Goal: Task Accomplishment & Management: Manage account settings

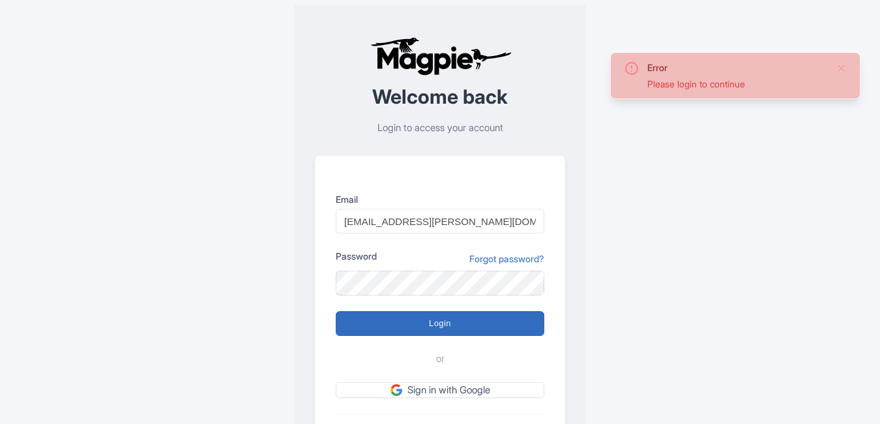
click at [411, 331] on input "Login" at bounding box center [440, 323] width 209 height 25
type input "Logging in..."
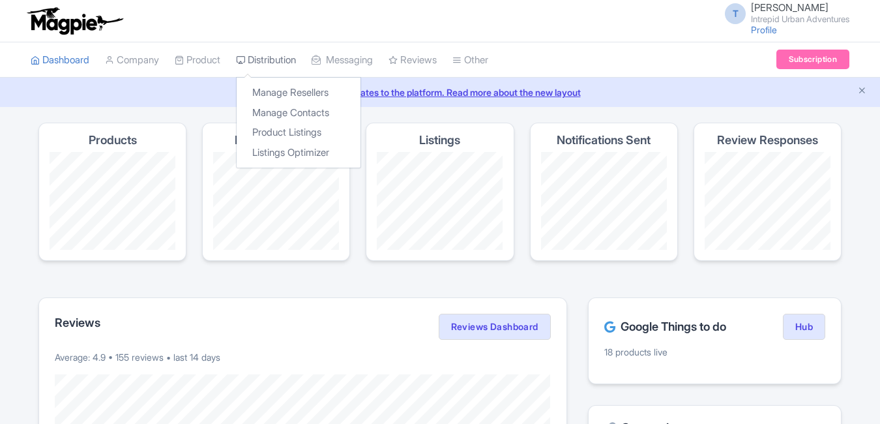
click at [276, 57] on link "Distribution" at bounding box center [266, 60] width 60 height 36
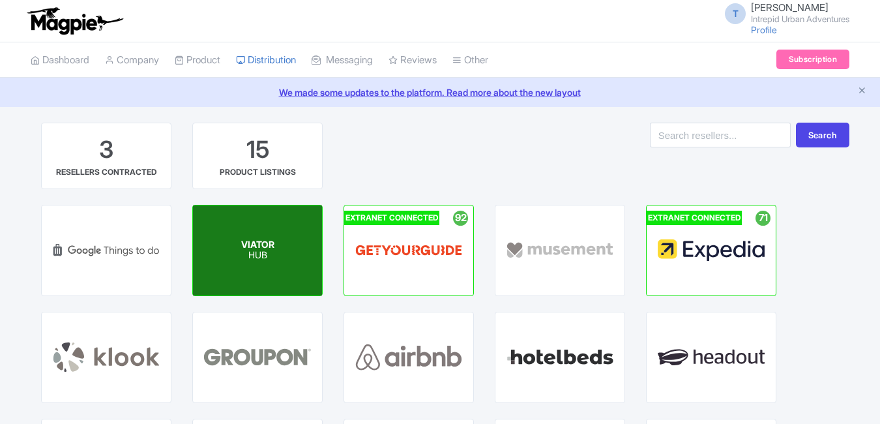
click at [244, 251] on p "HUB" at bounding box center [257, 255] width 33 height 11
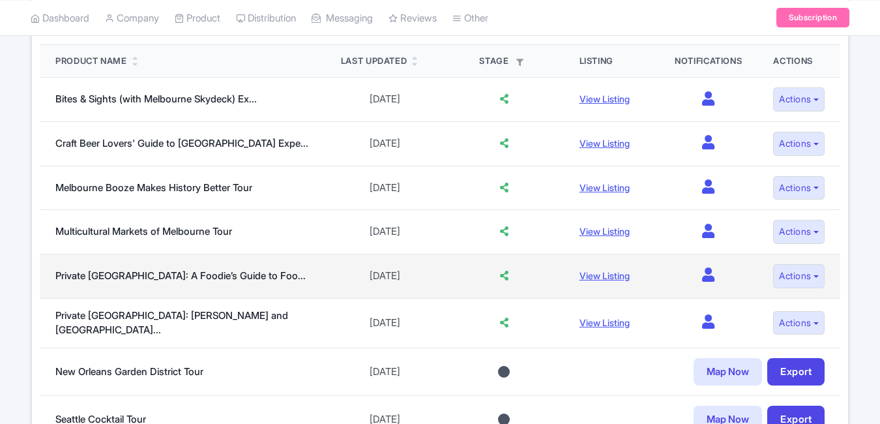
scroll to position [65, 0]
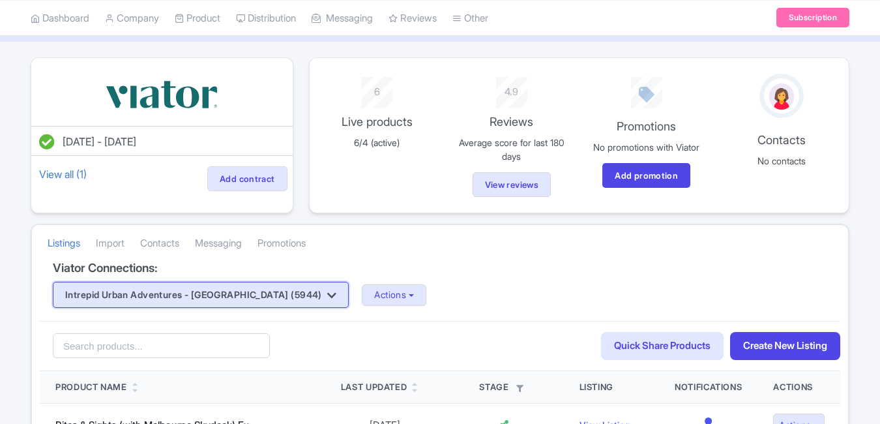
click at [239, 300] on button "Intrepid Urban Adventures - [GEOGRAPHIC_DATA] (5944)" at bounding box center [201, 295] width 296 height 26
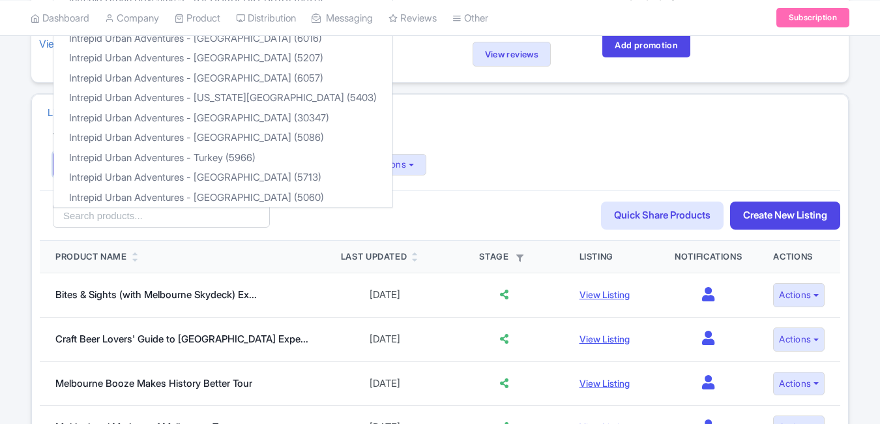
scroll to position [261, 0]
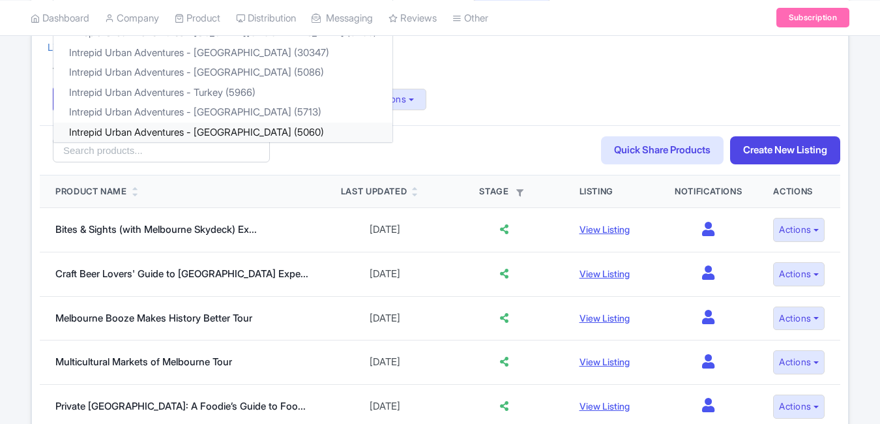
click at [226, 124] on link "Intrepid Urban Adventures - Vietnam (5060)" at bounding box center [222, 133] width 339 height 20
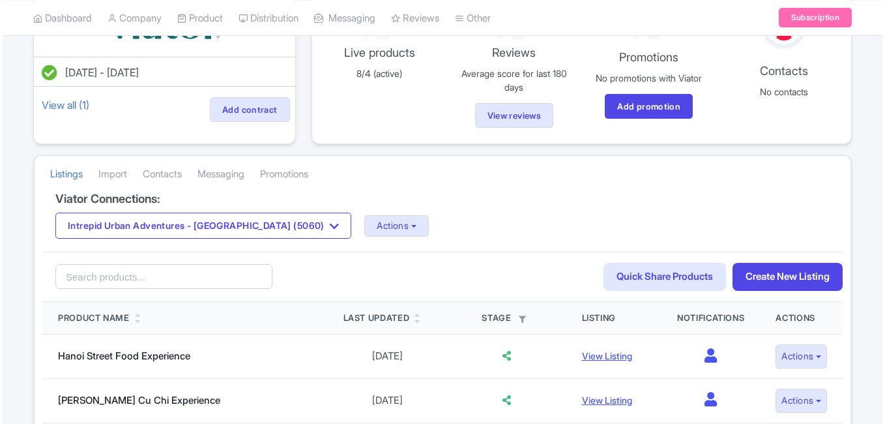
scroll to position [130, 0]
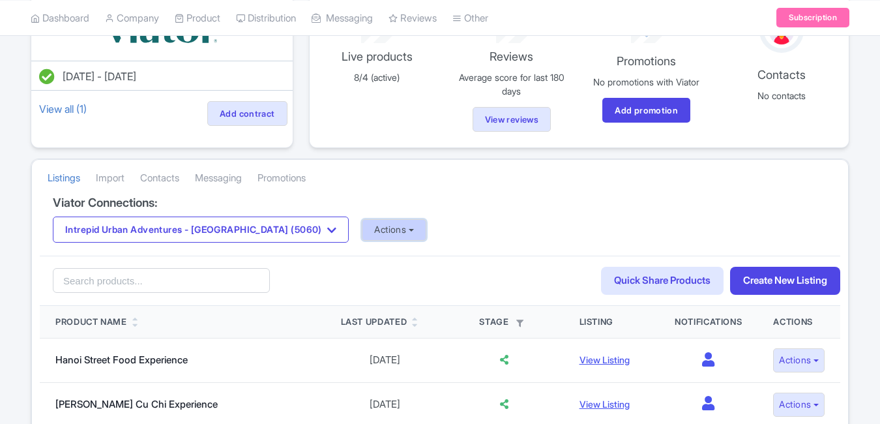
click at [362, 225] on button "Actions" at bounding box center [394, 230] width 65 height 22
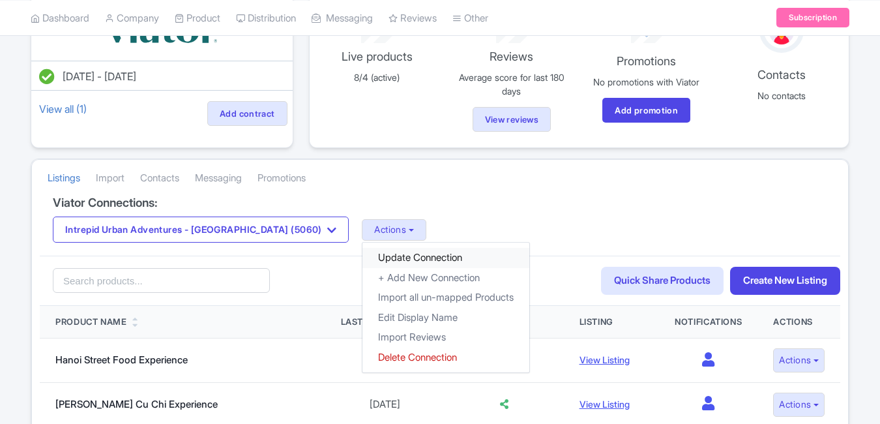
click at [362, 254] on link "Update Connection" at bounding box center [445, 258] width 167 height 20
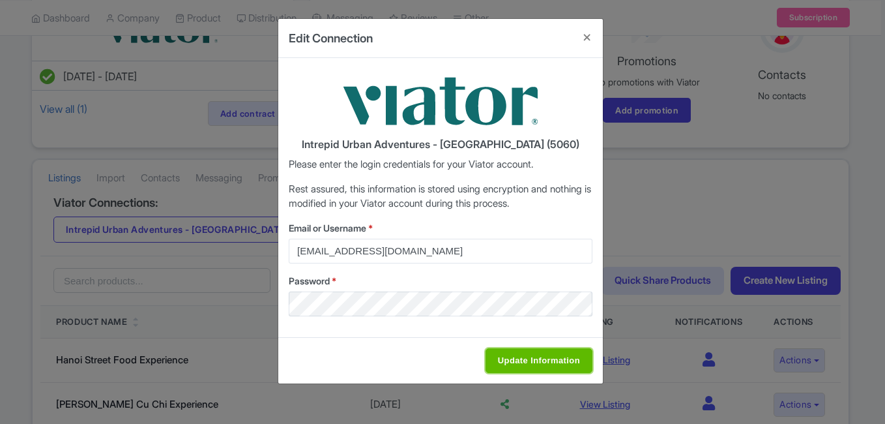
click at [515, 349] on input "Update Information" at bounding box center [538, 360] width 107 height 25
type input "Saving..."
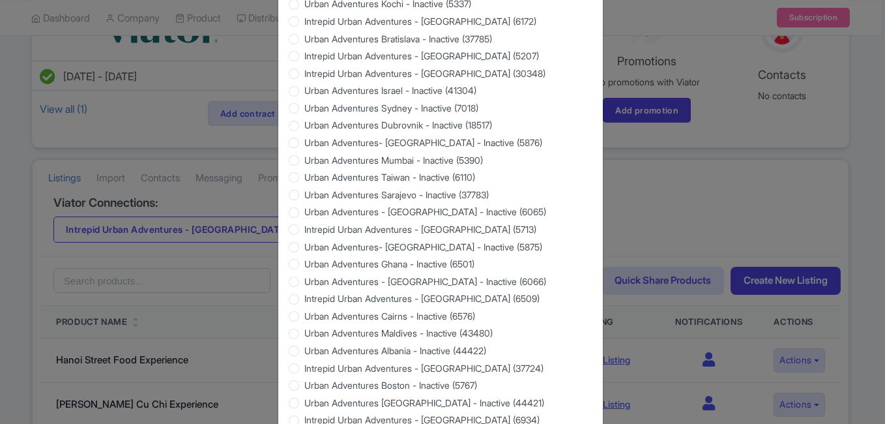
scroll to position [1249, 0]
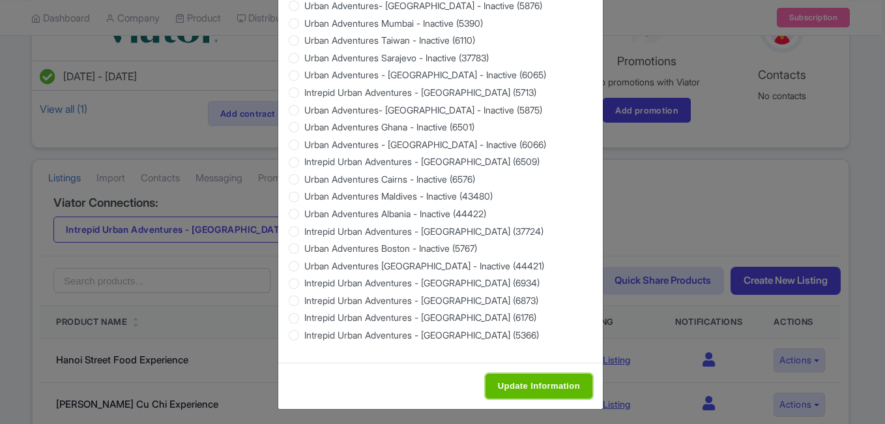
click at [536, 380] on input "Update Information" at bounding box center [538, 385] width 107 height 25
type input "Saving..."
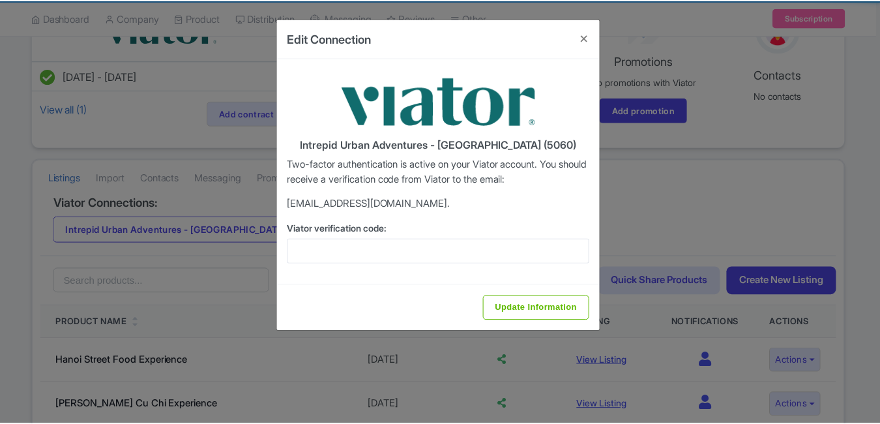
scroll to position [0, 0]
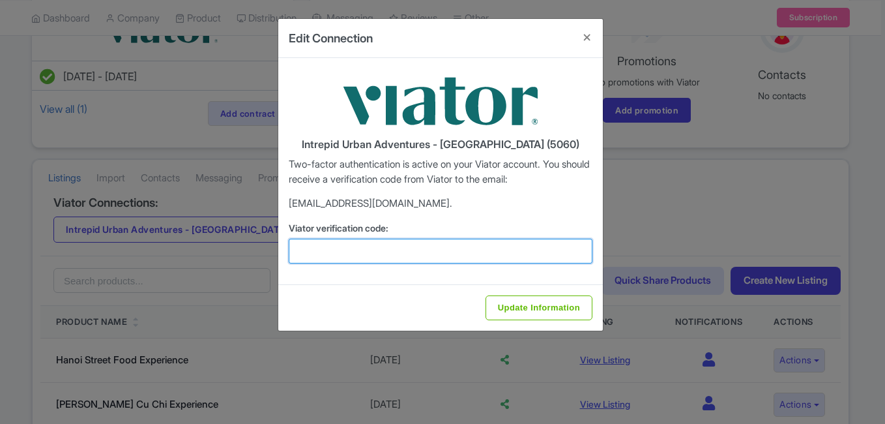
click at [347, 244] on input "Viator verification code:" at bounding box center [441, 251] width 304 height 25
paste input "381397"
type input "381397"
click at [485, 295] on input "Update Information" at bounding box center [538, 307] width 107 height 25
type input "Update Information"
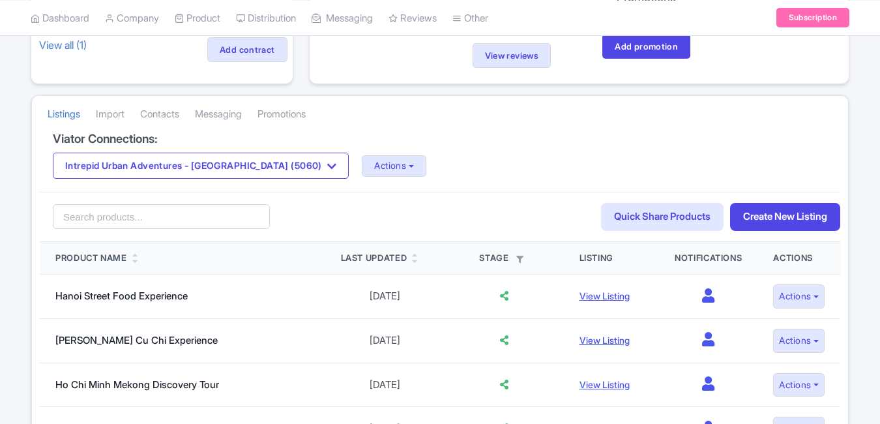
scroll to position [195, 0]
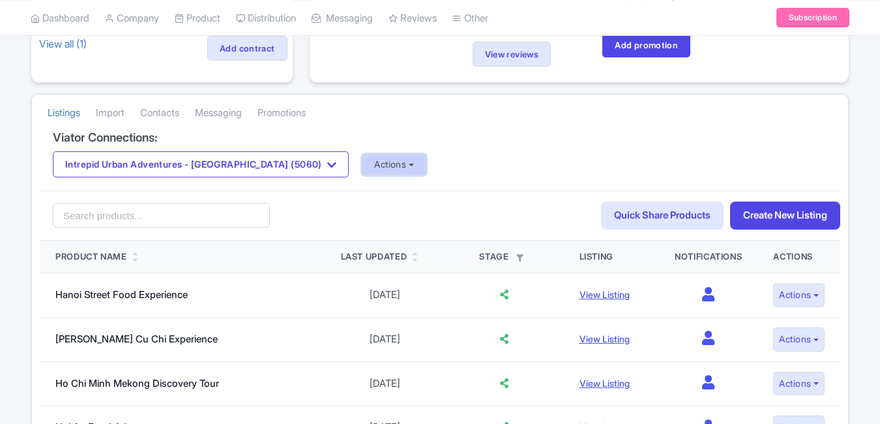
drag, startPoint x: 338, startPoint y: 167, endPoint x: 347, endPoint y: 174, distance: 11.6
click at [362, 167] on button "Actions" at bounding box center [394, 165] width 65 height 22
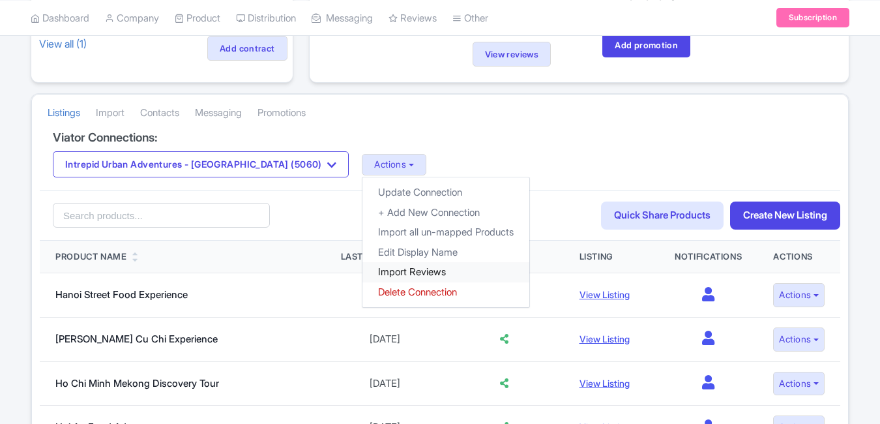
click at [363, 271] on link "Import Reviews" at bounding box center [445, 272] width 167 height 20
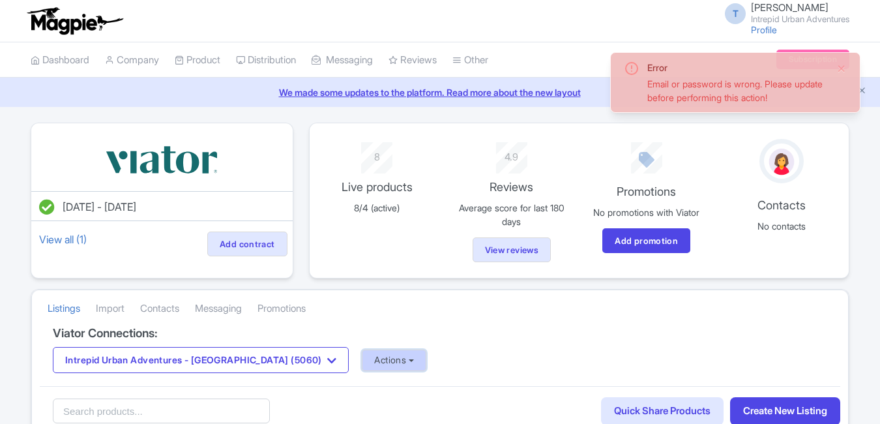
click at [362, 365] on button "Actions" at bounding box center [394, 360] width 65 height 22
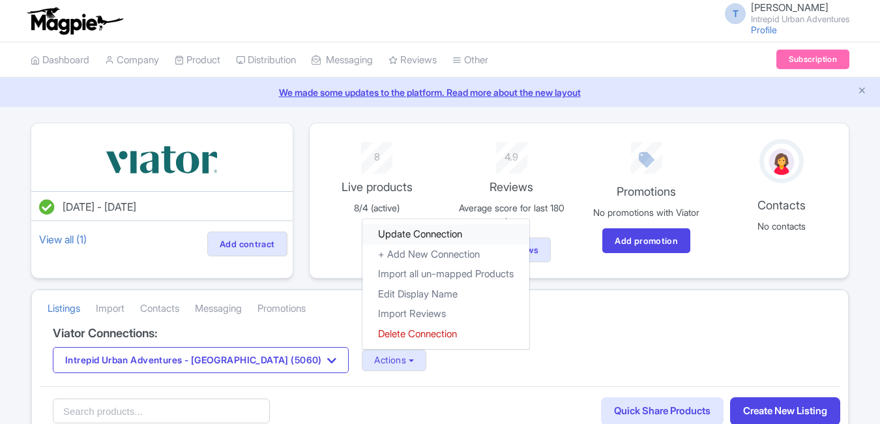
click at [364, 233] on link "Update Connection" at bounding box center [445, 234] width 167 height 20
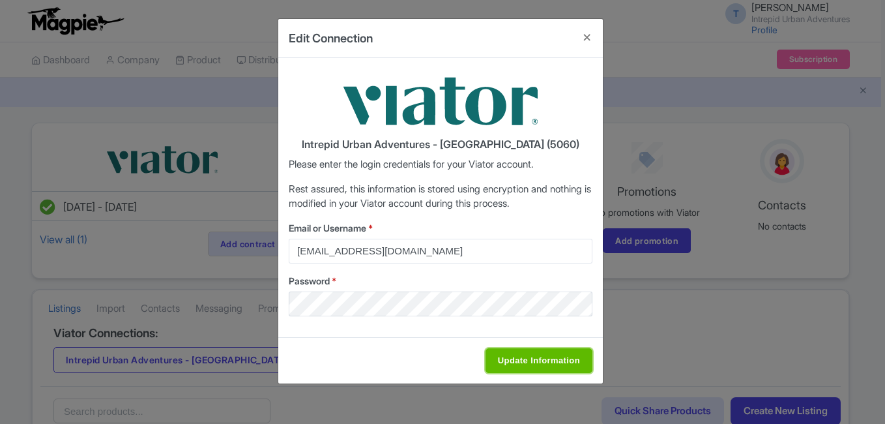
click at [515, 363] on input "Update Information" at bounding box center [538, 360] width 107 height 25
type input "Saving..."
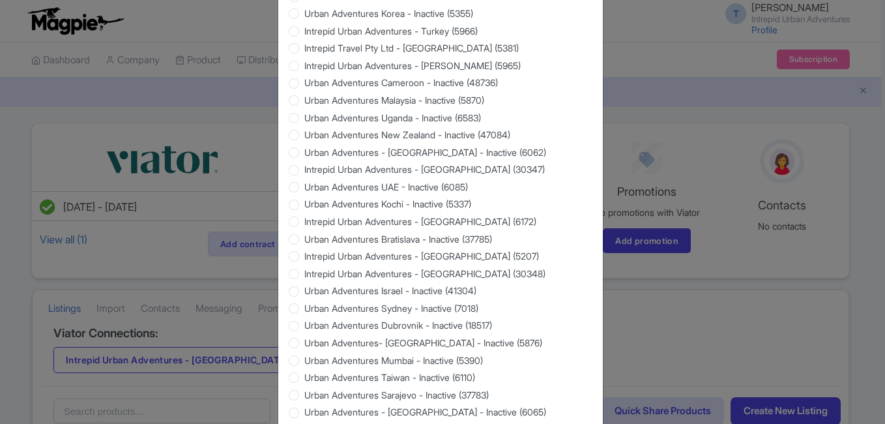
scroll to position [1249, 0]
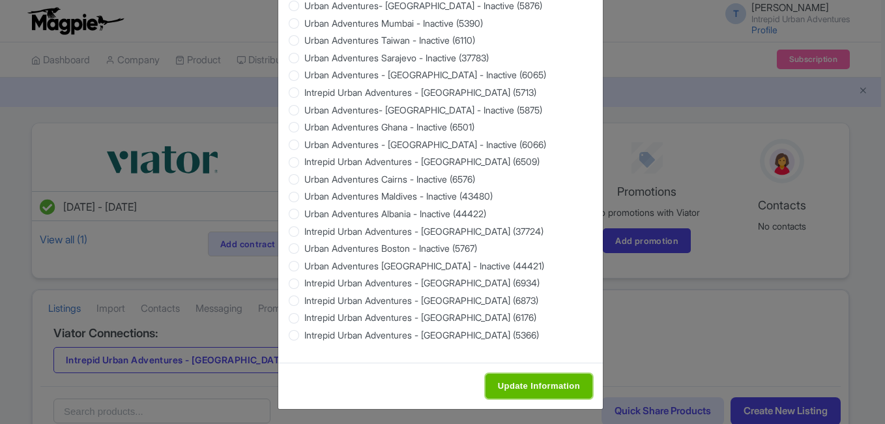
click at [497, 379] on input "Update Information" at bounding box center [538, 385] width 107 height 25
type input "Saving..."
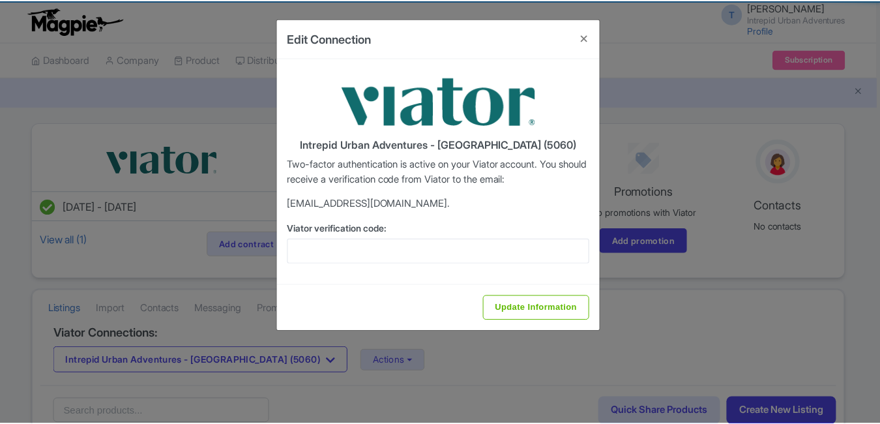
scroll to position [0, 0]
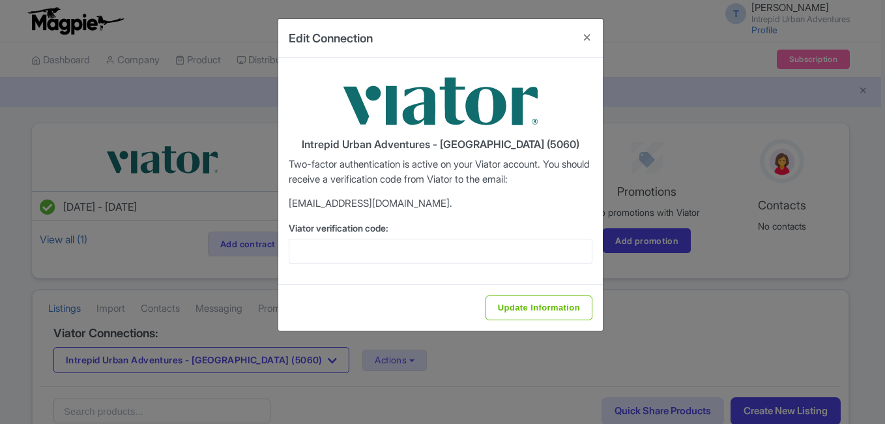
click at [338, 237] on div "Viator verification code:" at bounding box center [441, 242] width 304 height 42
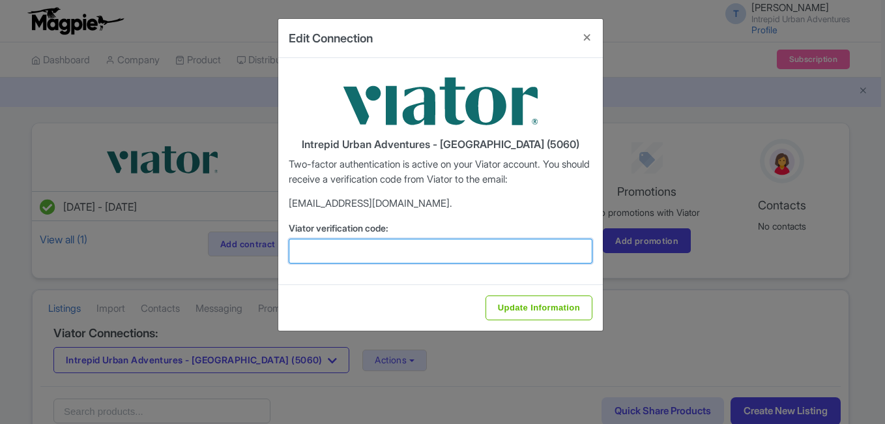
click at [337, 246] on input "Viator verification code:" at bounding box center [441, 251] width 304 height 25
paste input "734863"
type input "734863"
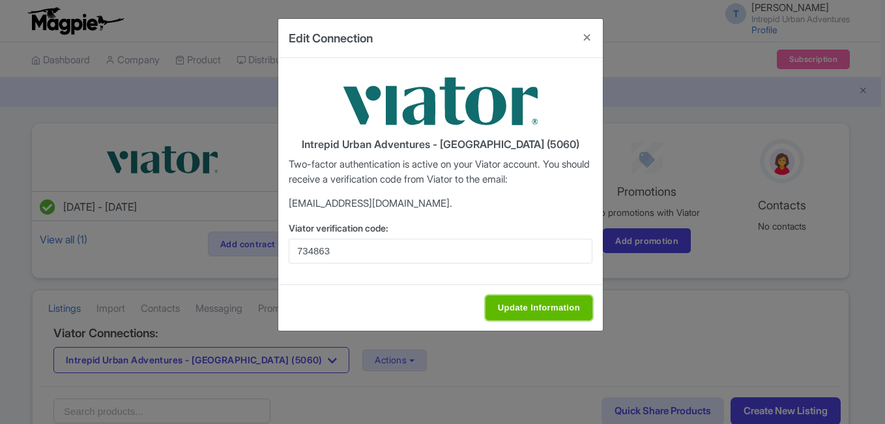
click at [525, 309] on input "Update Information" at bounding box center [538, 307] width 107 height 25
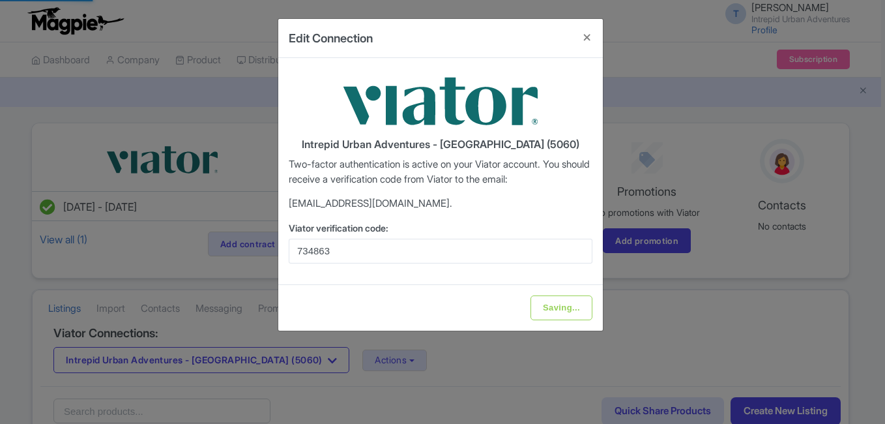
type input "Update Information"
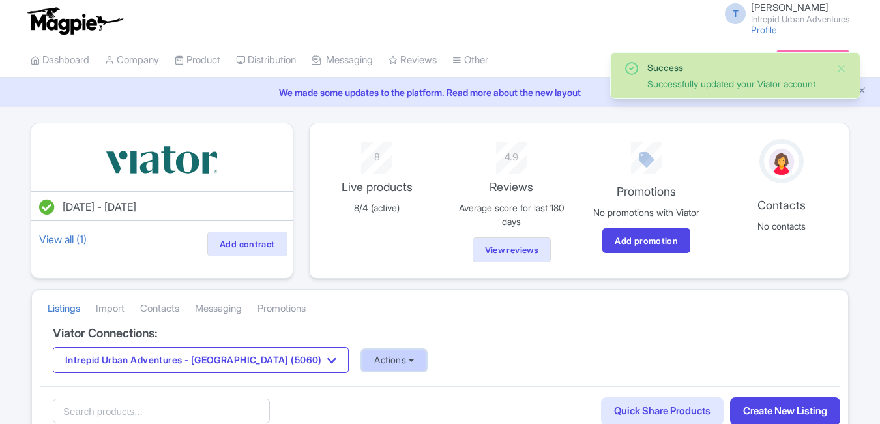
click at [362, 355] on button "Actions" at bounding box center [394, 360] width 65 height 22
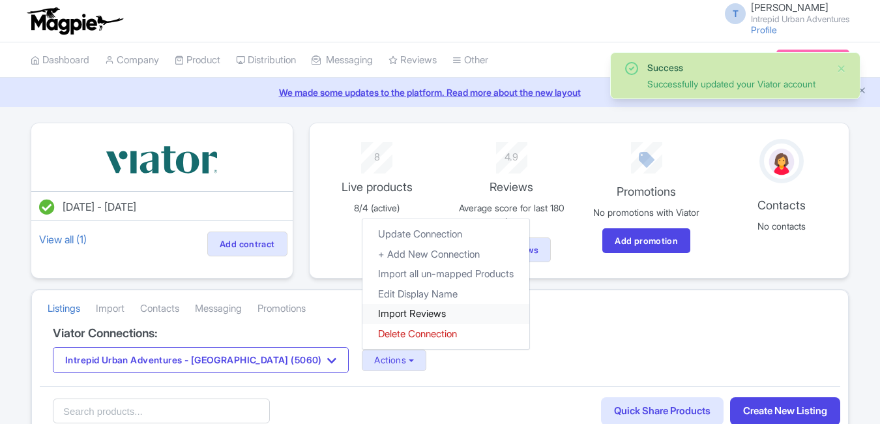
click at [362, 311] on link "Import Reviews" at bounding box center [445, 314] width 167 height 20
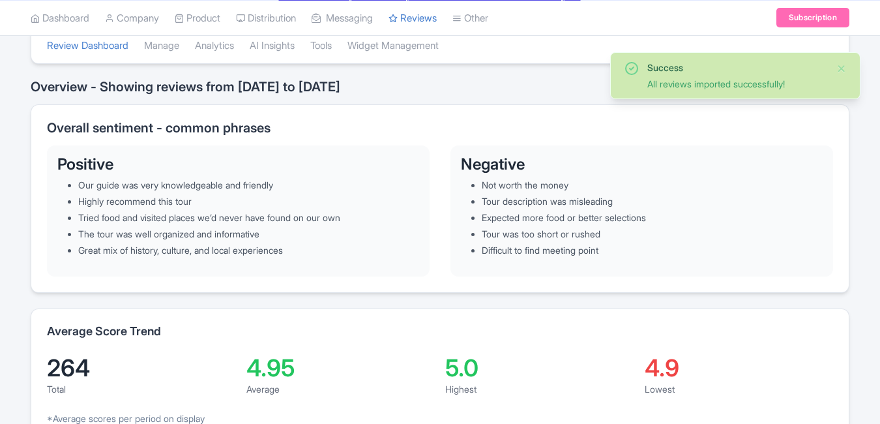
scroll to position [65, 0]
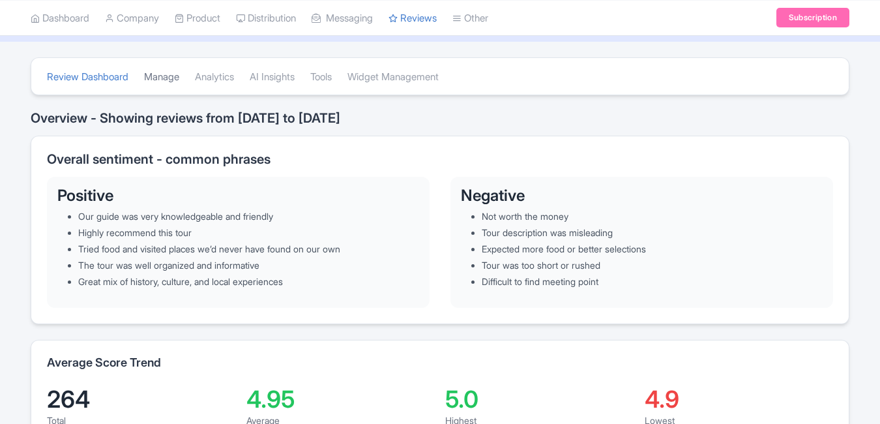
click at [173, 78] on link "Manage" at bounding box center [161, 77] width 35 height 36
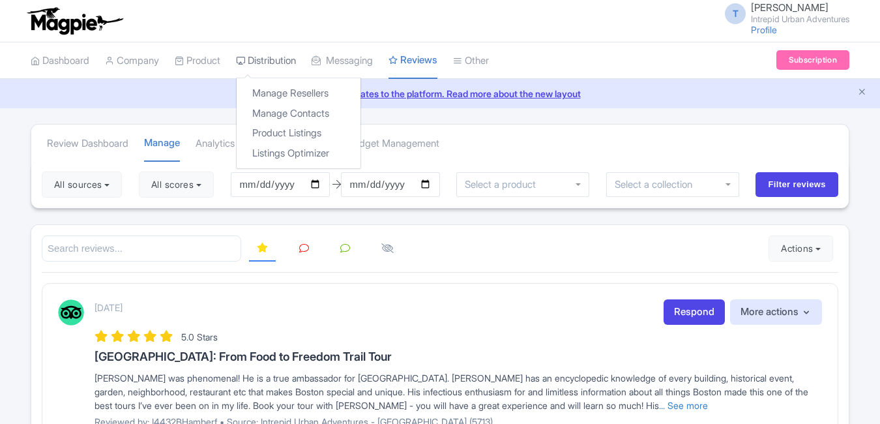
click at [296, 57] on link "Distribution" at bounding box center [266, 61] width 60 height 36
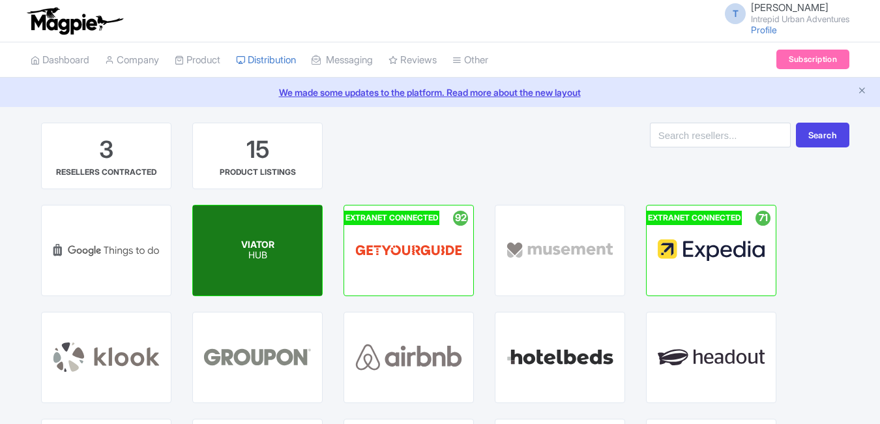
click at [255, 250] on p "HUB" at bounding box center [257, 255] width 33 height 11
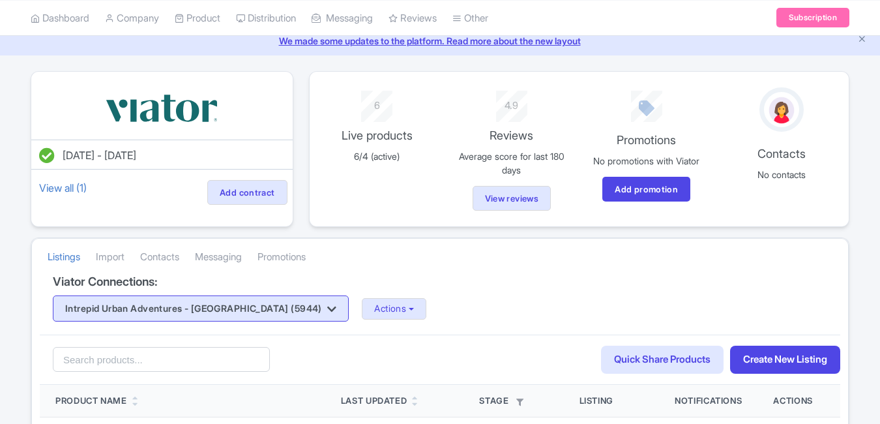
scroll to position [130, 0]
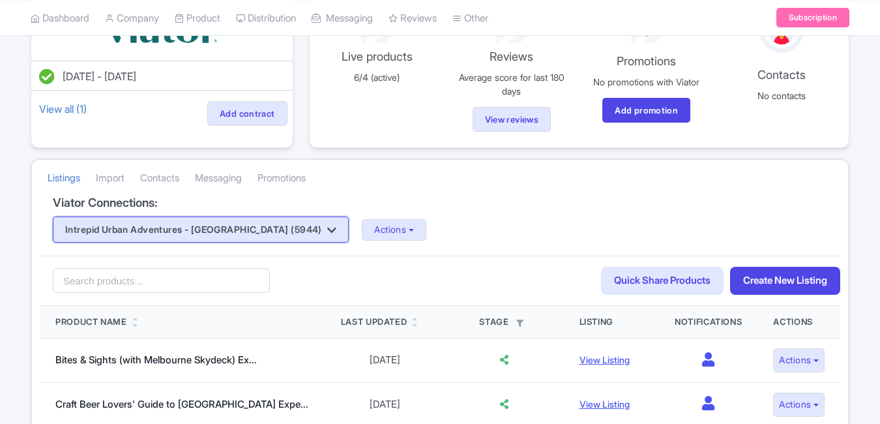
click at [261, 227] on button "Intrepid Urban Adventures - [GEOGRAPHIC_DATA] (5944)" at bounding box center [201, 229] width 296 height 26
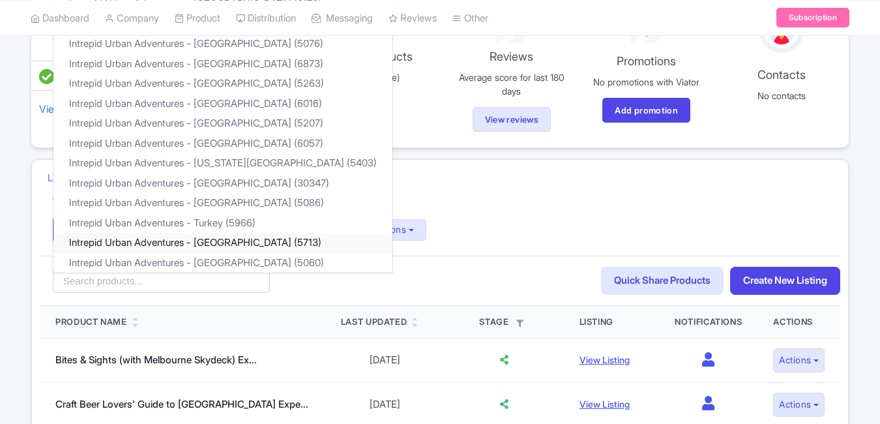
click at [229, 246] on link "Intrepid Urban Adventures - [GEOGRAPHIC_DATA] (5713)" at bounding box center [222, 243] width 339 height 20
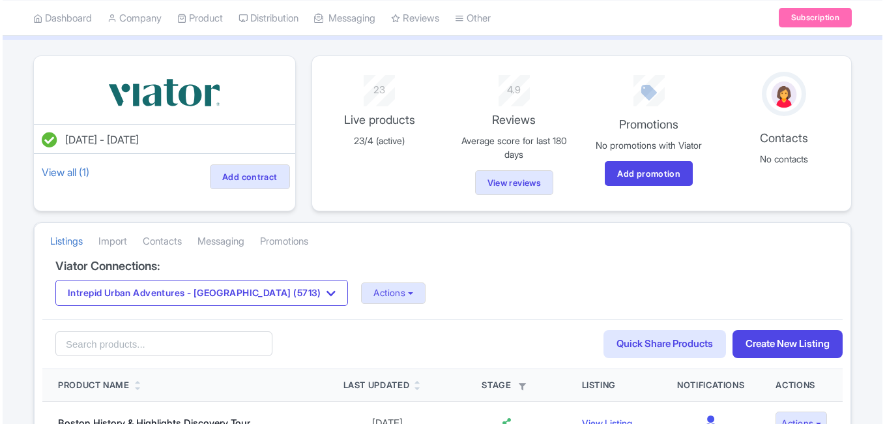
scroll to position [130, 0]
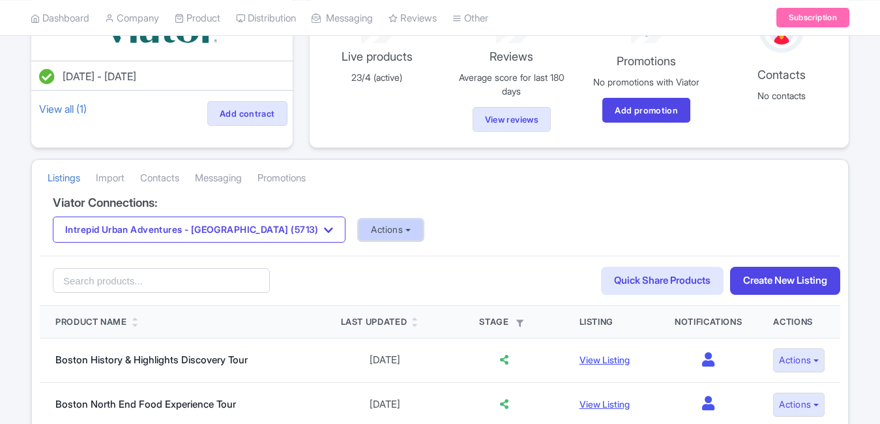
click at [358, 227] on button "Actions" at bounding box center [390, 230] width 65 height 22
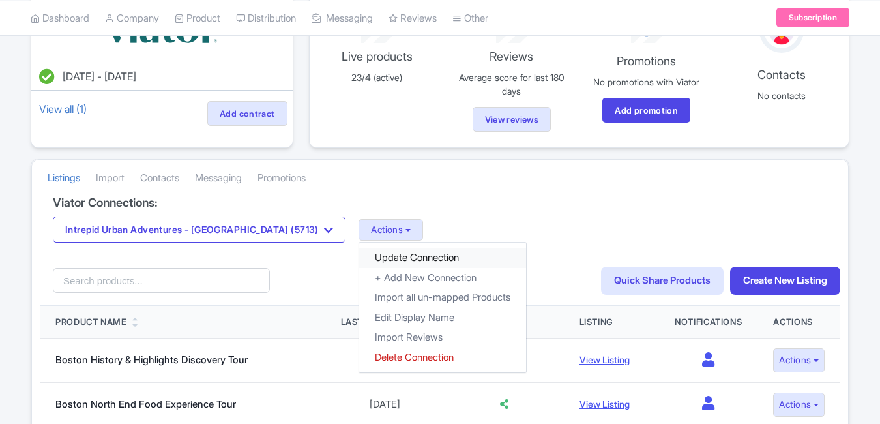
click at [359, 254] on link "Update Connection" at bounding box center [442, 258] width 167 height 20
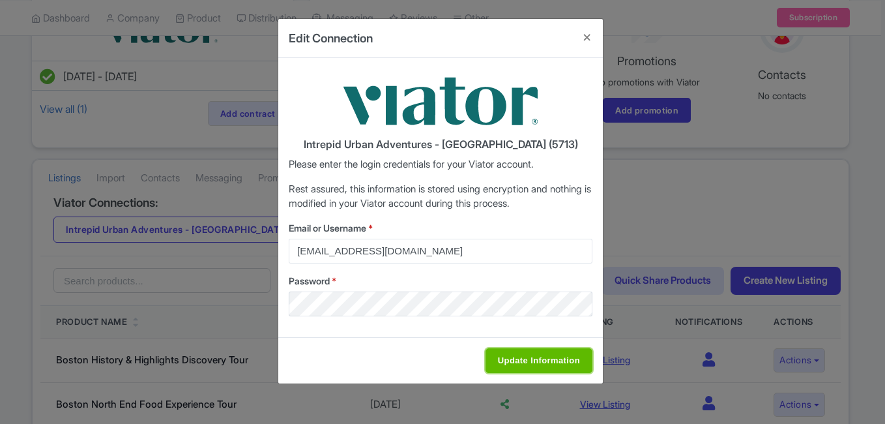
click at [557, 359] on input "Update Information" at bounding box center [538, 360] width 107 height 25
type input "Saving..."
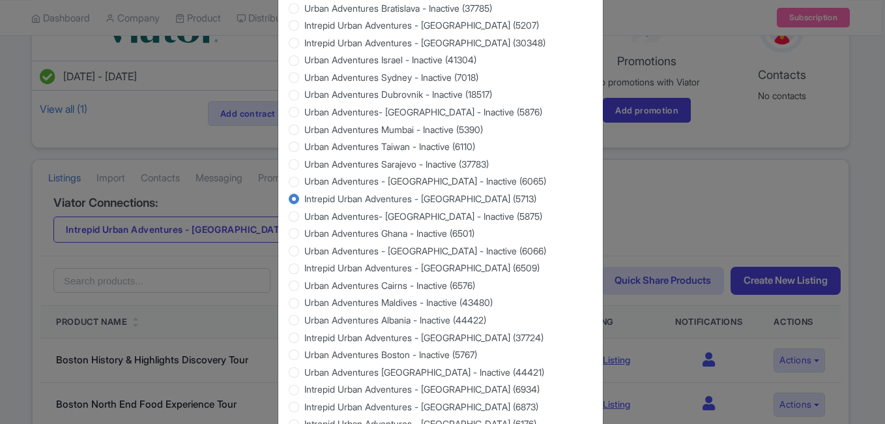
scroll to position [1249, 0]
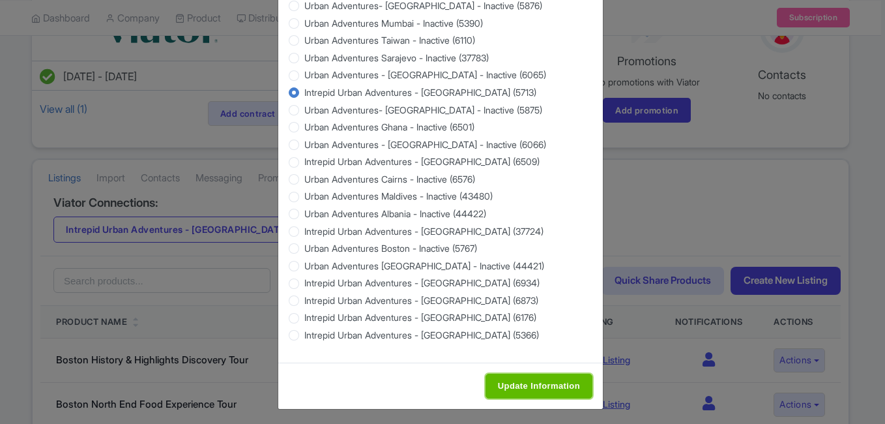
click at [536, 373] on input "Update Information" at bounding box center [538, 385] width 107 height 25
type input "Saving..."
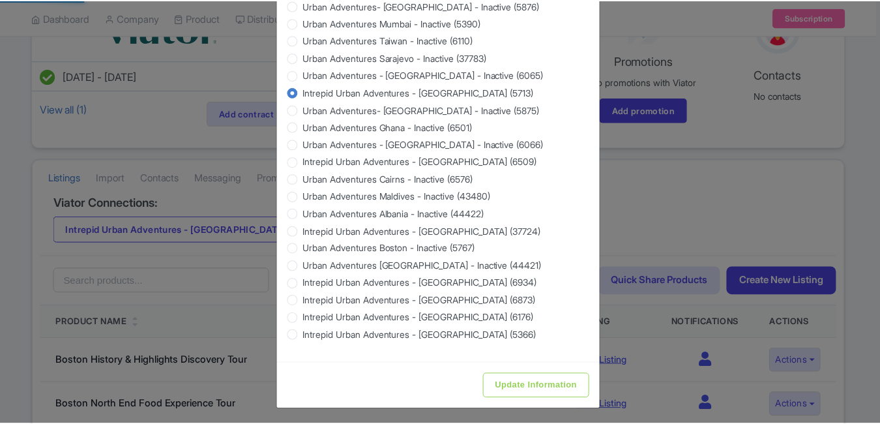
scroll to position [0, 0]
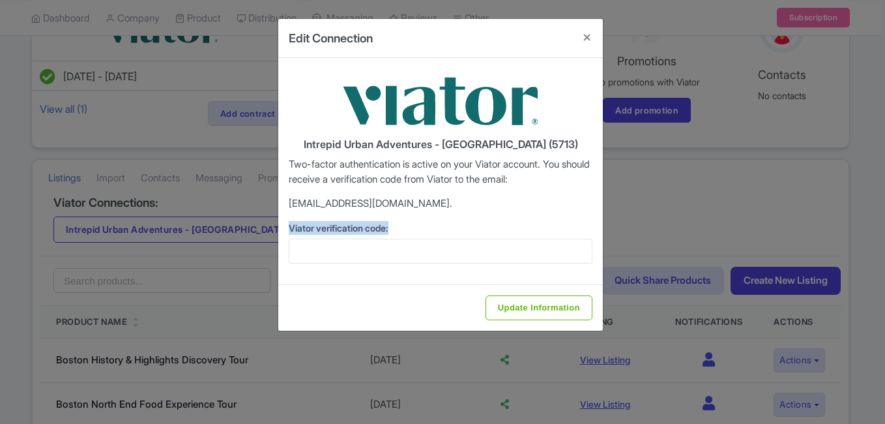
click at [465, 239] on div "Viator verification code:" at bounding box center [441, 242] width 304 height 42
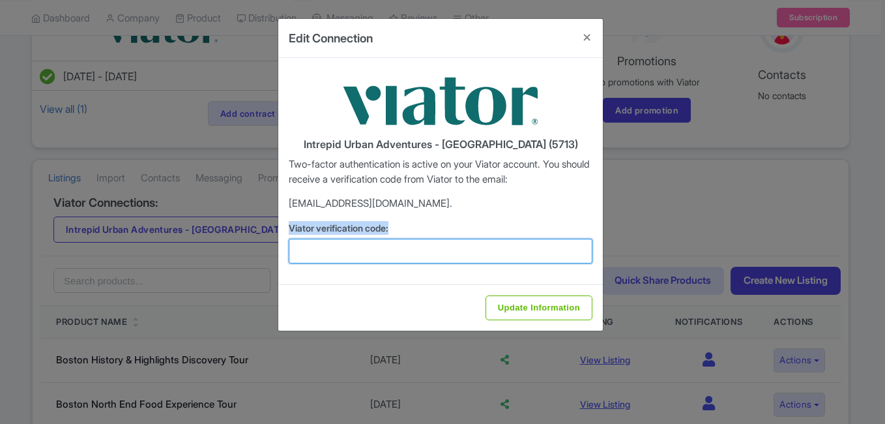
click at [314, 246] on input "Viator verification code:" at bounding box center [441, 251] width 304 height 25
paste input "515273"
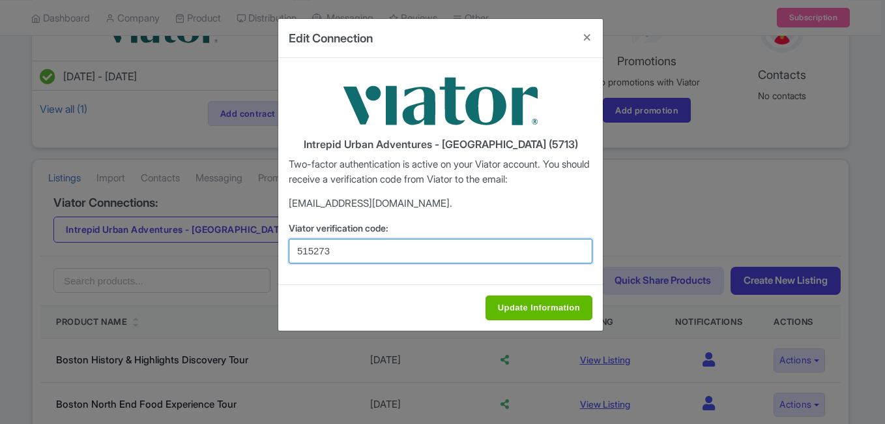
type input "515273"
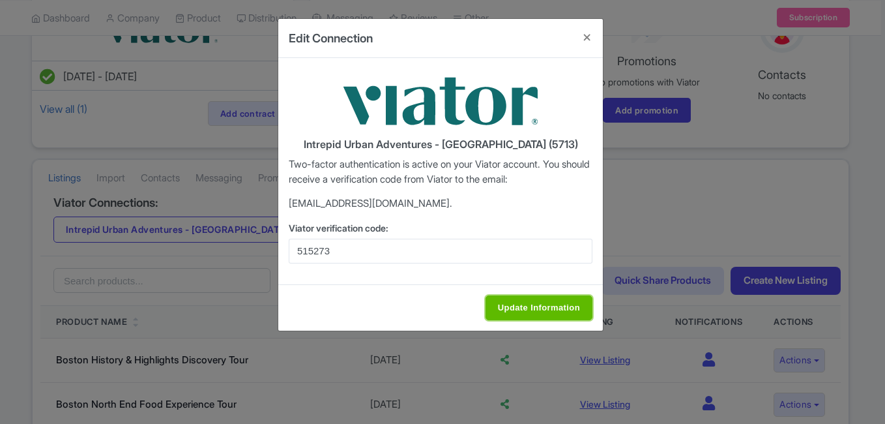
click at [517, 304] on input "Update Information" at bounding box center [538, 307] width 107 height 25
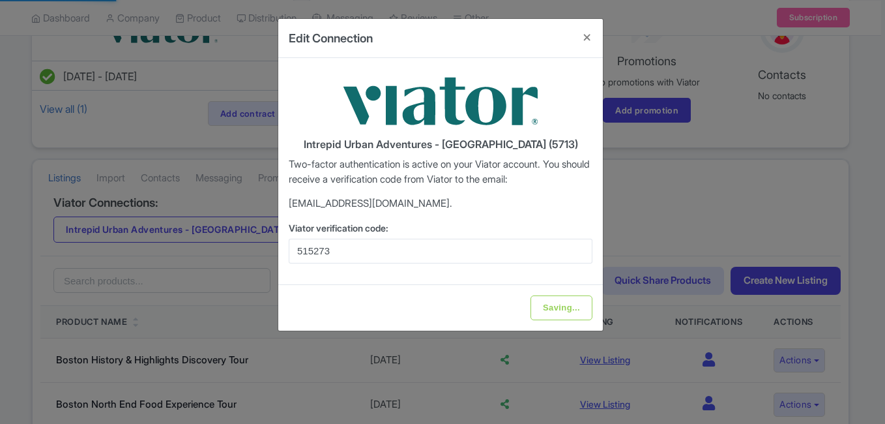
type input "Update Information"
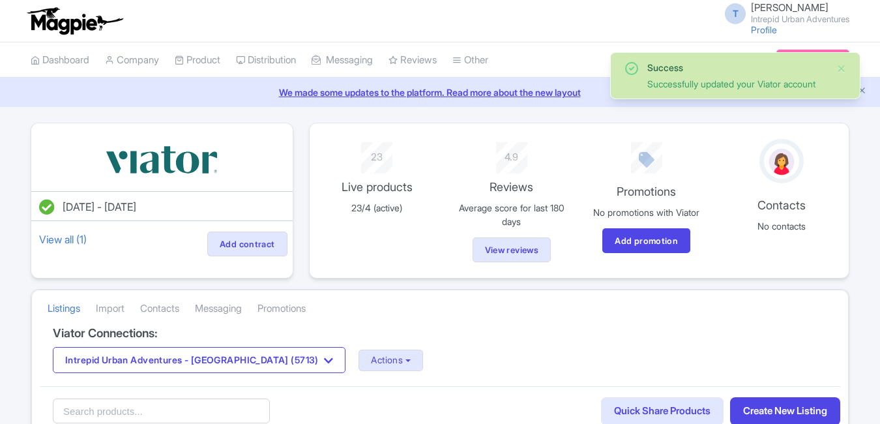
click at [314, 384] on div "Viator Connections: Intrepid Urban Adventures - USA (5713) Intrepid Urban Adven…" at bounding box center [440, 356] width 800 height 60
click at [358, 361] on button "Actions" at bounding box center [390, 360] width 65 height 22
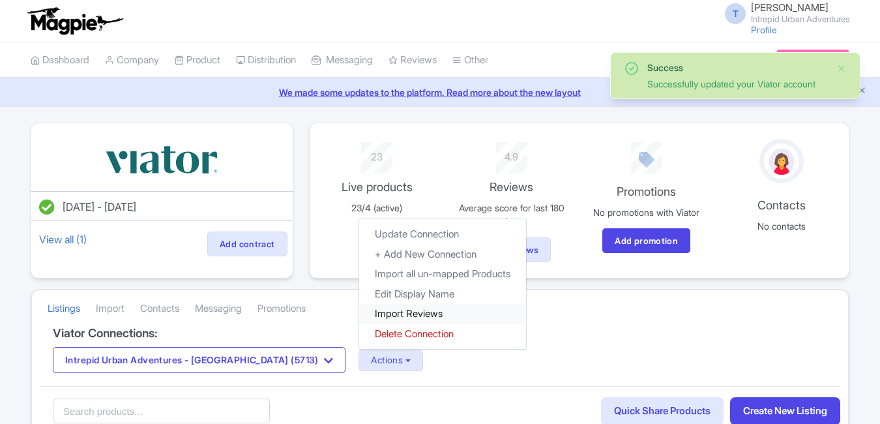
click at [359, 318] on link "Import Reviews" at bounding box center [442, 314] width 167 height 20
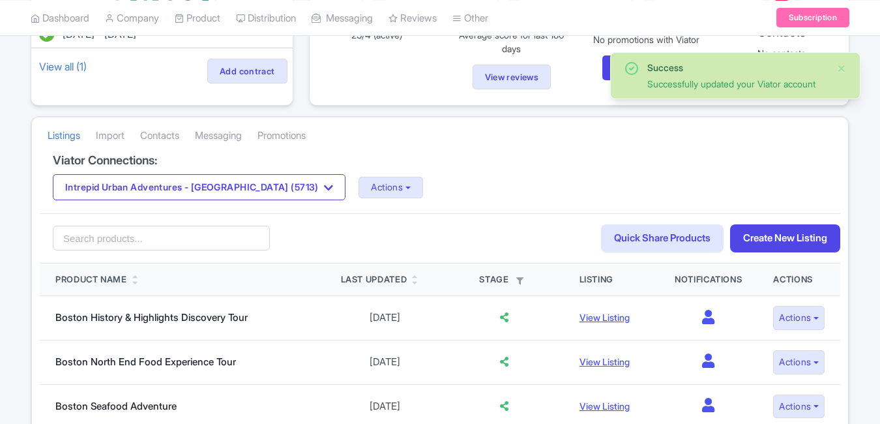
scroll to position [195, 0]
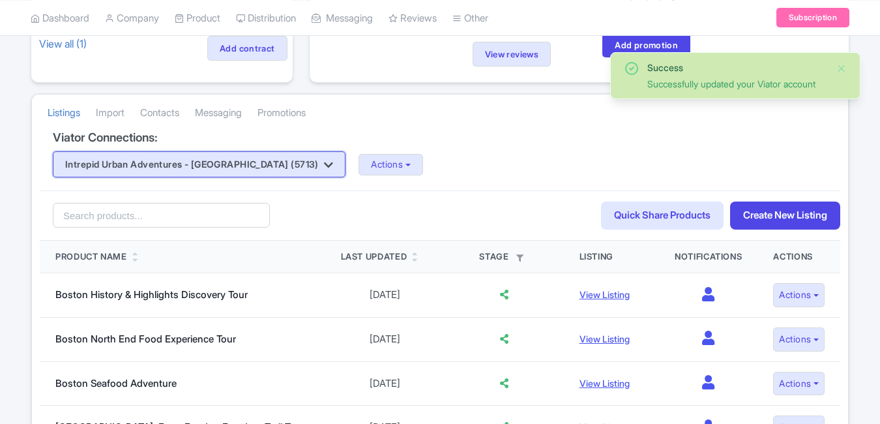
click at [173, 159] on button "Intrepid Urban Adventures - [GEOGRAPHIC_DATA] (5713)" at bounding box center [199, 164] width 293 height 26
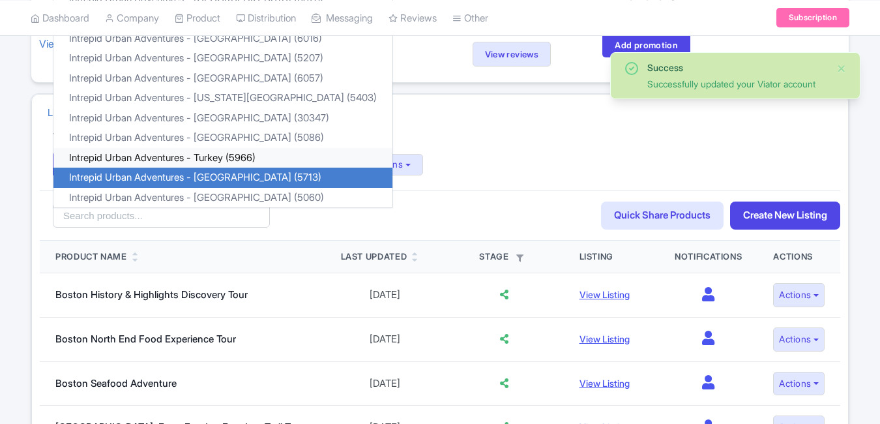
click at [203, 158] on link "Intrepid Urban Adventures - Turkey (5966)" at bounding box center [222, 158] width 339 height 20
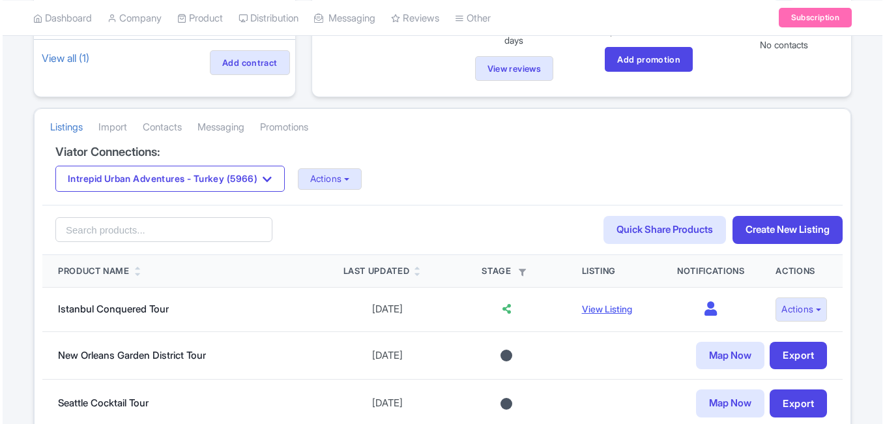
scroll to position [195, 0]
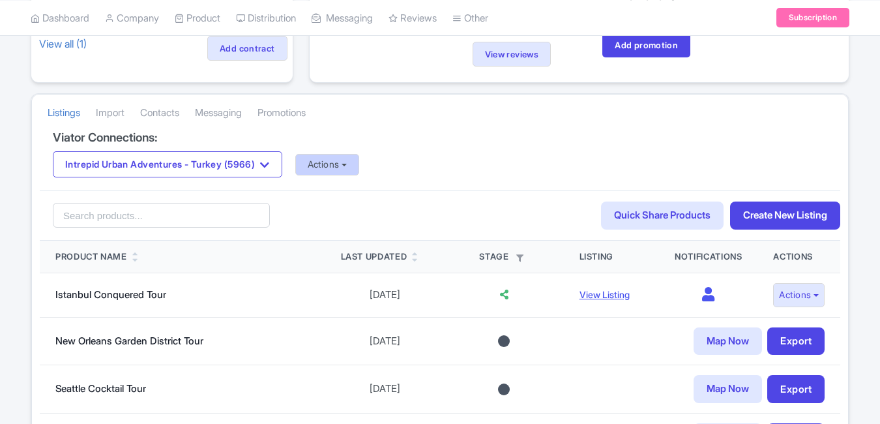
drag, startPoint x: 349, startPoint y: 144, endPoint x: 343, endPoint y: 154, distance: 11.7
click at [349, 144] on div "Viator Connections: Intrepid Urban Adventures - [GEOGRAPHIC_DATA] (5966) Intrep…" at bounding box center [440, 161] width 800 height 60
click at [340, 160] on button "Actions" at bounding box center [327, 165] width 65 height 22
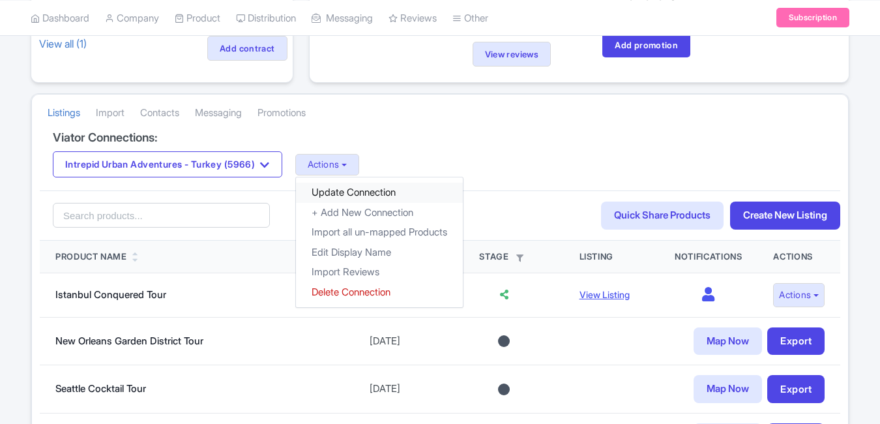
click at [376, 184] on link "Update Connection" at bounding box center [379, 192] width 167 height 20
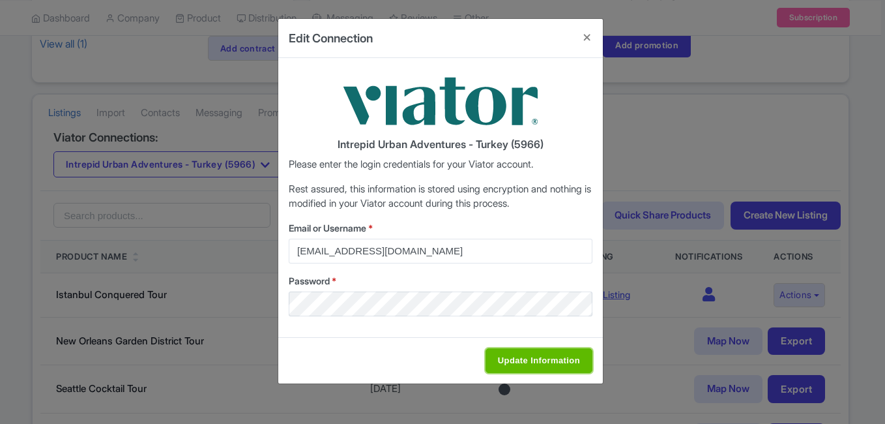
click at [526, 362] on input "Update Information" at bounding box center [538, 360] width 107 height 25
type input "Saving..."
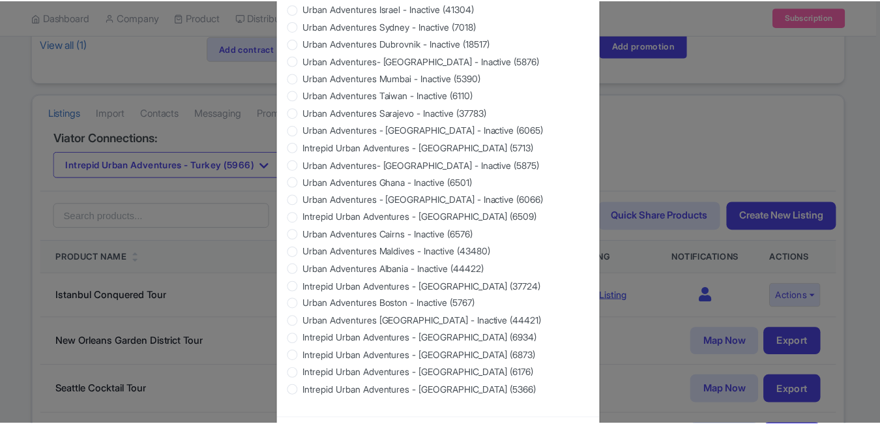
scroll to position [1249, 0]
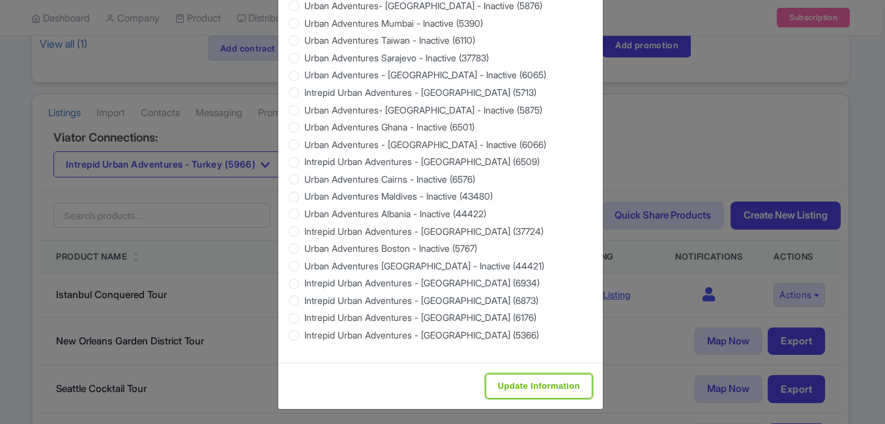
click at [523, 374] on input "Update Information" at bounding box center [538, 385] width 107 height 25
type input "Update Information"
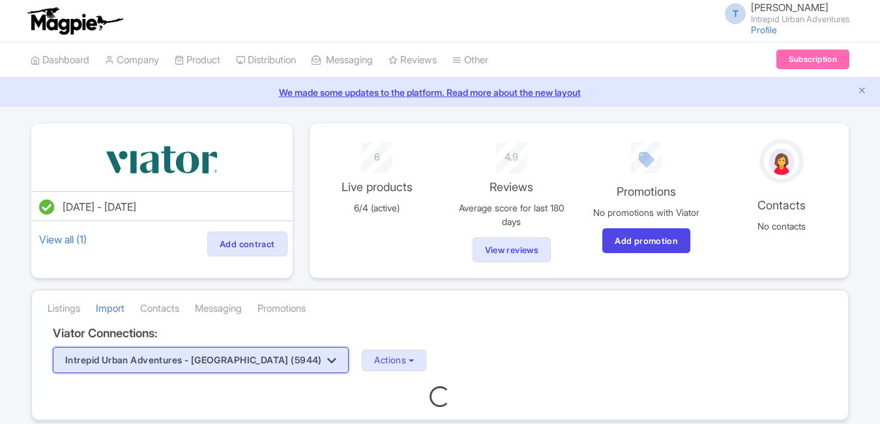
click at [268, 353] on button "Intrepid Urban Adventures - [GEOGRAPHIC_DATA] (5944)" at bounding box center [201, 360] width 296 height 26
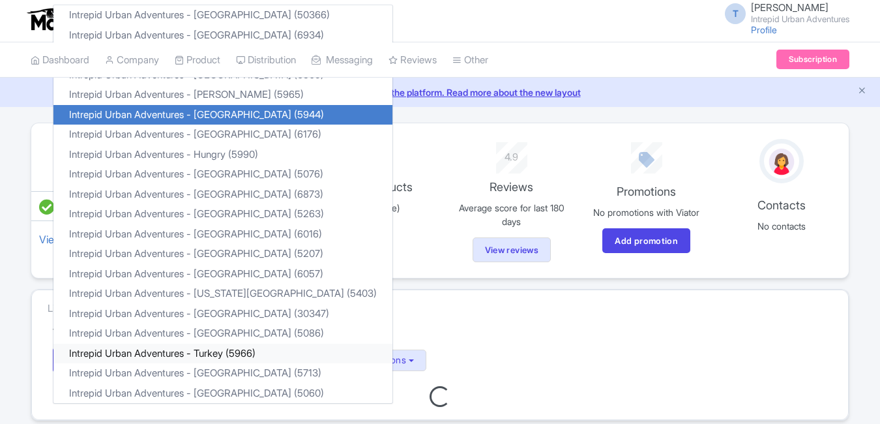
click at [258, 351] on link "Intrepid Urban Adventures - Turkey (5966)" at bounding box center [222, 353] width 339 height 20
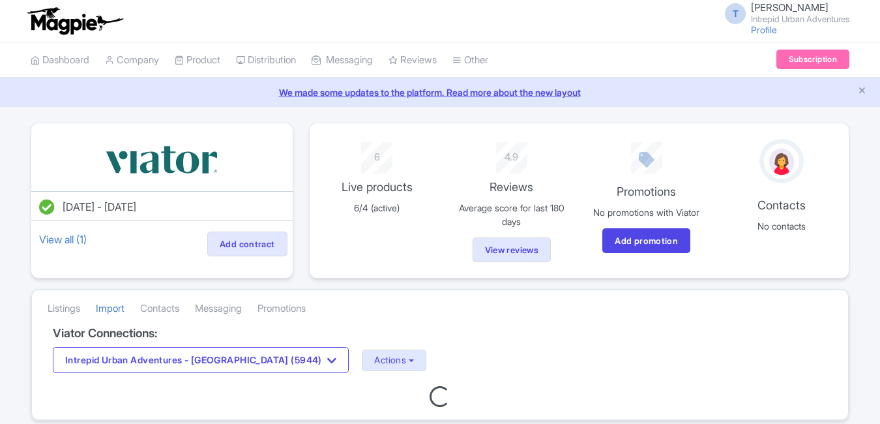
scroll to position [53, 0]
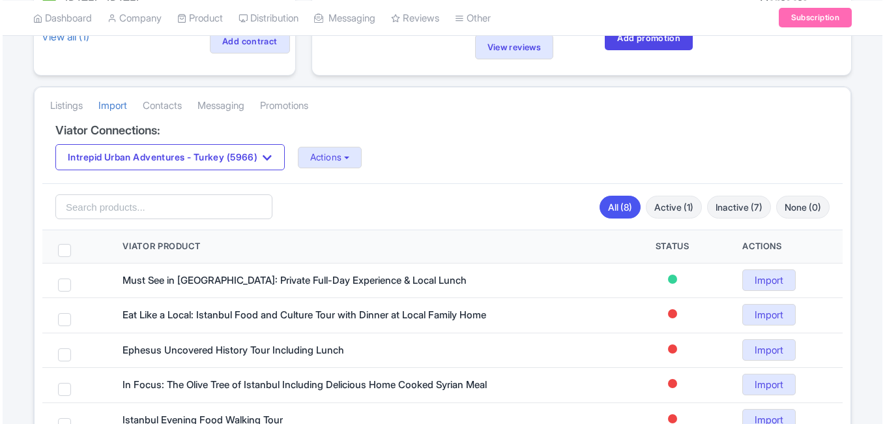
scroll to position [261, 0]
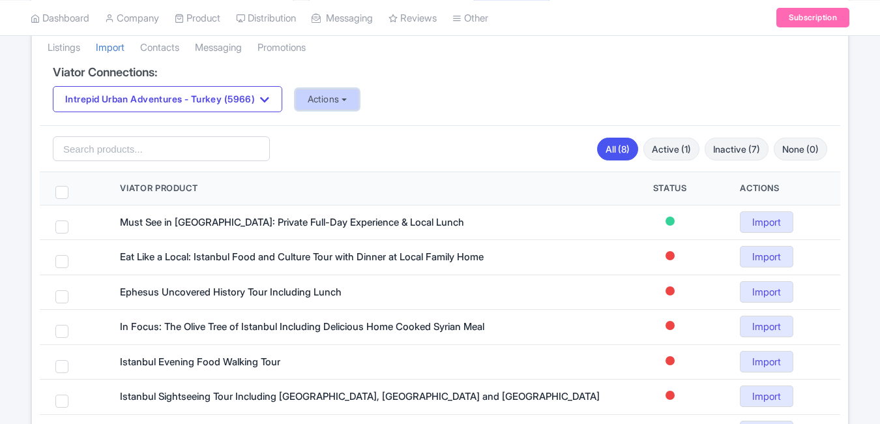
click at [354, 95] on button "Actions" at bounding box center [327, 100] width 65 height 22
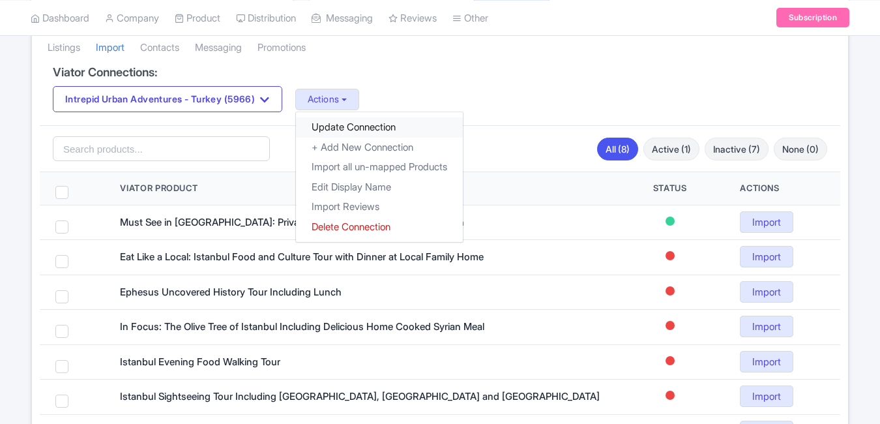
click at [341, 123] on link "Update Connection" at bounding box center [379, 127] width 167 height 20
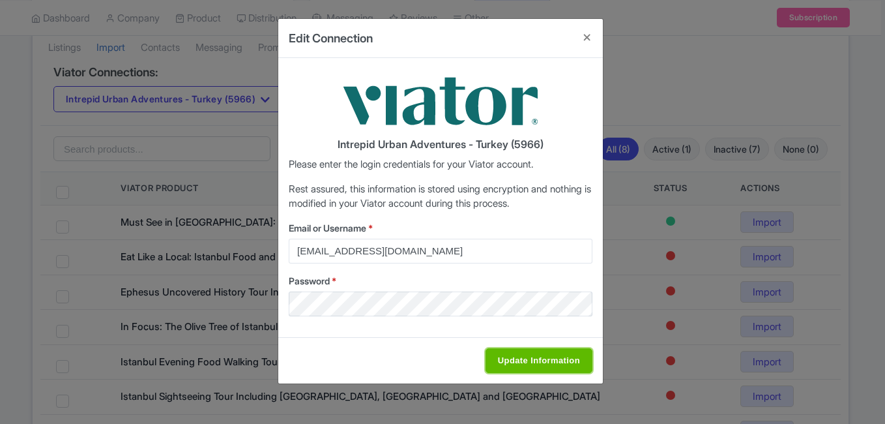
click at [526, 356] on input "Update Information" at bounding box center [538, 360] width 107 height 25
type input "Saving..."
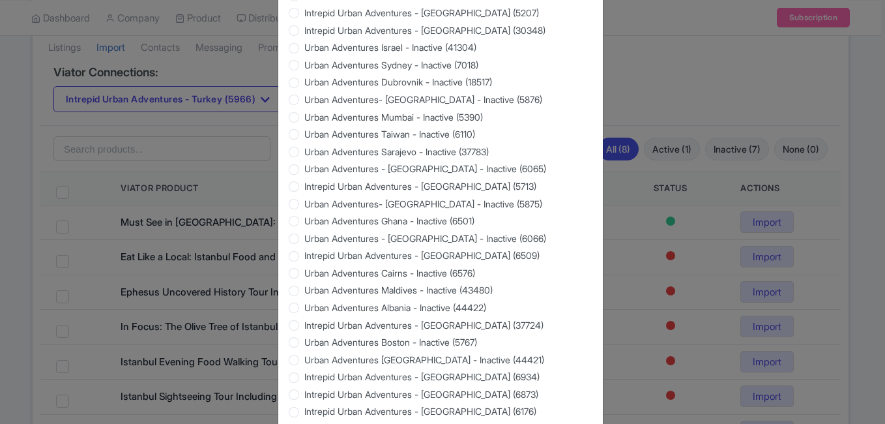
scroll to position [1249, 0]
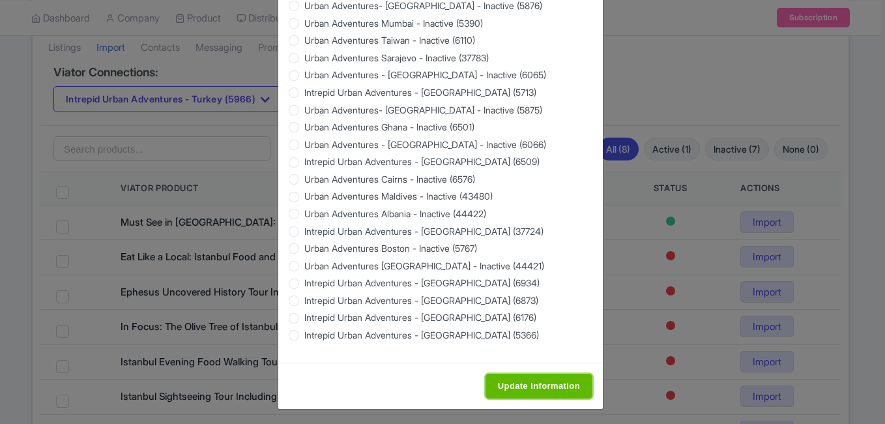
click at [508, 376] on input "Update Information" at bounding box center [538, 385] width 107 height 25
type input "Saving..."
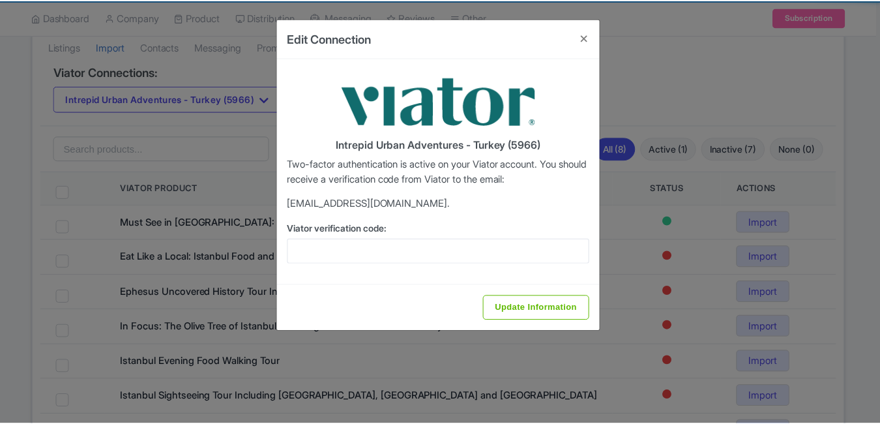
scroll to position [0, 0]
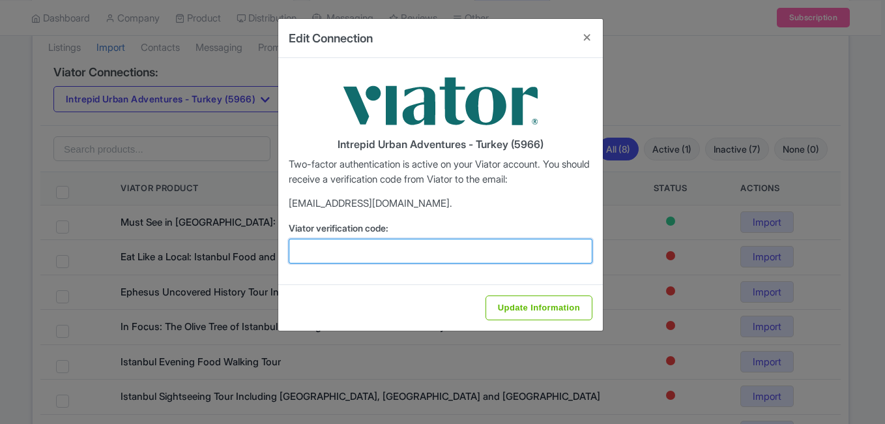
drag, startPoint x: 370, startPoint y: 255, endPoint x: 400, endPoint y: 254, distance: 30.0
click at [370, 255] on input "Viator verification code:" at bounding box center [441, 251] width 304 height 25
paste input "515273"
type input "515273"
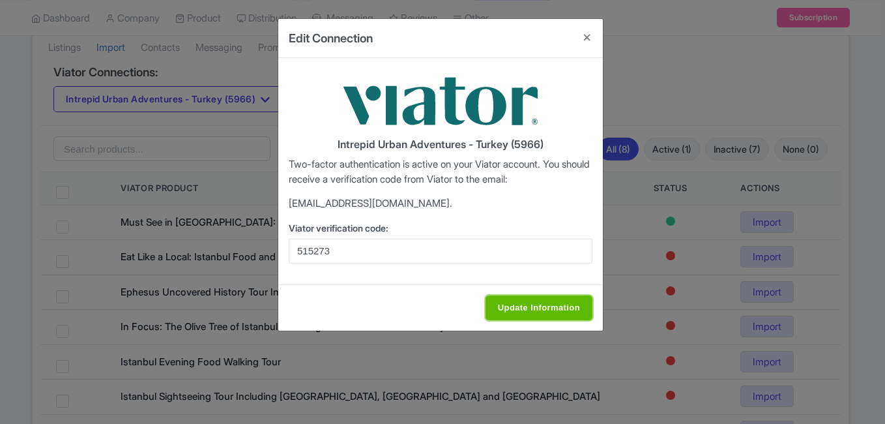
click at [538, 306] on input "Update Information" at bounding box center [538, 307] width 107 height 25
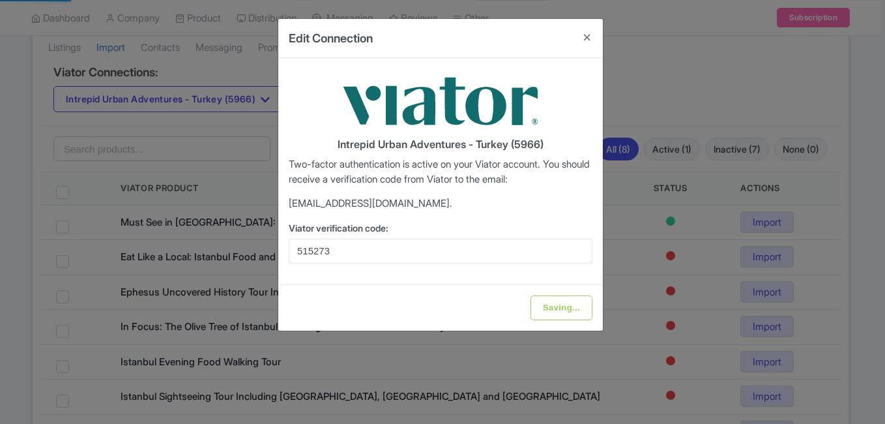
type input "Update Information"
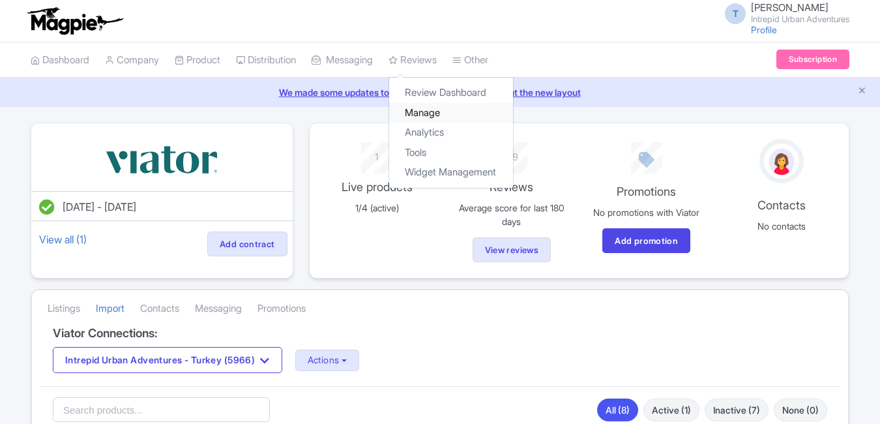
click at [433, 107] on link "Manage" at bounding box center [451, 113] width 124 height 20
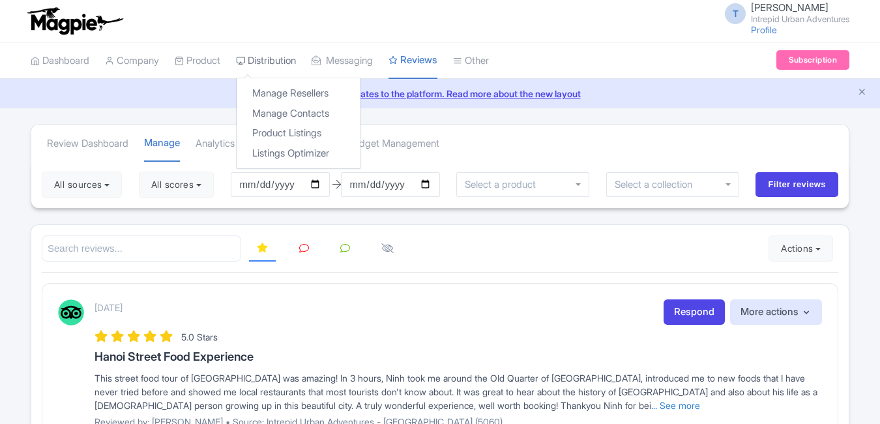
click at [275, 61] on link "Distribution" at bounding box center [266, 61] width 60 height 36
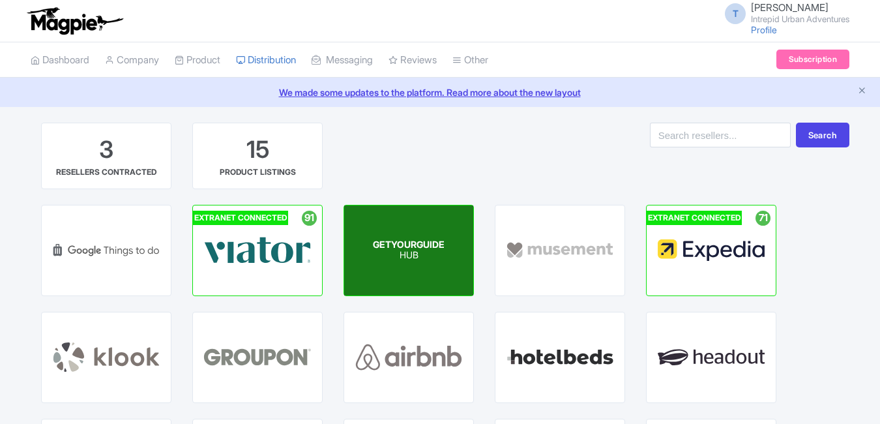
click at [407, 257] on p "HUB" at bounding box center [409, 255] width 72 height 11
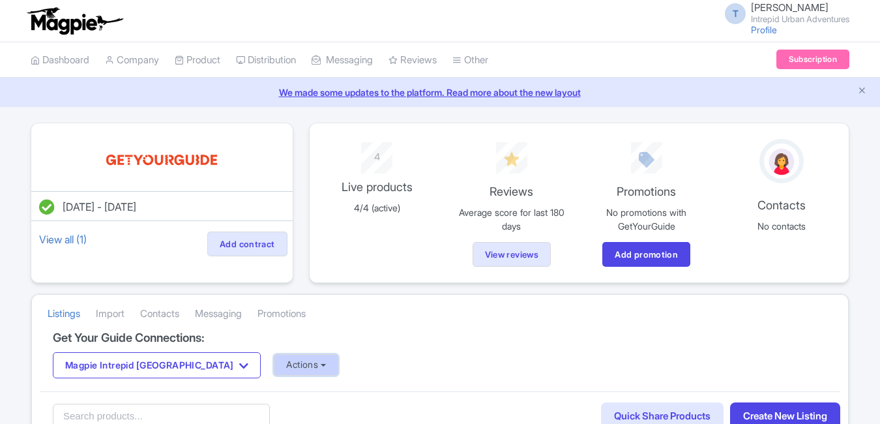
click at [274, 366] on button "Actions" at bounding box center [306, 365] width 65 height 22
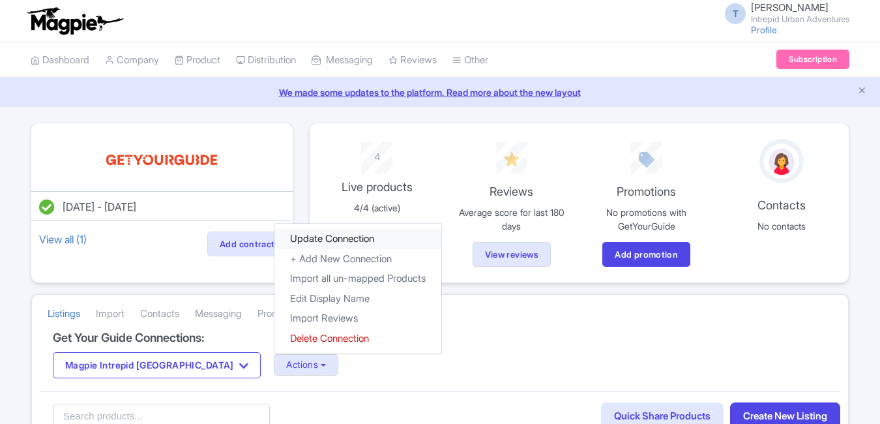
click at [274, 242] on link "Update Connection" at bounding box center [357, 239] width 167 height 20
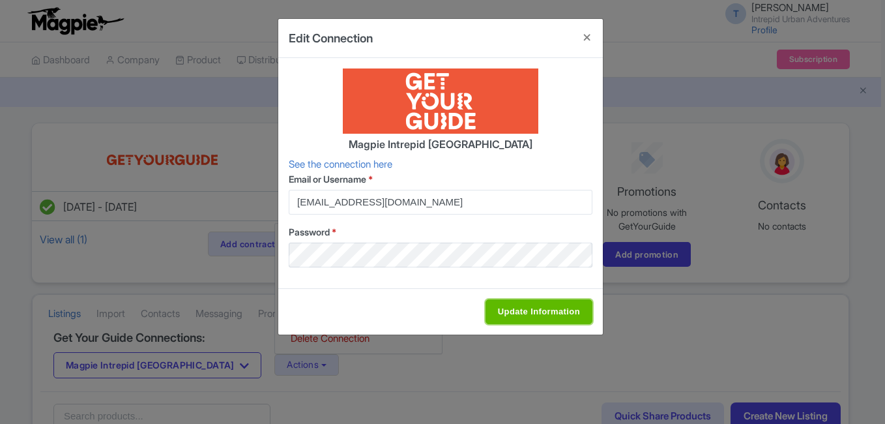
click at [554, 301] on input "Update Information" at bounding box center [538, 311] width 107 height 25
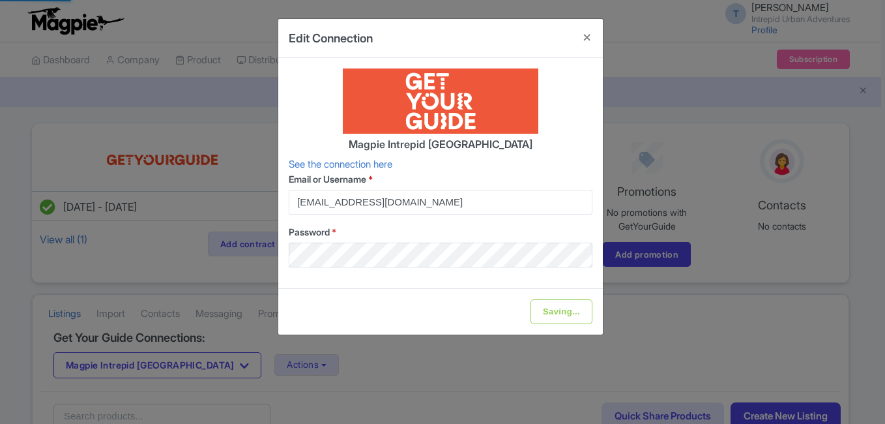
type input "Update Information"
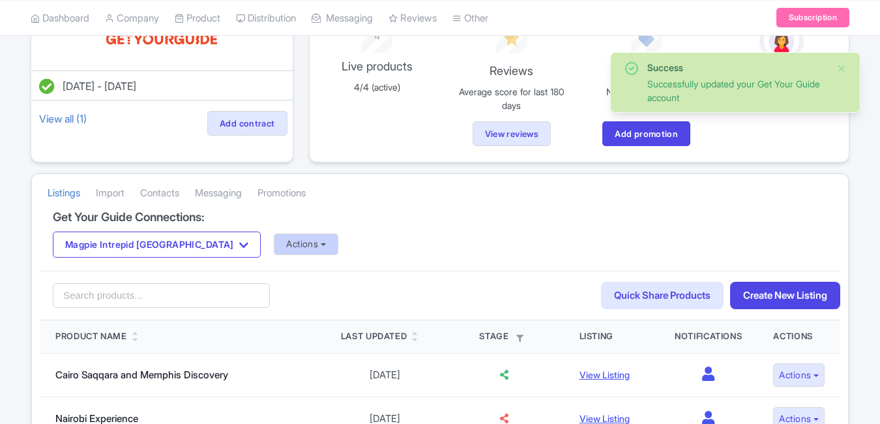
scroll to position [130, 0]
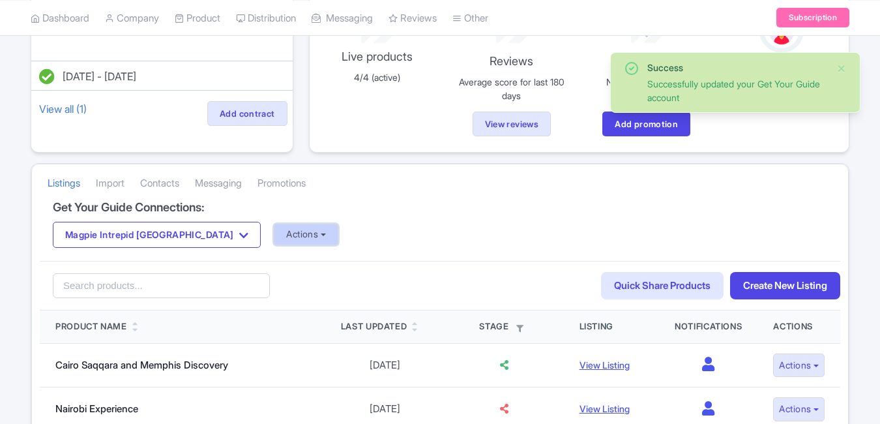
click at [274, 227] on button "Actions" at bounding box center [306, 235] width 65 height 22
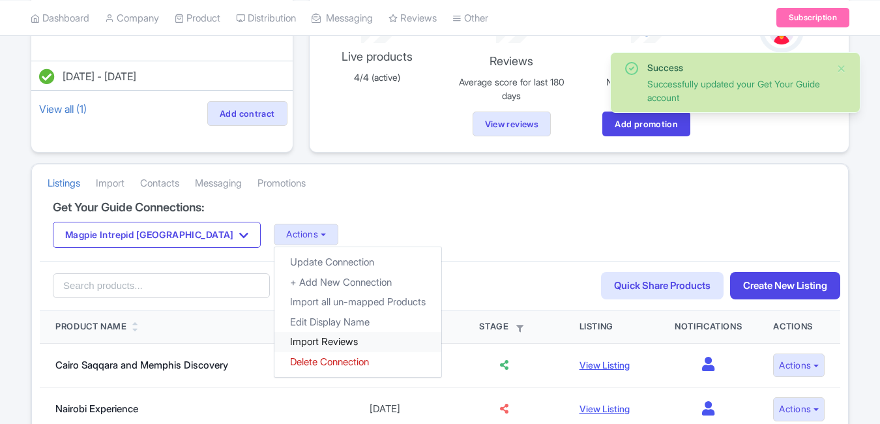
click at [274, 341] on link "Import Reviews" at bounding box center [357, 342] width 167 height 20
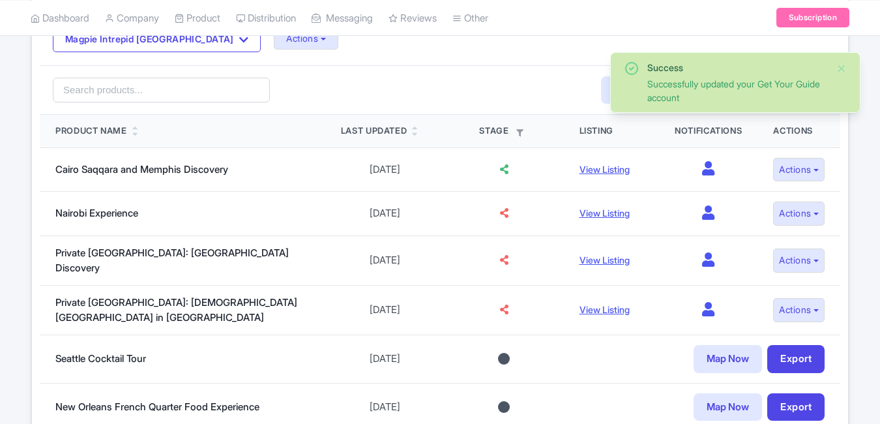
scroll to position [261, 0]
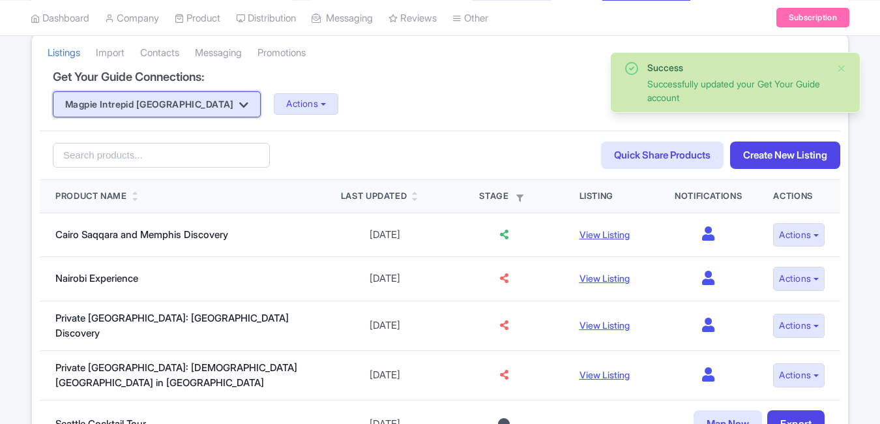
drag, startPoint x: 156, startPoint y: 97, endPoint x: 194, endPoint y: 100, distance: 37.2
click at [156, 98] on button "Magpie Intrepid Africa" at bounding box center [157, 104] width 208 height 26
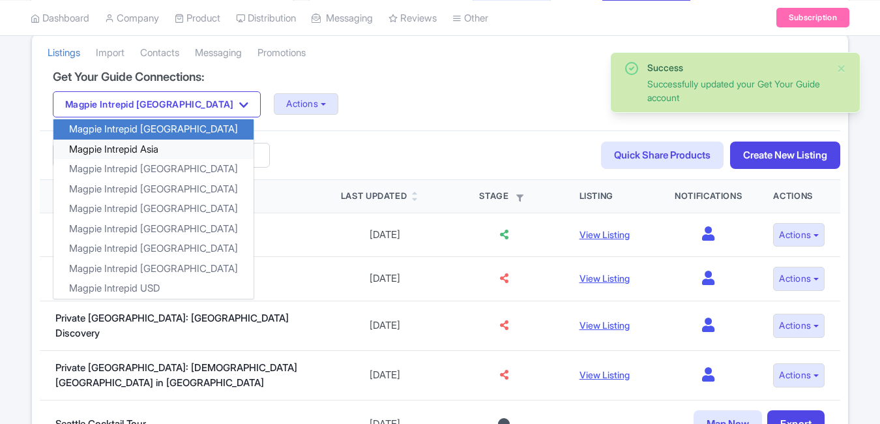
click at [161, 150] on link "Magpie Intrepid Asia" at bounding box center [153, 149] width 200 height 20
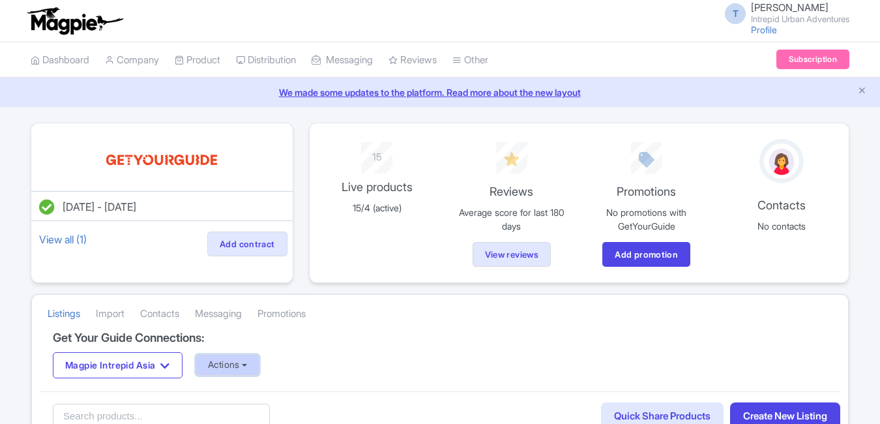
click at [249, 364] on button "Actions" at bounding box center [227, 365] width 65 height 22
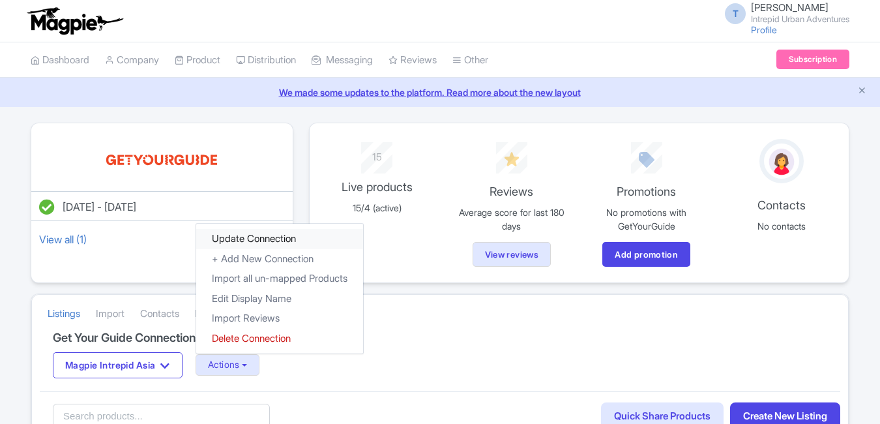
click at [267, 237] on link "Update Connection" at bounding box center [279, 239] width 167 height 20
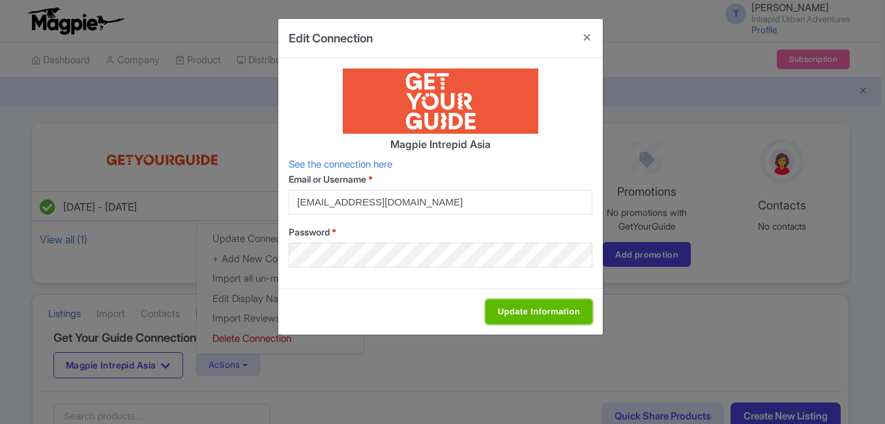
click at [530, 311] on input "Update Information" at bounding box center [538, 311] width 107 height 25
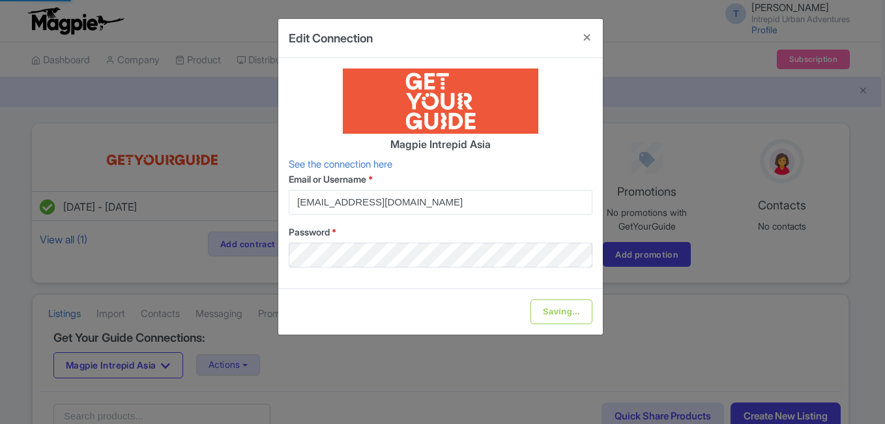
type input "Update Information"
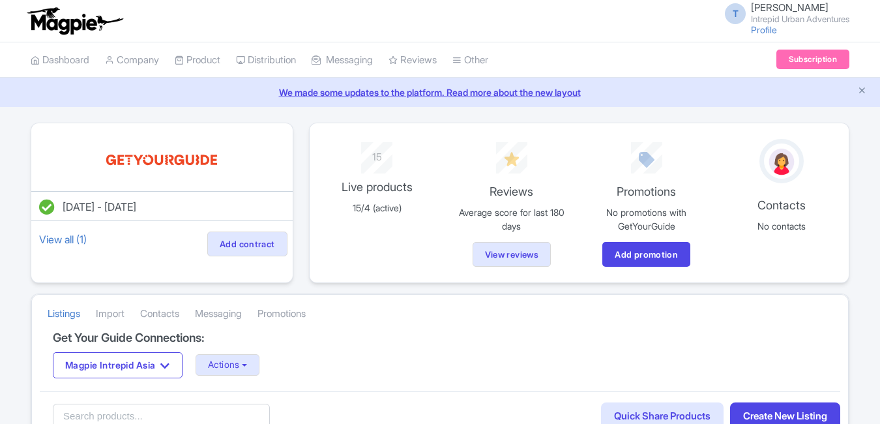
click at [244, 352] on div "Magpie Intrepid Asia Magpie Intrepid Africa Magpie Intrepid Asia Magpie Intrepi…" at bounding box center [440, 365] width 774 height 26
click at [244, 358] on button "Actions" at bounding box center [227, 365] width 65 height 22
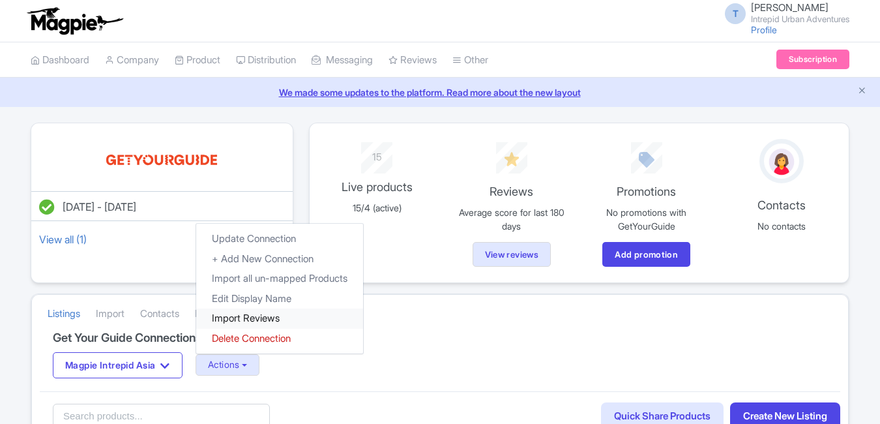
click at [240, 316] on link "Import Reviews" at bounding box center [279, 318] width 167 height 20
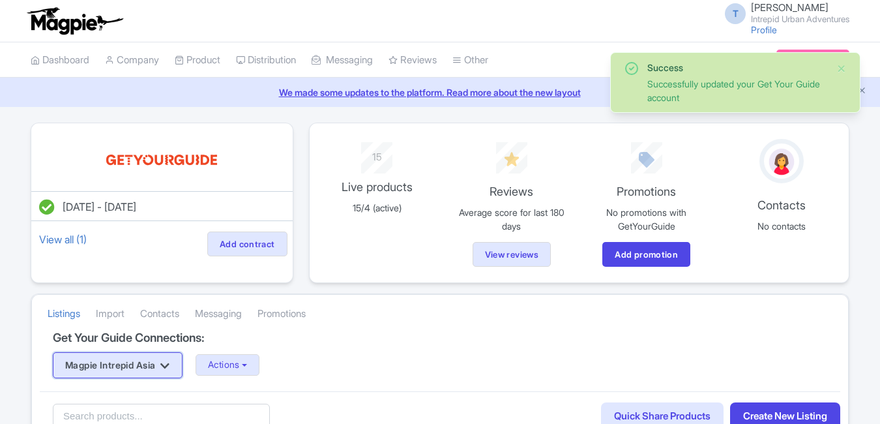
click at [160, 365] on button "Magpie Intrepid Asia" at bounding box center [118, 365] width 130 height 26
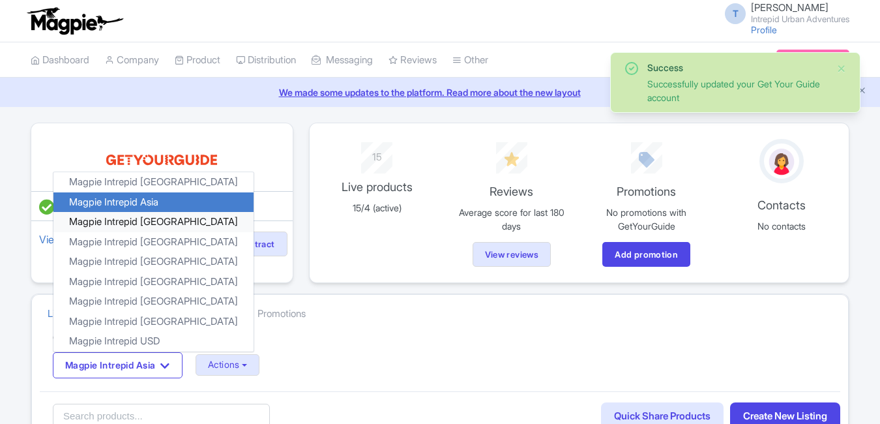
click at [161, 227] on link "Magpie Intrepid [GEOGRAPHIC_DATA]" at bounding box center [153, 222] width 200 height 20
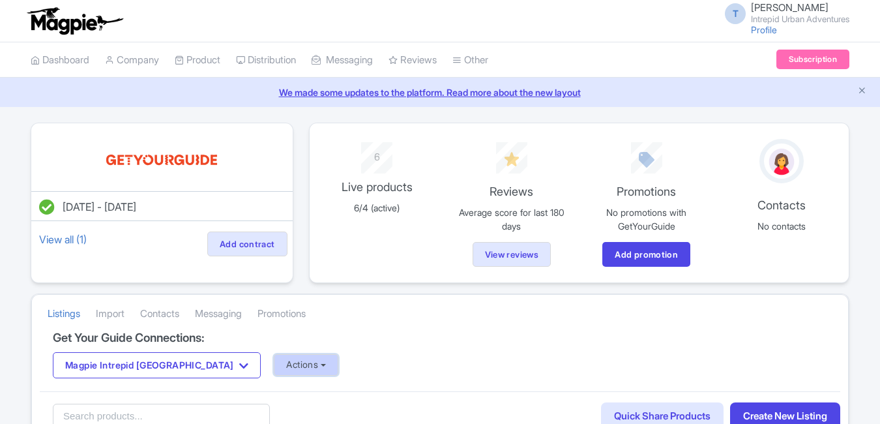
click at [274, 373] on button "Actions" at bounding box center [306, 365] width 65 height 22
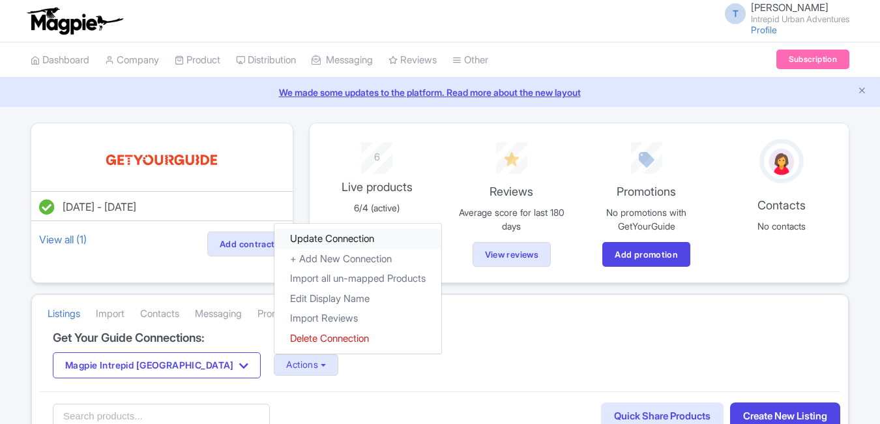
click at [274, 236] on link "Update Connection" at bounding box center [357, 239] width 167 height 20
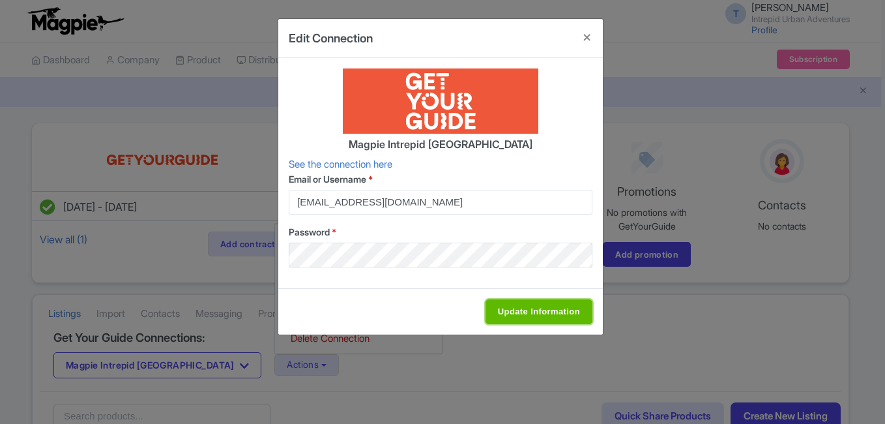
click at [523, 311] on input "Update Information" at bounding box center [538, 311] width 107 height 25
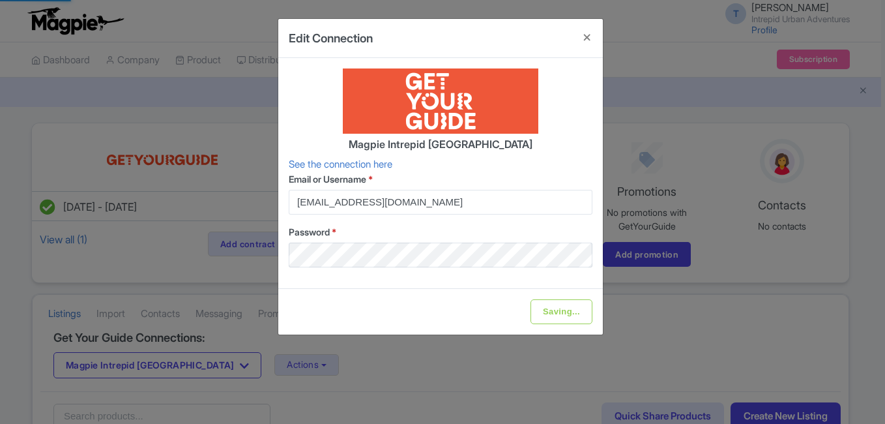
type input "Update Information"
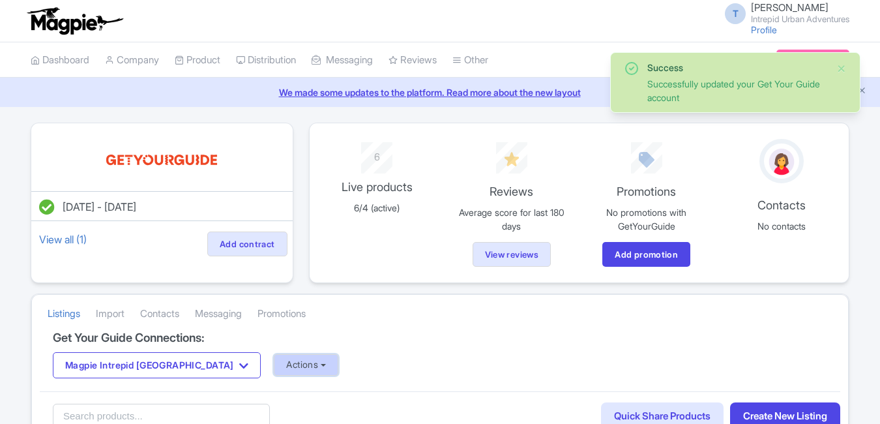
click at [274, 360] on button "Actions" at bounding box center [306, 365] width 65 height 22
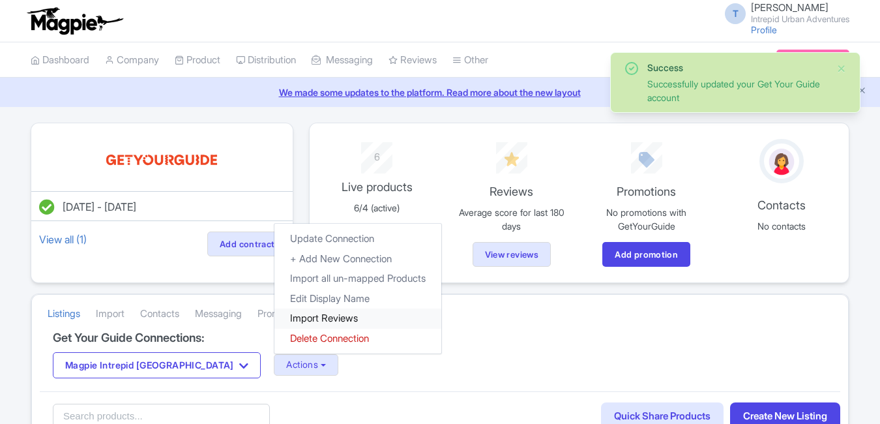
click at [283, 315] on link "Import Reviews" at bounding box center [357, 318] width 167 height 20
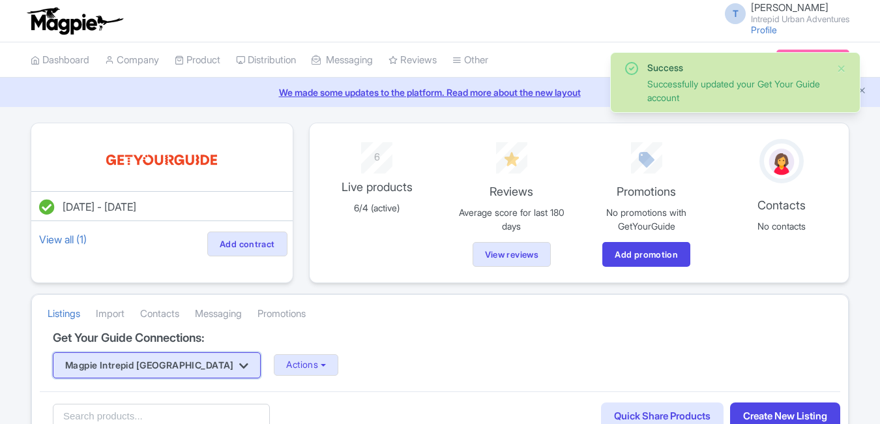
click at [141, 372] on button "Magpie Intrepid [GEOGRAPHIC_DATA]" at bounding box center [157, 365] width 208 height 26
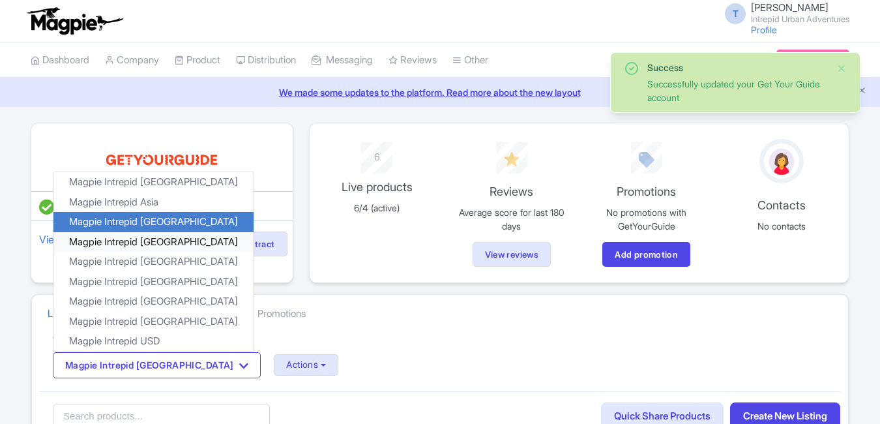
click at [150, 240] on link "Magpie Intrepid [GEOGRAPHIC_DATA]" at bounding box center [153, 241] width 200 height 20
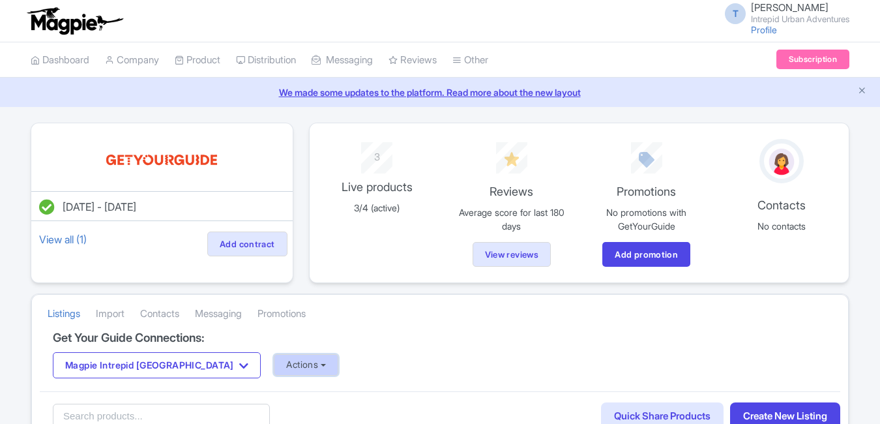
click at [274, 370] on button "Actions" at bounding box center [306, 365] width 65 height 22
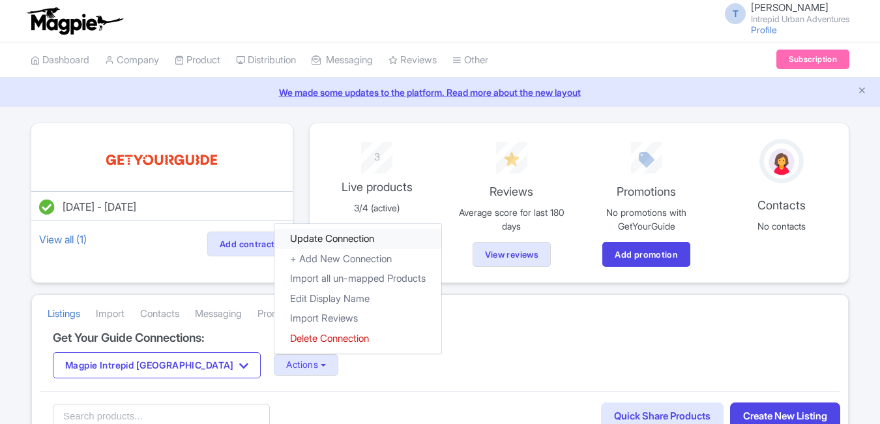
click at [274, 229] on link "Update Connection" at bounding box center [357, 239] width 167 height 20
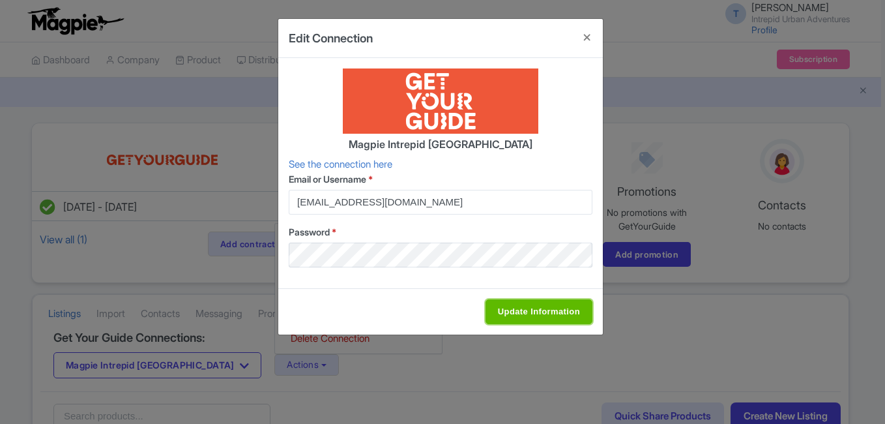
click at [510, 307] on input "Update Information" at bounding box center [538, 311] width 107 height 25
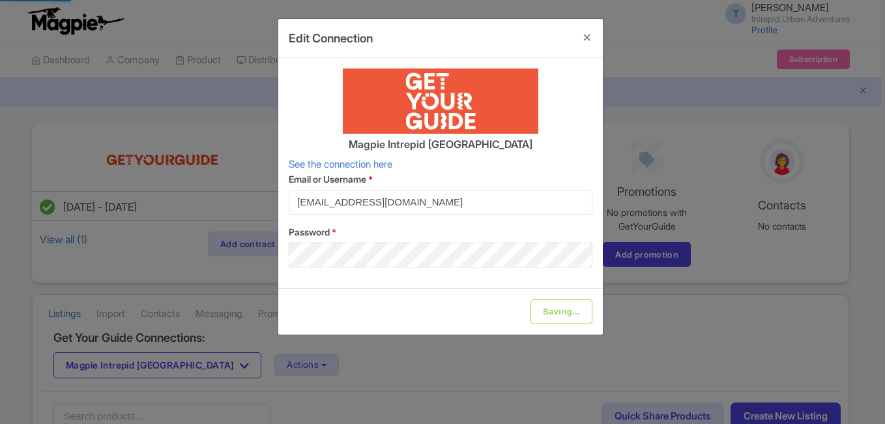
type input "Update Information"
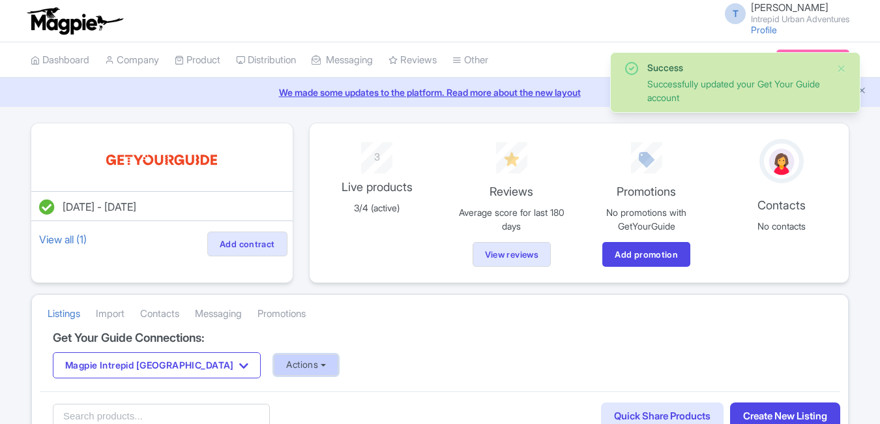
click at [274, 368] on button "Actions" at bounding box center [306, 365] width 65 height 22
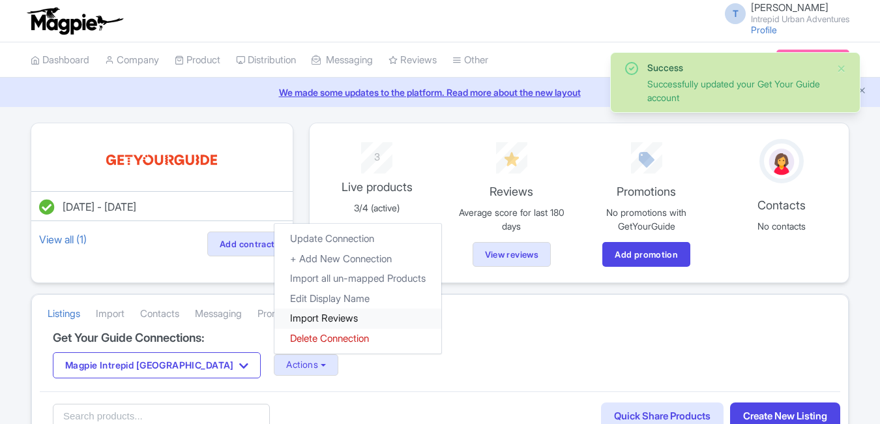
click at [274, 322] on link "Import Reviews" at bounding box center [357, 318] width 167 height 20
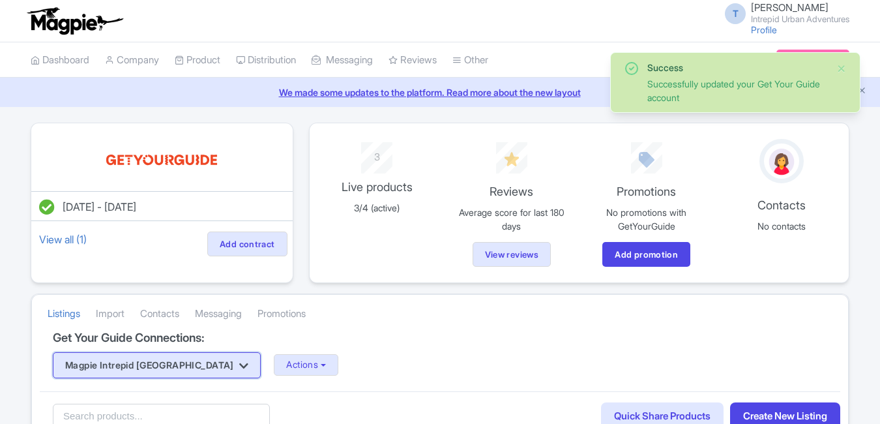
click at [140, 372] on button "Magpie Intrepid [GEOGRAPHIC_DATA]" at bounding box center [157, 365] width 208 height 26
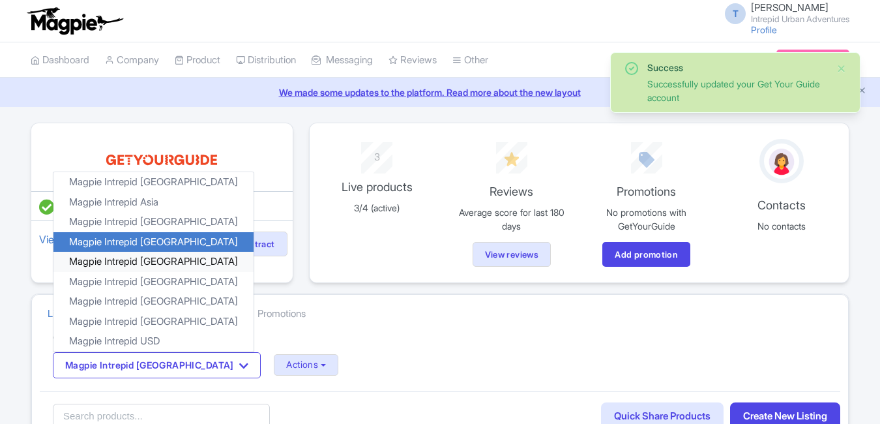
click at [155, 261] on link "Magpie Intrepid [GEOGRAPHIC_DATA]" at bounding box center [153, 262] width 200 height 20
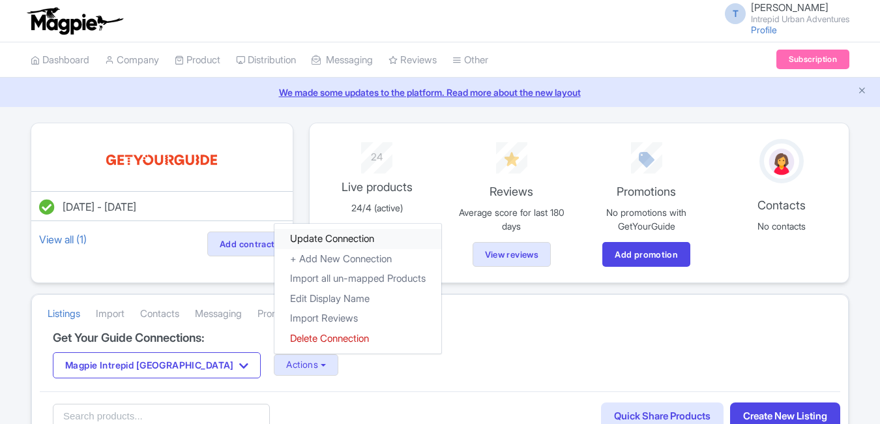
click at [276, 243] on link "Update Connection" at bounding box center [357, 239] width 167 height 20
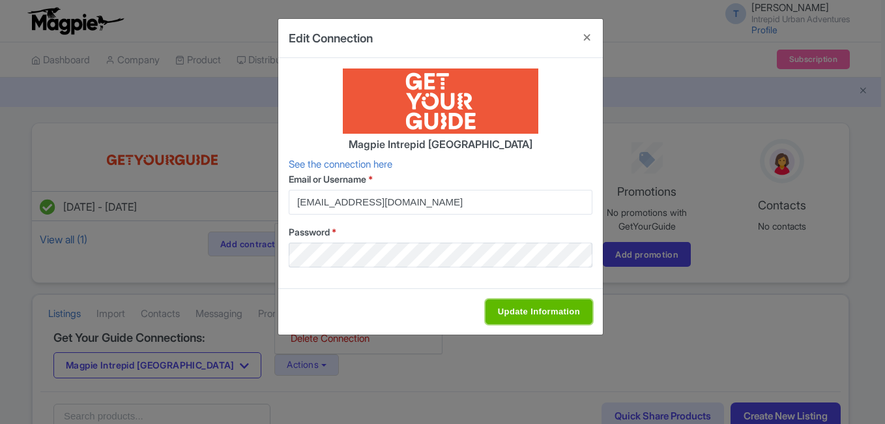
click at [529, 308] on input "Update Information" at bounding box center [538, 311] width 107 height 25
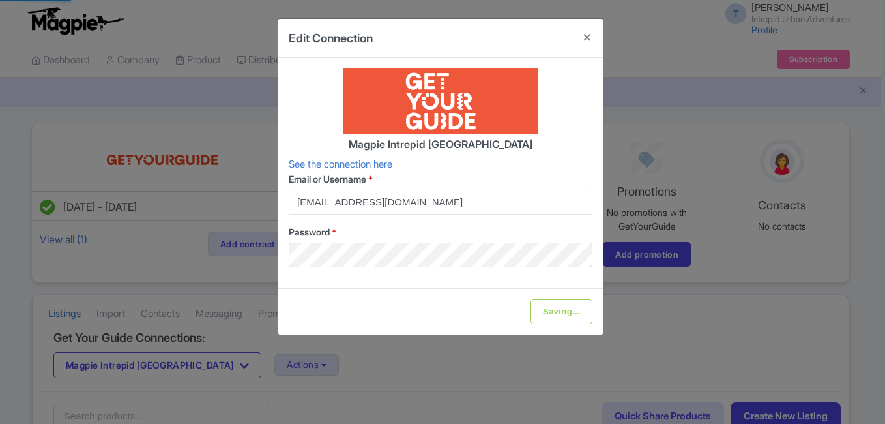
type input "Update Information"
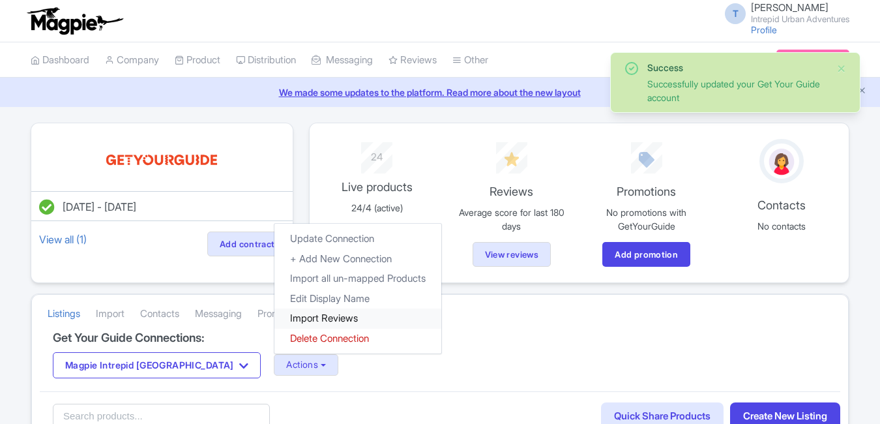
click at [275, 317] on link "Import Reviews" at bounding box center [357, 318] width 167 height 20
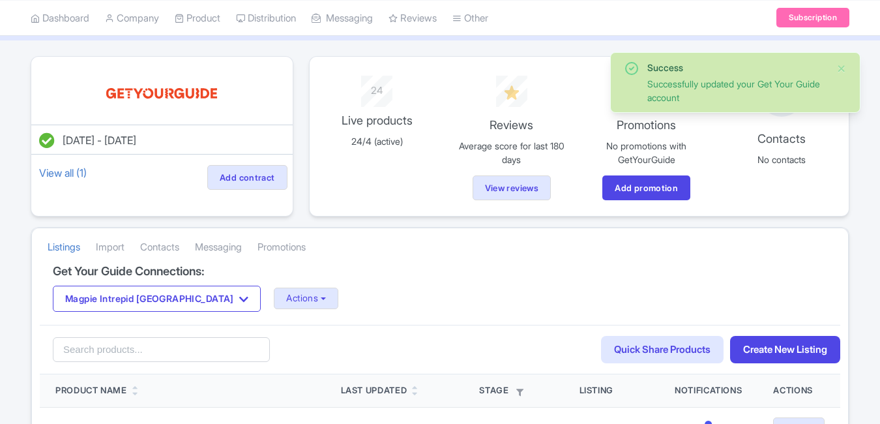
scroll to position [130, 0]
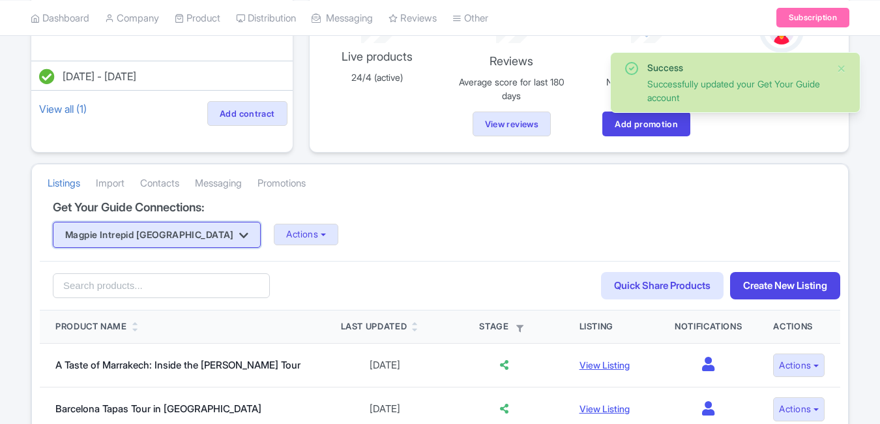
click at [163, 235] on button "Magpie Intrepid [GEOGRAPHIC_DATA]" at bounding box center [157, 235] width 208 height 26
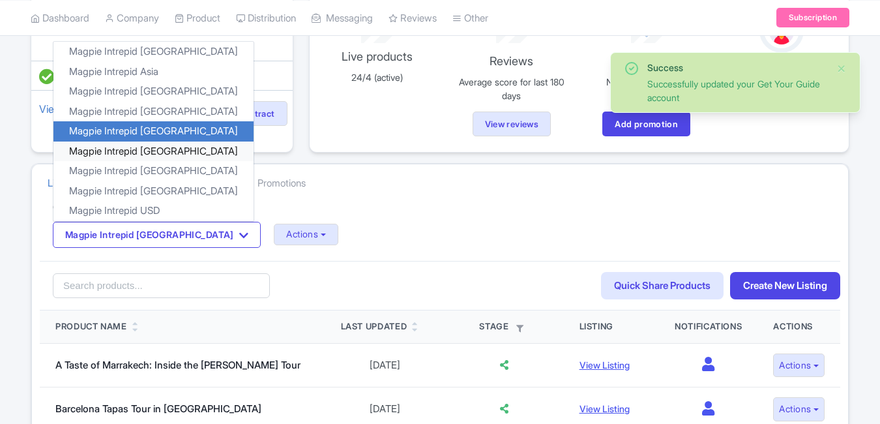
click at [156, 148] on link "Magpie Intrepid [GEOGRAPHIC_DATA]" at bounding box center [153, 151] width 200 height 20
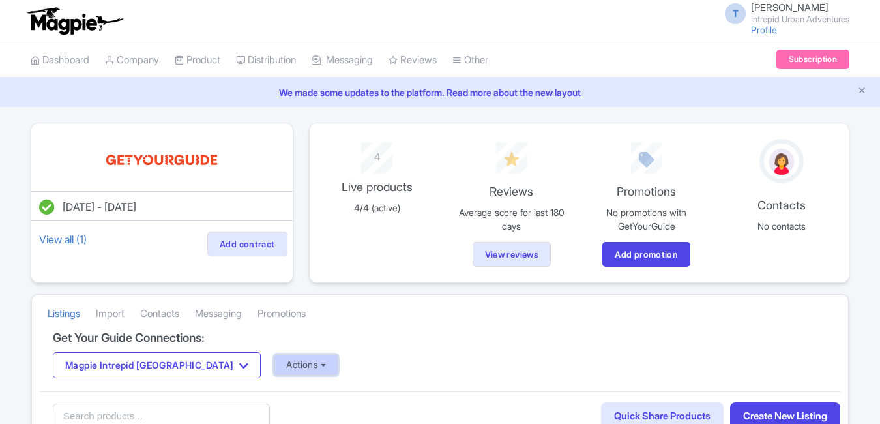
click at [274, 367] on button "Actions" at bounding box center [306, 365] width 65 height 22
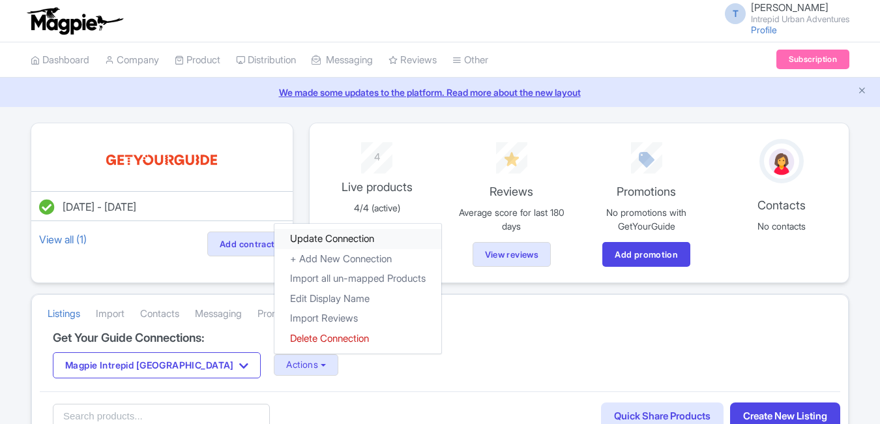
click at [274, 237] on link "Update Connection" at bounding box center [357, 239] width 167 height 20
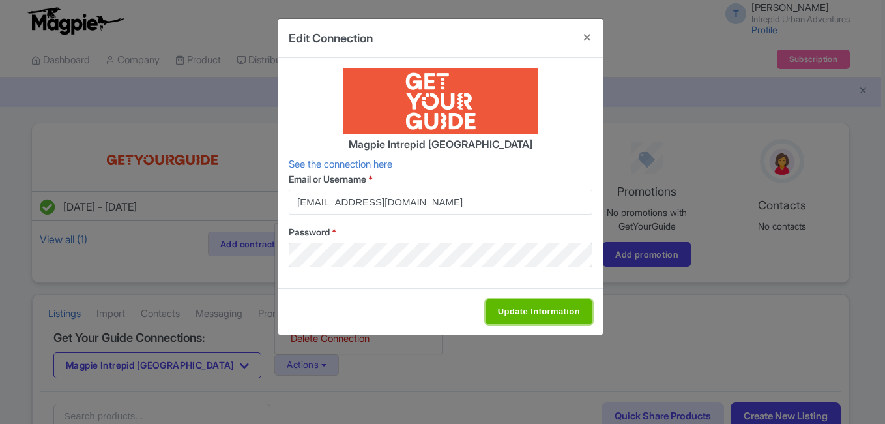
click at [529, 304] on input "Update Information" at bounding box center [538, 311] width 107 height 25
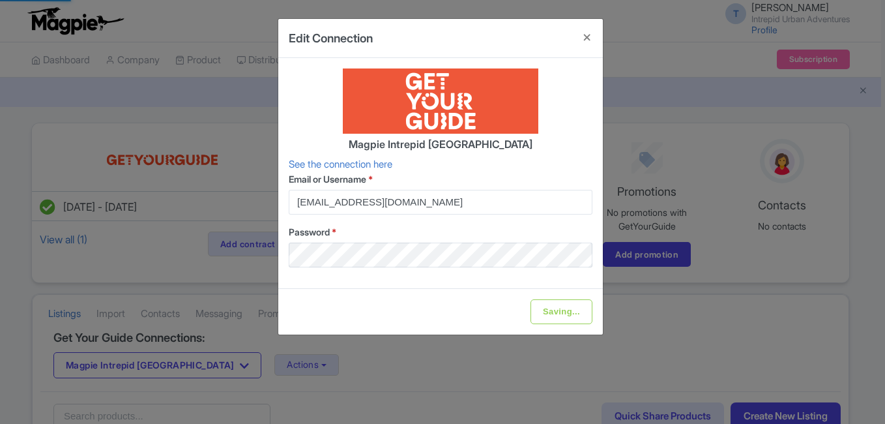
type input "Update Information"
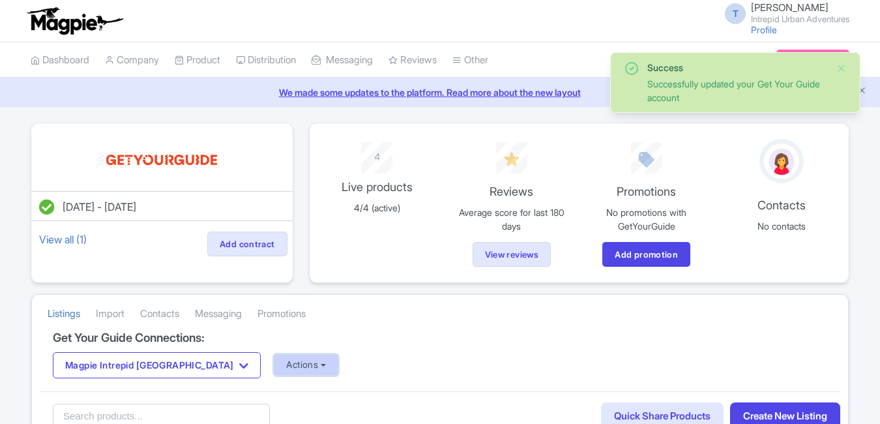
click at [274, 364] on button "Actions" at bounding box center [306, 365] width 65 height 22
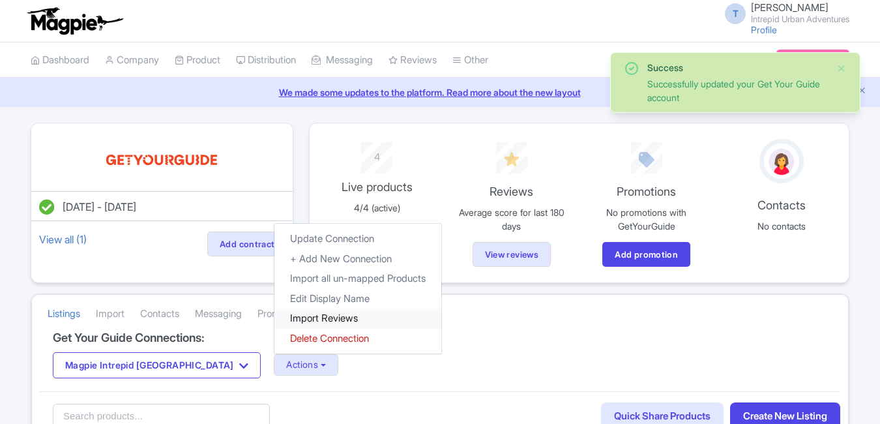
click at [274, 321] on link "Import Reviews" at bounding box center [357, 318] width 167 height 20
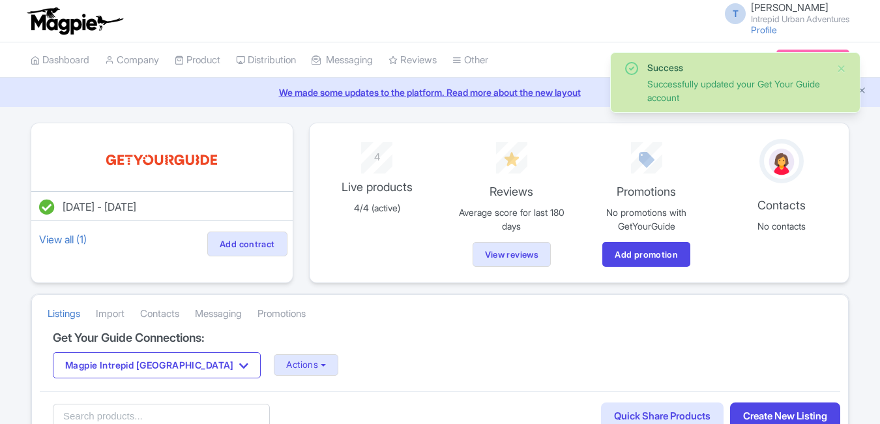
click at [147, 371] on button "Magpie Intrepid Japan" at bounding box center [157, 365] width 208 height 26
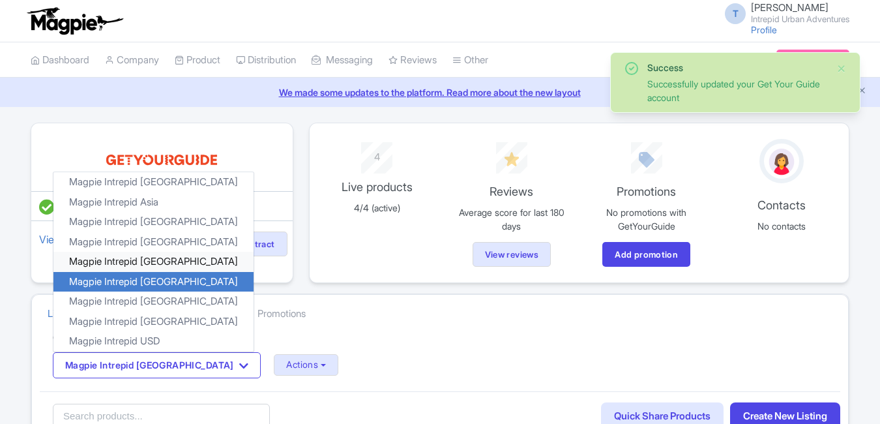
click at [152, 267] on link "Magpie Intrepid [GEOGRAPHIC_DATA]" at bounding box center [153, 262] width 200 height 20
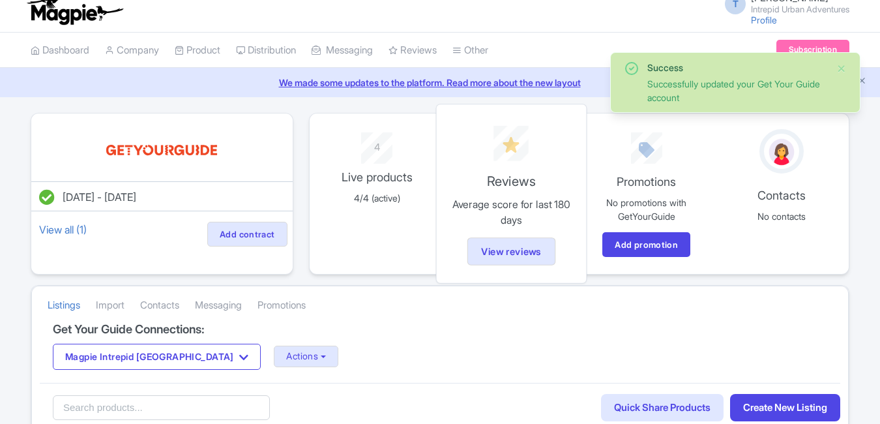
scroll to position [195, 0]
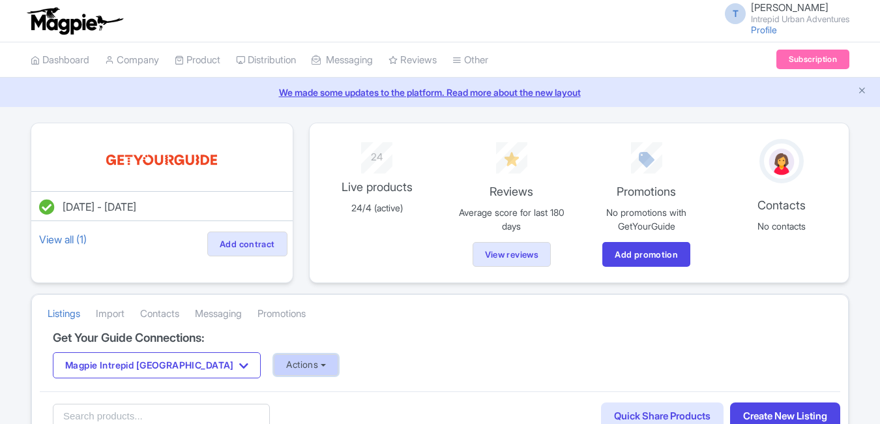
click at [274, 360] on button "Actions" at bounding box center [306, 365] width 65 height 22
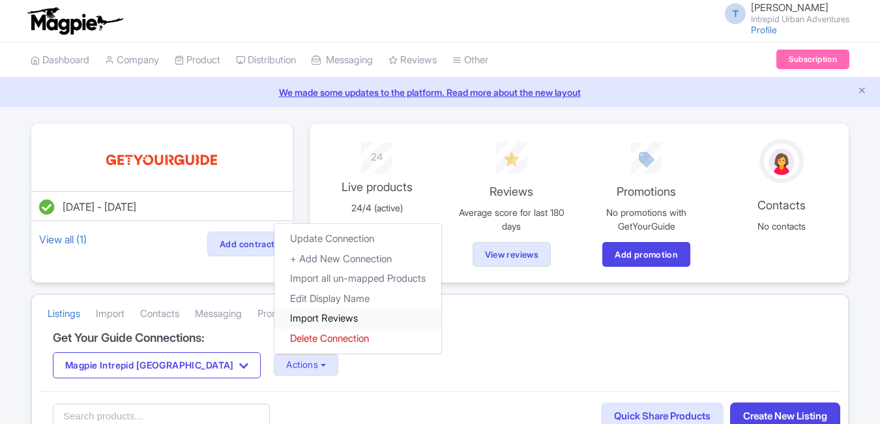
click at [274, 316] on link "Import Reviews" at bounding box center [357, 318] width 167 height 20
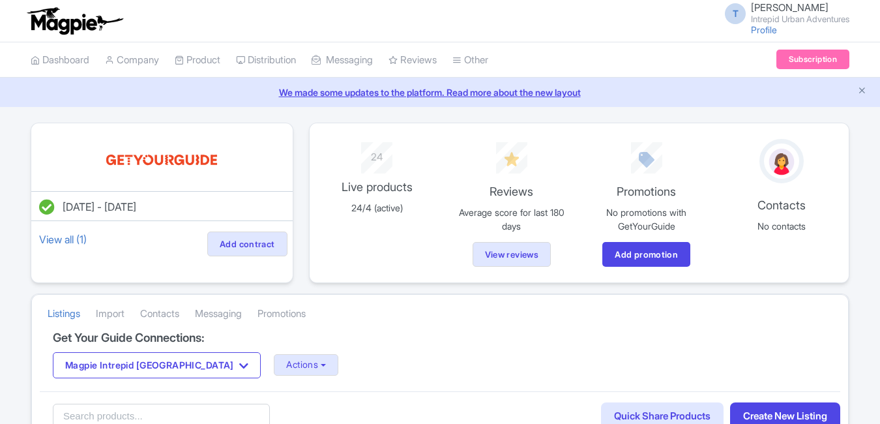
scroll to position [195, 0]
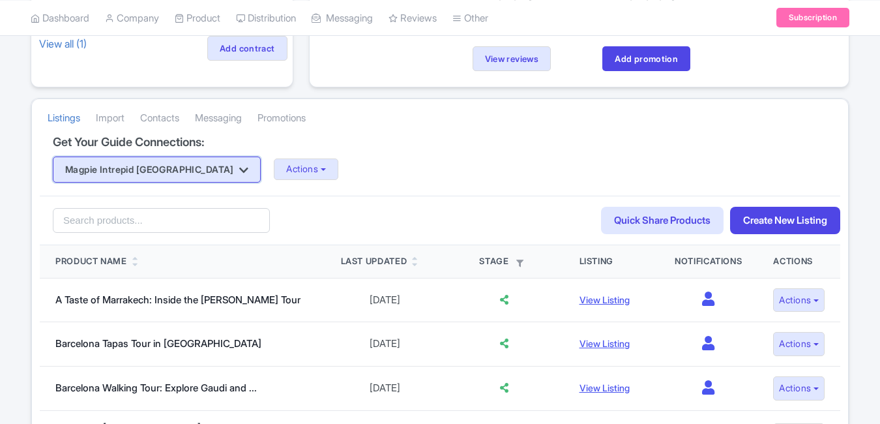
click at [150, 161] on button "Magpie Intrepid [GEOGRAPHIC_DATA]" at bounding box center [157, 169] width 208 height 26
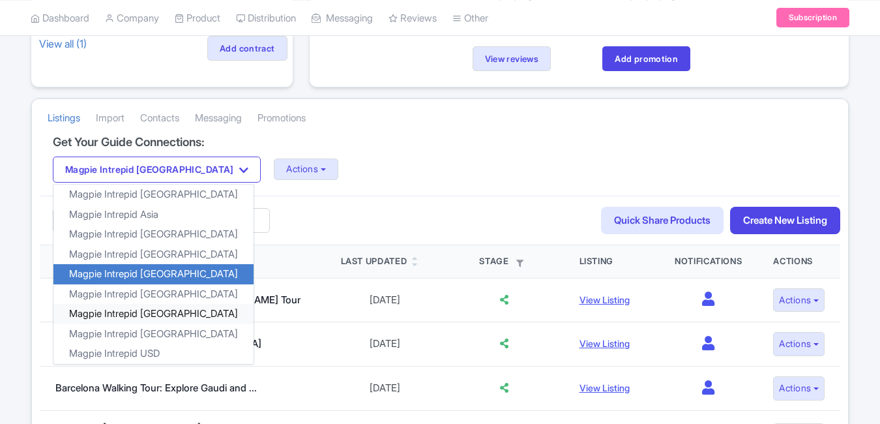
click at [158, 317] on link "Magpie Intrepid [GEOGRAPHIC_DATA]" at bounding box center [153, 314] width 200 height 20
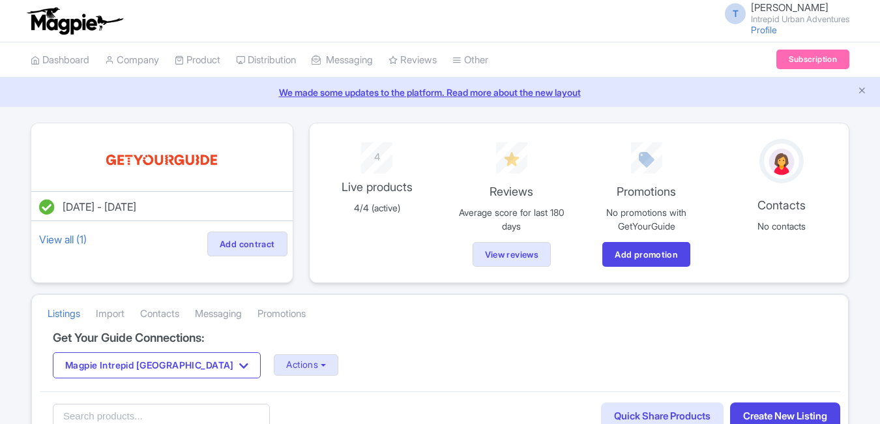
click at [274, 359] on button "Actions" at bounding box center [306, 365] width 65 height 22
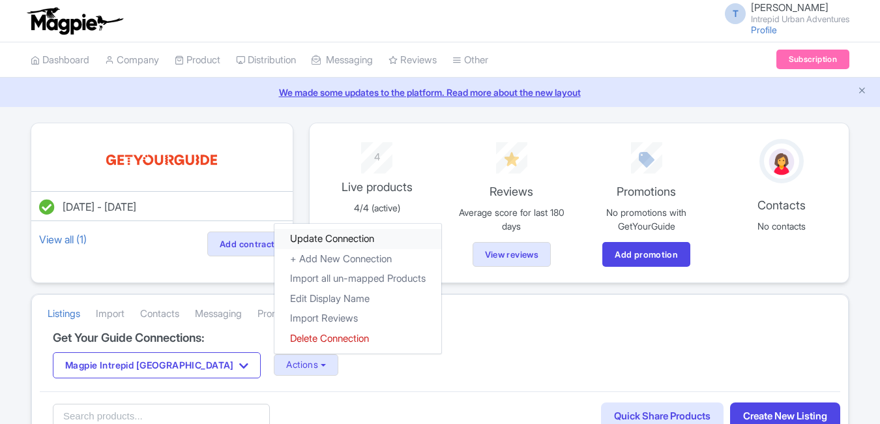
click at [277, 242] on link "Update Connection" at bounding box center [357, 239] width 167 height 20
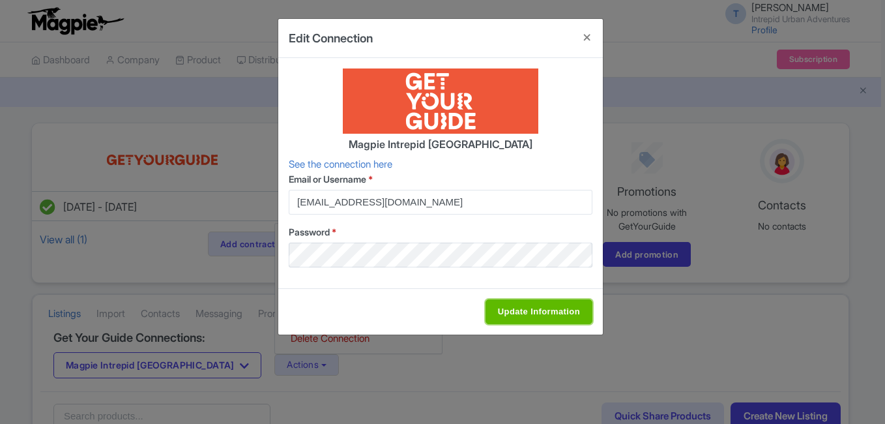
click at [513, 315] on input "Update Information" at bounding box center [538, 311] width 107 height 25
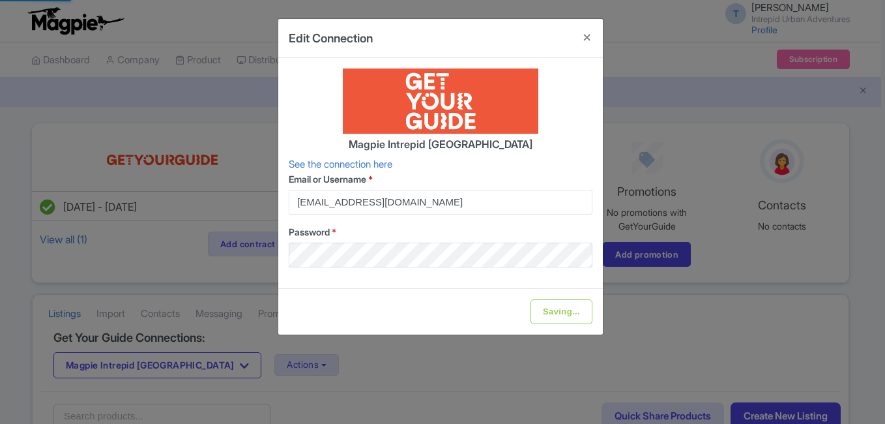
type input "Update Information"
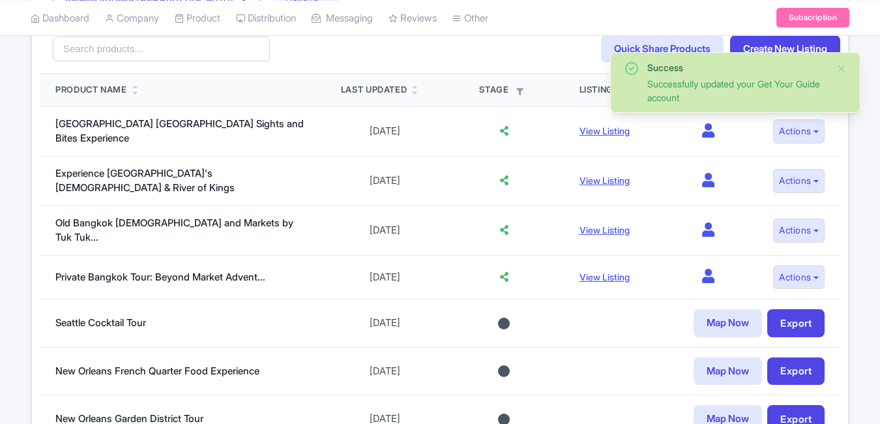
scroll to position [195, 0]
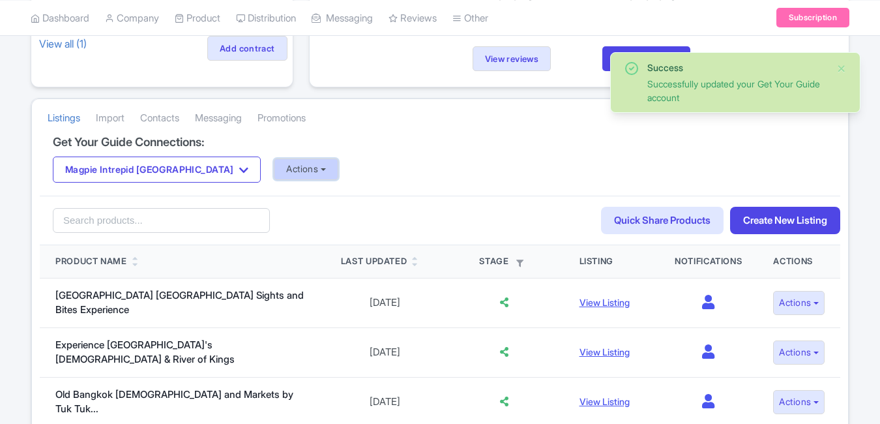
click at [274, 164] on button "Actions" at bounding box center [306, 169] width 65 height 22
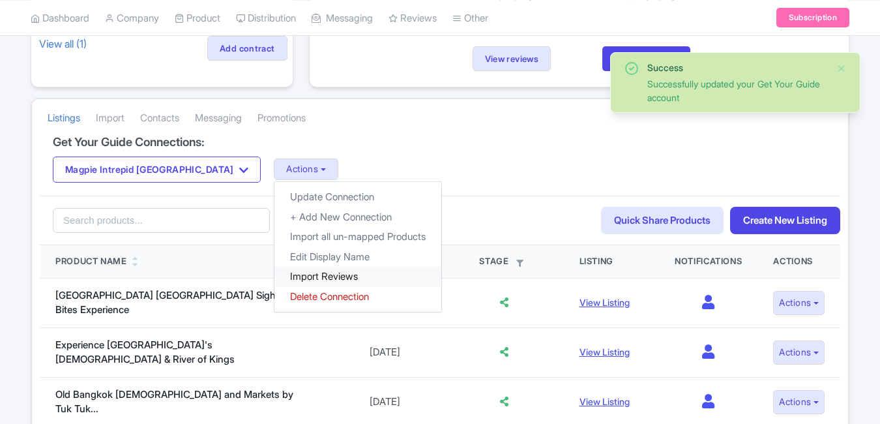
click at [274, 275] on link "Import Reviews" at bounding box center [357, 277] width 167 height 20
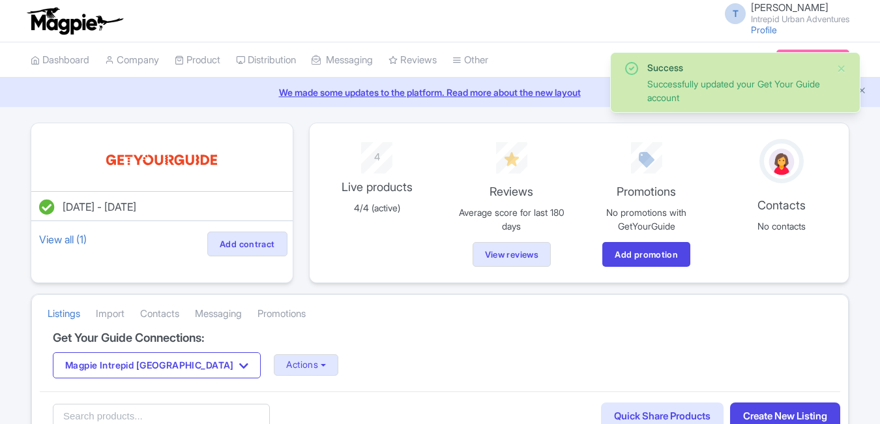
scroll to position [195, 0]
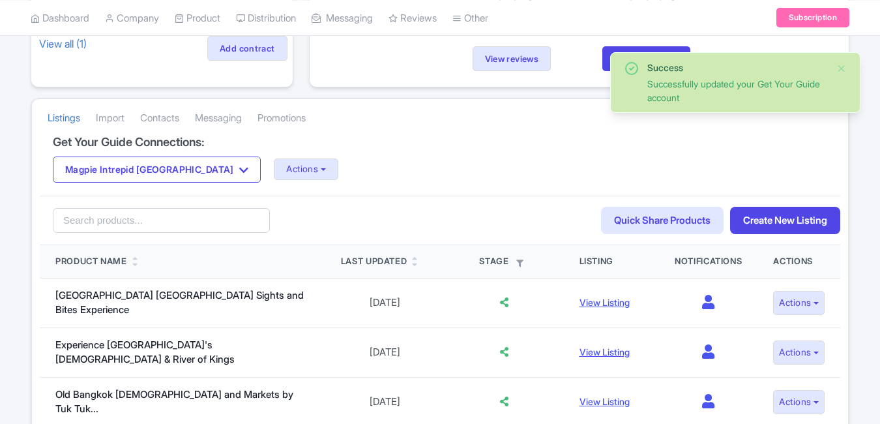
click at [167, 168] on button "Magpie Intrepid [GEOGRAPHIC_DATA]" at bounding box center [157, 169] width 208 height 26
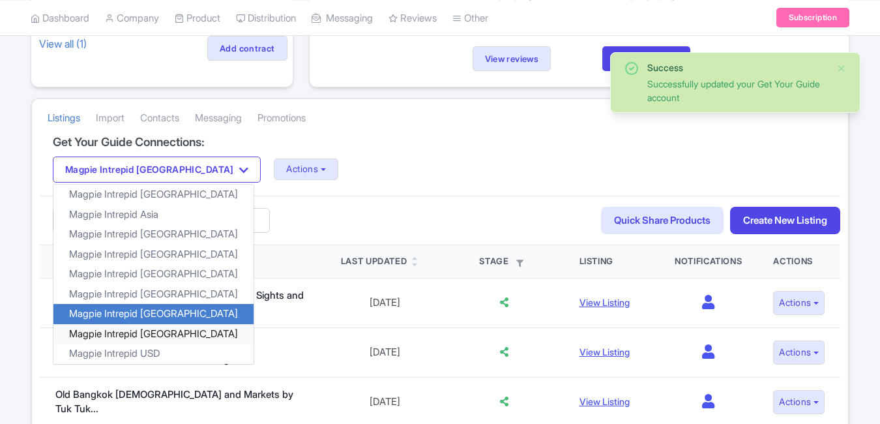
click at [168, 337] on link "Magpie Intrepid [GEOGRAPHIC_DATA]" at bounding box center [153, 333] width 200 height 20
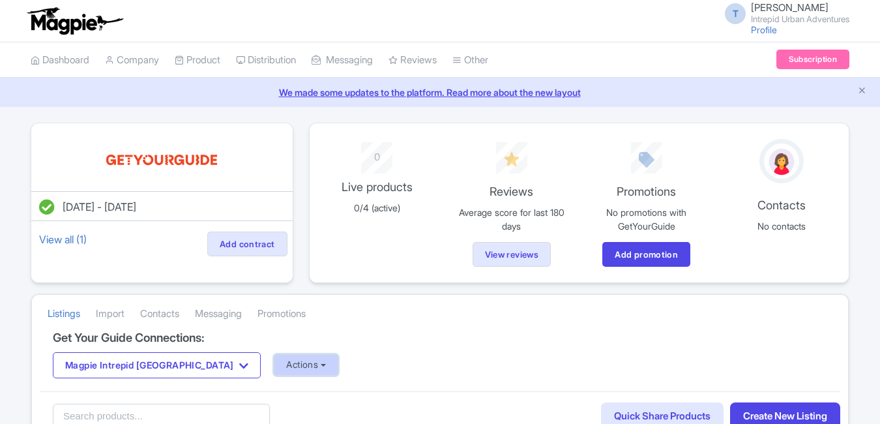
click at [274, 364] on button "Actions" at bounding box center [306, 365] width 65 height 22
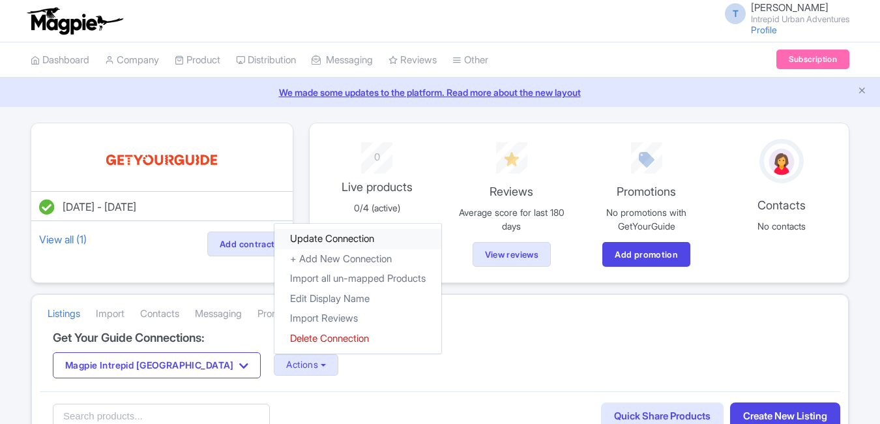
click at [274, 244] on link "Update Connection" at bounding box center [357, 239] width 167 height 20
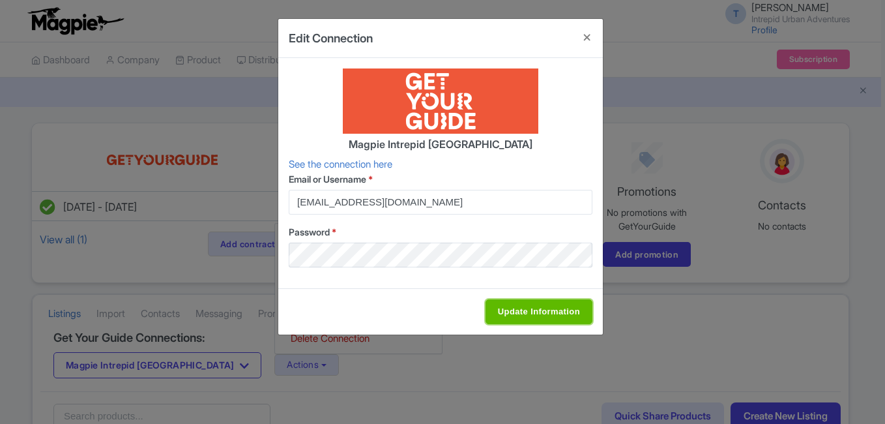
click at [543, 306] on input "Update Information" at bounding box center [538, 311] width 107 height 25
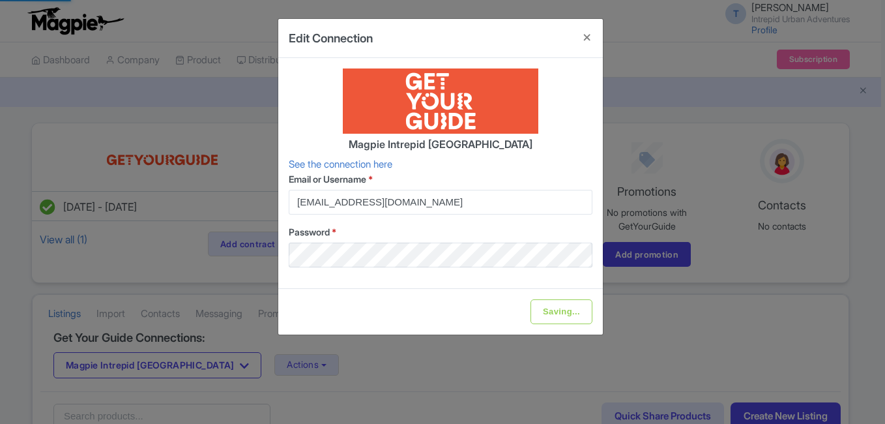
type input "Update Information"
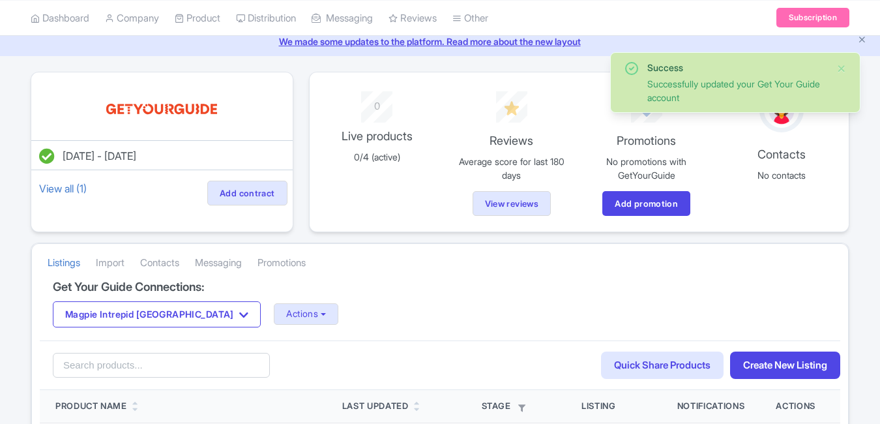
scroll to position [65, 0]
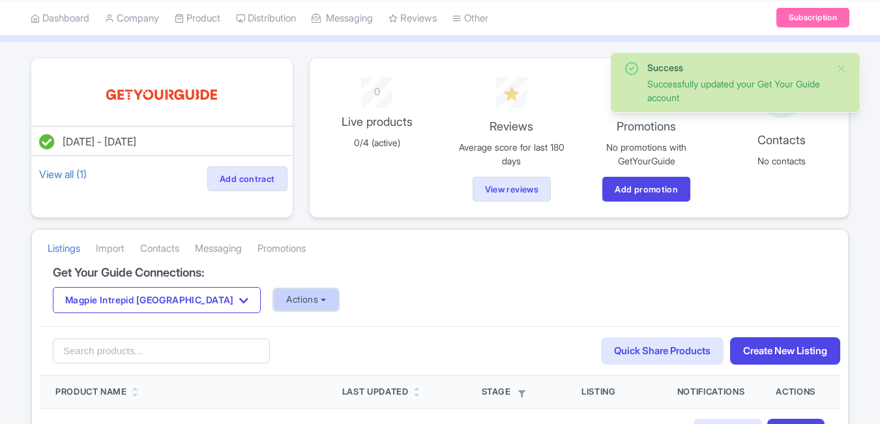
click at [274, 300] on button "Actions" at bounding box center [306, 300] width 65 height 22
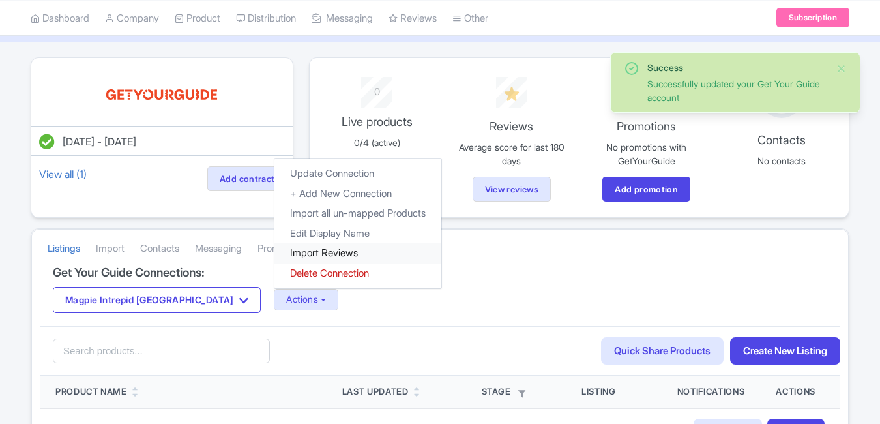
click at [274, 253] on link "Import Reviews" at bounding box center [357, 253] width 167 height 20
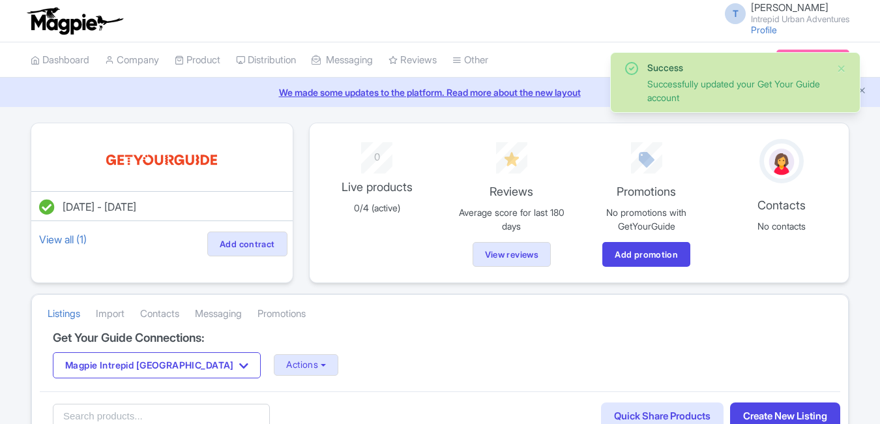
click at [158, 352] on button "Magpie Intrepid [GEOGRAPHIC_DATA]" at bounding box center [157, 365] width 208 height 26
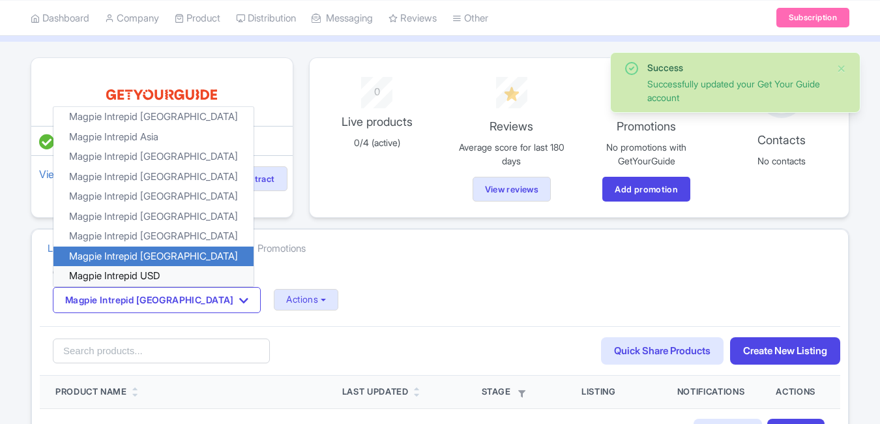
click at [131, 274] on link "Magpie Intrepid USD" at bounding box center [153, 276] width 200 height 20
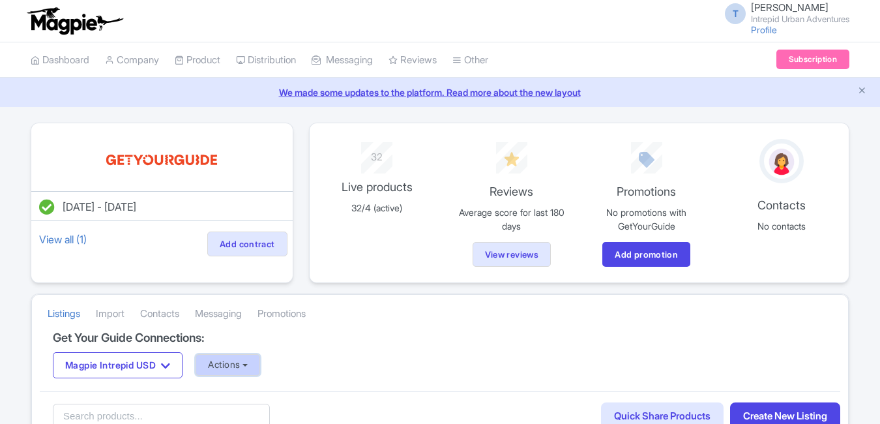
click at [237, 368] on button "Actions" at bounding box center [227, 365] width 65 height 22
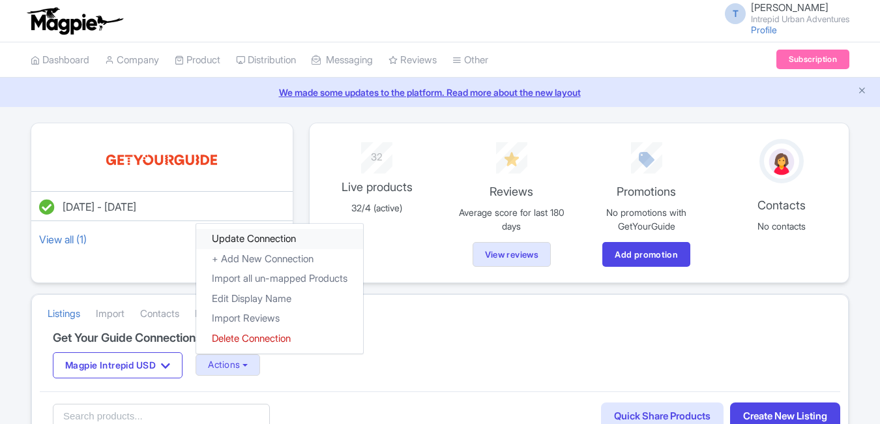
click at [244, 233] on link "Update Connection" at bounding box center [279, 239] width 167 height 20
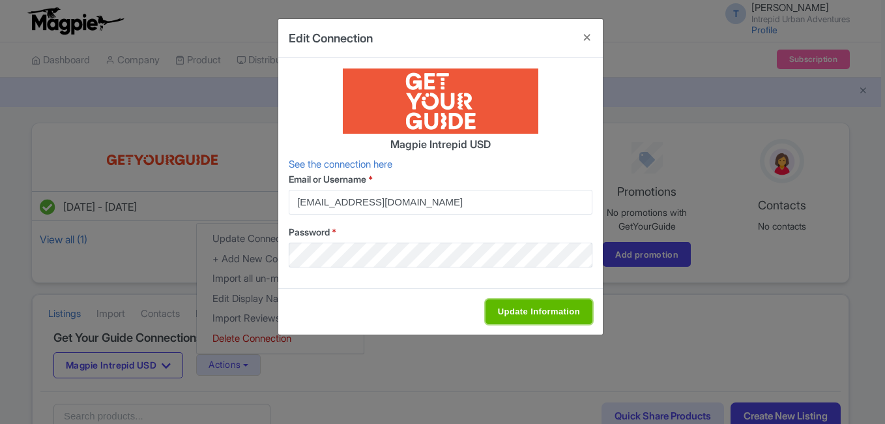
click at [553, 309] on input "Update Information" at bounding box center [538, 311] width 107 height 25
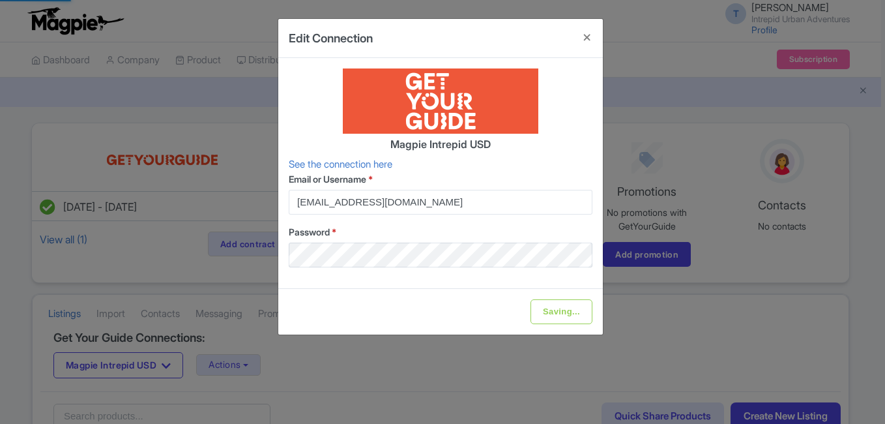
type input "Update Information"
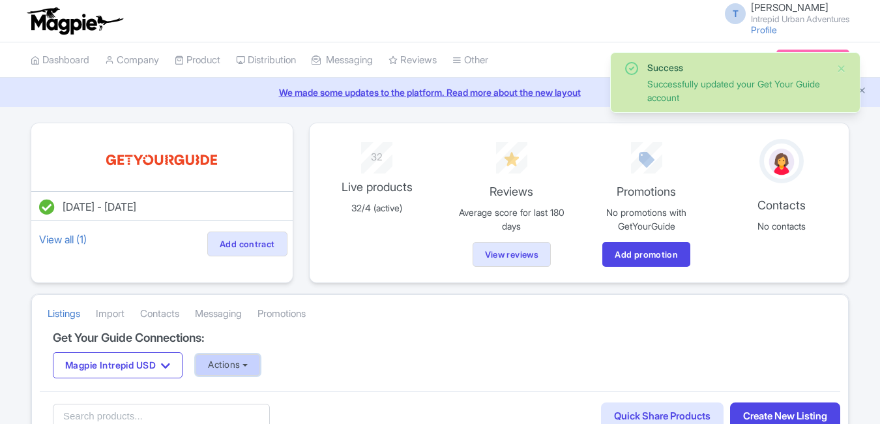
click at [236, 356] on button "Actions" at bounding box center [227, 365] width 65 height 22
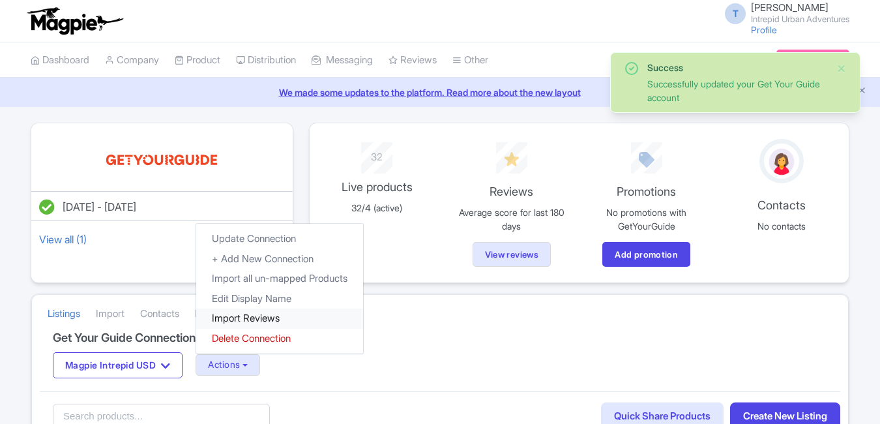
click at [250, 315] on link "Import Reviews" at bounding box center [279, 318] width 167 height 20
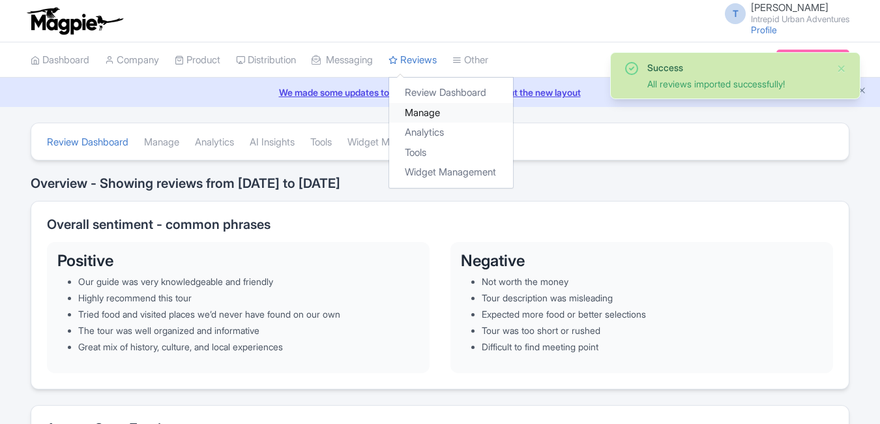
click at [450, 113] on link "Manage" at bounding box center [451, 113] width 124 height 20
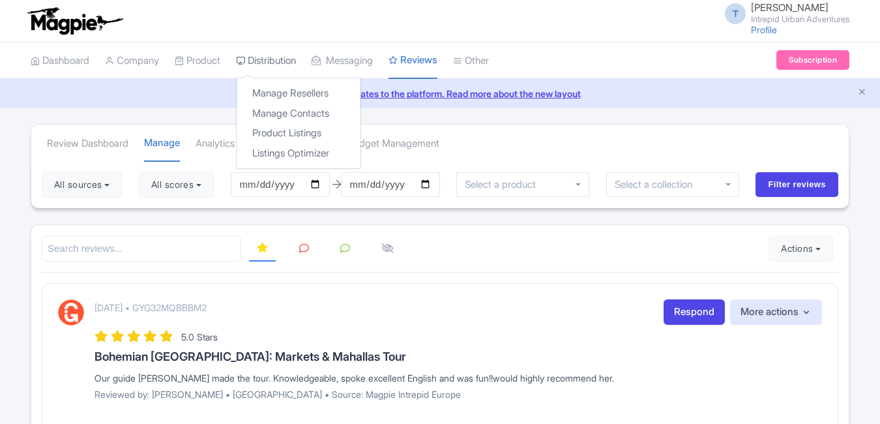
click at [263, 55] on link "Distribution" at bounding box center [266, 61] width 60 height 36
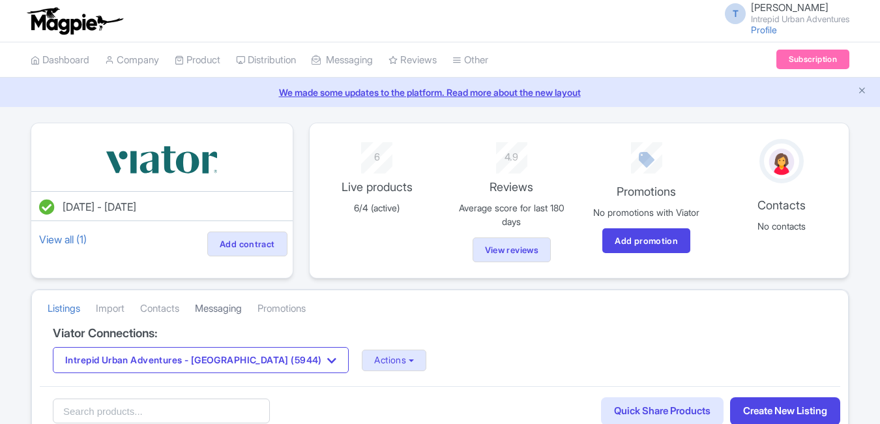
scroll to position [195, 0]
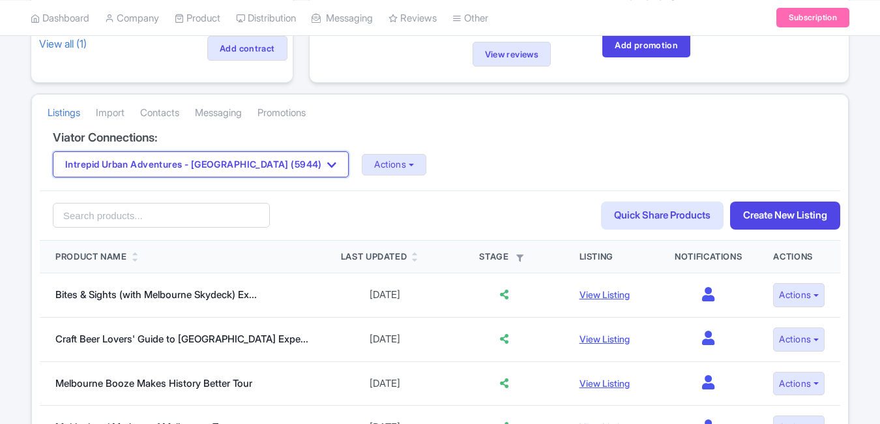
click at [261, 158] on button "Intrepid Urban Adventures - [GEOGRAPHIC_DATA] (5944)" at bounding box center [201, 164] width 296 height 26
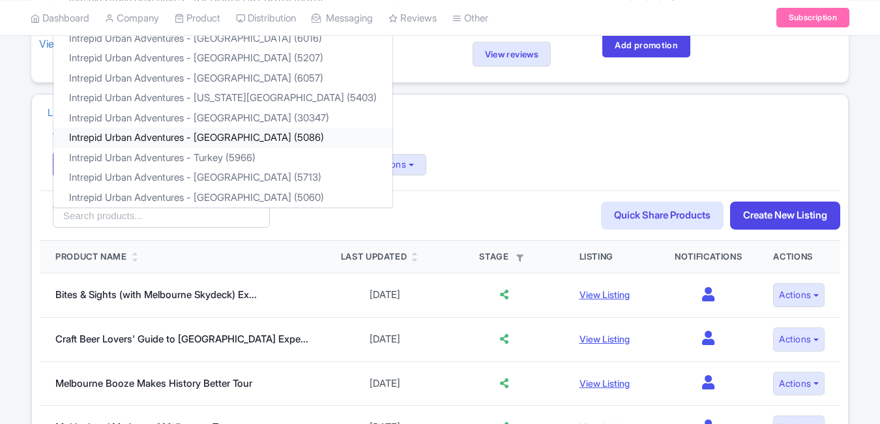
click at [223, 132] on link "Intrepid Urban Adventures - [GEOGRAPHIC_DATA] (5086)" at bounding box center [222, 138] width 339 height 20
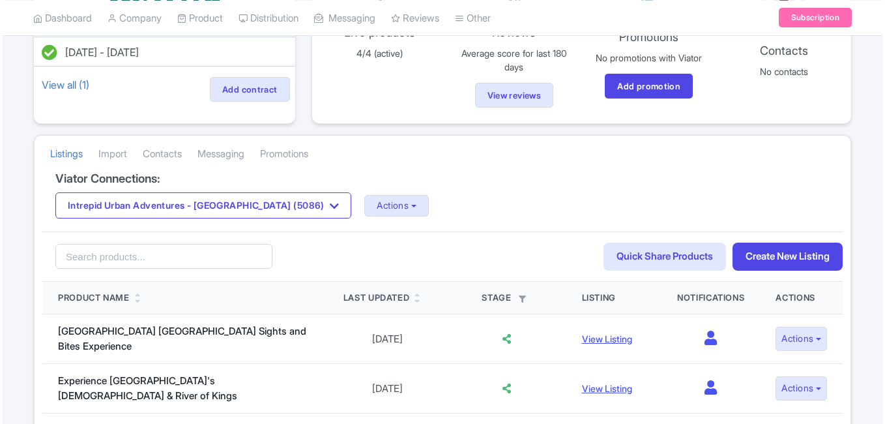
scroll to position [195, 0]
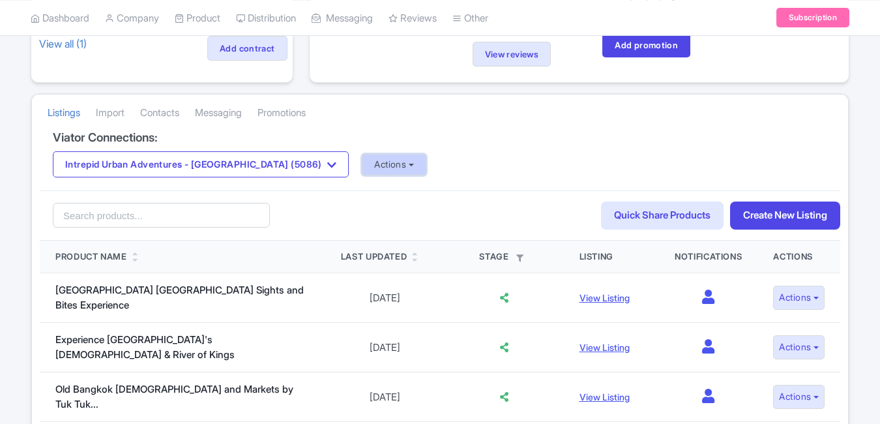
click at [362, 154] on button "Actions" at bounding box center [394, 165] width 65 height 22
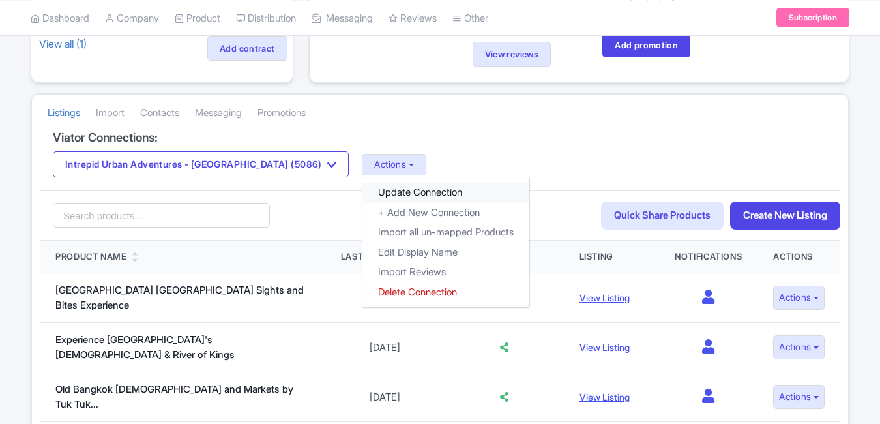
click at [362, 191] on link "Update Connection" at bounding box center [445, 192] width 167 height 20
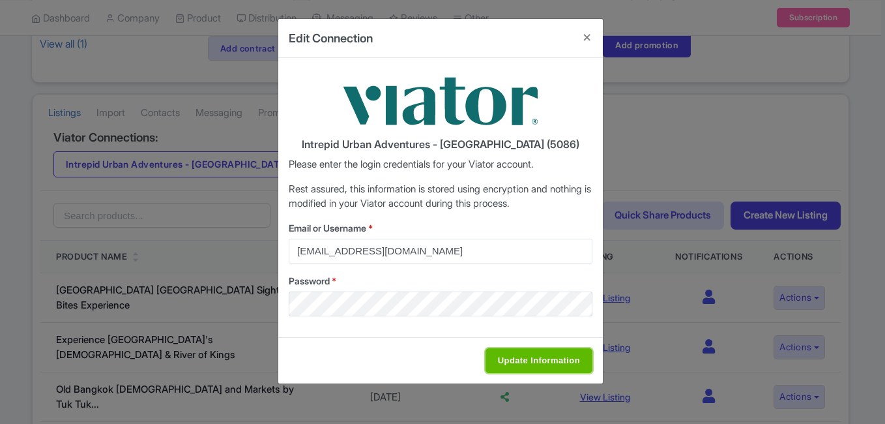
click at [506, 359] on input "Update Information" at bounding box center [538, 360] width 107 height 25
type input "Saving..."
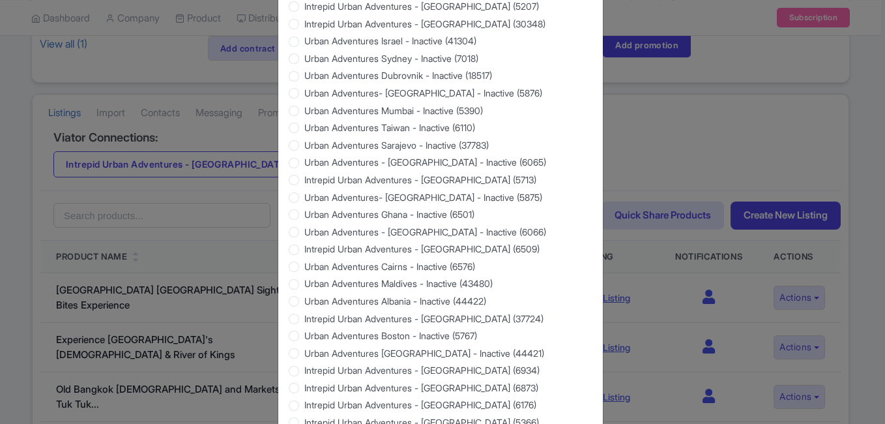
scroll to position [1249, 0]
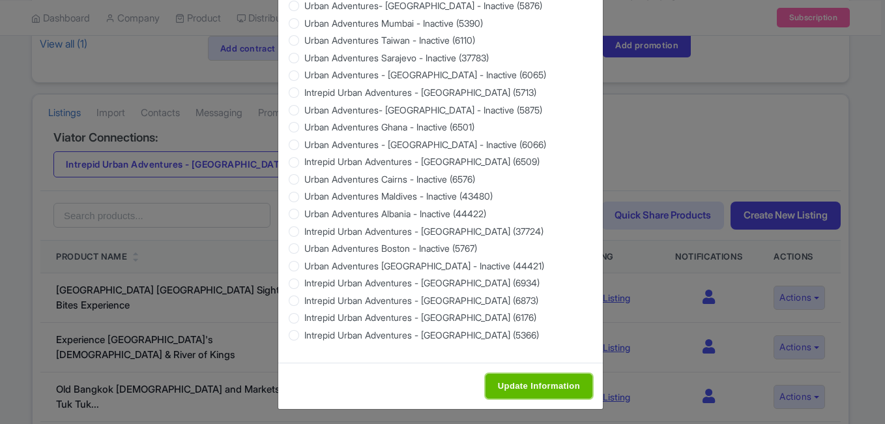
click at [545, 381] on input "Update Information" at bounding box center [538, 385] width 107 height 25
type input "Saving..."
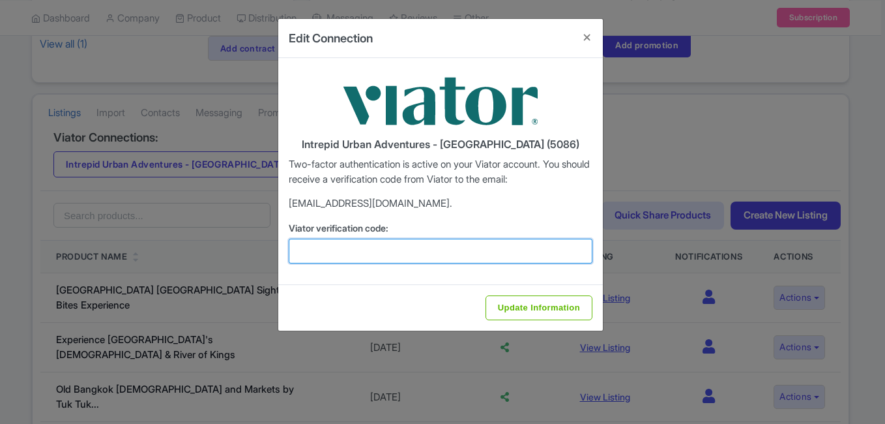
click at [390, 255] on input "Viator verification code:" at bounding box center [441, 251] width 304 height 25
paste input "978637"
type input "978637"
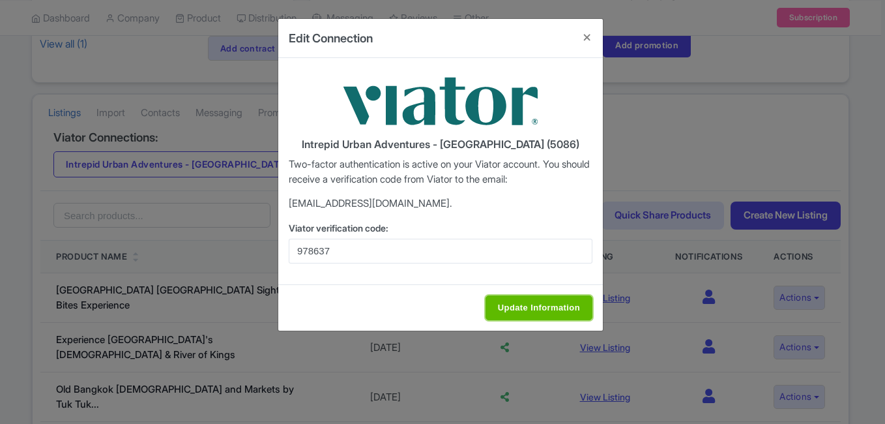
click at [525, 300] on input "Update Information" at bounding box center [538, 307] width 107 height 25
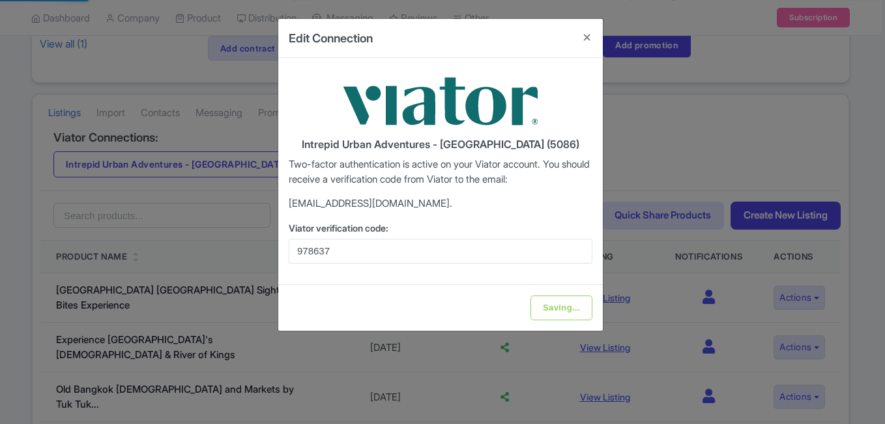
type input "Update Information"
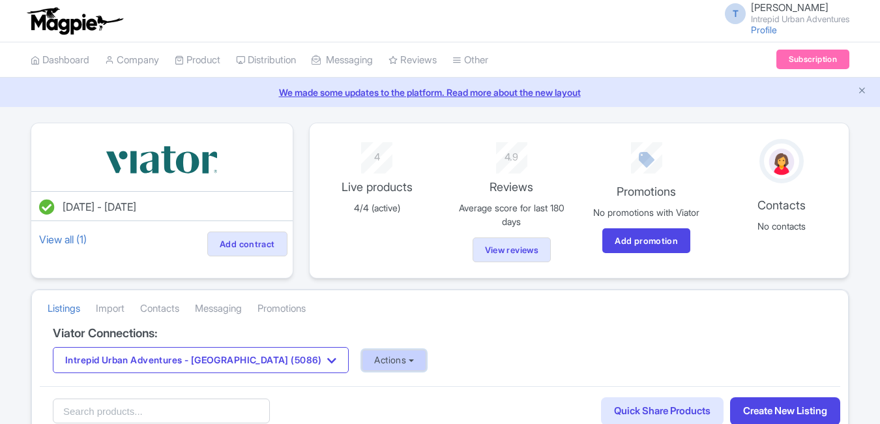
click at [362, 355] on button "Actions" at bounding box center [394, 360] width 65 height 22
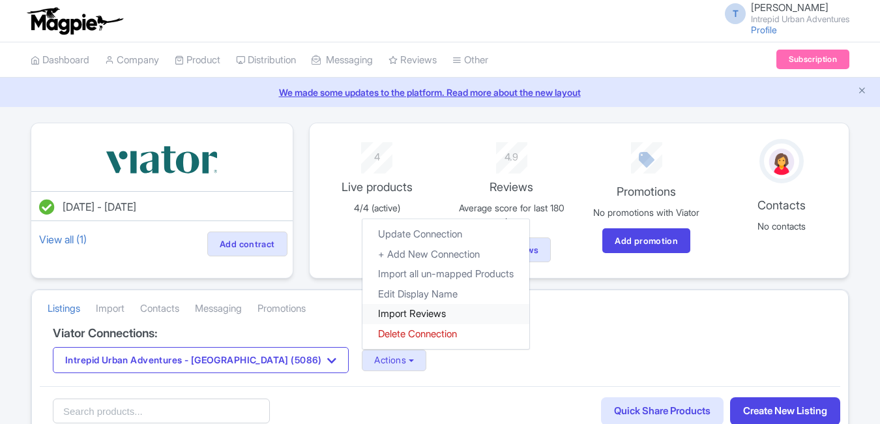
click at [366, 314] on link "Import Reviews" at bounding box center [445, 314] width 167 height 20
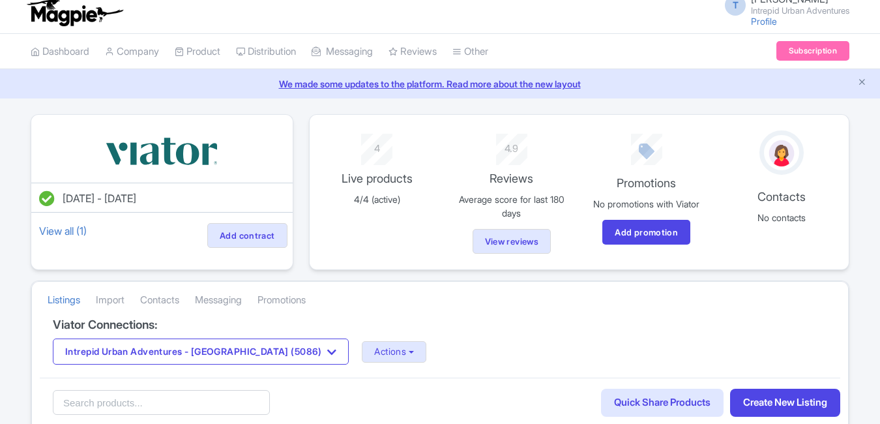
scroll to position [65, 0]
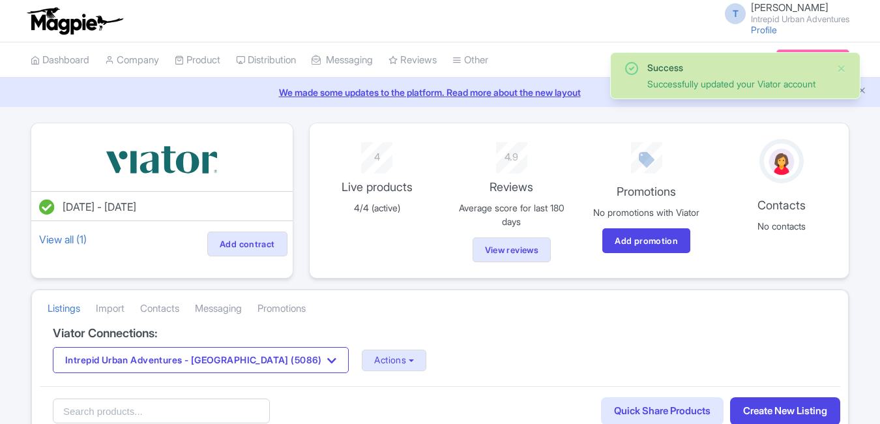
scroll to position [65, 0]
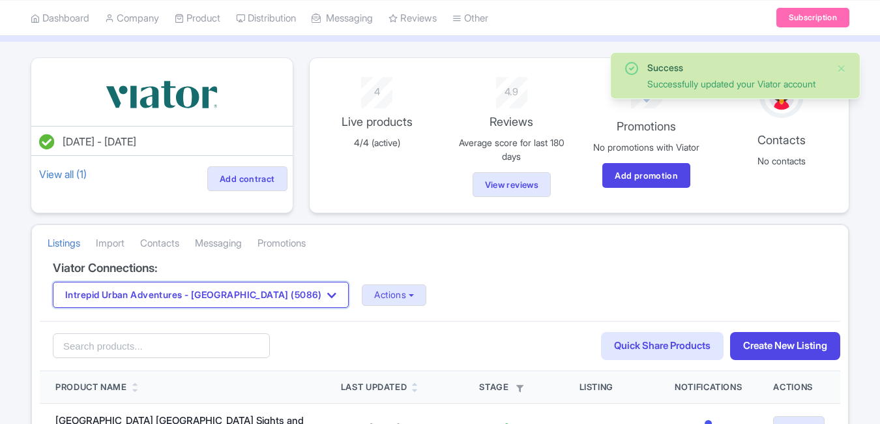
click at [256, 293] on button "Intrepid Urban Adventures - Thailand (5086)" at bounding box center [201, 295] width 296 height 26
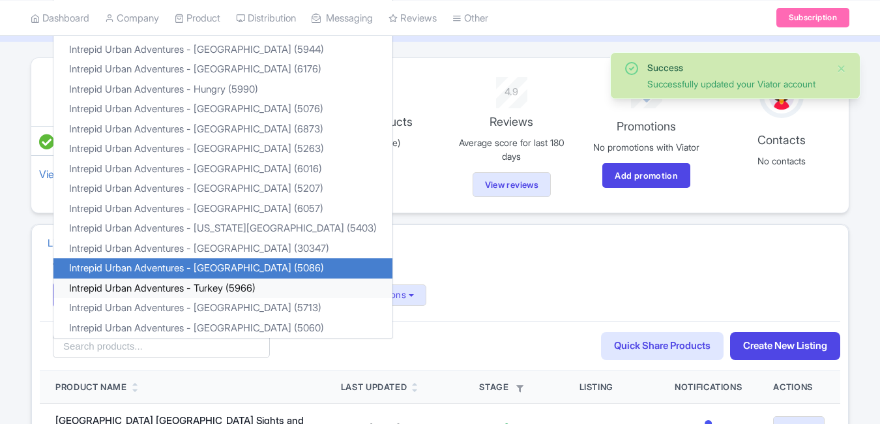
click at [223, 282] on link "Intrepid Urban Adventures - Turkey (5966)" at bounding box center [222, 288] width 339 height 20
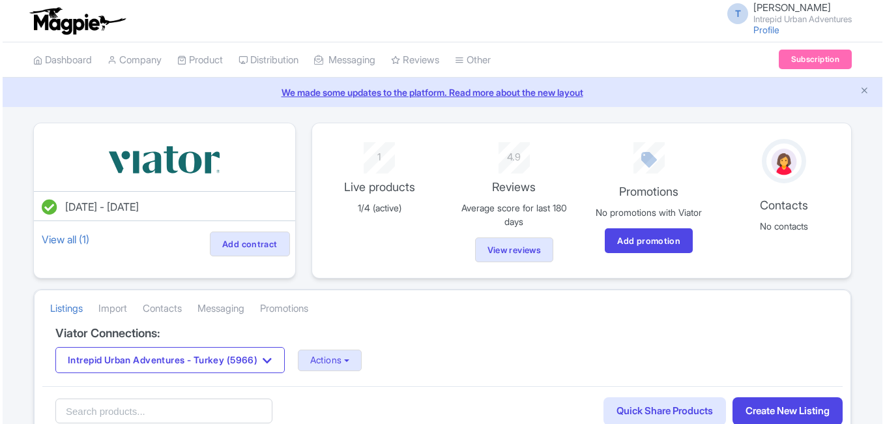
scroll to position [130, 0]
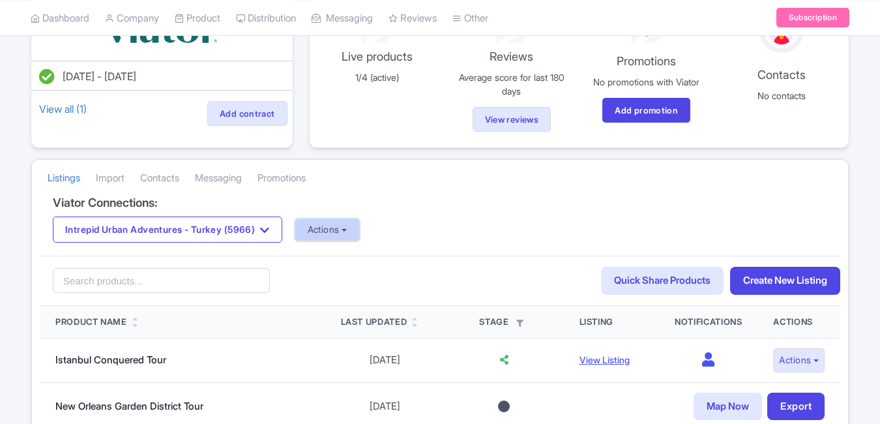
click at [332, 224] on button "Actions" at bounding box center [327, 230] width 65 height 22
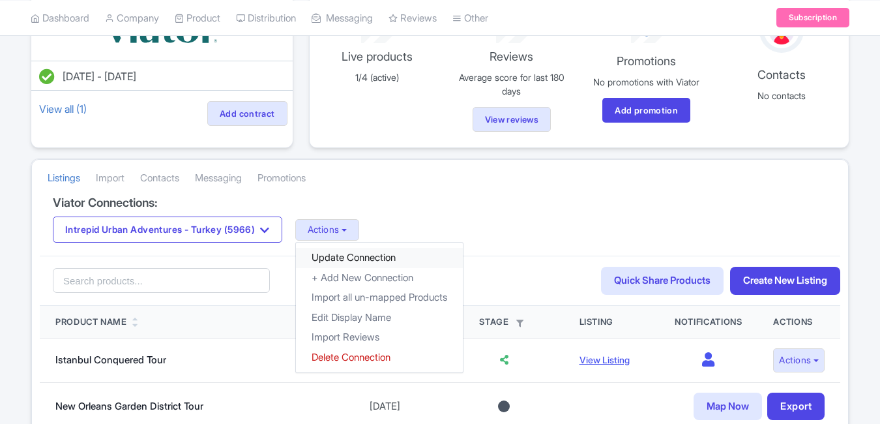
click at [369, 250] on link "Update Connection" at bounding box center [379, 258] width 167 height 20
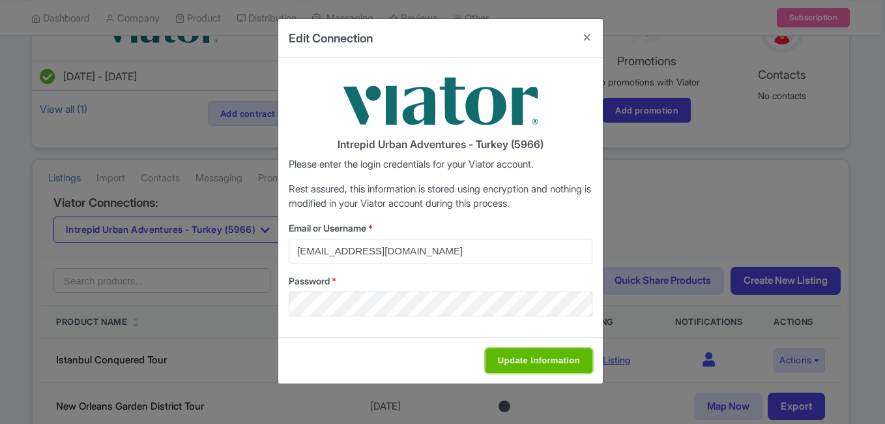
click at [537, 366] on input "Update Information" at bounding box center [538, 360] width 107 height 25
type input "Saving..."
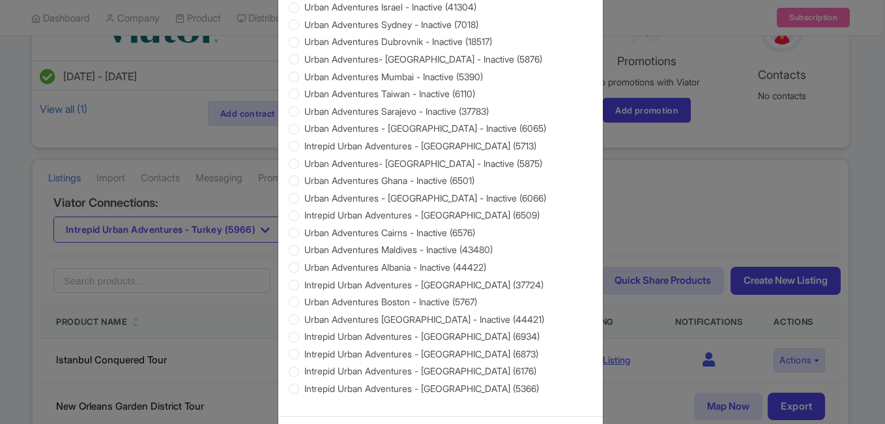
scroll to position [1249, 0]
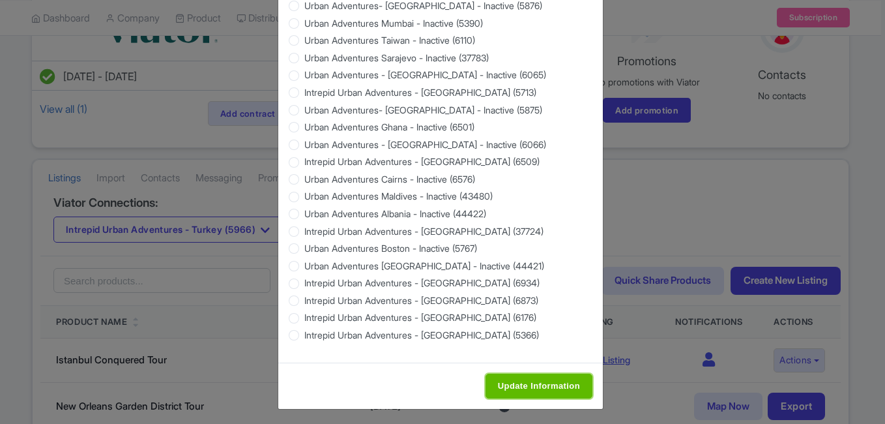
click at [511, 385] on input "Update Information" at bounding box center [538, 385] width 107 height 25
type input "Saving..."
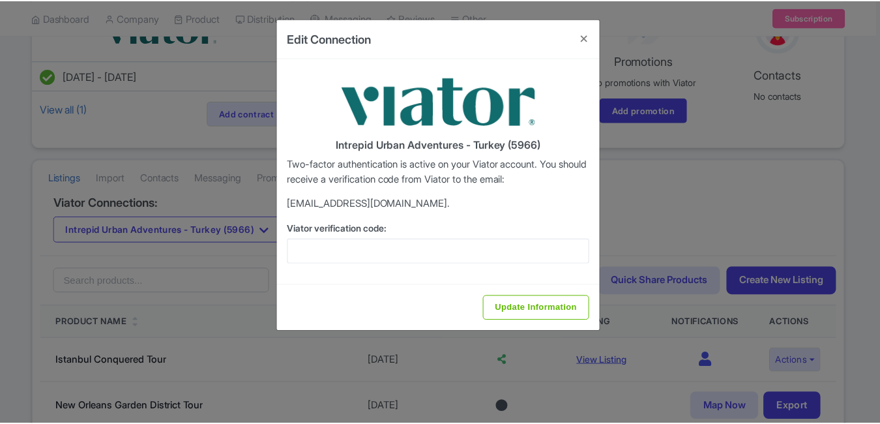
scroll to position [0, 0]
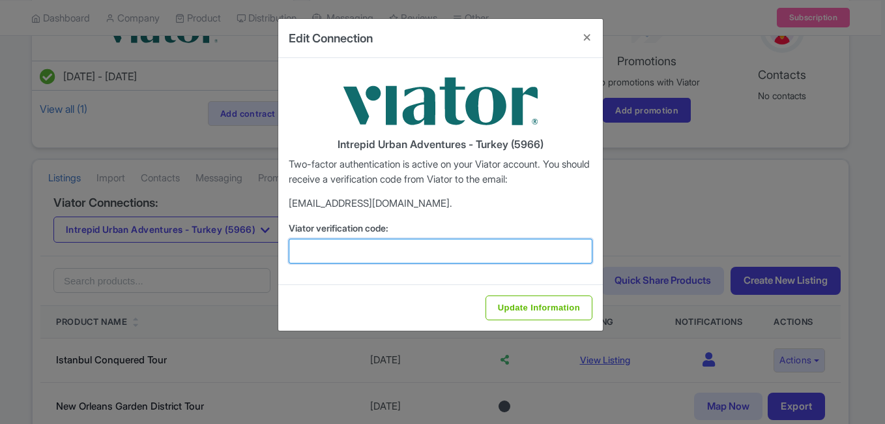
click at [521, 252] on input "Viator verification code:" at bounding box center [441, 251] width 304 height 25
paste input "663414"
type input "663414"
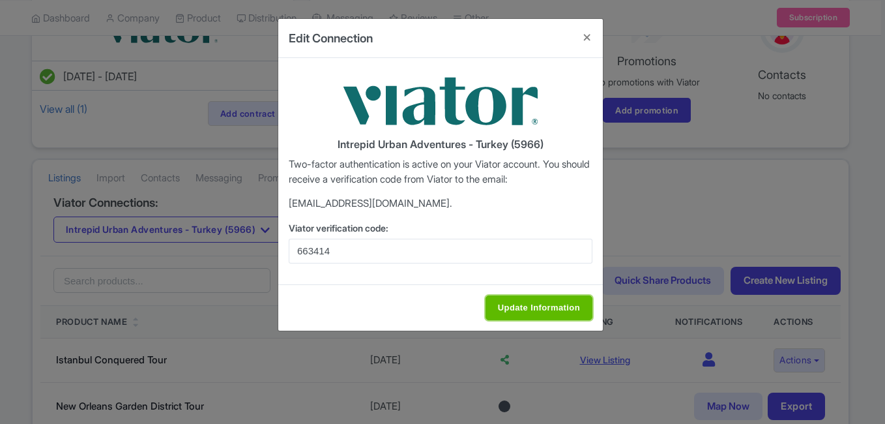
click at [529, 311] on input "Update Information" at bounding box center [538, 307] width 107 height 25
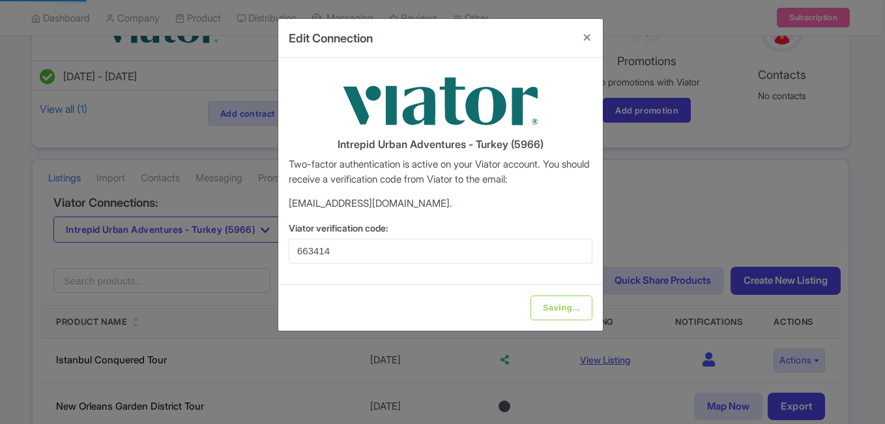
type input "Update Information"
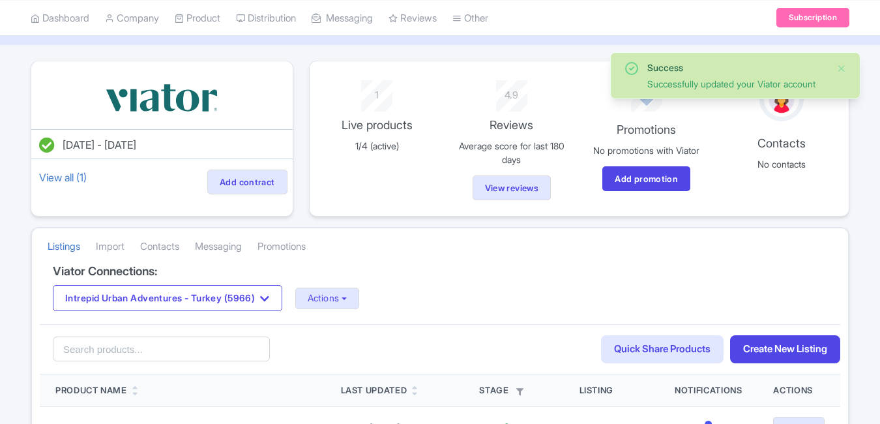
scroll to position [61, 0]
click at [353, 291] on button "Actions" at bounding box center [327, 299] width 65 height 22
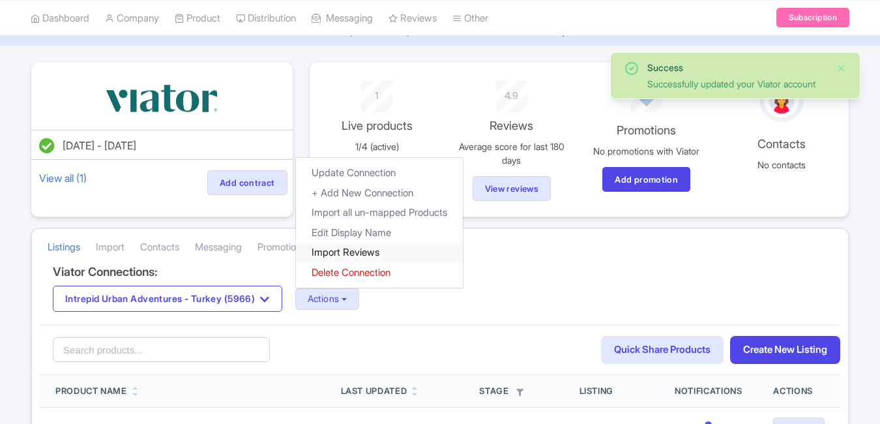
click at [355, 247] on link "Import Reviews" at bounding box center [379, 252] width 167 height 20
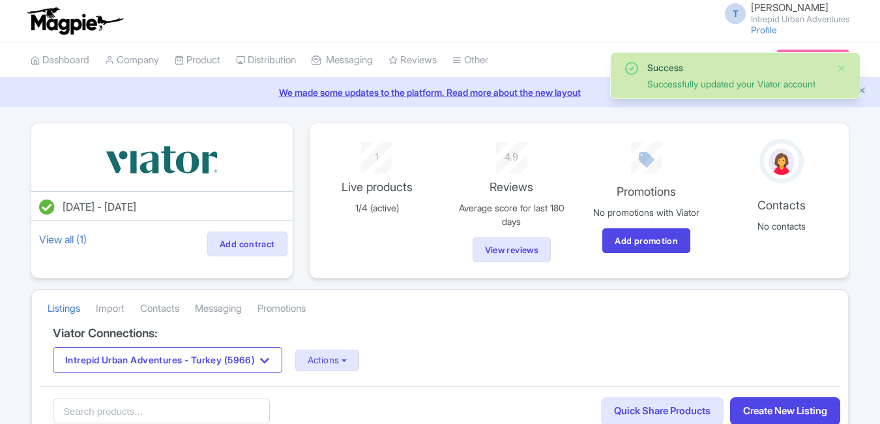
click at [201, 347] on button "Intrepid Urban Adventures - Turkey (5966)" at bounding box center [167, 360] width 229 height 26
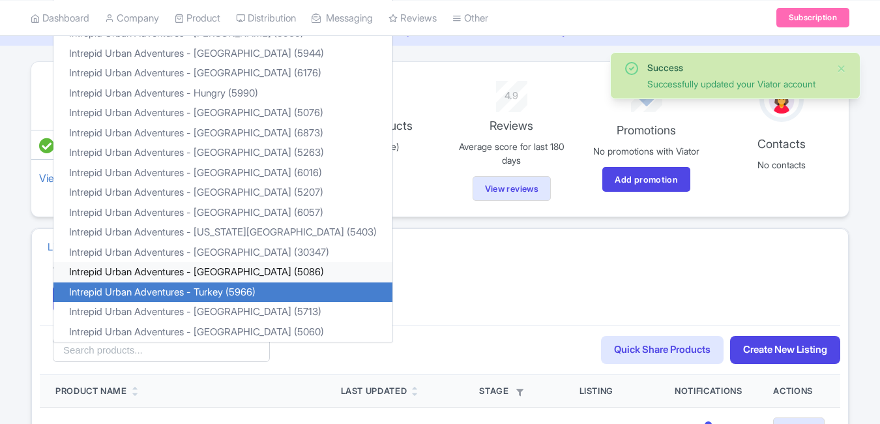
click at [232, 267] on link "Intrepid Urban Adventures - [GEOGRAPHIC_DATA] (5086)" at bounding box center [222, 272] width 339 height 20
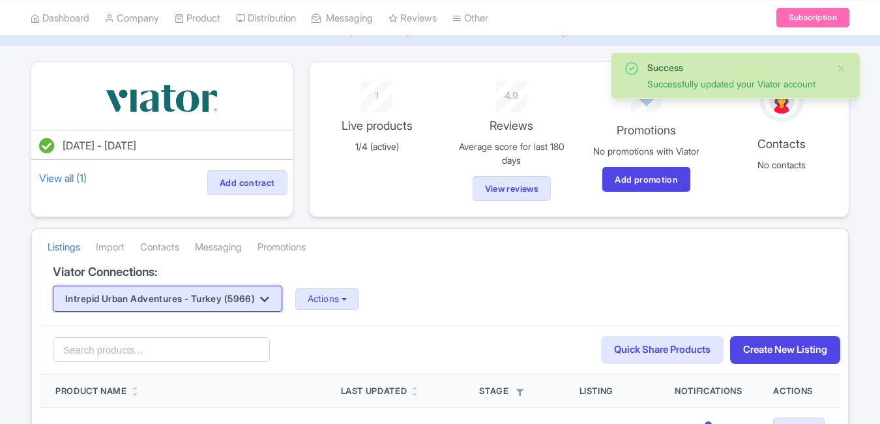
click at [212, 289] on button "Intrepid Urban Adventures - Turkey (5966)" at bounding box center [167, 298] width 229 height 26
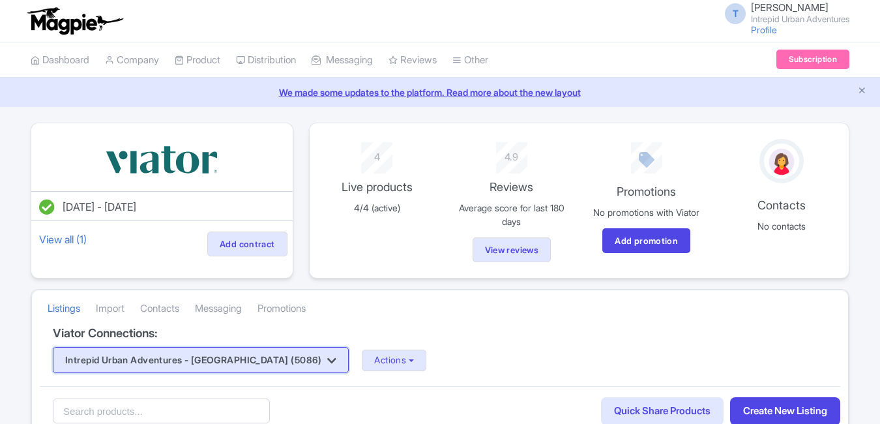
click at [233, 359] on button "Intrepid Urban Adventures - [GEOGRAPHIC_DATA] (5086)" at bounding box center [201, 360] width 296 height 26
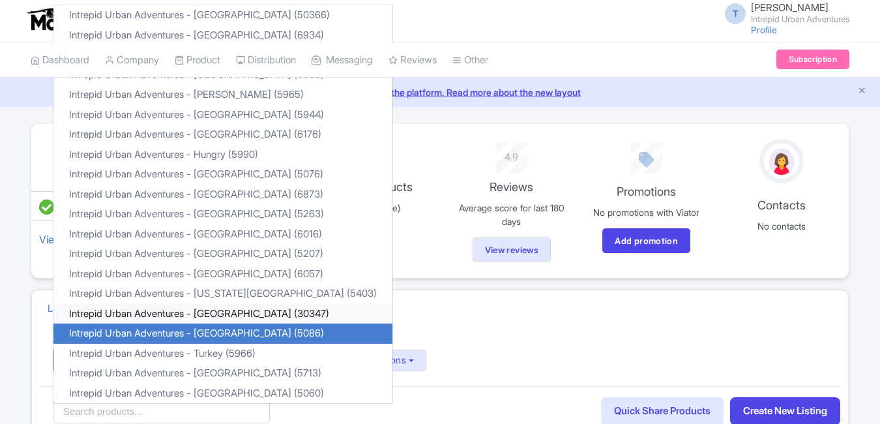
click at [229, 313] on link "Intrepid Urban Adventures - [GEOGRAPHIC_DATA] (30347)" at bounding box center [222, 314] width 339 height 20
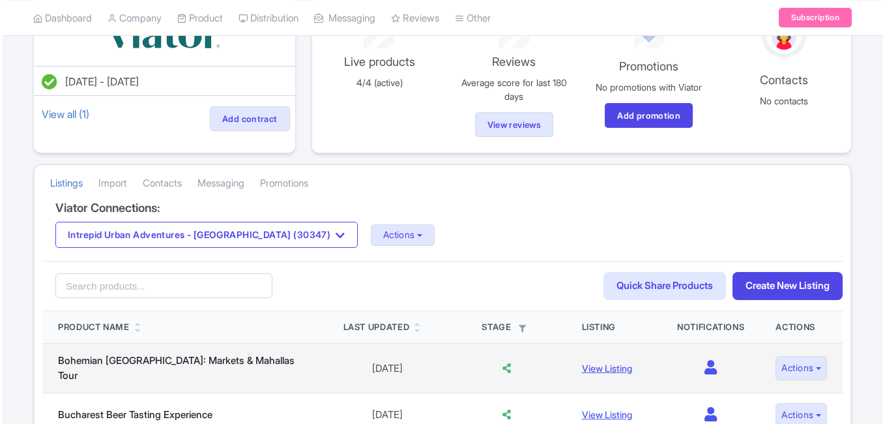
scroll to position [130, 0]
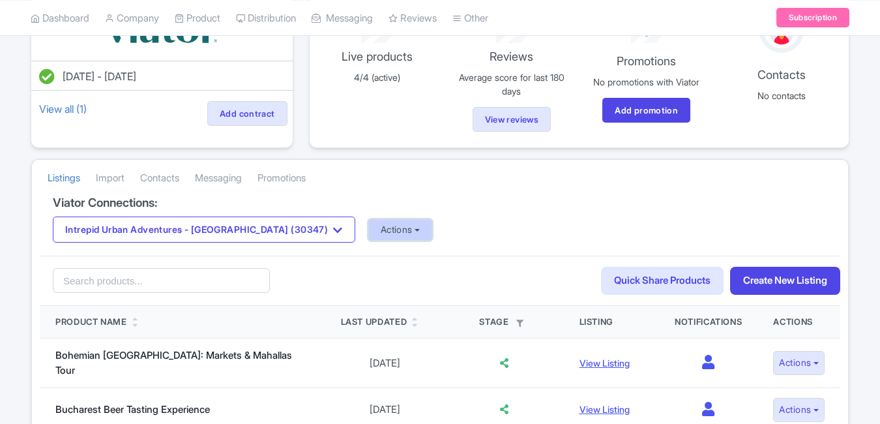
click at [368, 228] on button "Actions" at bounding box center [400, 230] width 65 height 22
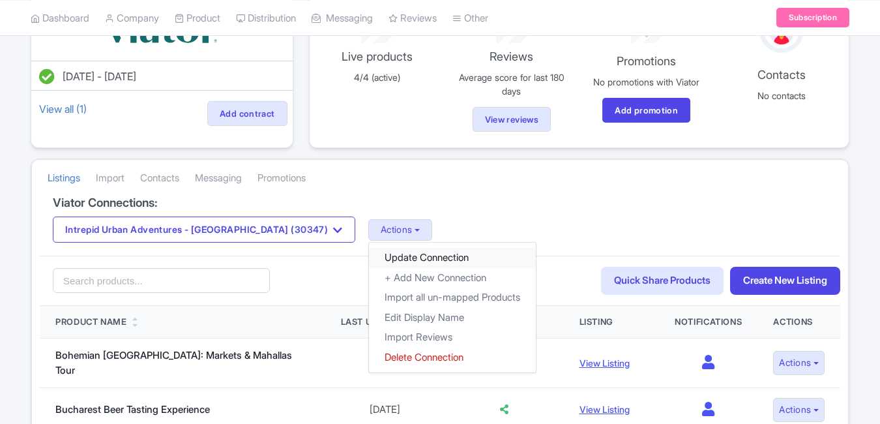
drag, startPoint x: 362, startPoint y: 252, endPoint x: 222, endPoint y: 263, distance: 139.9
click at [369, 252] on link "Update Connection" at bounding box center [452, 258] width 167 height 20
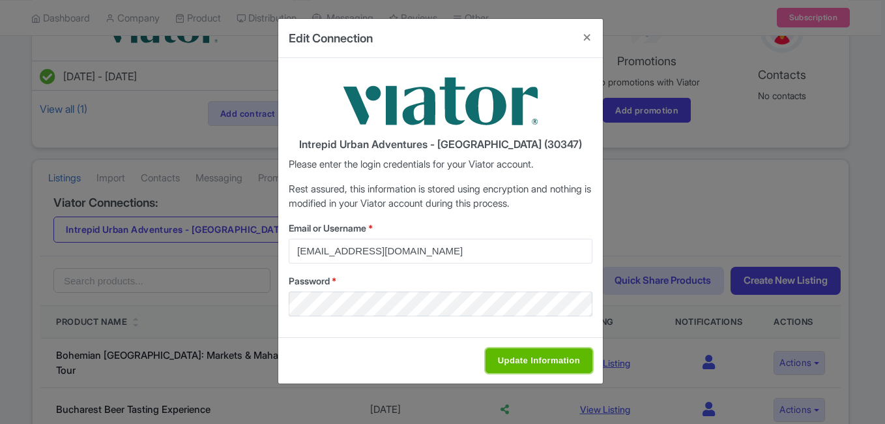
click at [538, 358] on input "Update Information" at bounding box center [538, 360] width 107 height 25
type input "Saving..."
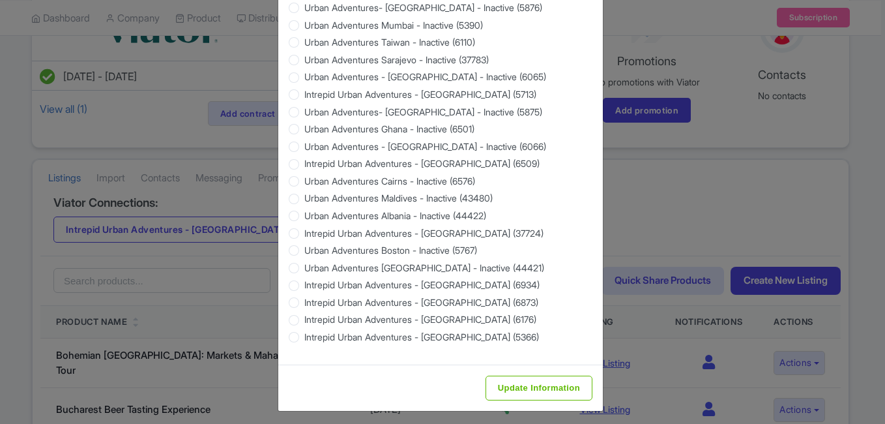
scroll to position [1249, 0]
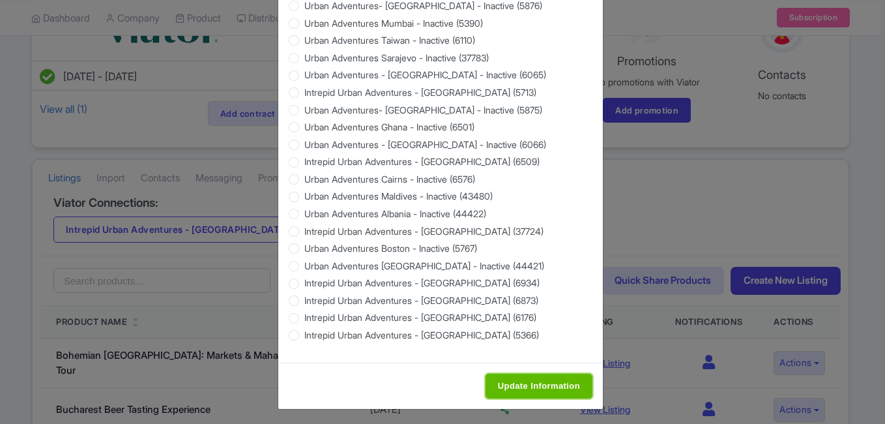
click at [517, 389] on input "Update Information" at bounding box center [538, 385] width 107 height 25
type input "Saving..."
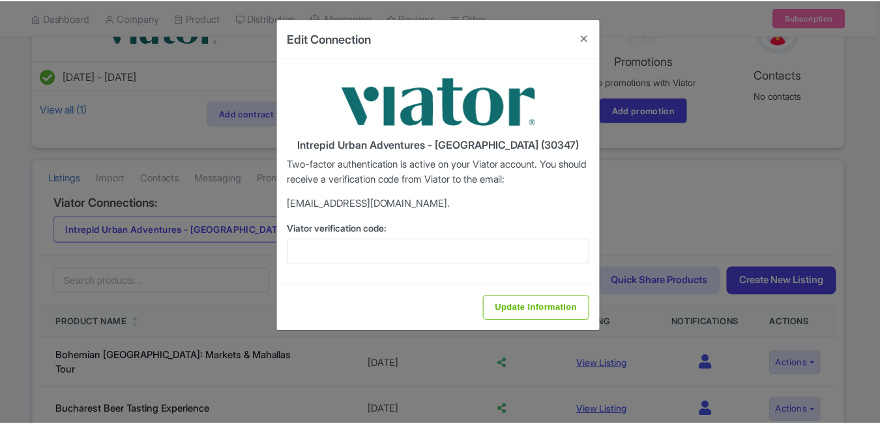
scroll to position [0, 0]
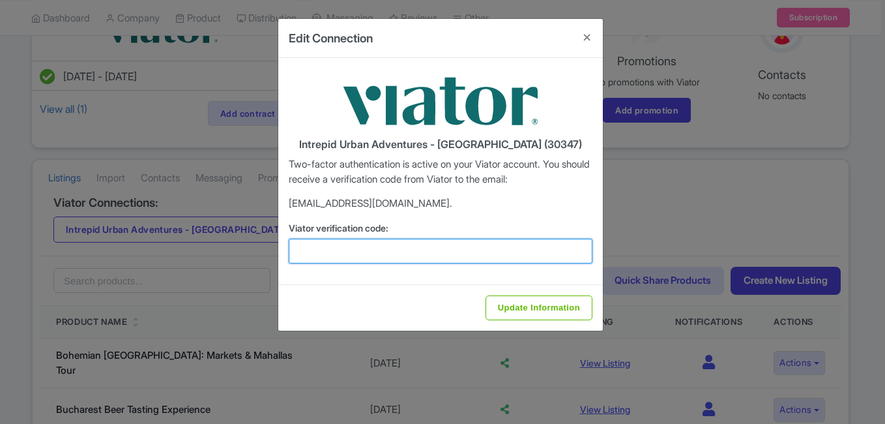
click at [459, 247] on input "Viator verification code:" at bounding box center [441, 251] width 304 height 25
paste input "677840"
type input "677840"
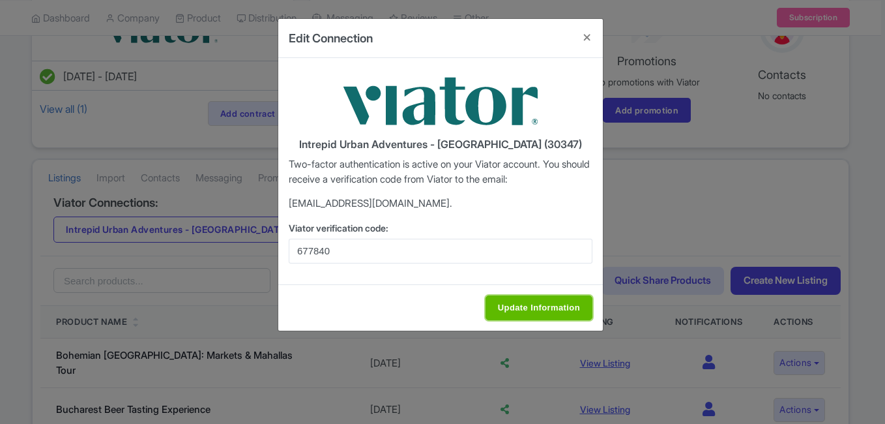
click at [551, 315] on input "Update Information" at bounding box center [538, 307] width 107 height 25
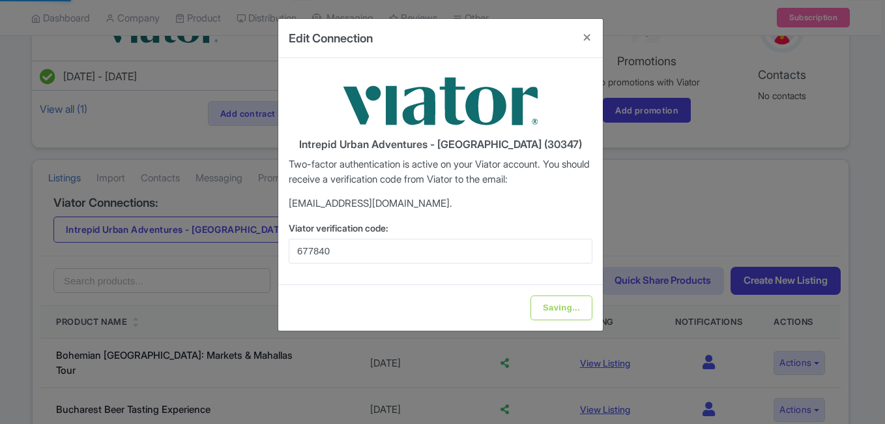
type input "Update Information"
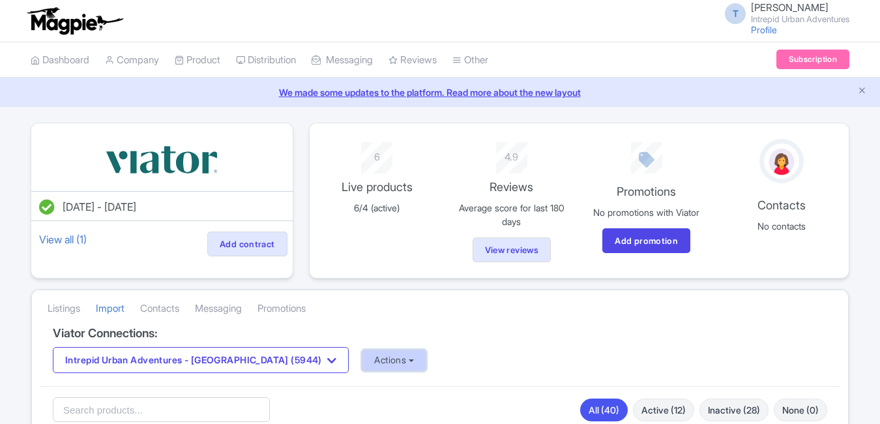
click at [362, 356] on button "Actions" at bounding box center [394, 360] width 65 height 22
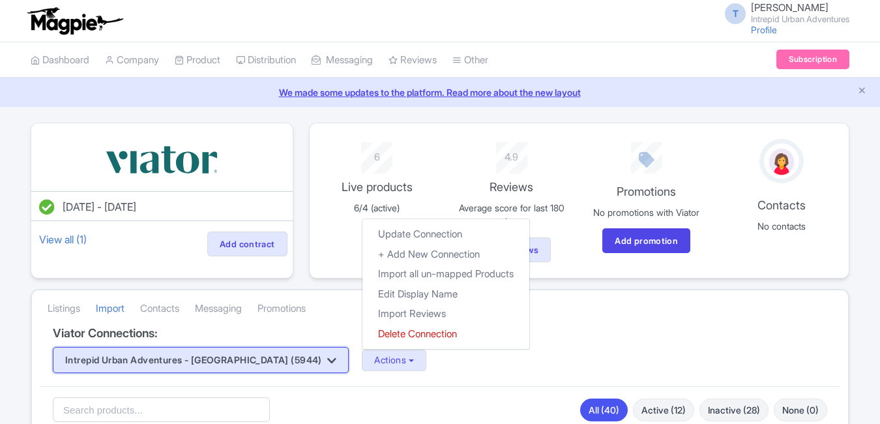
click at [244, 359] on button "Intrepid Urban Adventures - [GEOGRAPHIC_DATA] (5944)" at bounding box center [201, 360] width 296 height 26
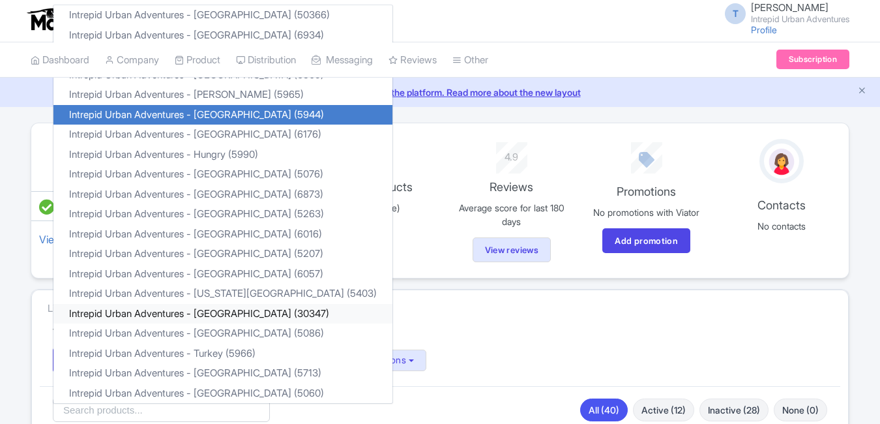
click at [235, 317] on link "Intrepid Urban Adventures - [GEOGRAPHIC_DATA] (30347)" at bounding box center [222, 314] width 339 height 20
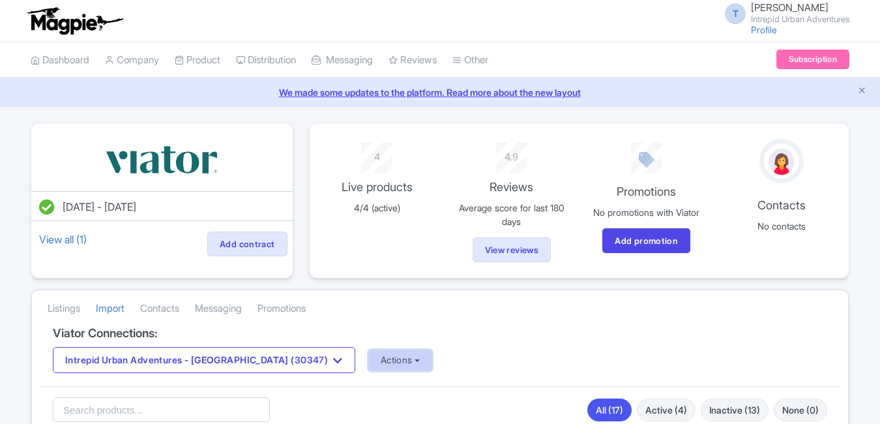
click at [368, 349] on button "Actions" at bounding box center [400, 360] width 65 height 22
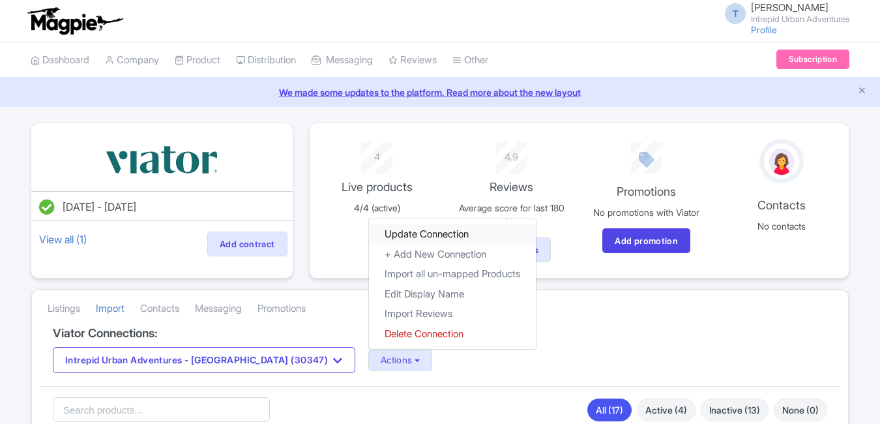
click at [376, 228] on link "Update Connection" at bounding box center [452, 234] width 167 height 20
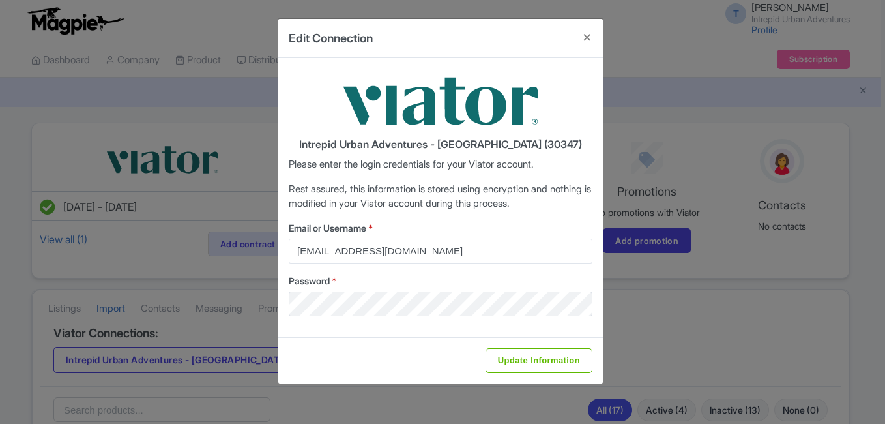
click at [547, 345] on div "Update Information" at bounding box center [440, 360] width 325 height 46
click at [547, 352] on input "Update Information" at bounding box center [538, 360] width 107 height 25
type input "Saving..."
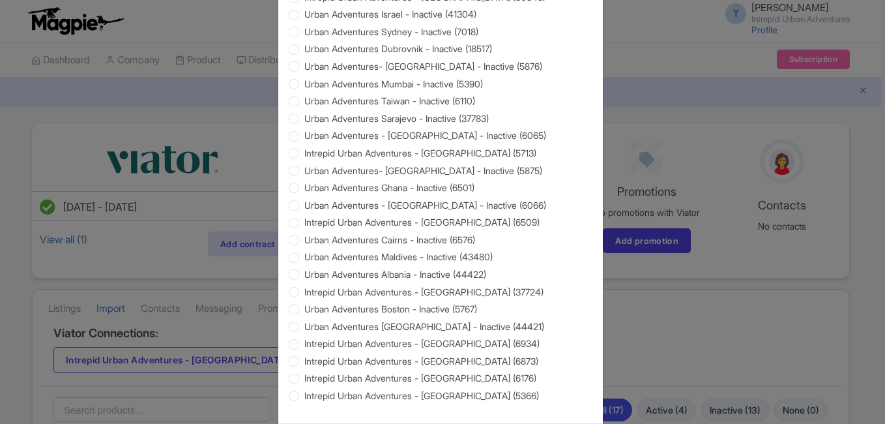
scroll to position [1249, 0]
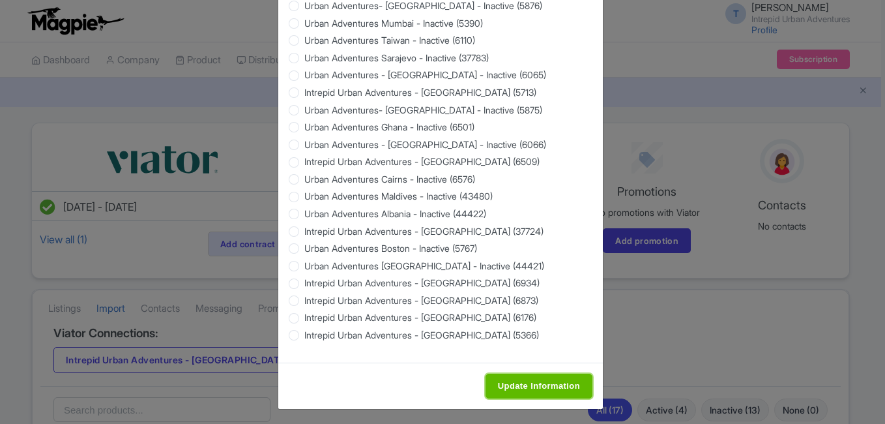
click at [499, 388] on input "Update Information" at bounding box center [538, 385] width 107 height 25
type input "Saving..."
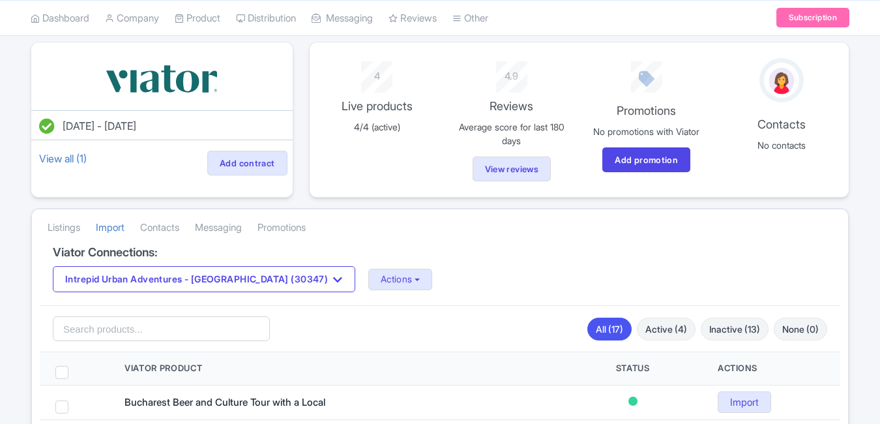
scroll to position [130, 0]
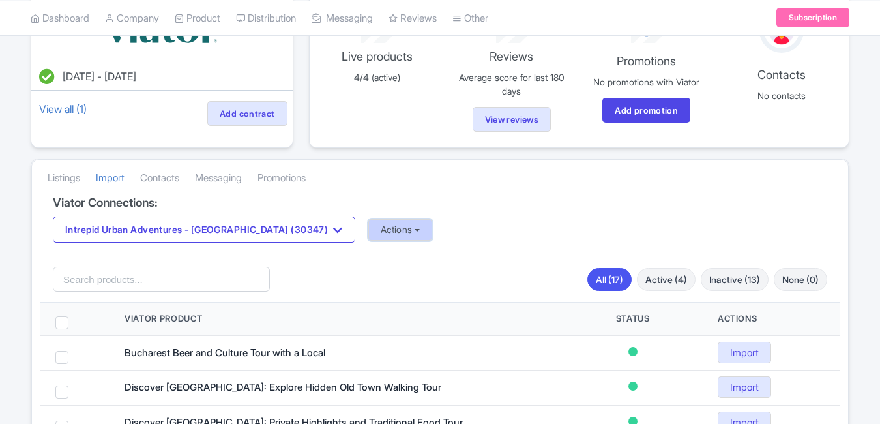
click at [368, 232] on button "Actions" at bounding box center [400, 230] width 65 height 22
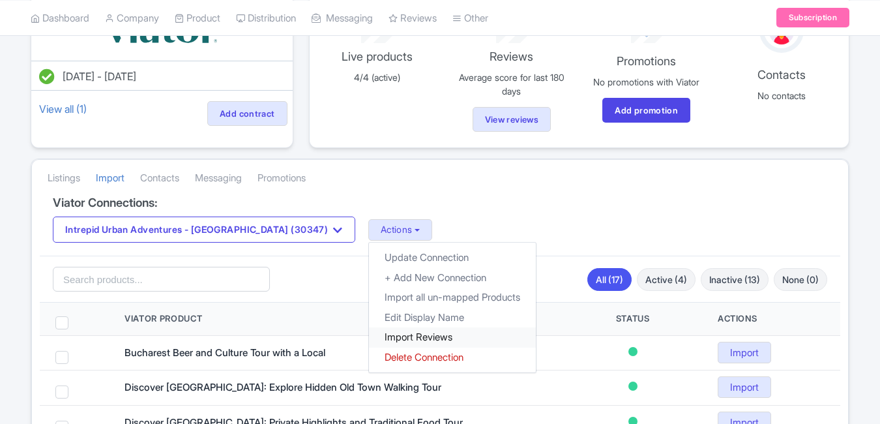
click at [369, 340] on link "Import Reviews" at bounding box center [452, 337] width 167 height 20
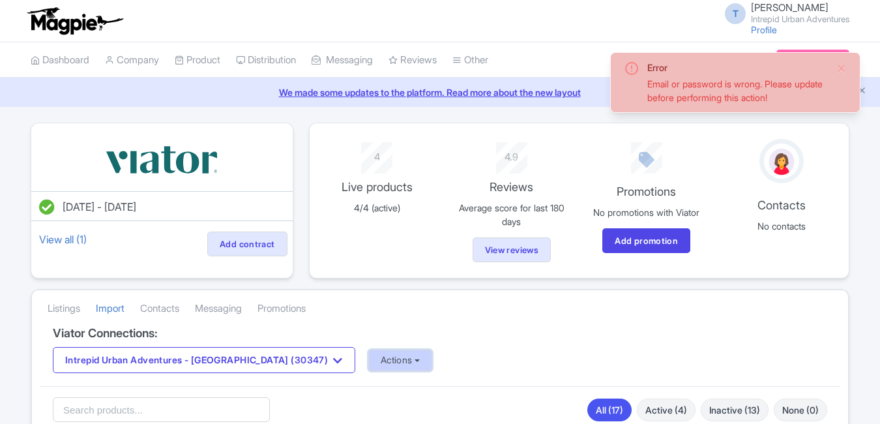
click at [382, 357] on button "Actions" at bounding box center [400, 360] width 65 height 22
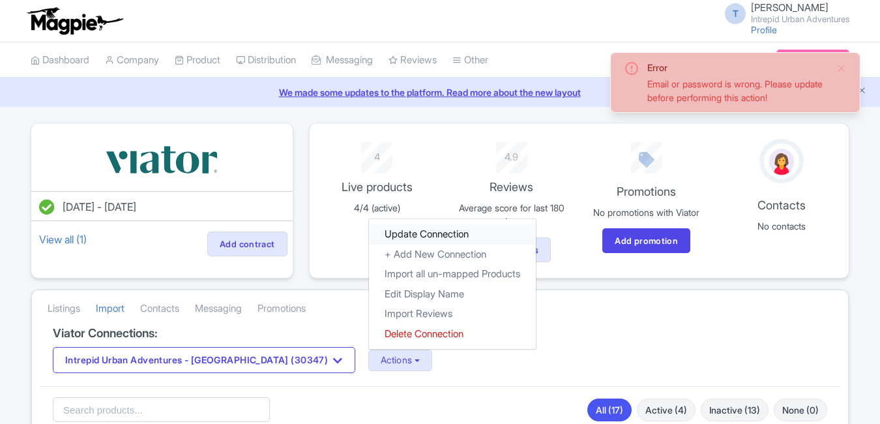
click at [388, 235] on link "Update Connection" at bounding box center [452, 234] width 167 height 20
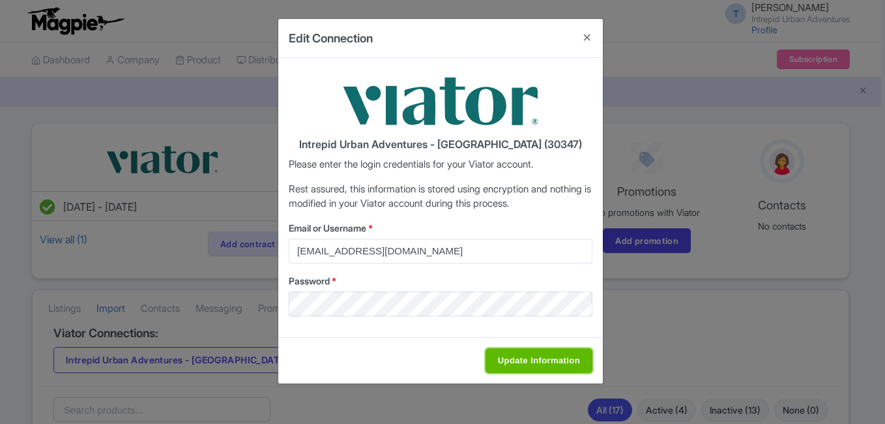
click at [530, 363] on input "Update Information" at bounding box center [538, 360] width 107 height 25
type input "Saving..."
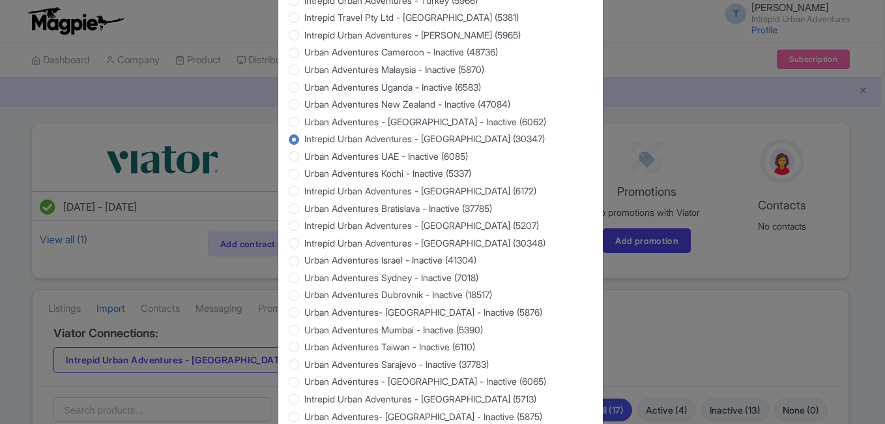
scroll to position [1249, 0]
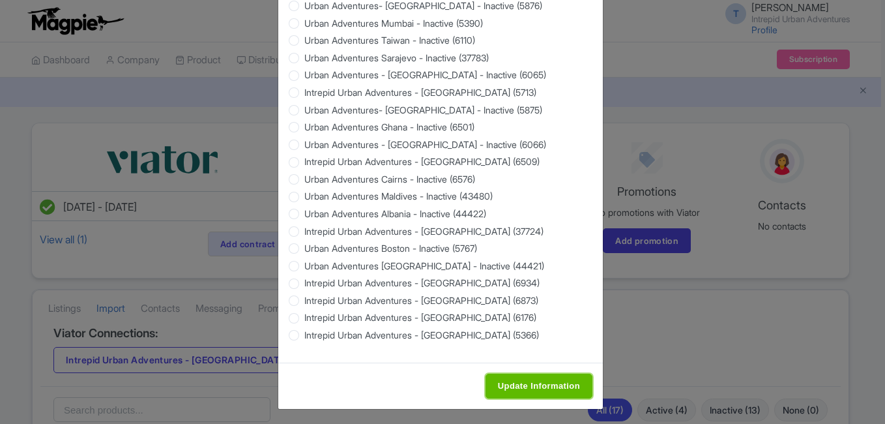
click at [527, 387] on input "Update Information" at bounding box center [538, 385] width 107 height 25
type input "Saving..."
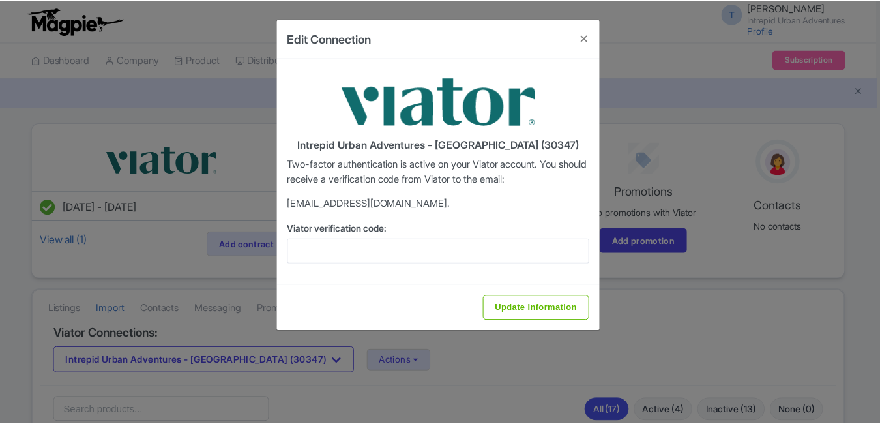
scroll to position [0, 0]
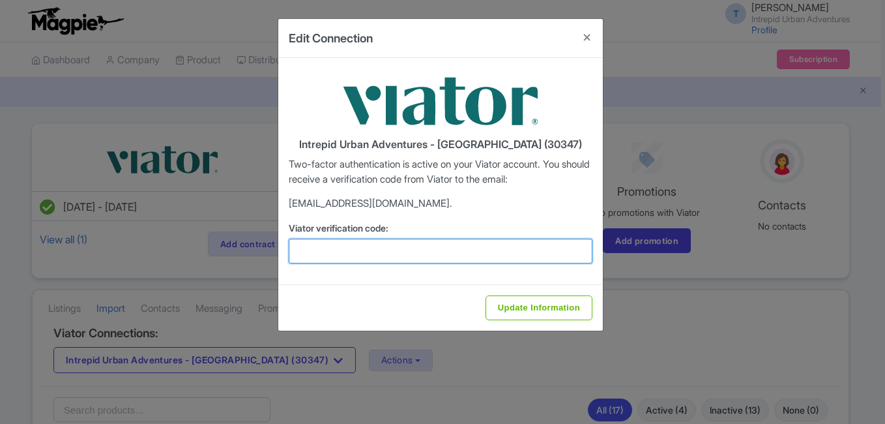
click at [384, 251] on input "Viator verification code:" at bounding box center [441, 251] width 304 height 25
paste input "470679"
type input "470679"
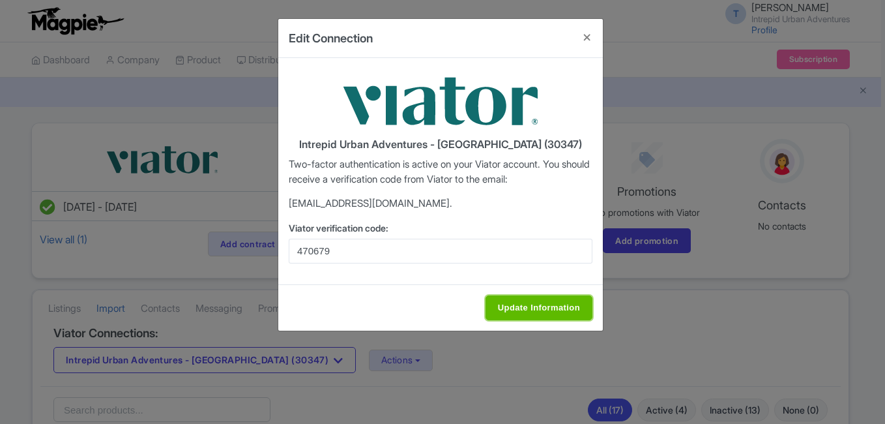
click at [534, 302] on input "Update Information" at bounding box center [538, 307] width 107 height 25
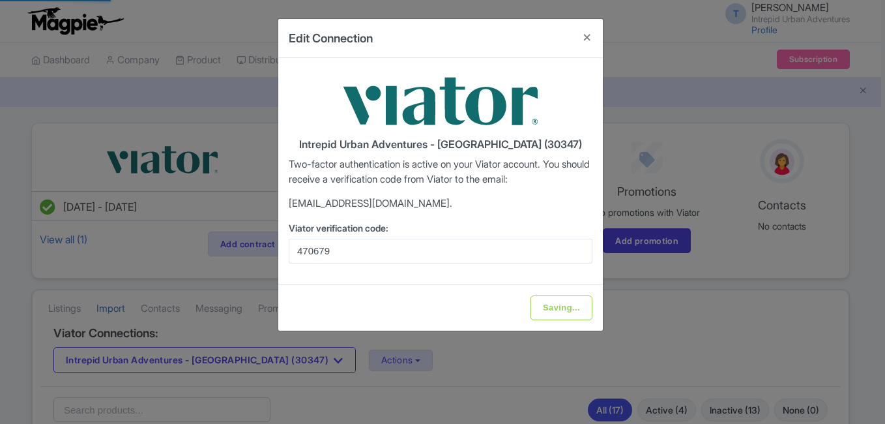
type input "Update Information"
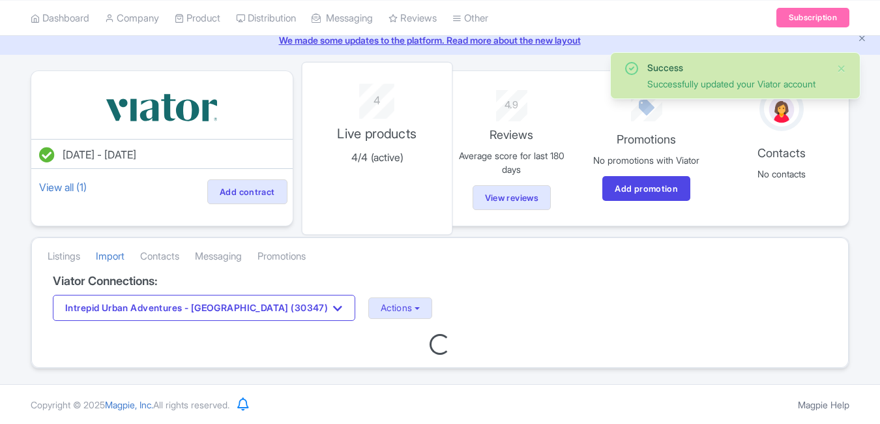
scroll to position [53, 0]
click at [368, 300] on button "Actions" at bounding box center [400, 308] width 65 height 22
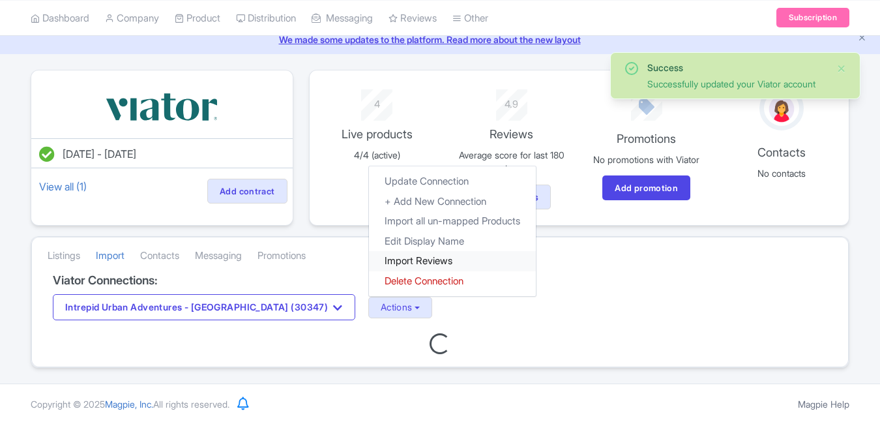
click at [392, 258] on link "Import Reviews" at bounding box center [452, 261] width 167 height 20
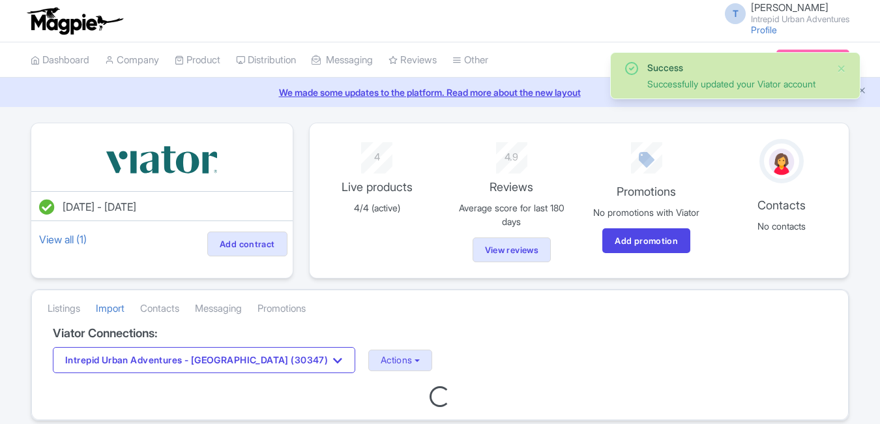
click at [228, 347] on button "Intrepid Urban Adventures - [GEOGRAPHIC_DATA] (30347)" at bounding box center [204, 360] width 302 height 26
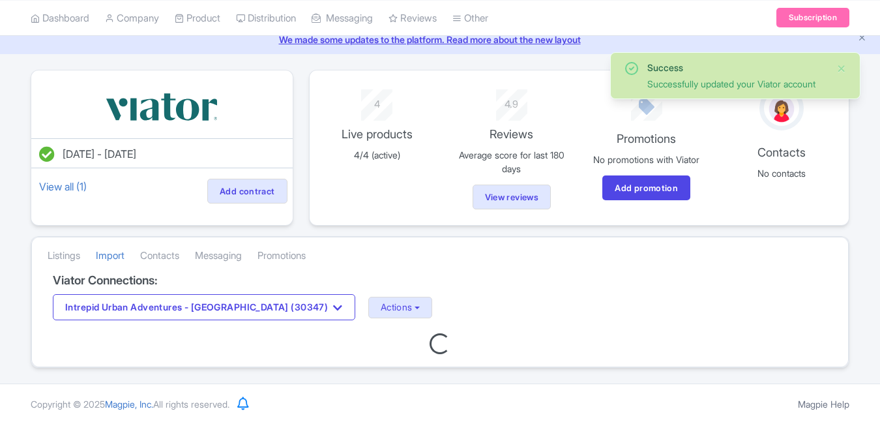
scroll to position [53, 0]
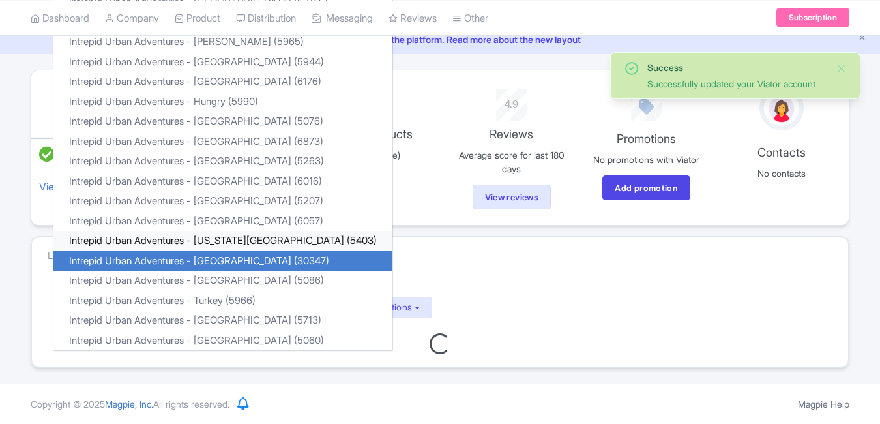
click at [230, 235] on link "Intrepid Urban Adventures - [US_STATE][GEOGRAPHIC_DATA] (5403)" at bounding box center [222, 241] width 339 height 20
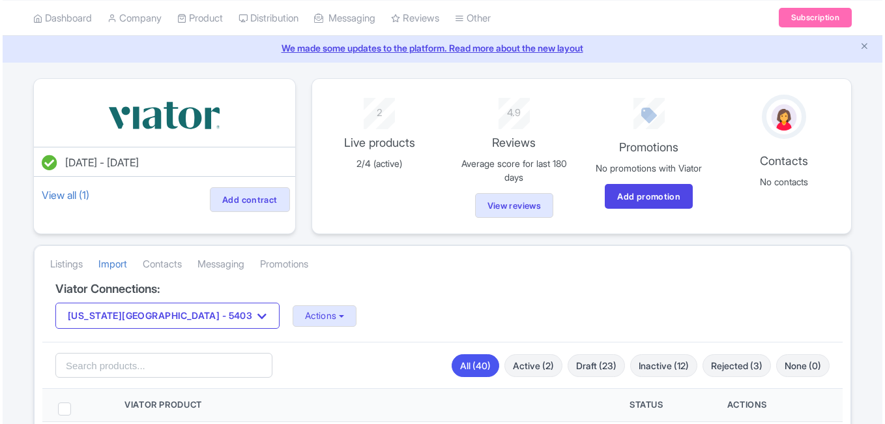
scroll to position [130, 0]
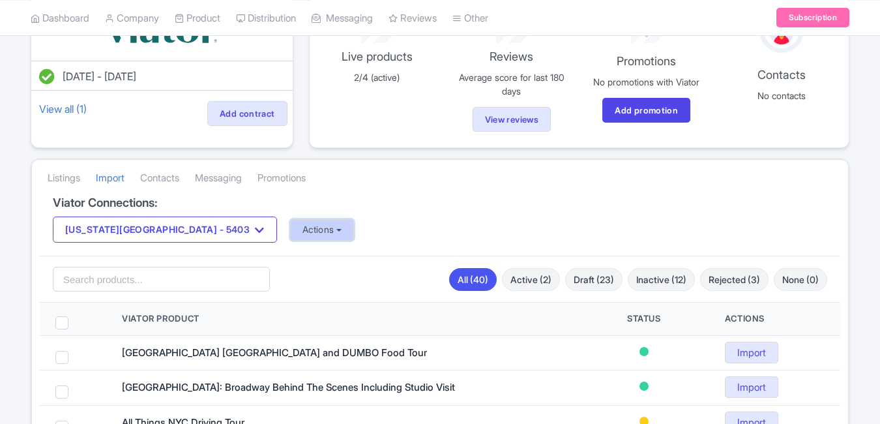
click at [290, 221] on button "Actions" at bounding box center [322, 230] width 65 height 22
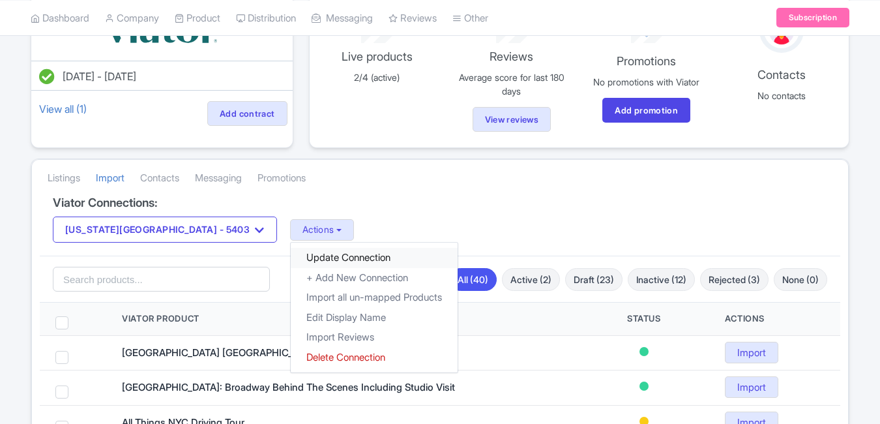
click at [291, 251] on link "Update Connection" at bounding box center [374, 258] width 167 height 20
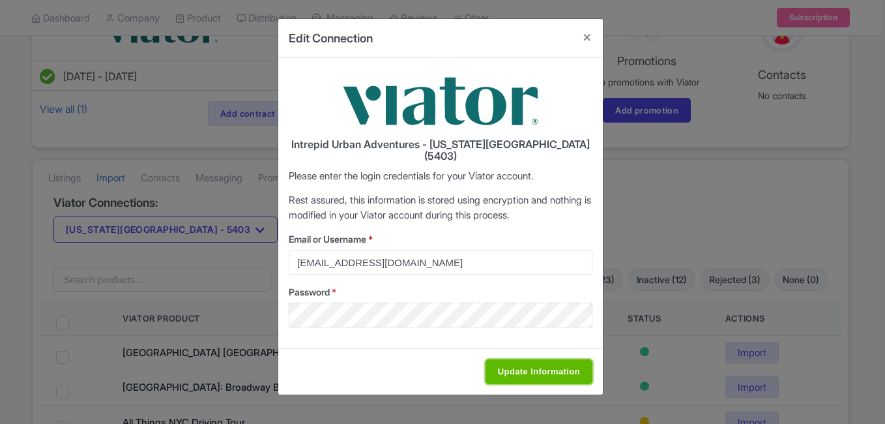
click at [545, 359] on input "Update Information" at bounding box center [538, 371] width 107 height 25
type input "Saving..."
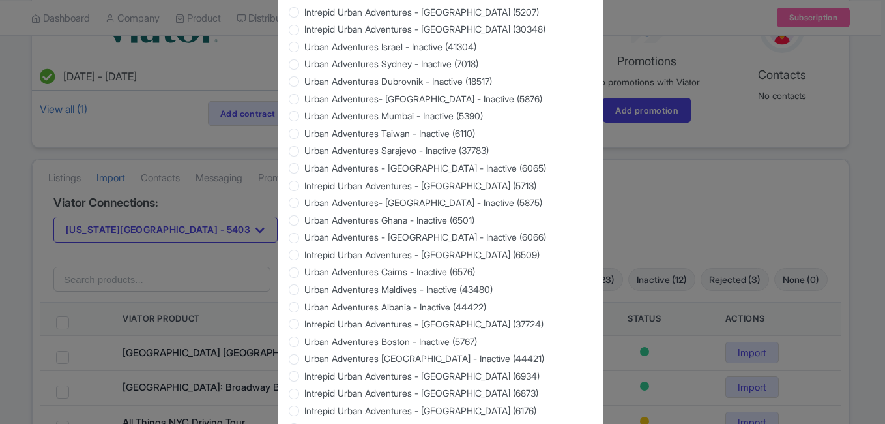
scroll to position [1249, 0]
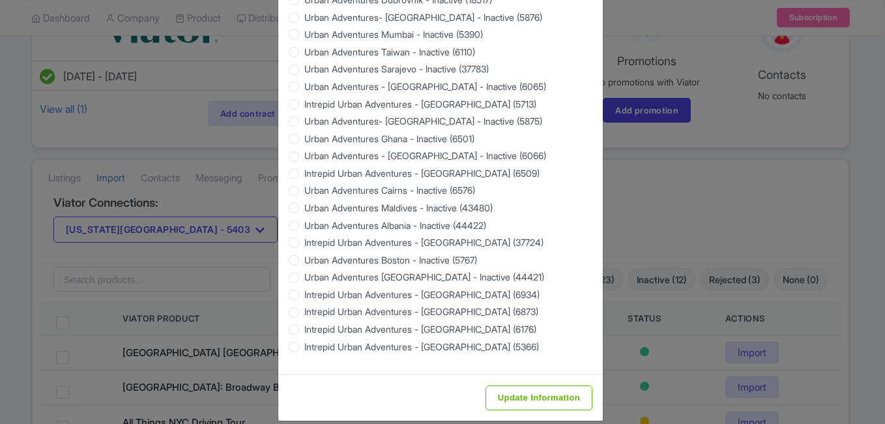
click at [520, 374] on div "Update Information" at bounding box center [440, 397] width 325 height 46
click at [525, 385] on input "Update Information" at bounding box center [538, 397] width 107 height 25
type input "Saving..."
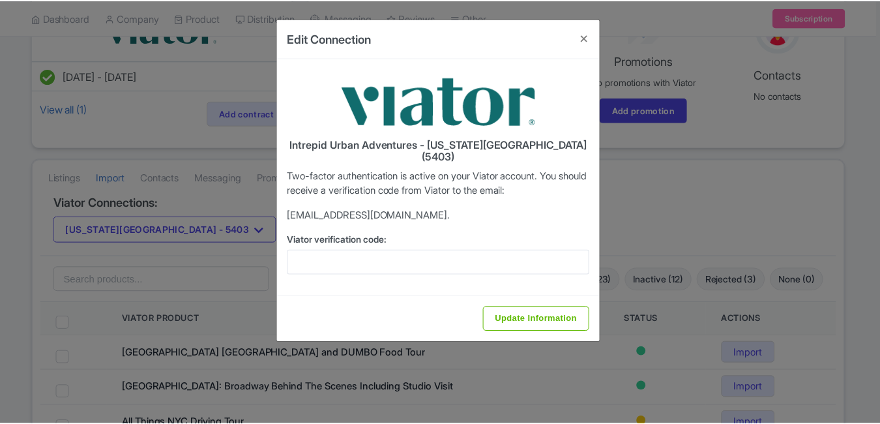
scroll to position [0, 0]
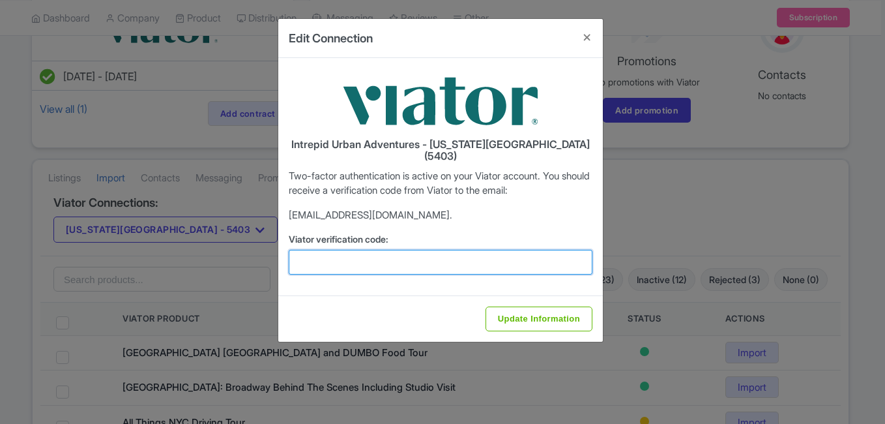
click at [348, 252] on input "Viator verification code:" at bounding box center [441, 262] width 304 height 25
type input "v"
paste input "442096"
type input "442096"
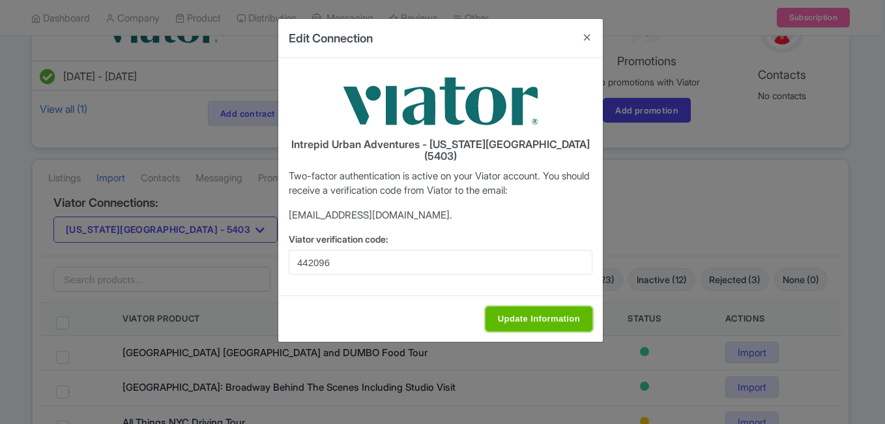
click at [542, 314] on input "Update Information" at bounding box center [538, 318] width 107 height 25
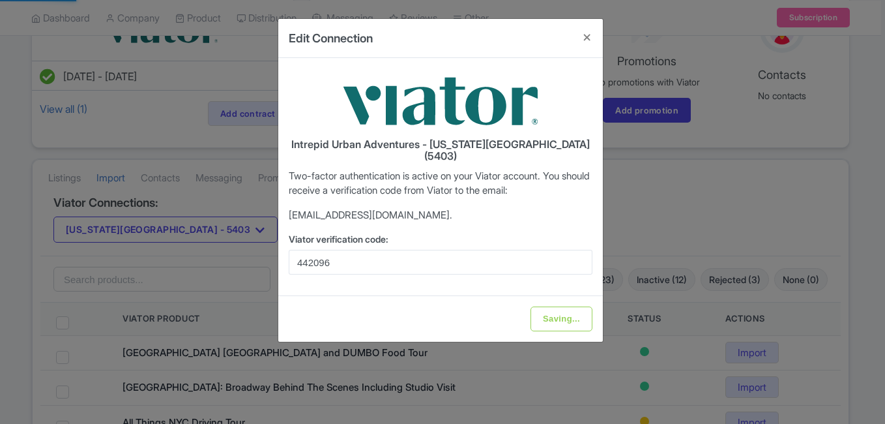
type input "Update Information"
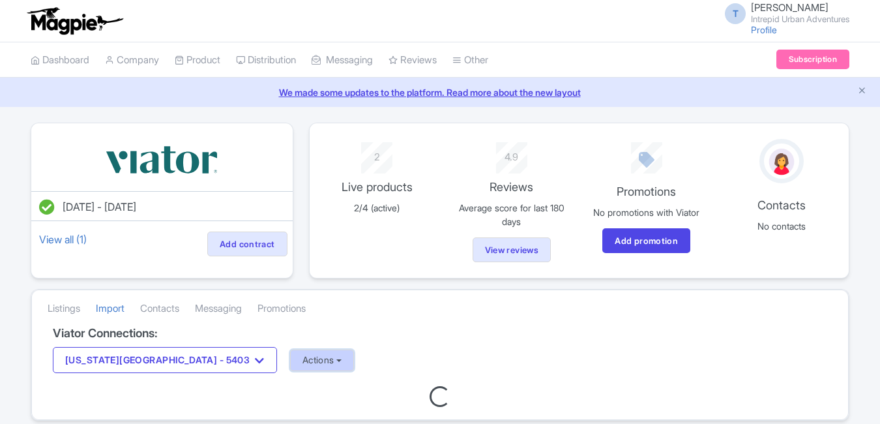
click at [290, 361] on button "Actions" at bounding box center [322, 360] width 65 height 22
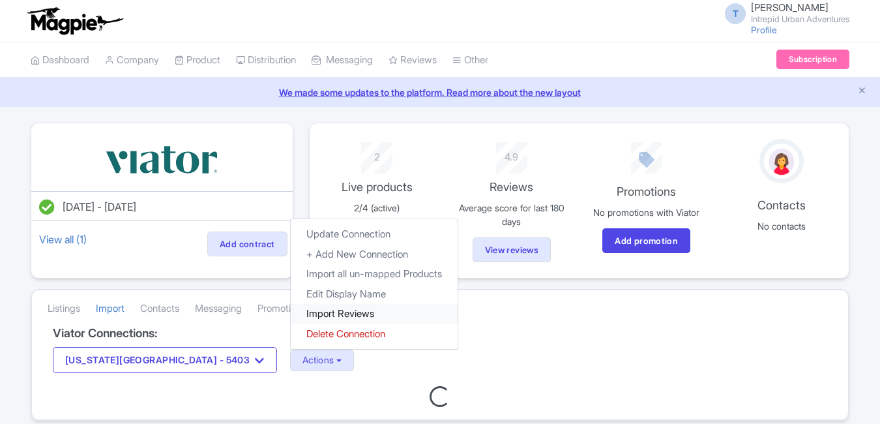
click at [291, 312] on link "Import Reviews" at bounding box center [374, 314] width 167 height 20
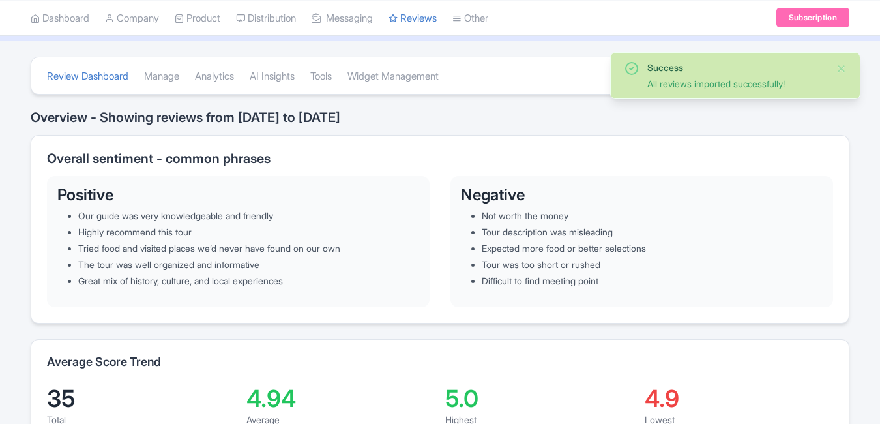
scroll to position [65, 0]
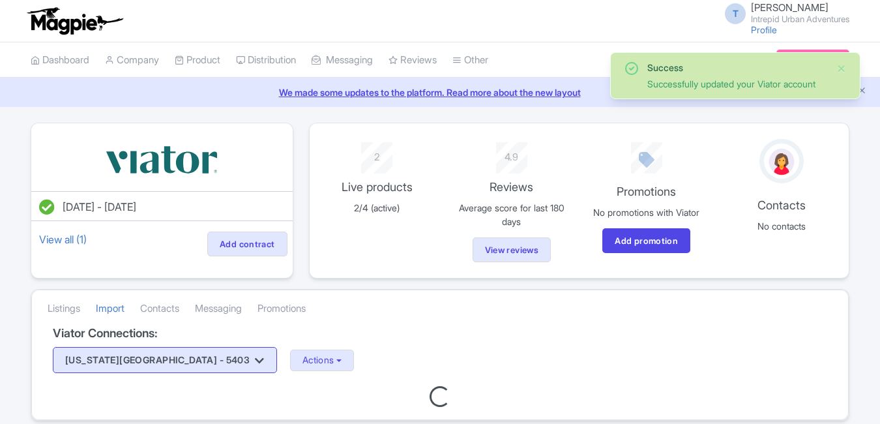
scroll to position [53, 0]
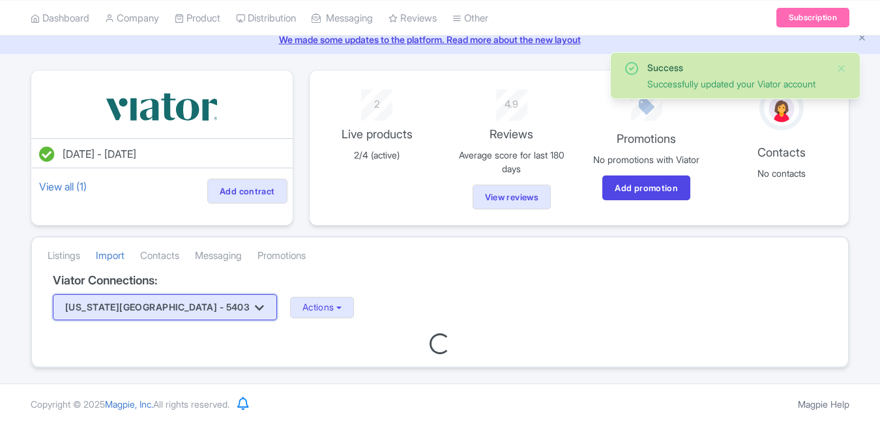
click at [169, 317] on button "New York City - 5403" at bounding box center [165, 307] width 224 height 26
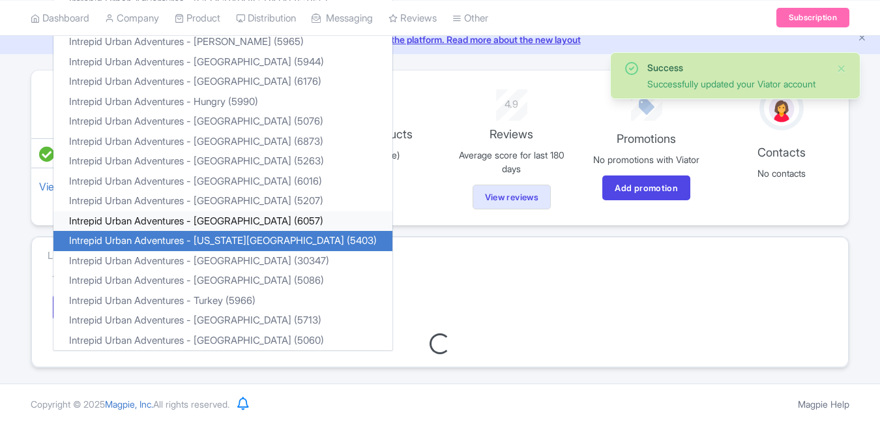
click at [201, 220] on link "Intrepid Urban Adventures - Morocco (6057)" at bounding box center [222, 221] width 339 height 20
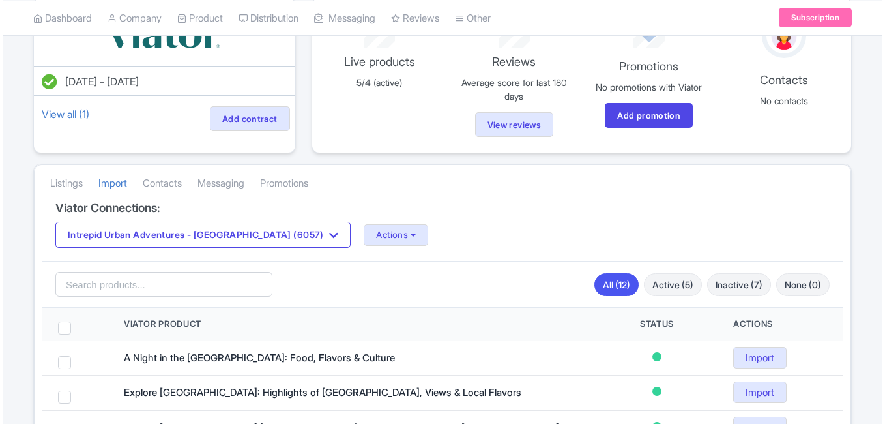
scroll to position [130, 0]
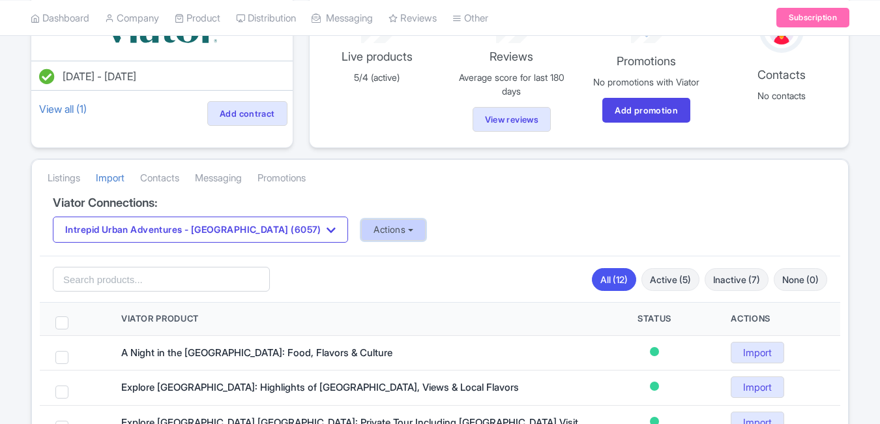
click at [361, 229] on button "Actions" at bounding box center [393, 230] width 65 height 22
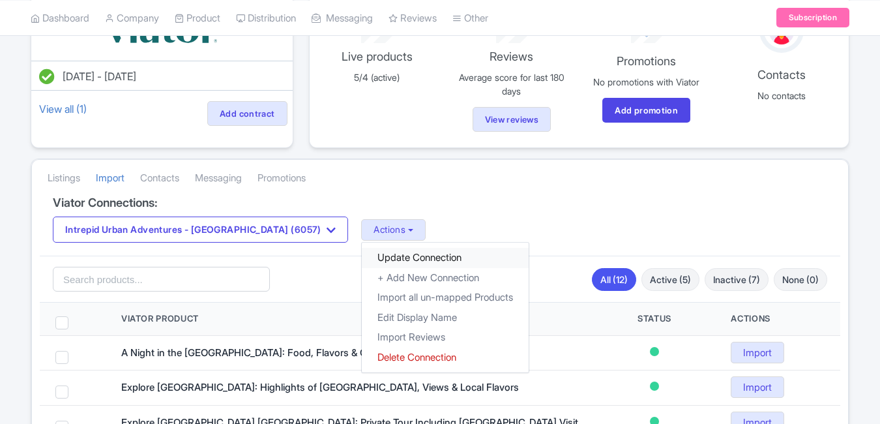
click at [379, 258] on link "Update Connection" at bounding box center [445, 258] width 167 height 20
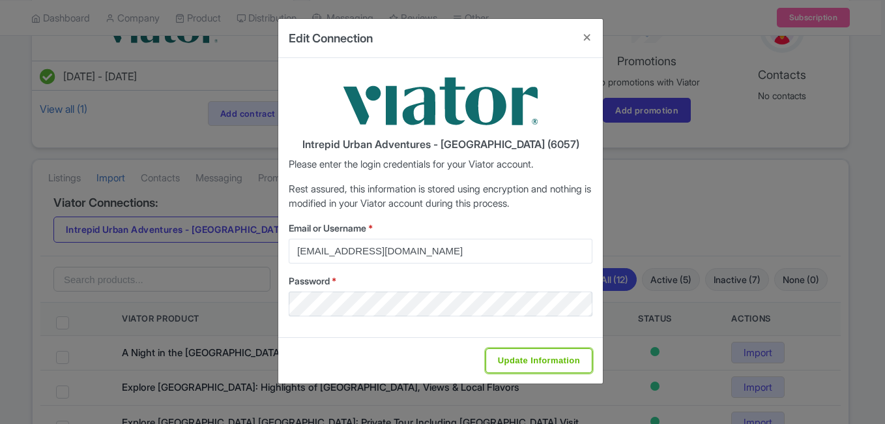
click at [499, 366] on input "Update Information" at bounding box center [538, 360] width 107 height 25
type input "Saving..."
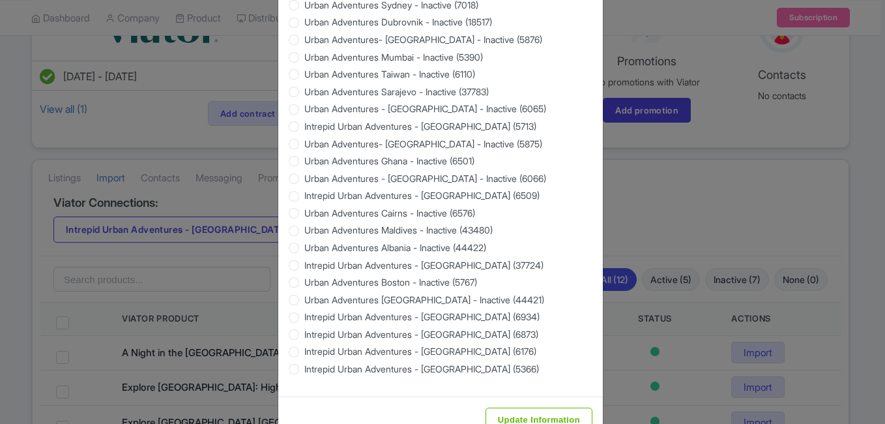
scroll to position [1249, 0]
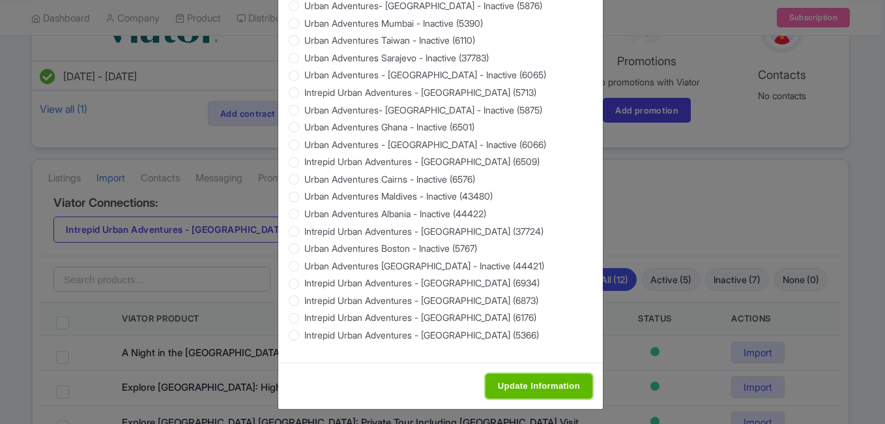
click at [566, 386] on input "Update Information" at bounding box center [538, 385] width 107 height 25
type input "Saving..."
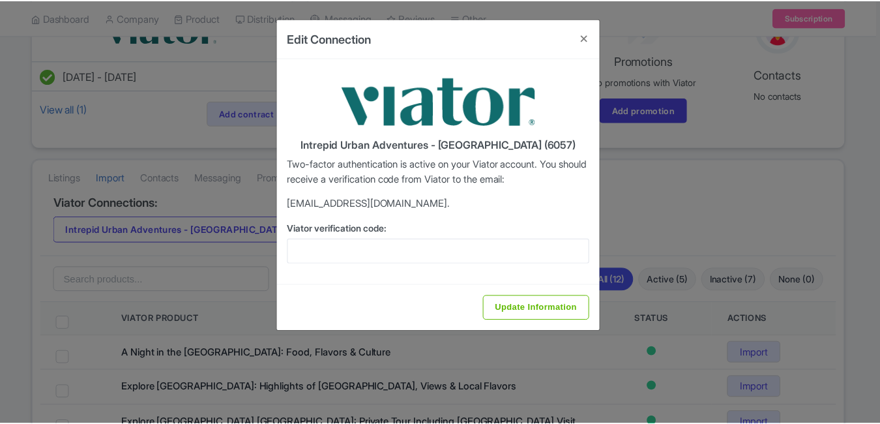
scroll to position [0, 0]
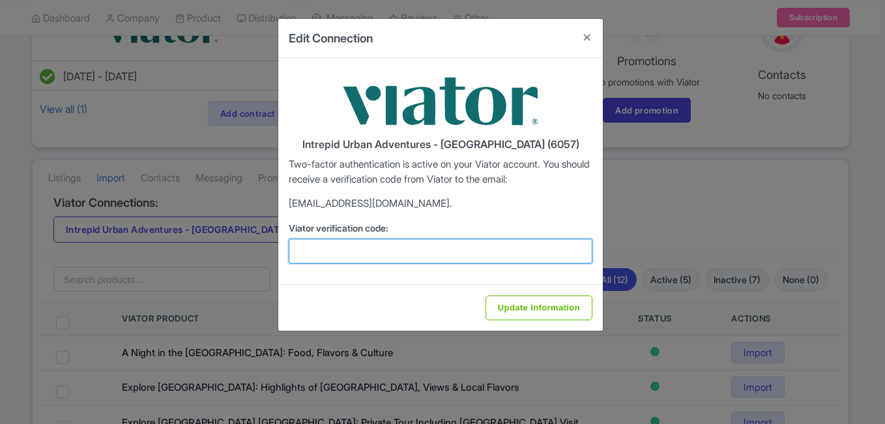
click at [376, 252] on input "Viator verification code:" at bounding box center [441, 251] width 304 height 25
paste input "571889"
type input "571889"
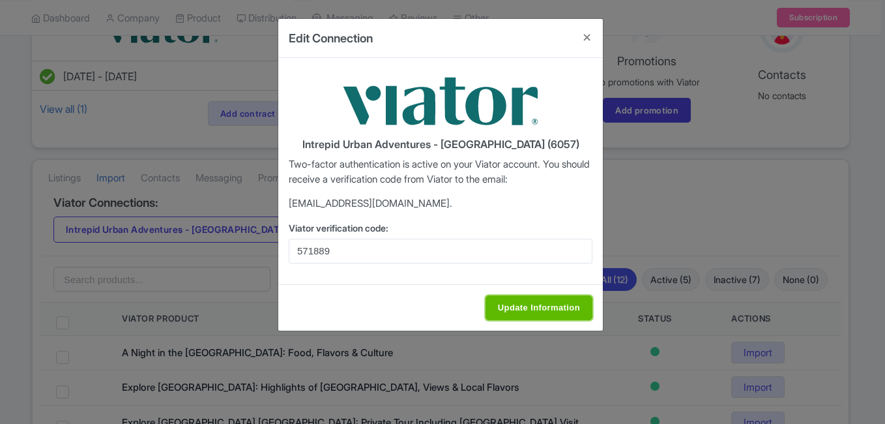
click at [506, 306] on input "Update Information" at bounding box center [538, 307] width 107 height 25
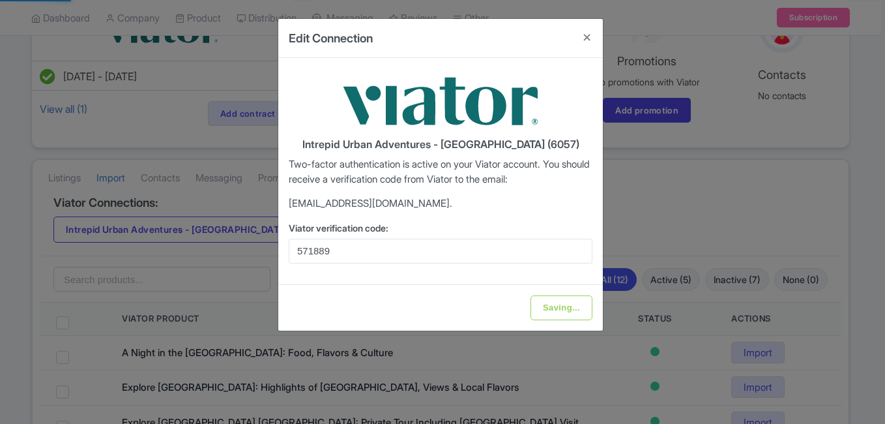
type input "Update Information"
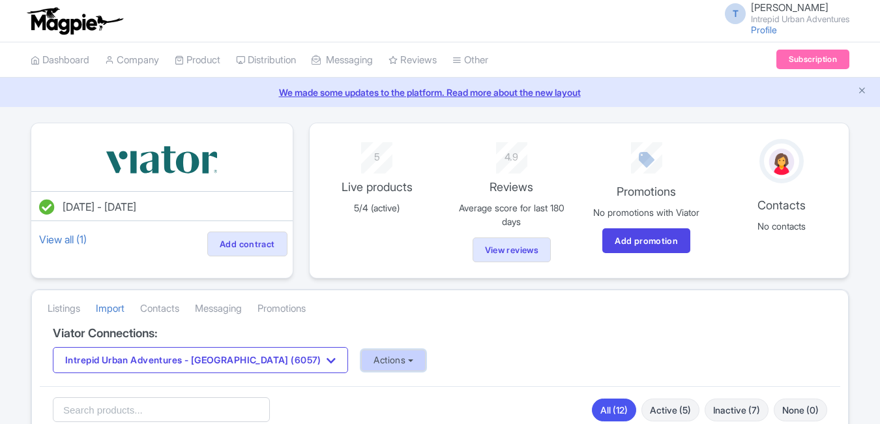
click at [361, 355] on button "Actions" at bounding box center [393, 360] width 65 height 22
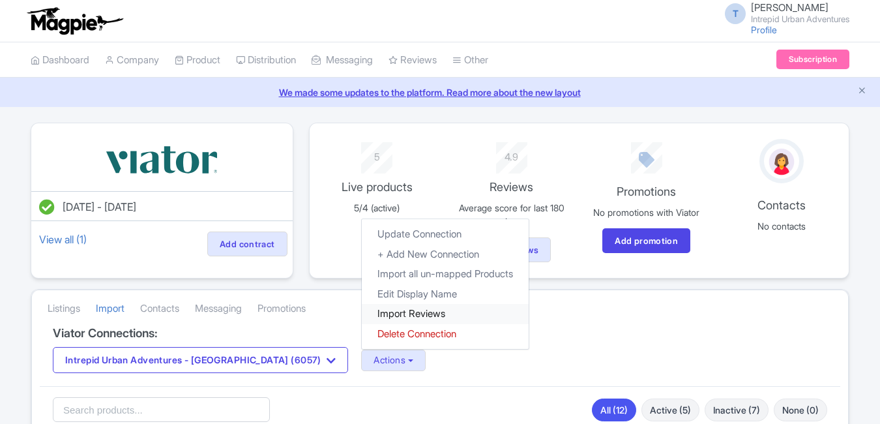
click at [362, 312] on link "Import Reviews" at bounding box center [445, 314] width 167 height 20
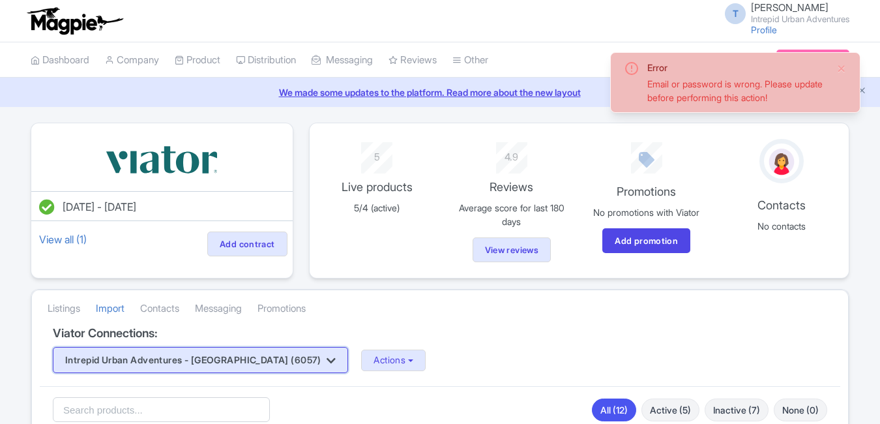
click at [233, 360] on button "Intrepid Urban Adventures - Morocco (6057)" at bounding box center [200, 360] width 295 height 26
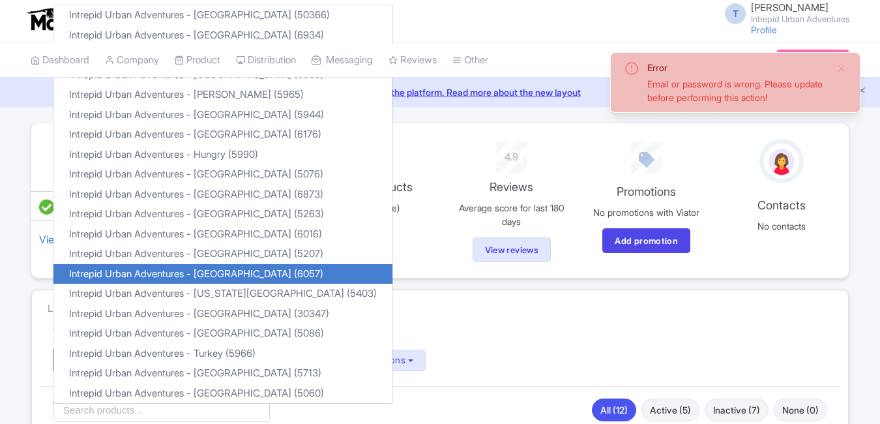
click at [371, 346] on div "Viator Connections: Intrepid Urban Adventures - Morocco (6057) Intrepid Urban A…" at bounding box center [440, 356] width 800 height 60
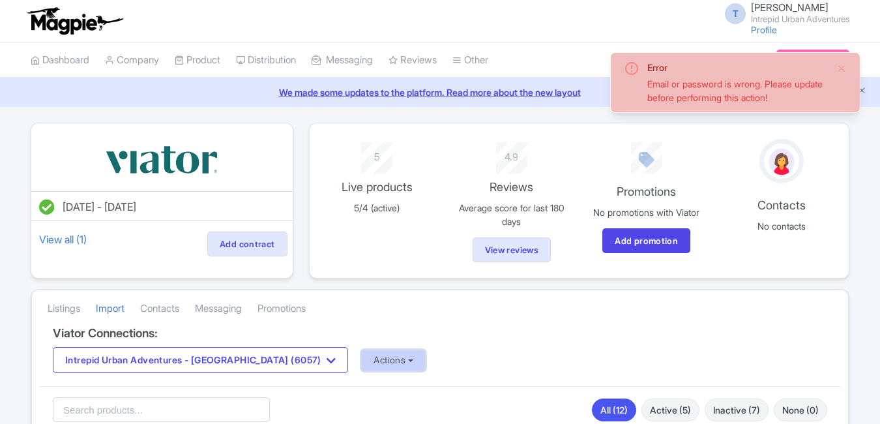
click at [361, 366] on button "Actions" at bounding box center [393, 360] width 65 height 22
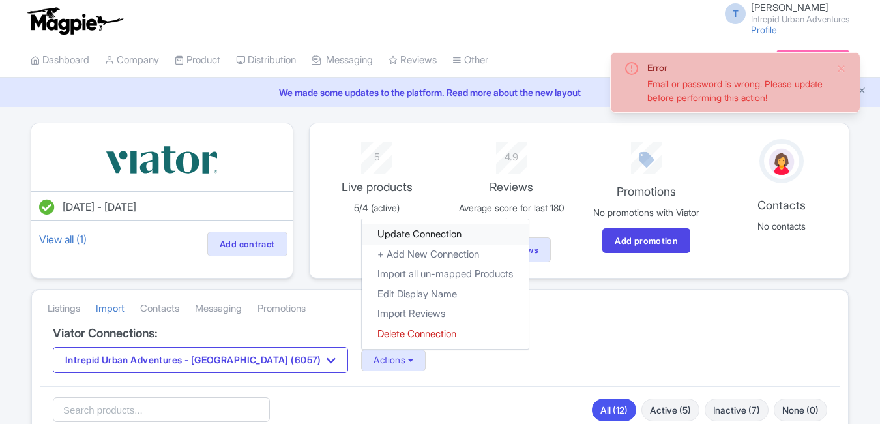
click at [367, 235] on link "Update Connection" at bounding box center [445, 234] width 167 height 20
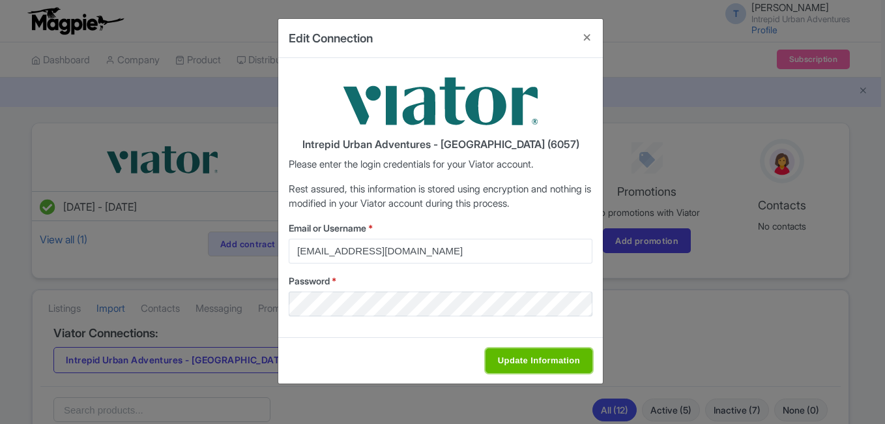
click at [534, 353] on input "Update Information" at bounding box center [538, 360] width 107 height 25
type input "Saving..."
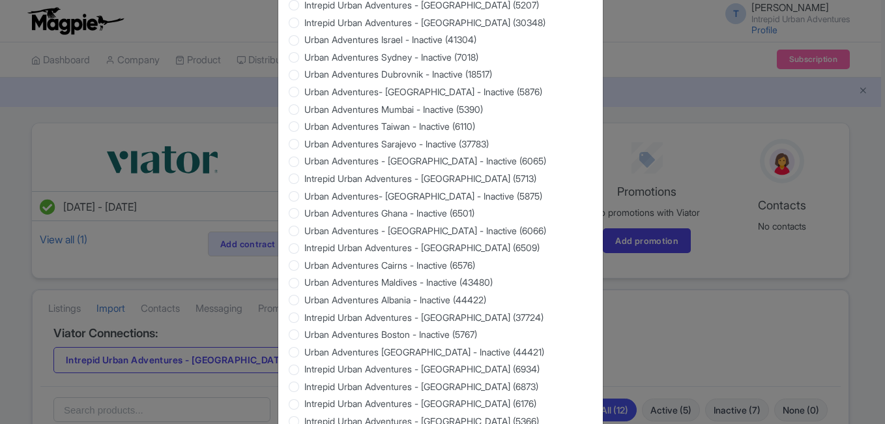
scroll to position [1249, 0]
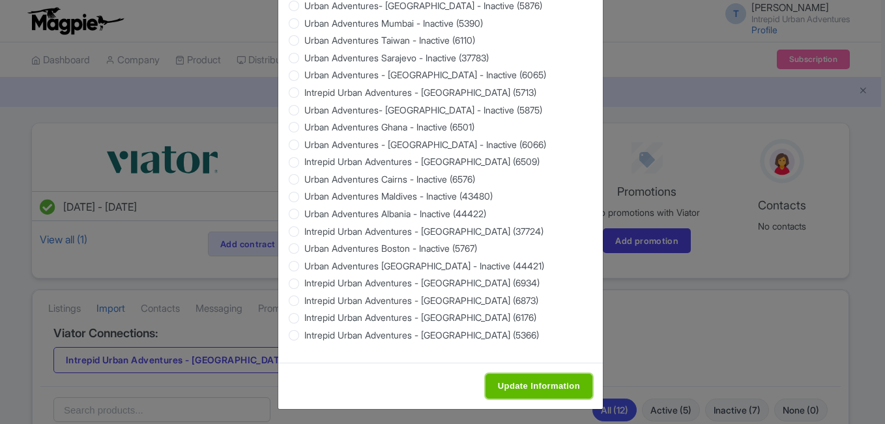
click at [562, 383] on input "Update Information" at bounding box center [538, 385] width 107 height 25
type input "Saving..."
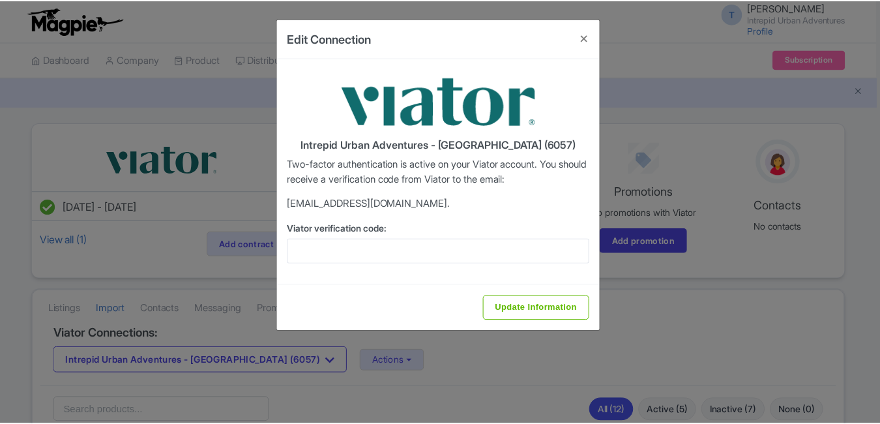
scroll to position [0, 0]
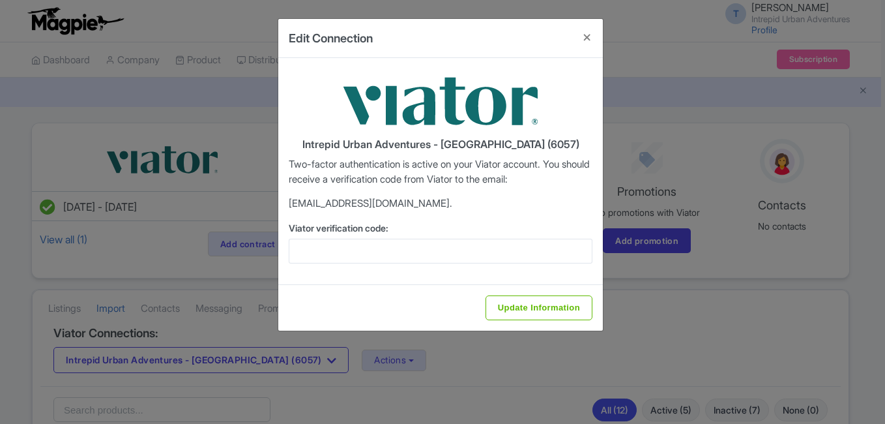
click at [375, 265] on div "Intrepid Urban Adventures - Morocco (6057) Two-factor authentication is active …" at bounding box center [440, 171] width 325 height 226
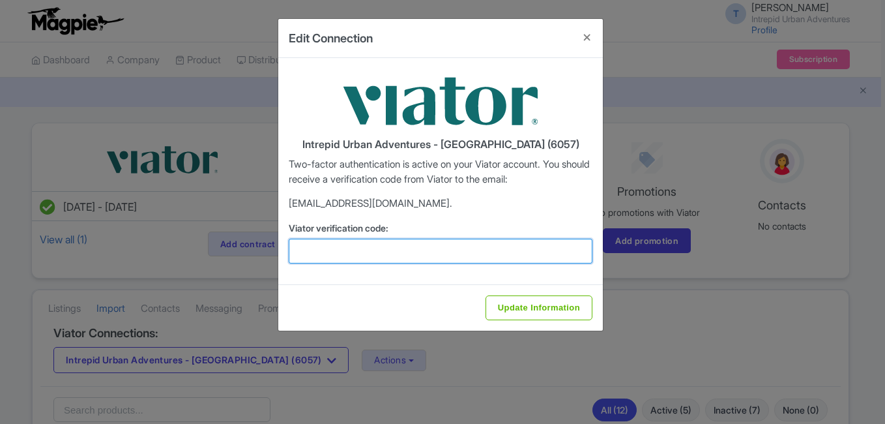
click at [378, 253] on input "Viator verification code:" at bounding box center [441, 251] width 304 height 25
paste input "161416"
type input "161416"
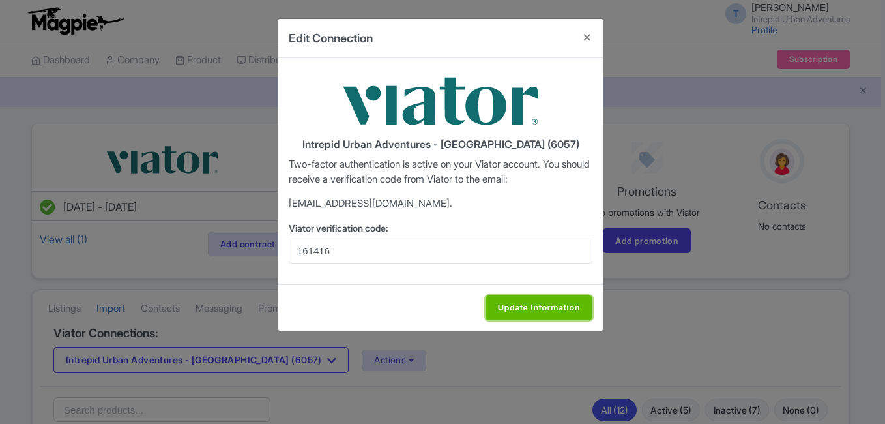
click at [549, 300] on input "Update Information" at bounding box center [538, 307] width 107 height 25
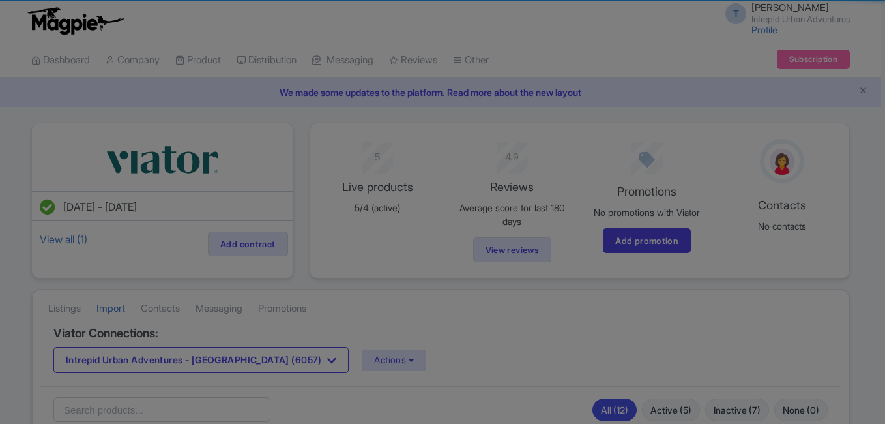
type input "Update Information"
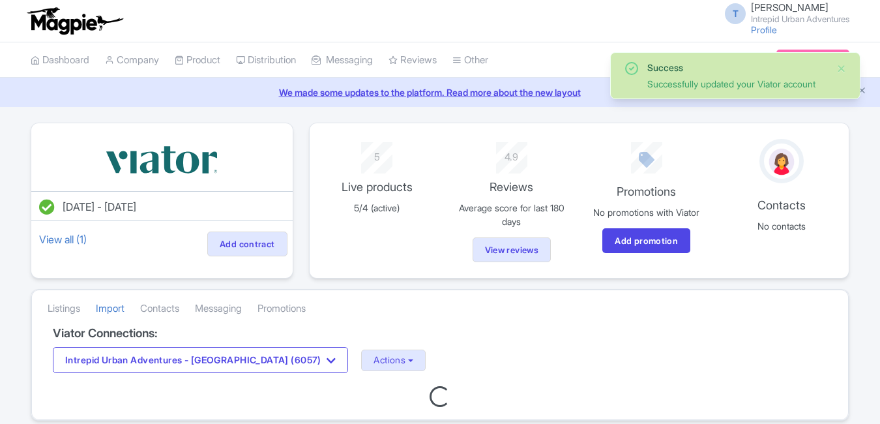
scroll to position [53, 0]
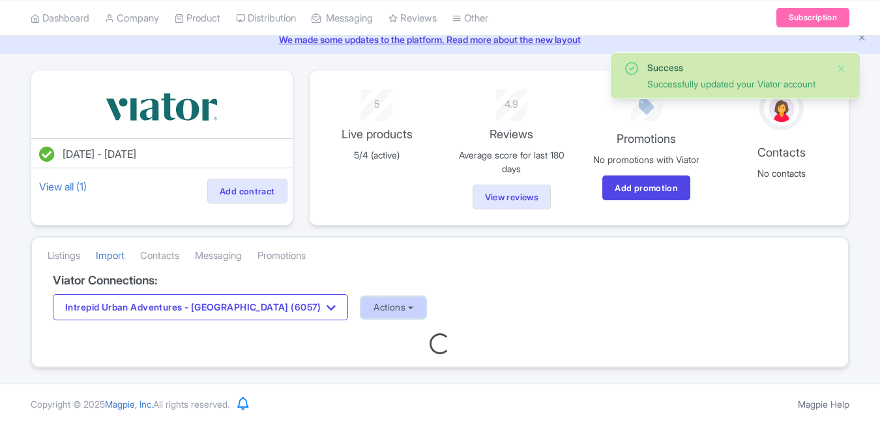
click at [361, 305] on button "Actions" at bounding box center [393, 308] width 65 height 22
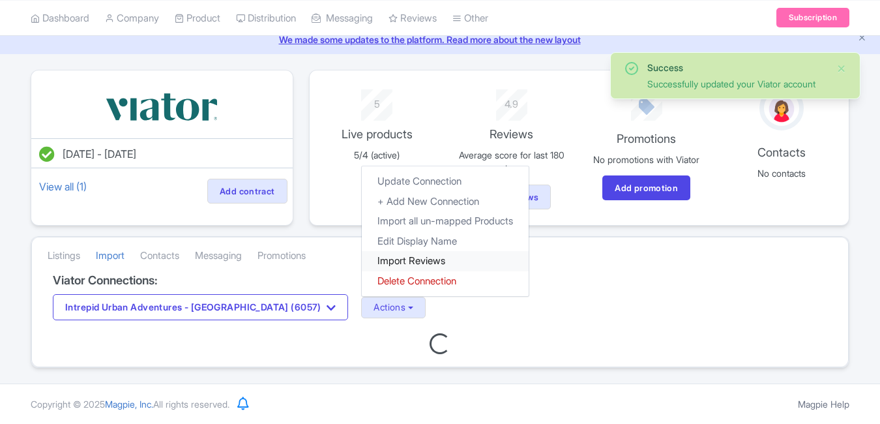
click at [371, 265] on link "Import Reviews" at bounding box center [445, 261] width 167 height 20
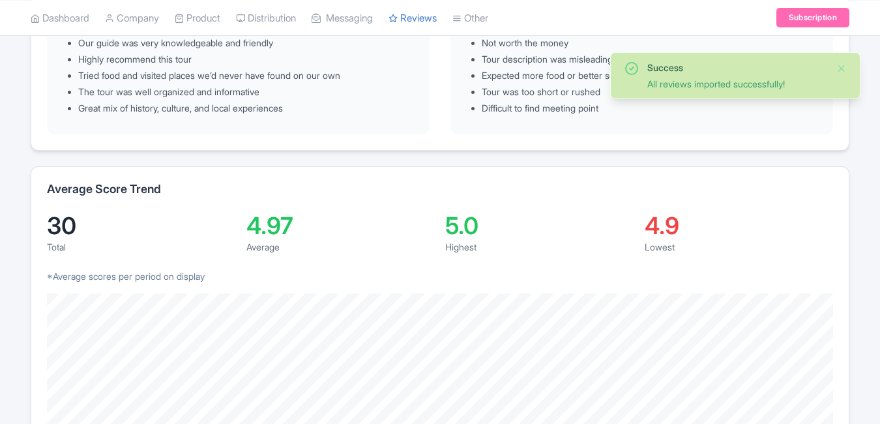
scroll to position [195, 0]
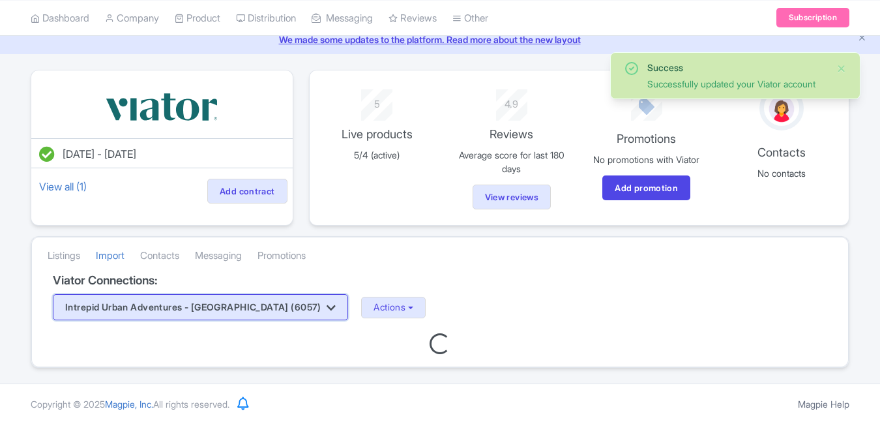
click at [244, 308] on button "Intrepid Urban Adventures - [GEOGRAPHIC_DATA] (6057)" at bounding box center [200, 307] width 295 height 26
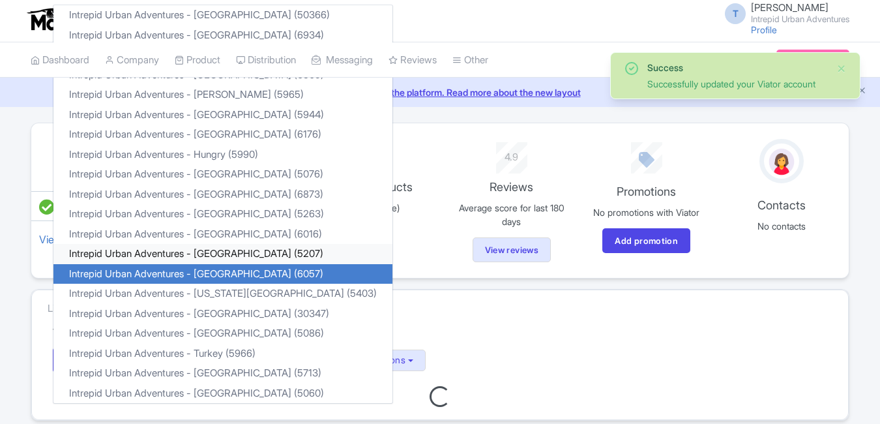
click at [240, 252] on link "Intrepid Urban Adventures - [GEOGRAPHIC_DATA] (5207)" at bounding box center [222, 254] width 339 height 20
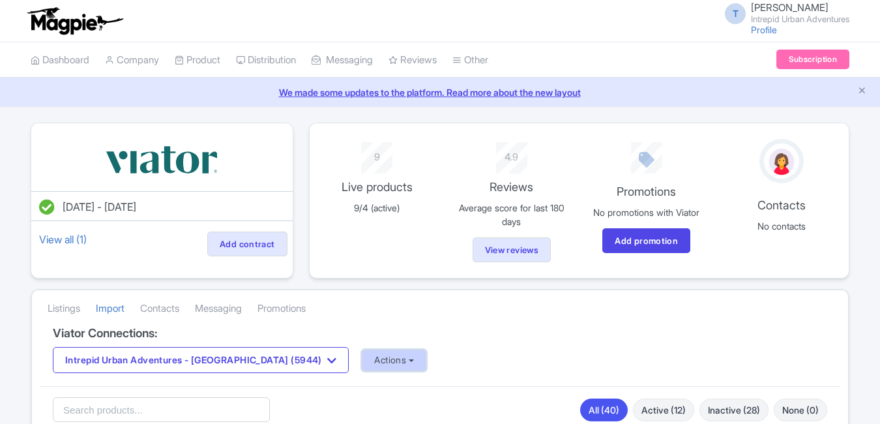
click at [362, 361] on button "Actions" at bounding box center [394, 360] width 65 height 22
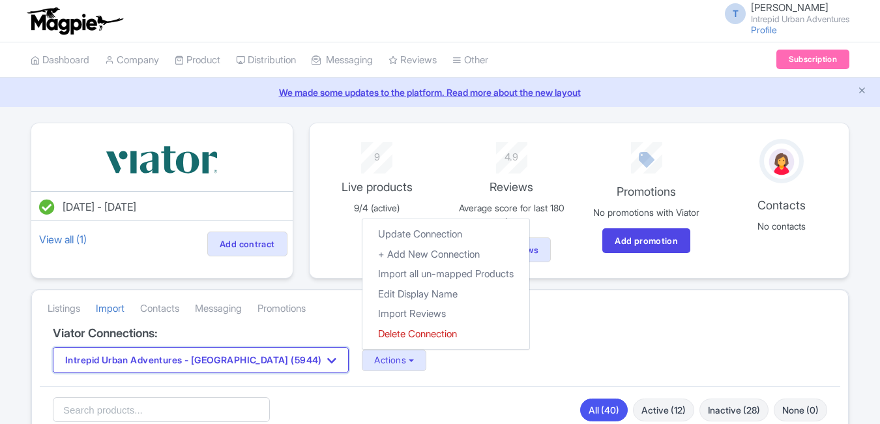
click at [245, 364] on button "Intrepid Urban Adventures - [GEOGRAPHIC_DATA] (5944)" at bounding box center [201, 360] width 296 height 26
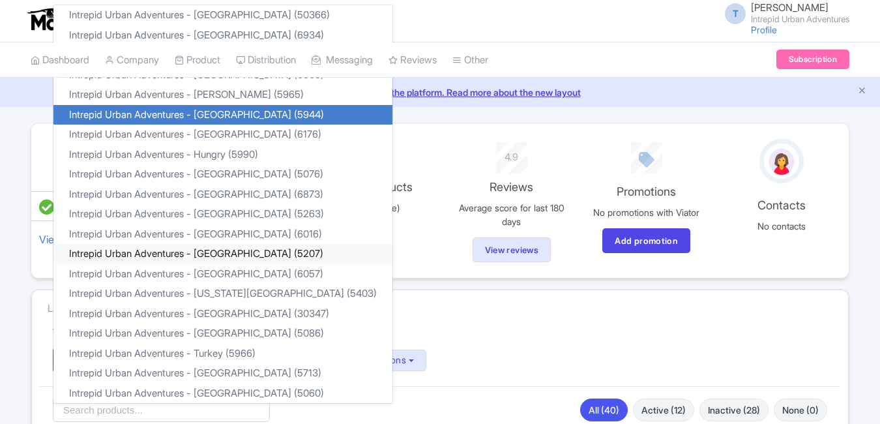
click at [257, 256] on link "Intrepid Urban Adventures - [GEOGRAPHIC_DATA] (5207)" at bounding box center [222, 254] width 339 height 20
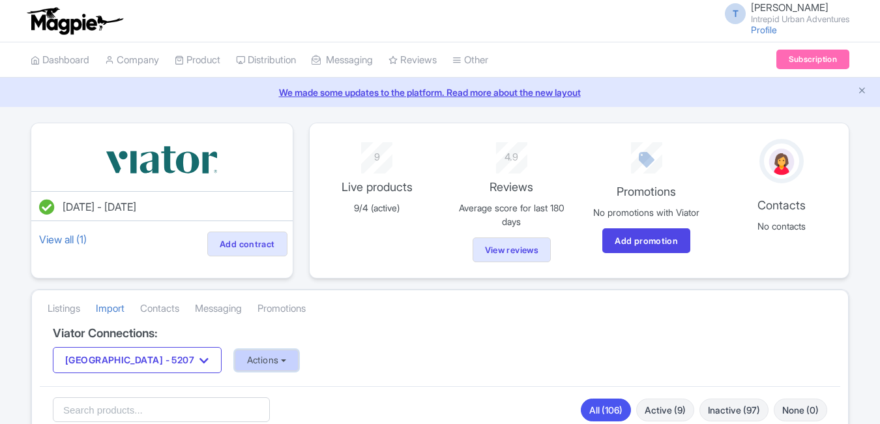
click at [239, 359] on button "Actions" at bounding box center [267, 360] width 65 height 22
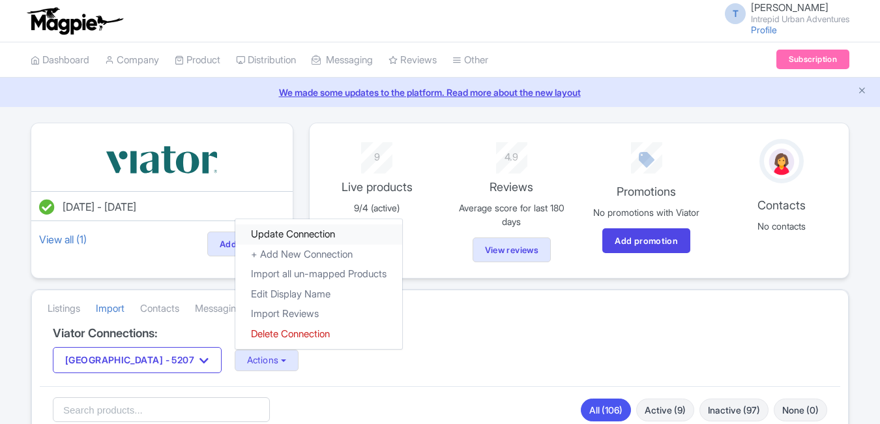
click at [262, 231] on link "Update Connection" at bounding box center [318, 234] width 167 height 20
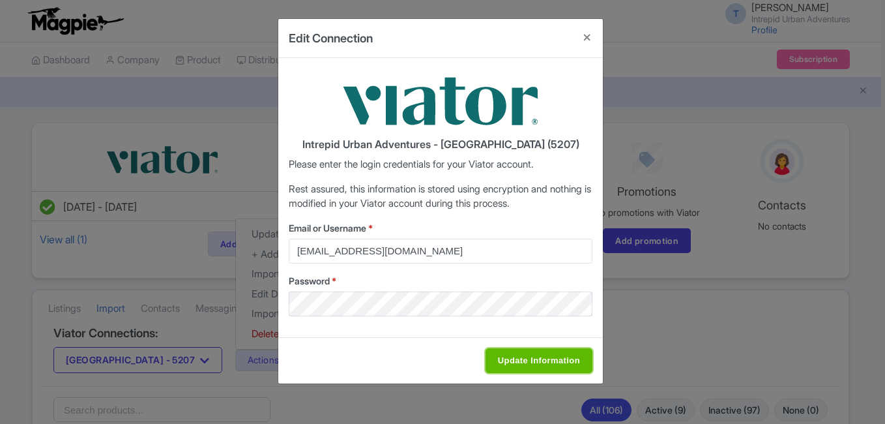
click at [526, 366] on input "Update Information" at bounding box center [538, 360] width 107 height 25
type input "Saving..."
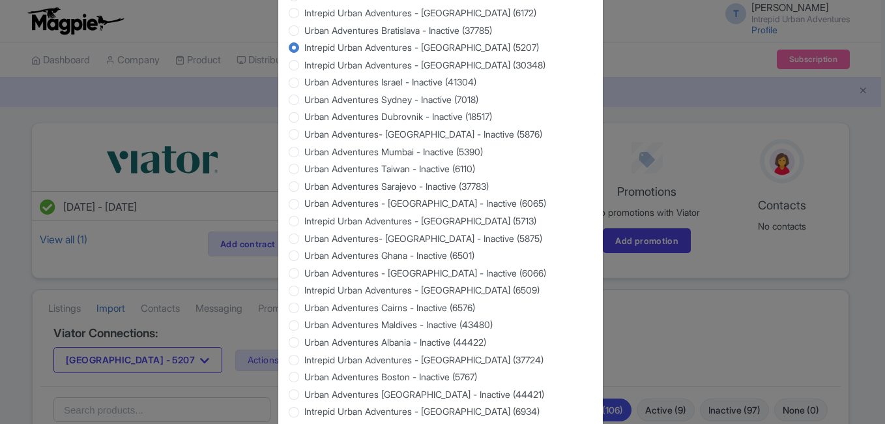
scroll to position [1249, 0]
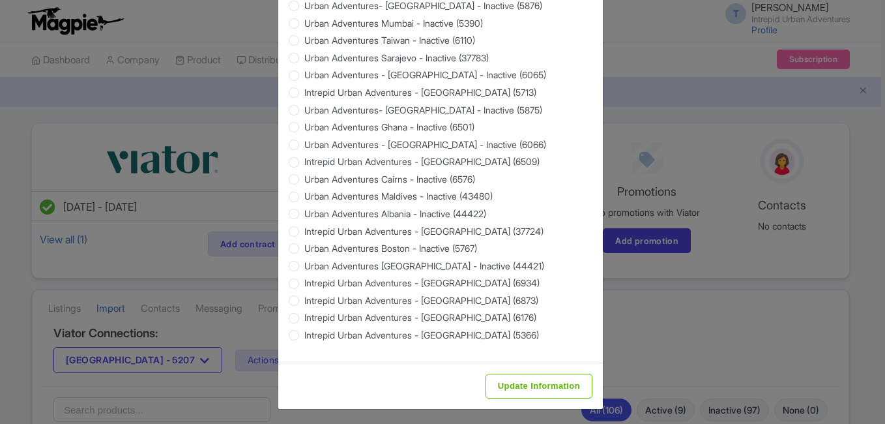
click at [530, 396] on div "Update Information" at bounding box center [440, 385] width 325 height 46
click at [532, 384] on input "Update Information" at bounding box center [538, 385] width 107 height 25
type input "Saving..."
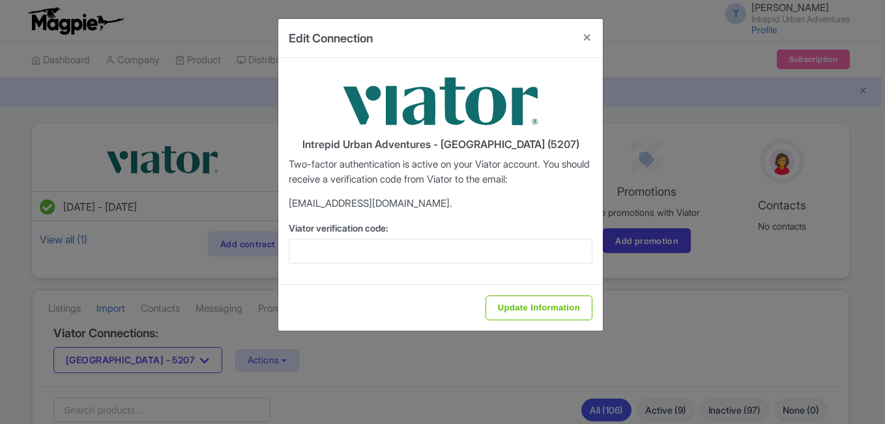
scroll to position [0, 0]
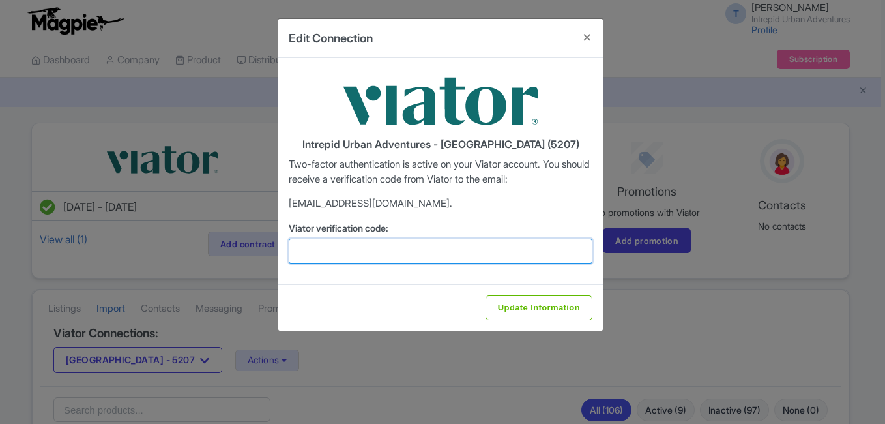
click at [433, 259] on input "Viator verification code:" at bounding box center [441, 251] width 304 height 25
paste input "508115"
type input "508115"
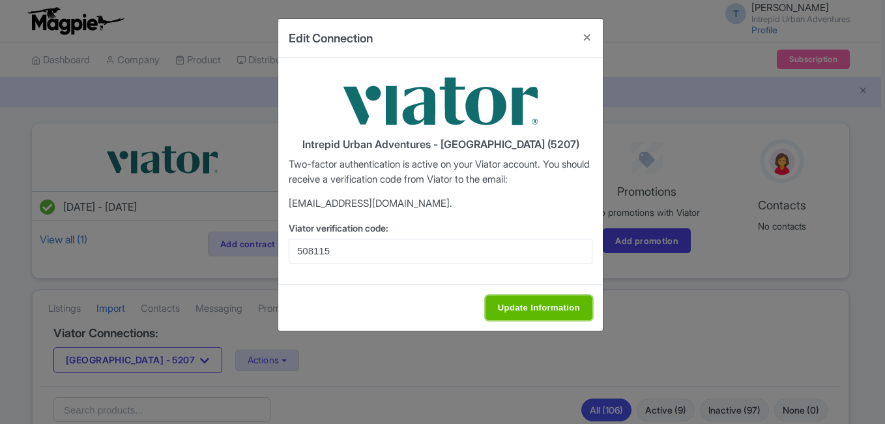
click at [508, 302] on input "Update Information" at bounding box center [538, 307] width 107 height 25
type input "Saving..."
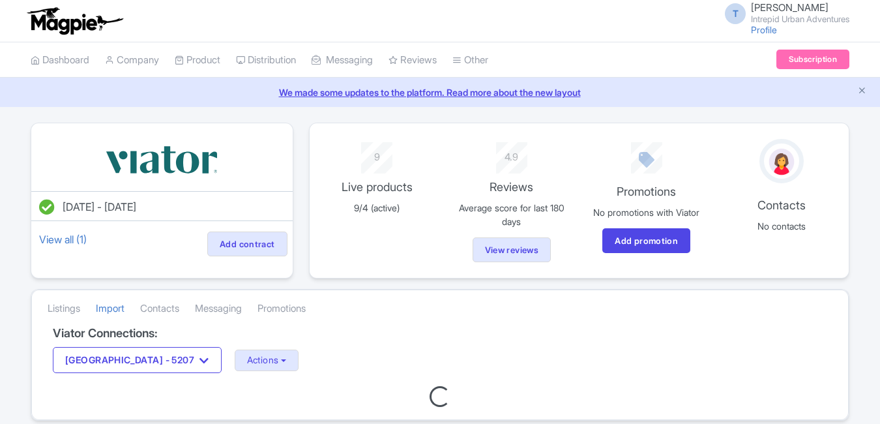
scroll to position [53, 0]
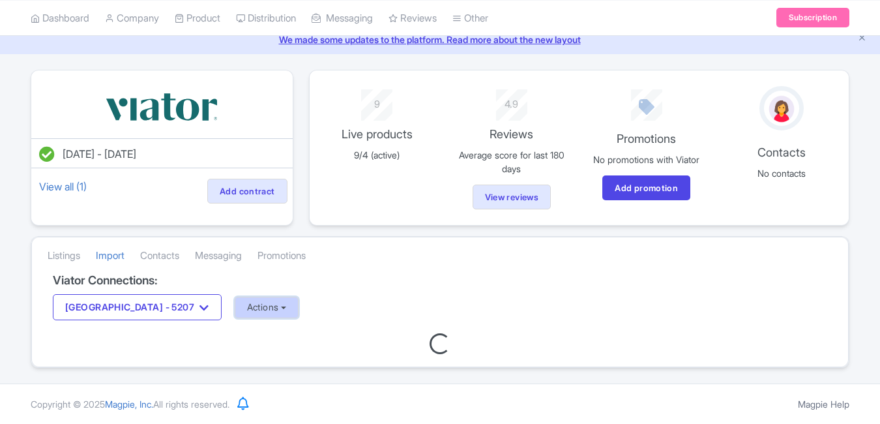
click at [240, 305] on button "Actions" at bounding box center [267, 308] width 65 height 22
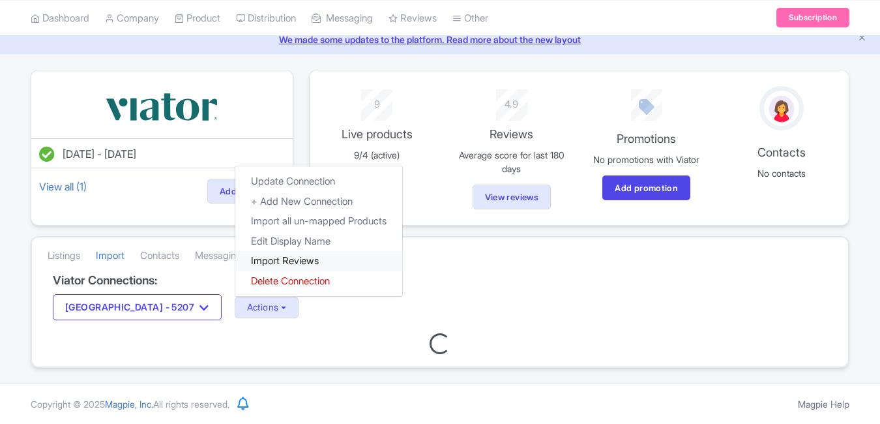
click at [254, 253] on link "Import Reviews" at bounding box center [318, 261] width 167 height 20
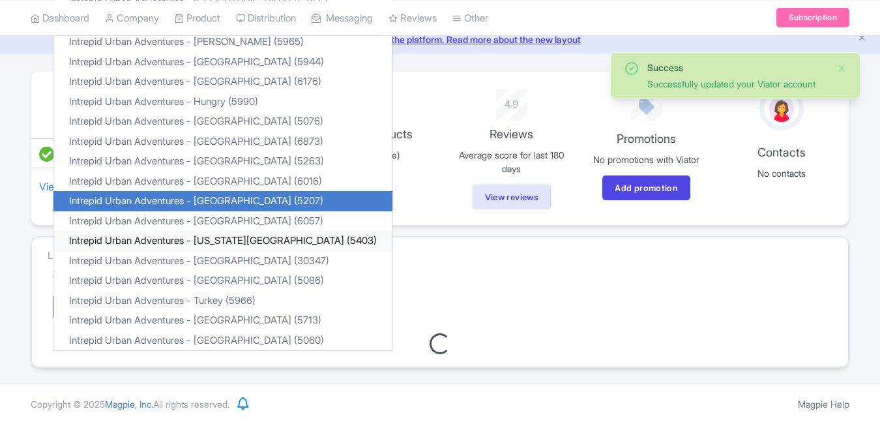
scroll to position [53, 0]
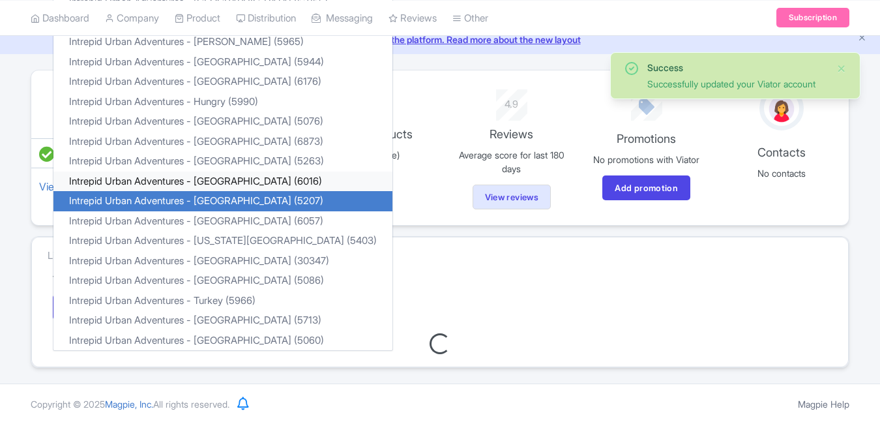
click at [224, 177] on link "Intrepid Urban Adventures - [GEOGRAPHIC_DATA] (6016)" at bounding box center [222, 181] width 339 height 20
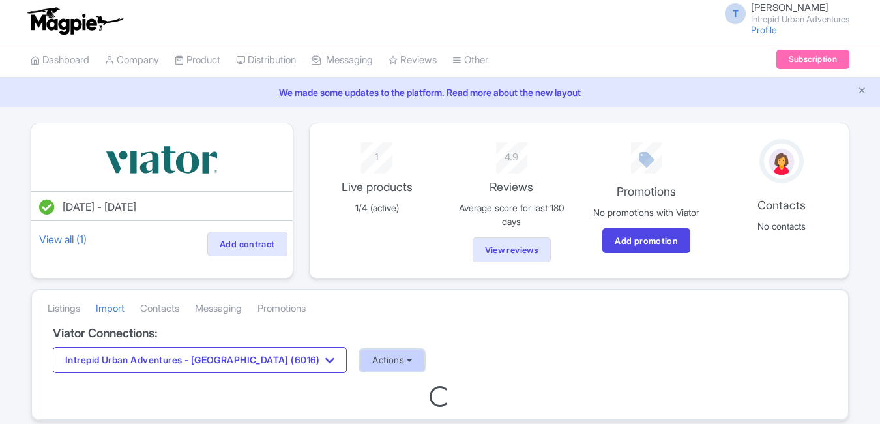
click at [360, 355] on button "Actions" at bounding box center [392, 360] width 65 height 22
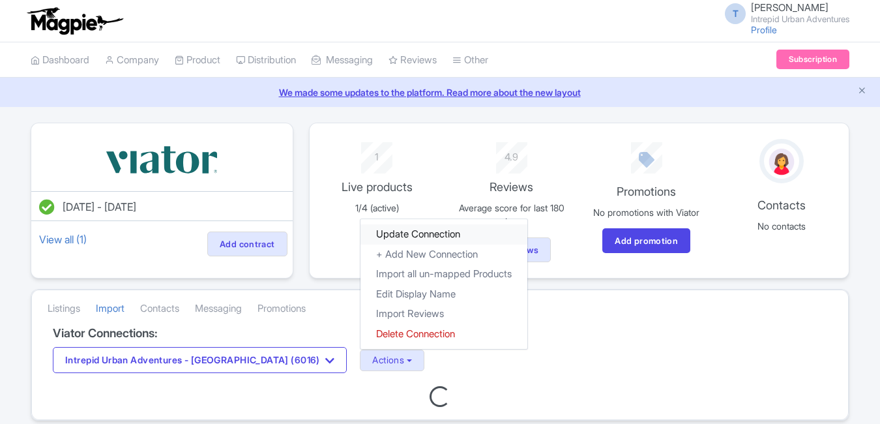
click at [360, 239] on link "Update Connection" at bounding box center [443, 234] width 167 height 20
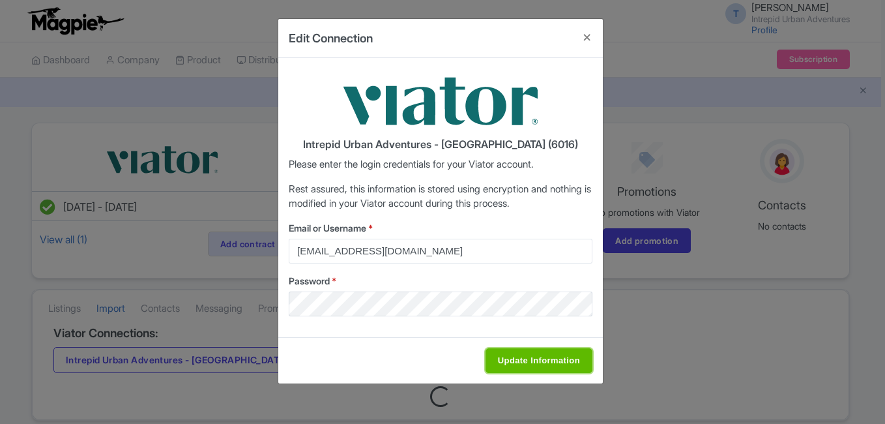
click at [547, 359] on input "Update Information" at bounding box center [538, 360] width 107 height 25
type input "Saving..."
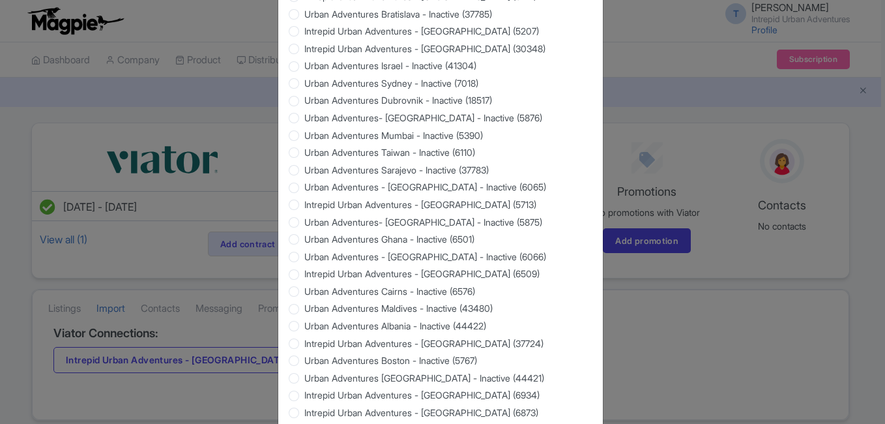
scroll to position [1249, 0]
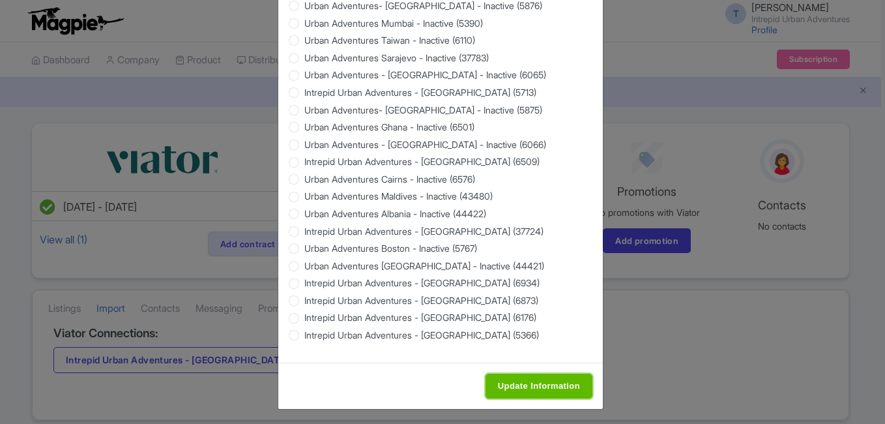
click at [513, 383] on input "Update Information" at bounding box center [538, 385] width 107 height 25
type input "Saving..."
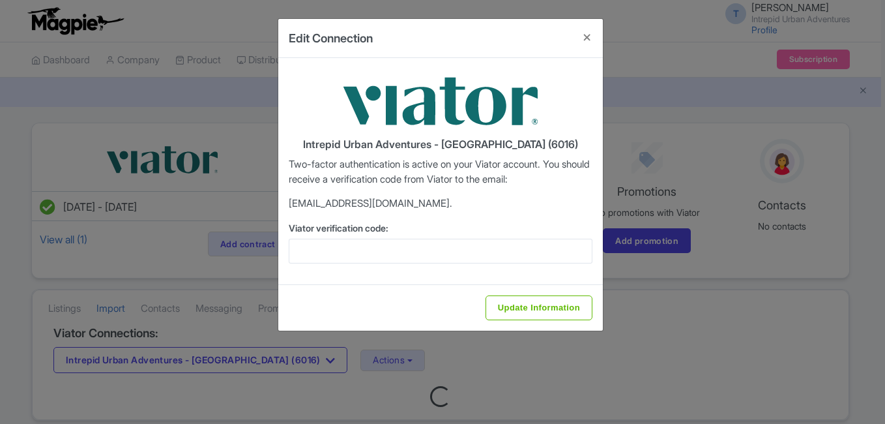
scroll to position [0, 0]
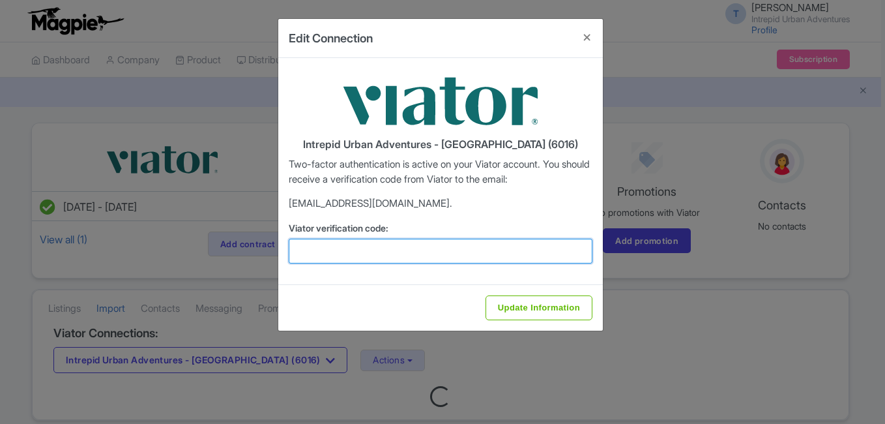
click at [368, 252] on input "Viator verification code:" at bounding box center [441, 251] width 304 height 25
paste input "178103"
type input "178103"
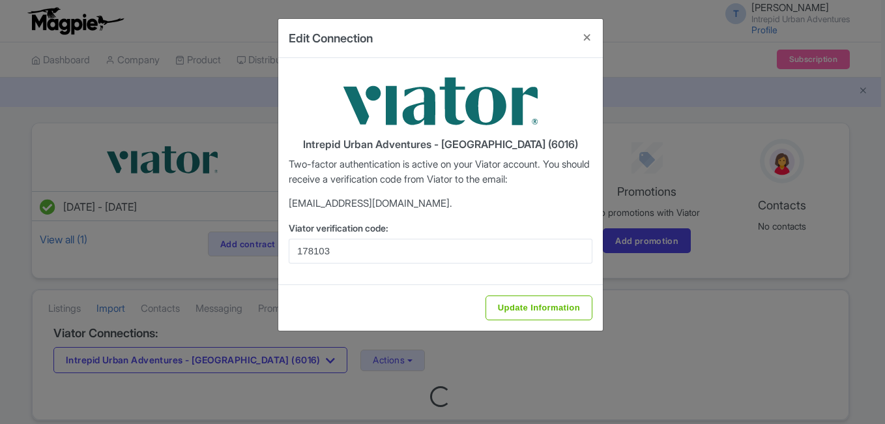
click at [543, 293] on div "Update Information" at bounding box center [440, 307] width 325 height 46
click at [526, 312] on input "Update Information" at bounding box center [538, 307] width 107 height 25
type input "Saving..."
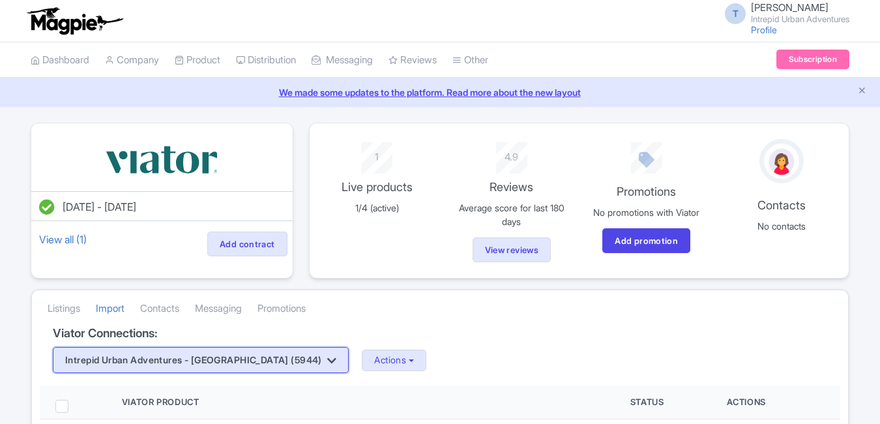
click at [263, 366] on button "Intrepid Urban Adventures - [GEOGRAPHIC_DATA] (5944)" at bounding box center [201, 360] width 296 height 26
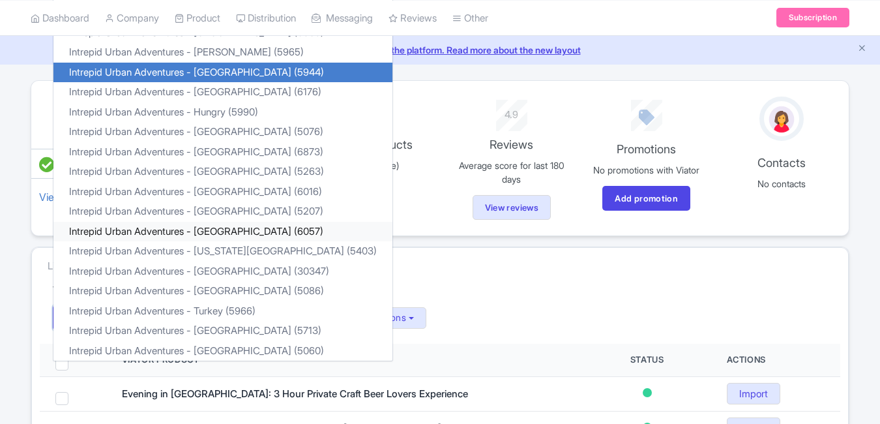
scroll to position [65, 0]
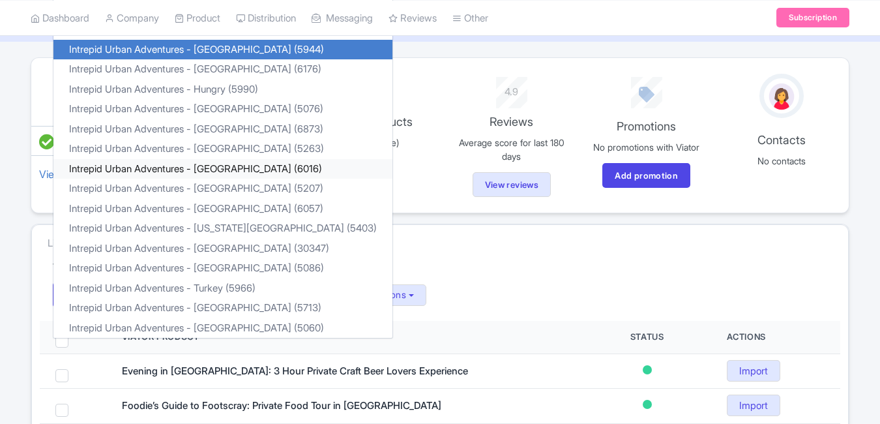
click at [221, 166] on link "Intrepid Urban Adventures - [GEOGRAPHIC_DATA] (6016)" at bounding box center [222, 169] width 339 height 20
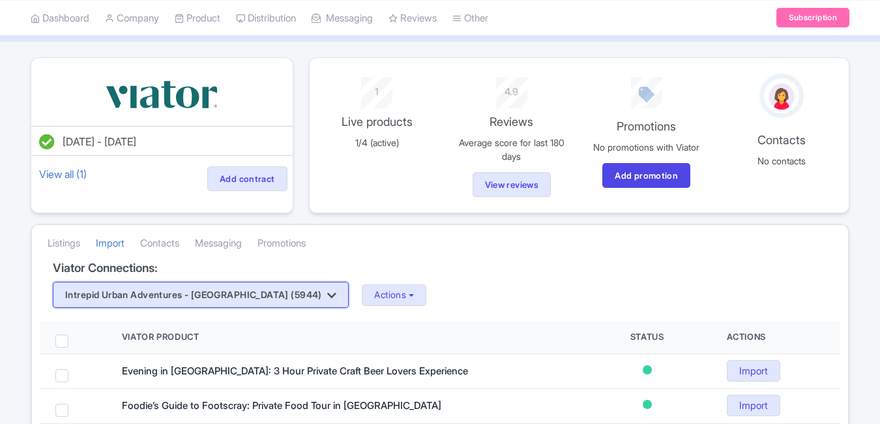
click at [244, 294] on button "Intrepid Urban Adventures - [GEOGRAPHIC_DATA] (5944)" at bounding box center [201, 295] width 296 height 26
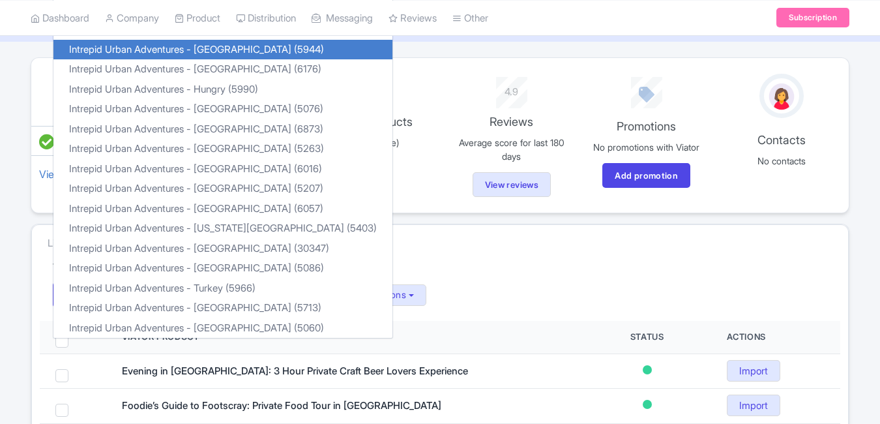
click at [596, 293] on div "Intrepid Urban Adventures - France (5944) Intrepid Urban Adventures - Austria (…" at bounding box center [440, 295] width 774 height 26
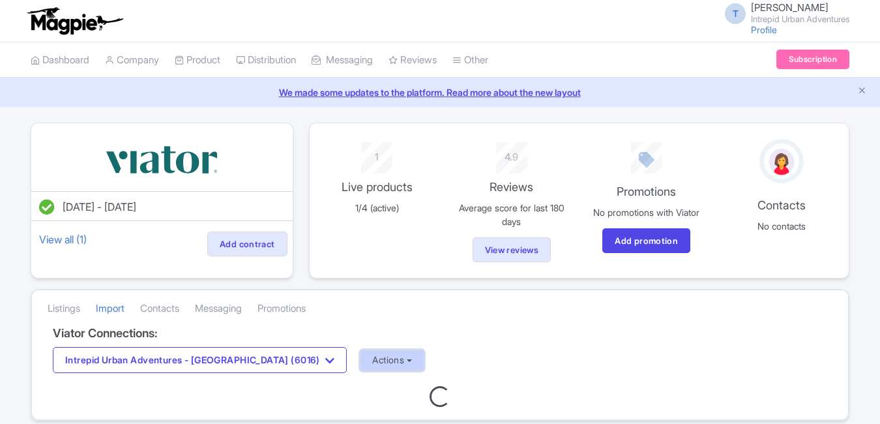
click at [360, 360] on button "Actions" at bounding box center [392, 360] width 65 height 22
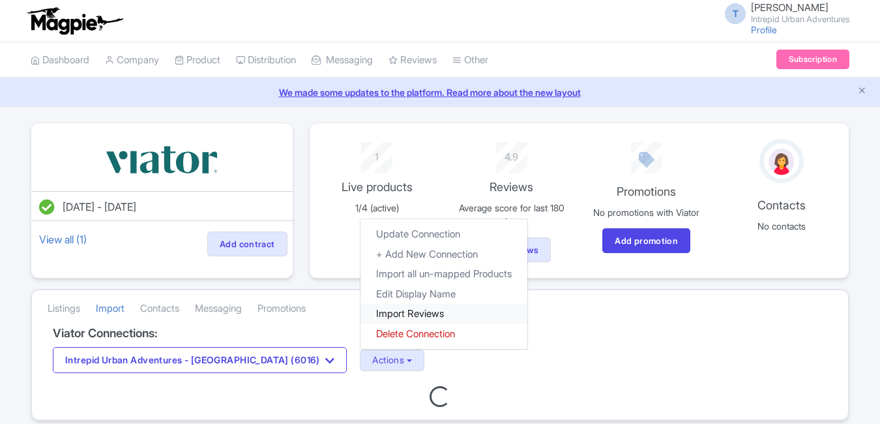
click at [360, 305] on link "Import Reviews" at bounding box center [443, 314] width 167 height 20
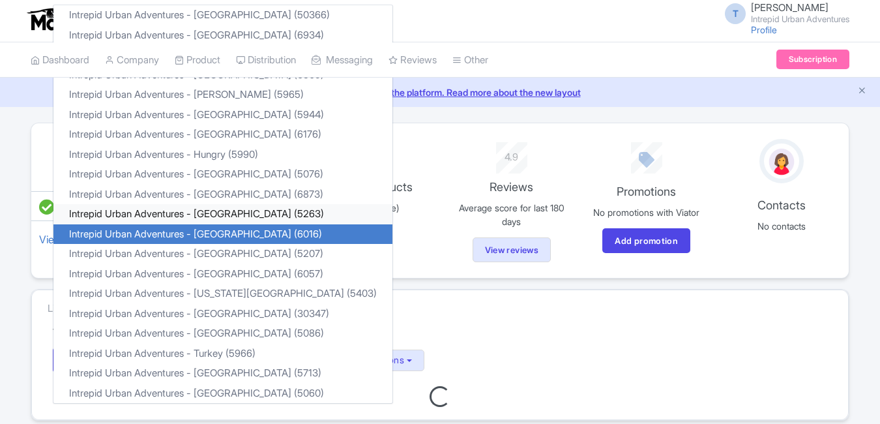
click at [221, 215] on link "Intrepid Urban Adventures - [GEOGRAPHIC_DATA] (5263)" at bounding box center [222, 214] width 339 height 20
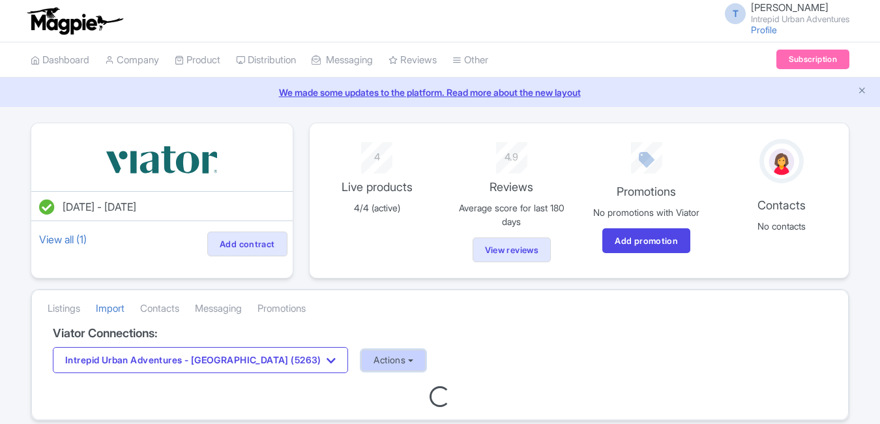
click at [361, 357] on button "Actions" at bounding box center [393, 360] width 65 height 22
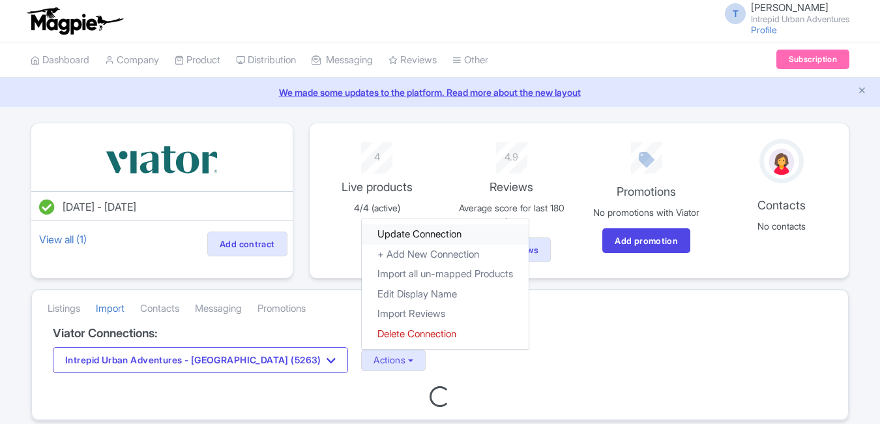
click at [362, 236] on link "Update Connection" at bounding box center [445, 234] width 167 height 20
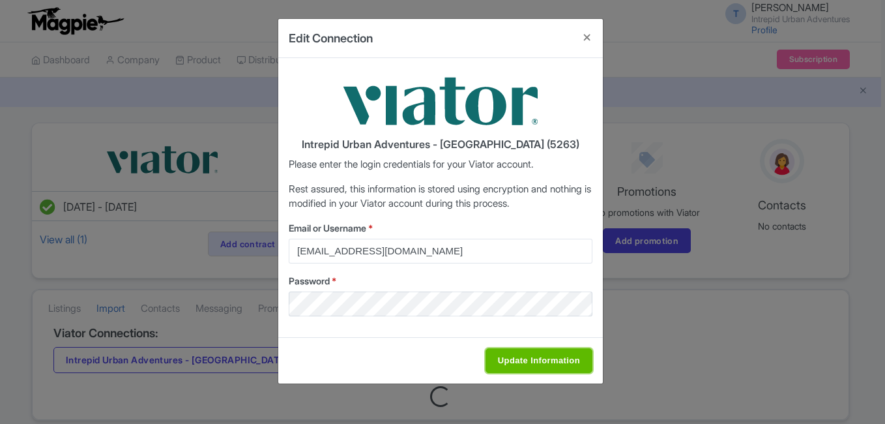
click at [543, 362] on input "Update Information" at bounding box center [538, 360] width 107 height 25
type input "Saving..."
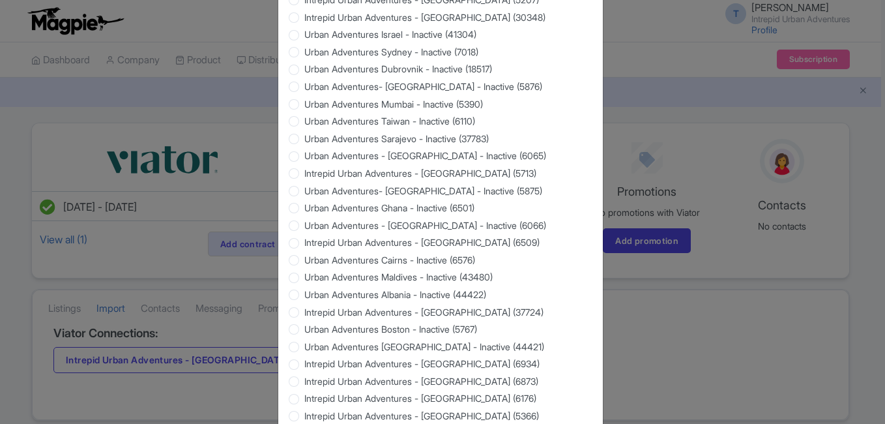
scroll to position [1249, 0]
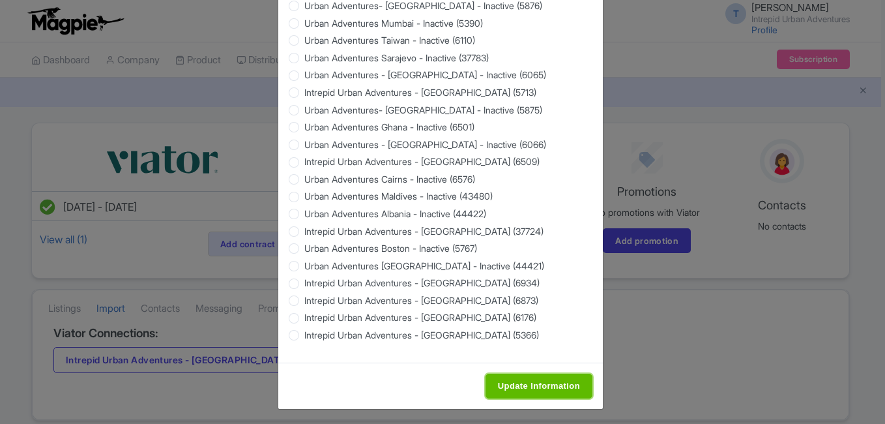
click at [524, 373] on input "Update Information" at bounding box center [538, 385] width 107 height 25
type input "Saving..."
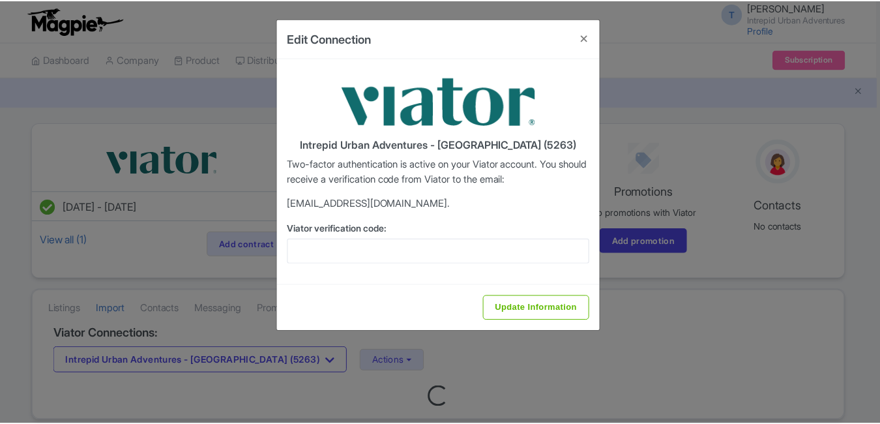
scroll to position [0, 0]
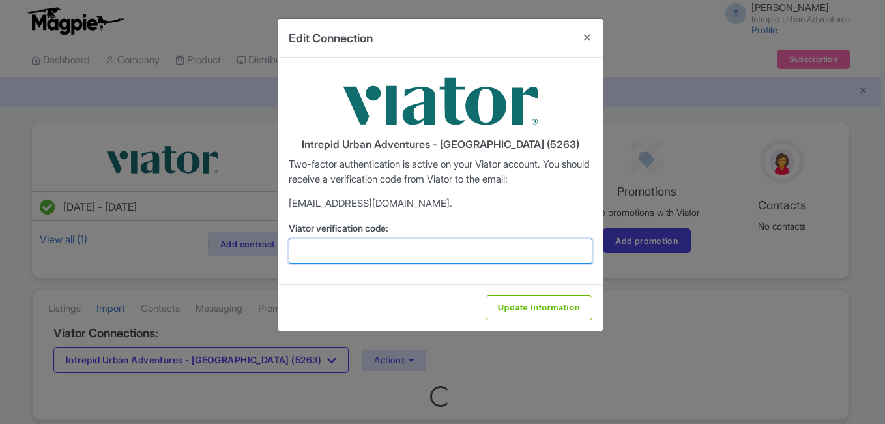
click at [342, 248] on input "Viator verification code:" at bounding box center [441, 251] width 304 height 25
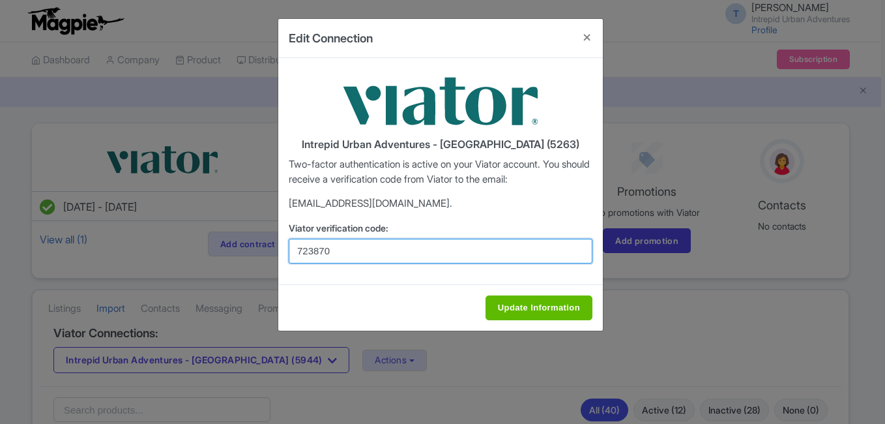
type input "723870"
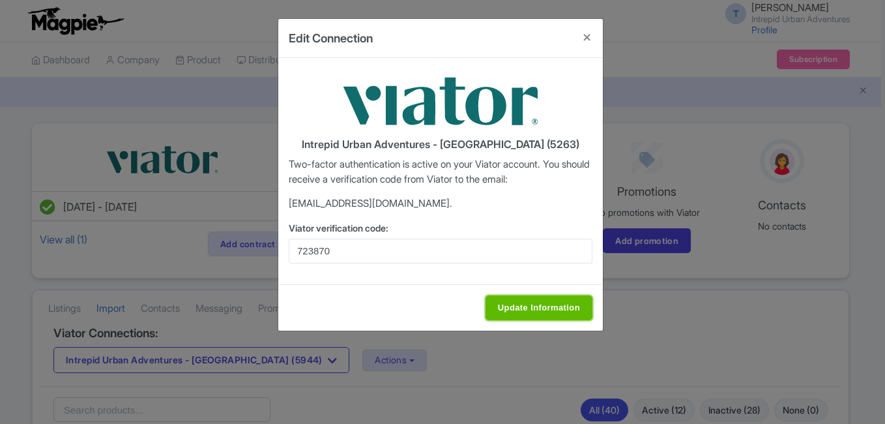
click at [526, 309] on input "Update Information" at bounding box center [538, 307] width 107 height 25
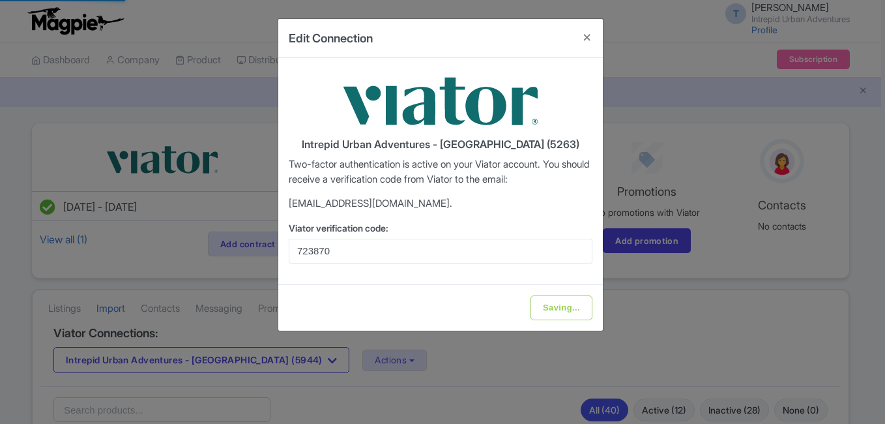
type input "Update Information"
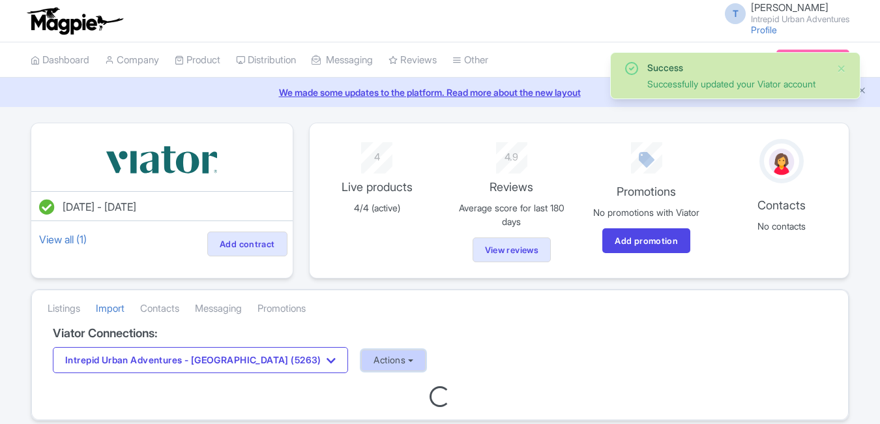
click at [361, 362] on button "Actions" at bounding box center [393, 360] width 65 height 22
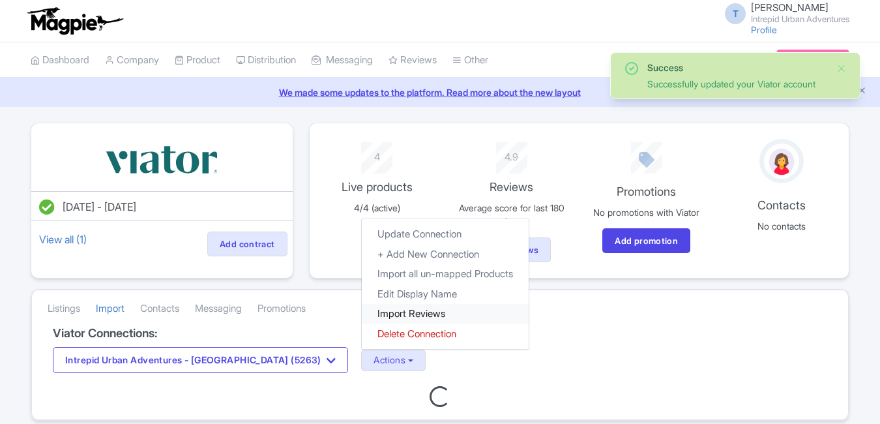
click at [362, 315] on link "Import Reviews" at bounding box center [445, 314] width 167 height 20
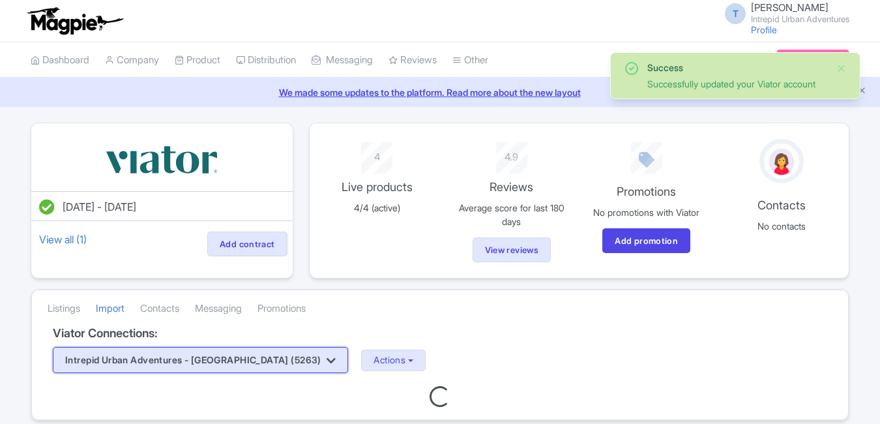
drag, startPoint x: 0, startPoint y: 0, endPoint x: 231, endPoint y: 368, distance: 434.3
click at [231, 368] on button "Intrepid Urban Adventures - Japan (5263)" at bounding box center [200, 360] width 295 height 26
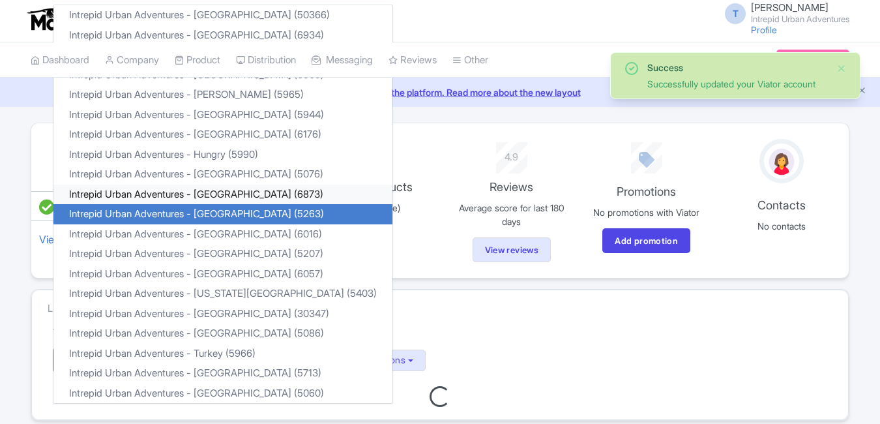
click at [240, 195] on link "Intrepid Urban Adventures - [GEOGRAPHIC_DATA] (6873)" at bounding box center [222, 194] width 339 height 20
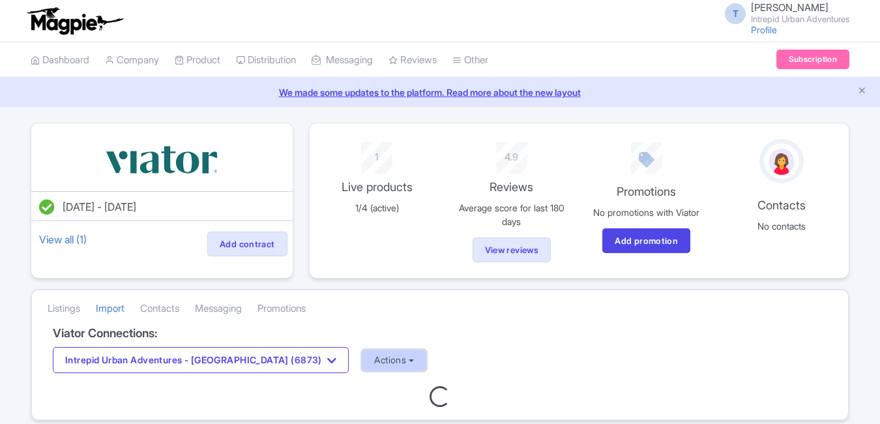
click at [368, 357] on button "Actions" at bounding box center [394, 360] width 65 height 22
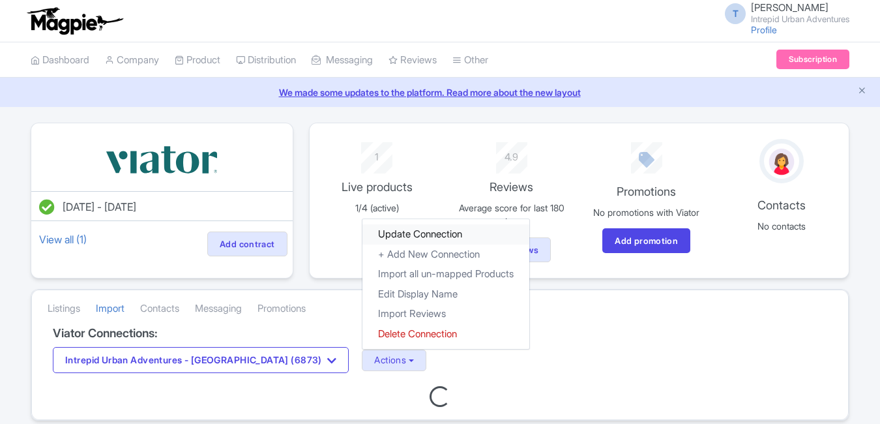
click at [395, 236] on link "Update Connection" at bounding box center [445, 234] width 167 height 20
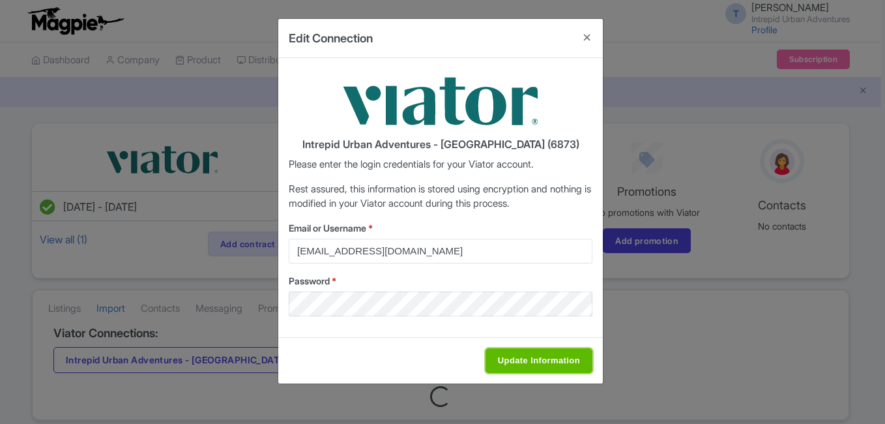
click at [555, 359] on input "Update Information" at bounding box center [538, 360] width 107 height 25
type input "Saving..."
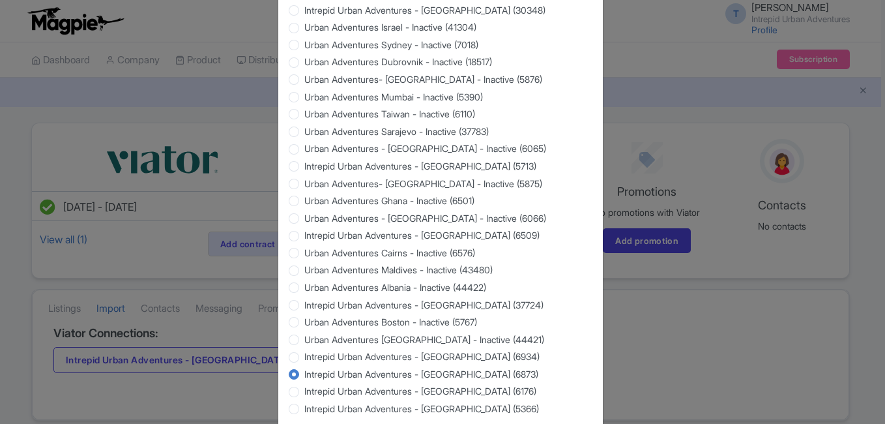
scroll to position [1249, 0]
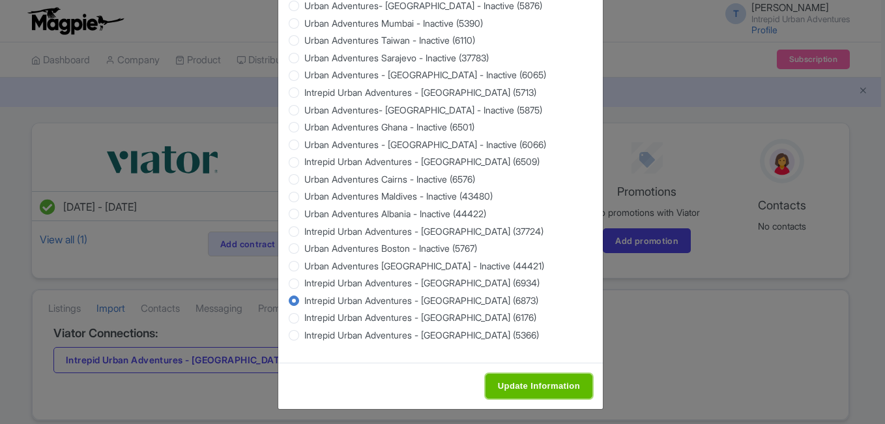
click at [523, 375] on input "Update Information" at bounding box center [538, 385] width 107 height 25
type input "Saving..."
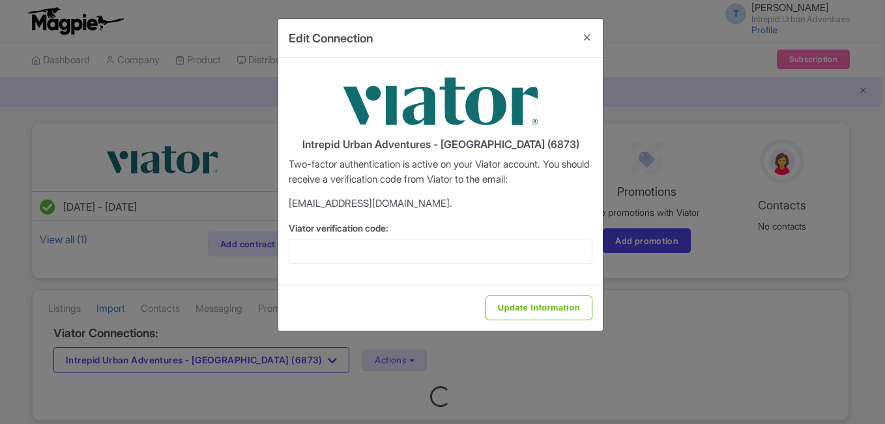
scroll to position [0, 0]
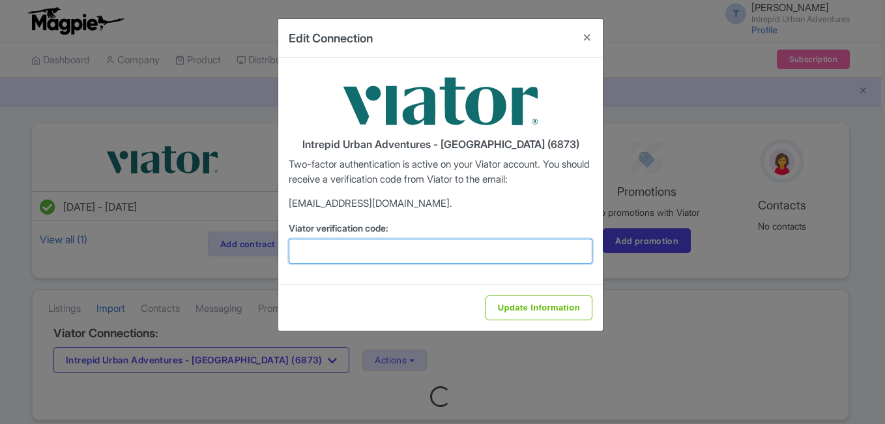
click at [436, 257] on input "Viator verification code:" at bounding box center [441, 251] width 304 height 25
paste input "490888"
type input "490888"
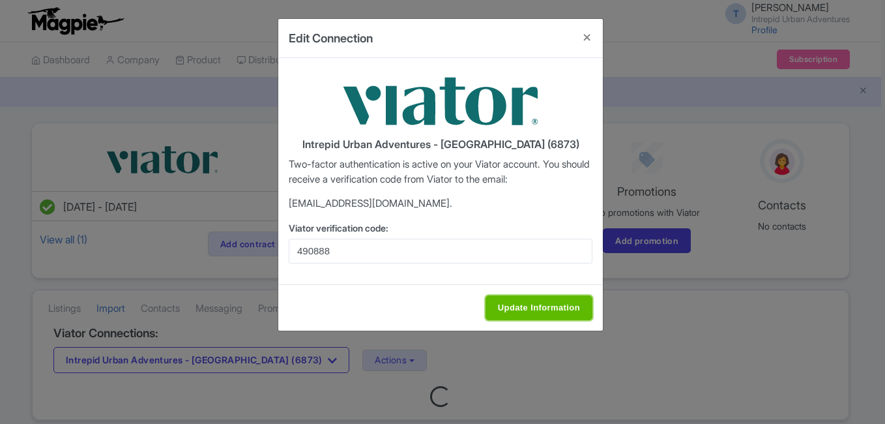
click at [534, 305] on input "Update Information" at bounding box center [538, 307] width 107 height 25
type input "Saving..."
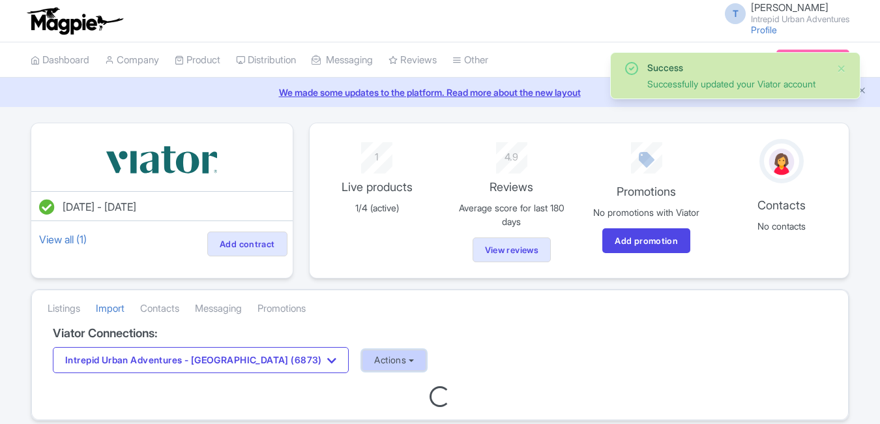
click at [362, 355] on button "Actions" at bounding box center [394, 360] width 65 height 22
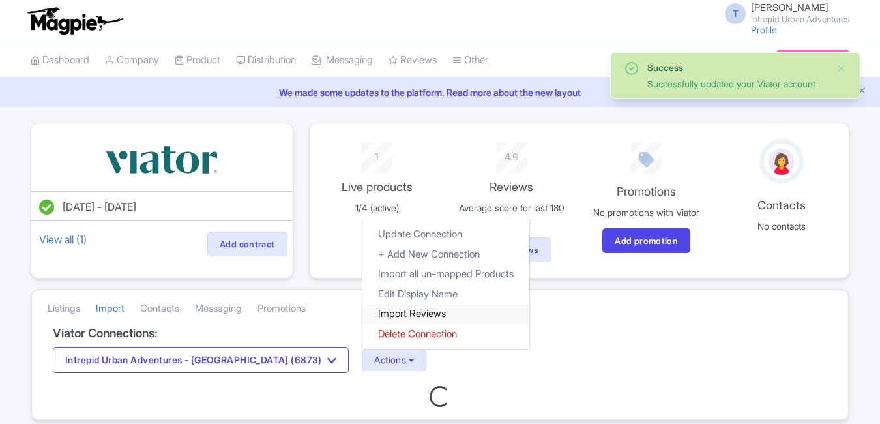
click at [373, 306] on link "Import Reviews" at bounding box center [445, 314] width 167 height 20
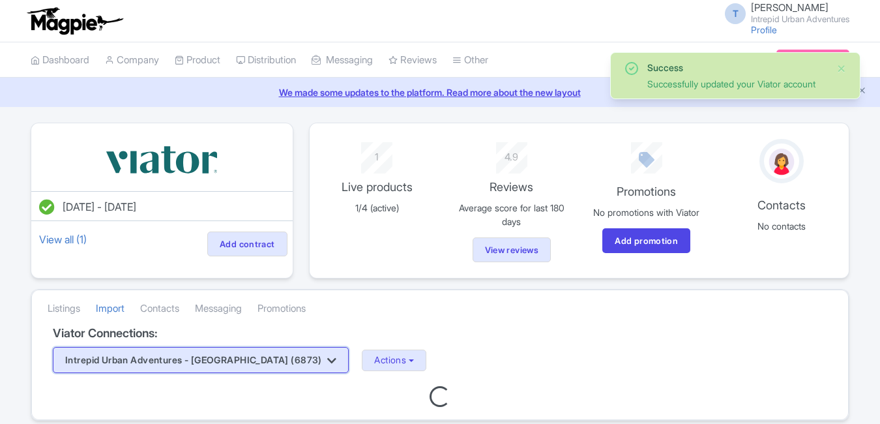
click at [267, 360] on button "Intrepid Urban Adventures - Indonesia (6873)" at bounding box center [201, 360] width 296 height 26
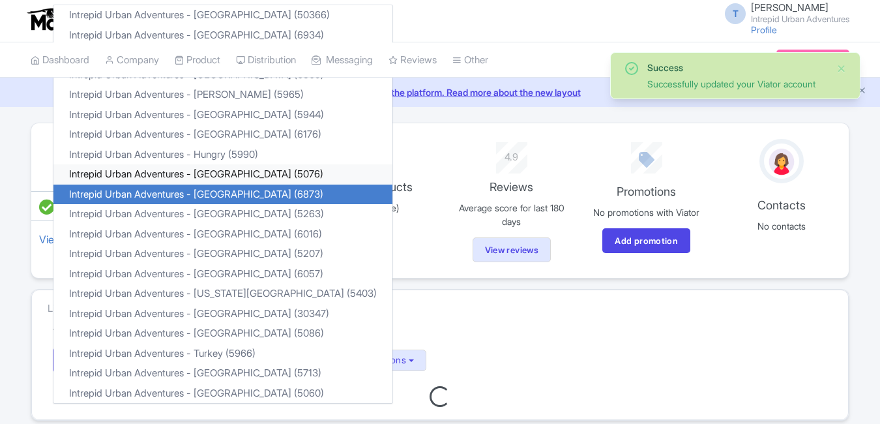
click at [224, 174] on link "Intrepid Urban Adventures - India (5076)" at bounding box center [222, 174] width 339 height 20
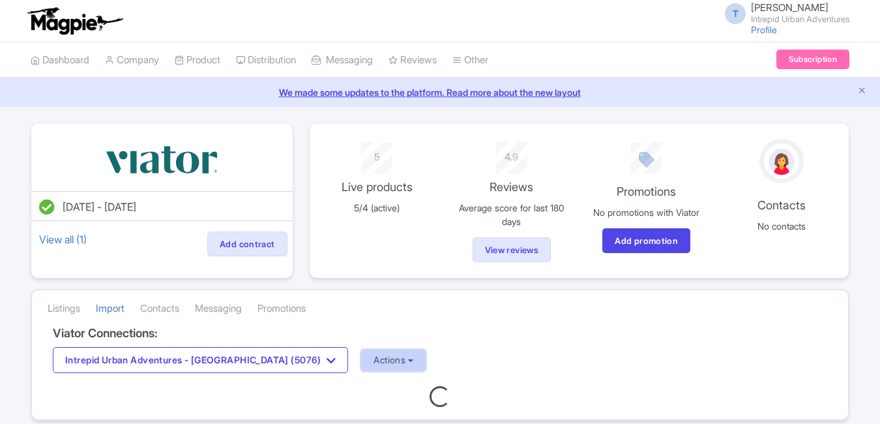
click at [361, 355] on button "Actions" at bounding box center [393, 360] width 65 height 22
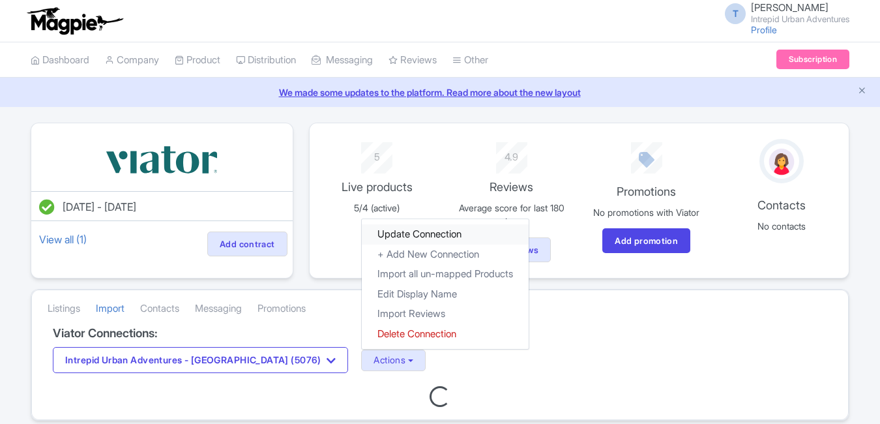
click at [362, 233] on link "Update Connection" at bounding box center [445, 234] width 167 height 20
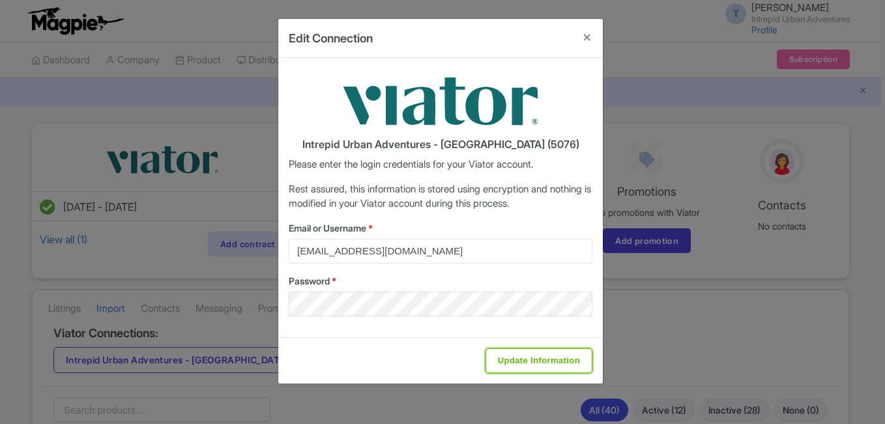
click at [523, 367] on input "Update Information" at bounding box center [538, 360] width 107 height 25
type input "Saving..."
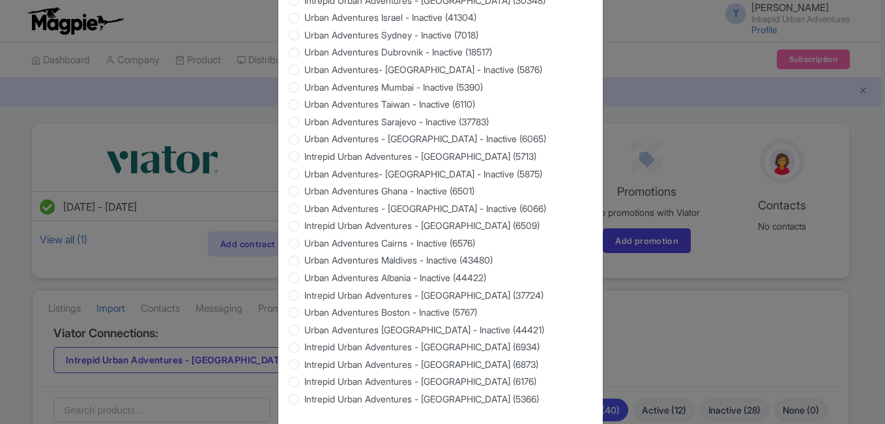
scroll to position [1249, 0]
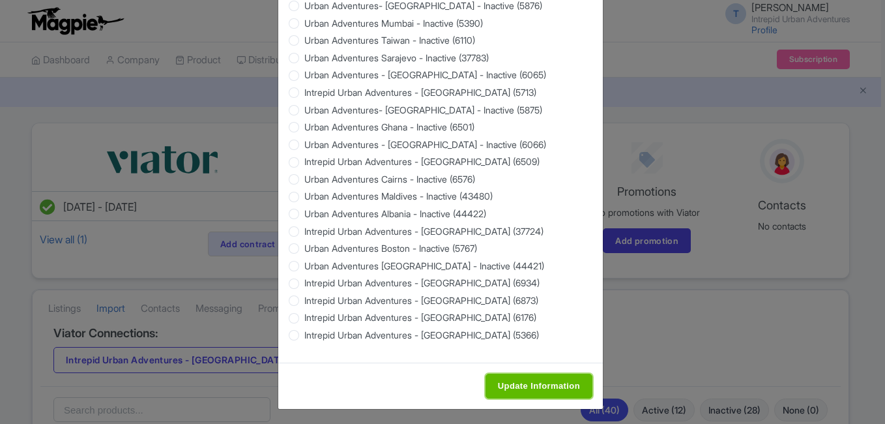
click at [562, 373] on input "Update Information" at bounding box center [538, 385] width 107 height 25
type input "Saving..."
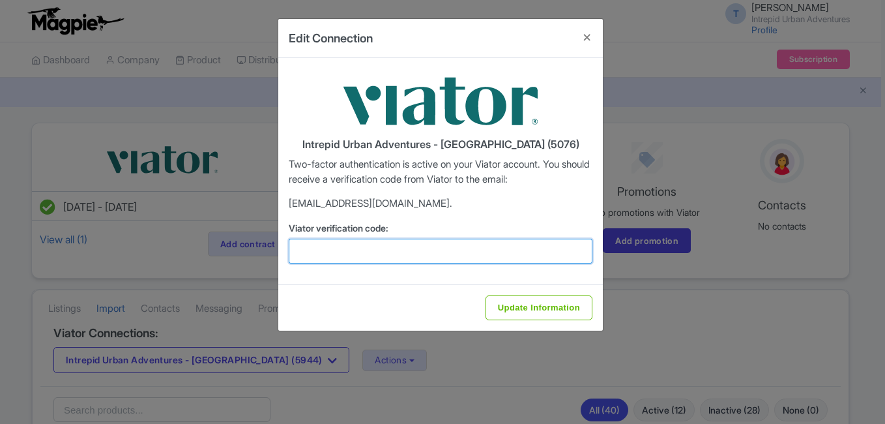
click at [448, 250] on input "Viator verification code:" at bounding box center [441, 251] width 304 height 25
paste input "622490"
type input "622490"
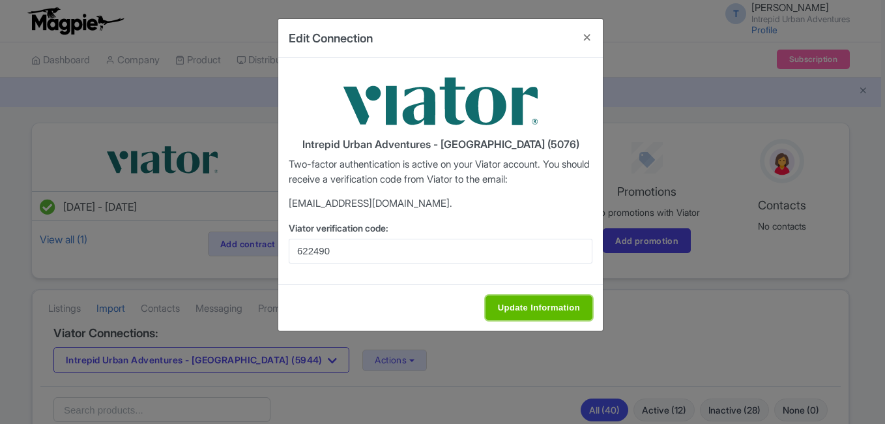
click at [515, 302] on input "Update Information" at bounding box center [538, 307] width 107 height 25
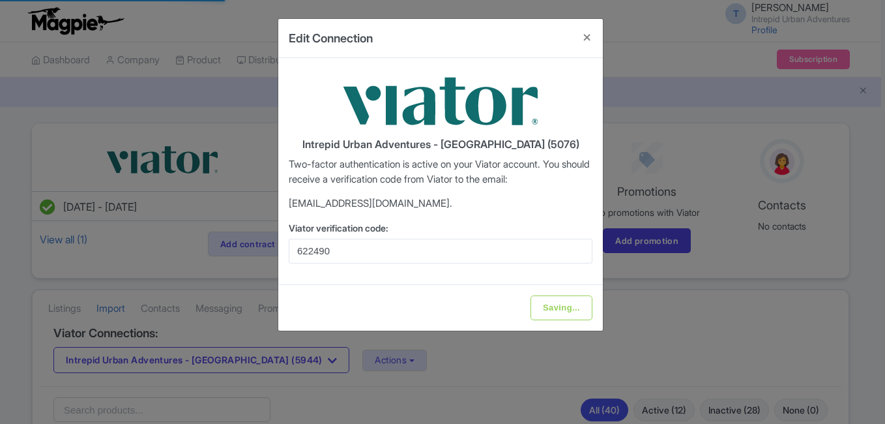
type input "Update Information"
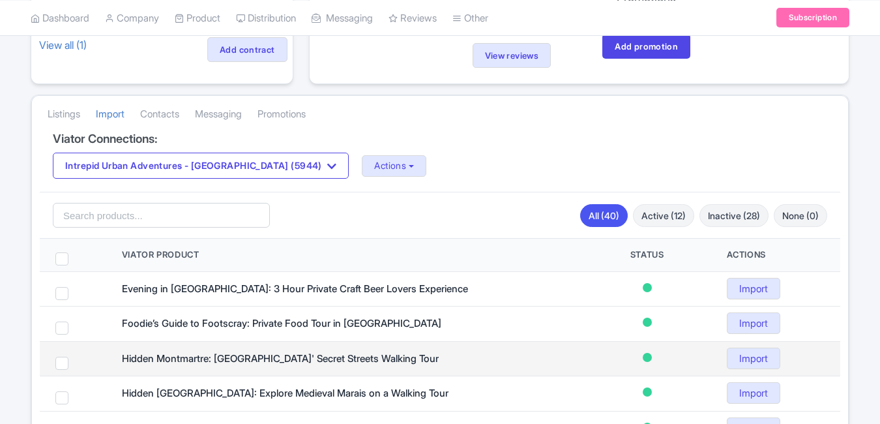
scroll to position [195, 0]
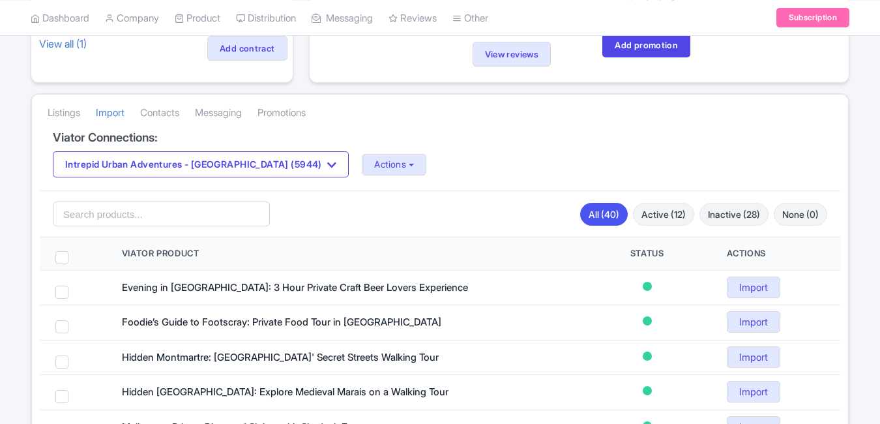
click at [255, 178] on div "Viator Connections: Intrepid Urban Adventures - [GEOGRAPHIC_DATA] (5944) Intrep…" at bounding box center [440, 161] width 800 height 60
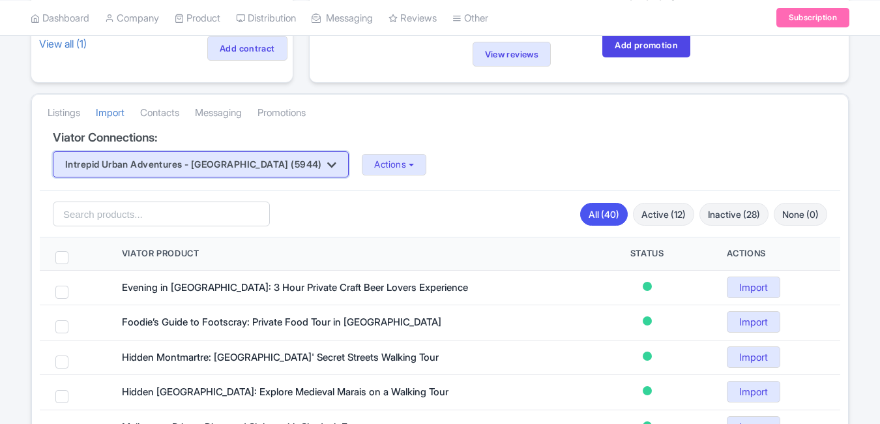
click at [256, 167] on button "Intrepid Urban Adventures - [GEOGRAPHIC_DATA] (5944)" at bounding box center [201, 164] width 296 height 26
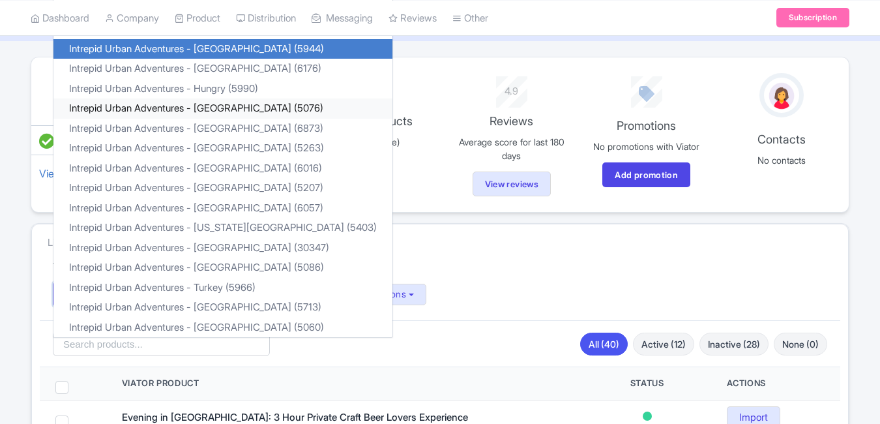
scroll to position [65, 0]
click at [234, 104] on link "Intrepid Urban Adventures - [GEOGRAPHIC_DATA] (5076)" at bounding box center [222, 109] width 339 height 20
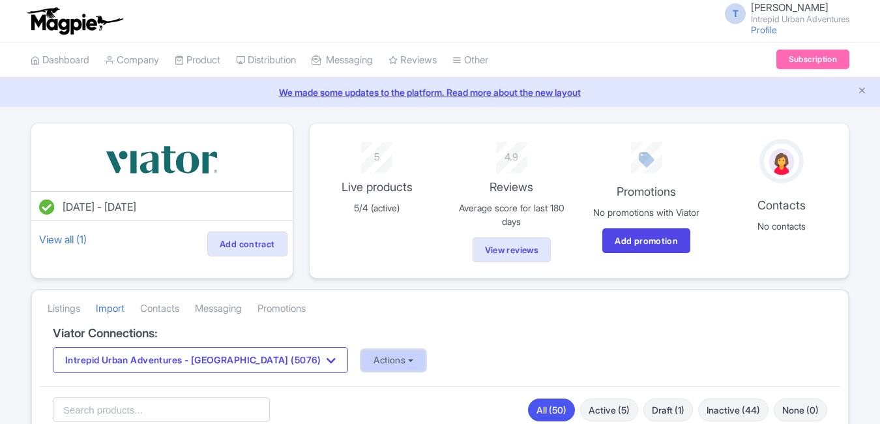
click at [361, 356] on button "Actions" at bounding box center [393, 360] width 65 height 22
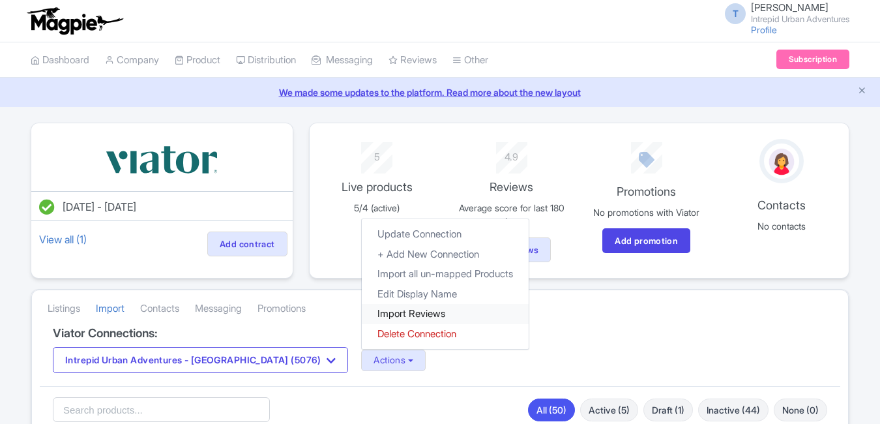
click at [362, 314] on link "Import Reviews" at bounding box center [445, 314] width 167 height 20
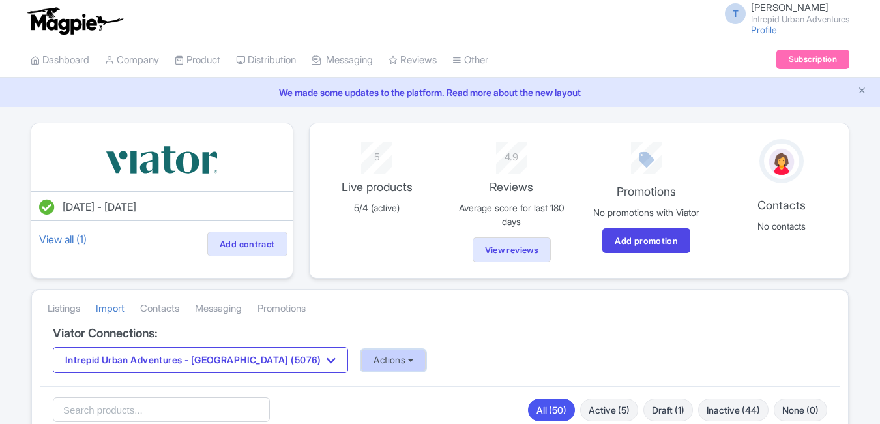
click at [361, 359] on button "Actions" at bounding box center [393, 360] width 65 height 22
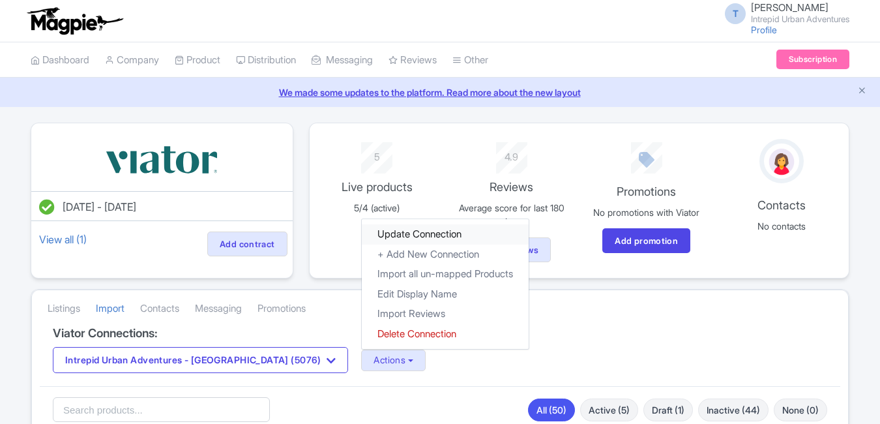
click at [362, 233] on link "Update Connection" at bounding box center [445, 234] width 167 height 20
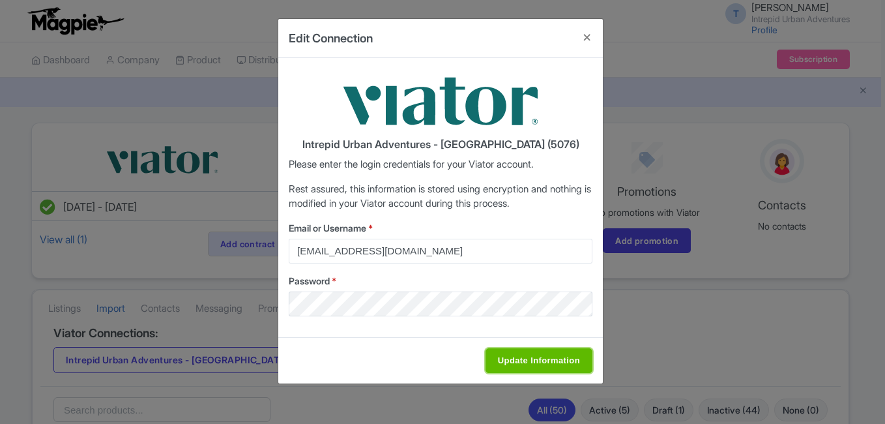
click at [575, 370] on input "Update Information" at bounding box center [538, 360] width 107 height 25
type input "Saving..."
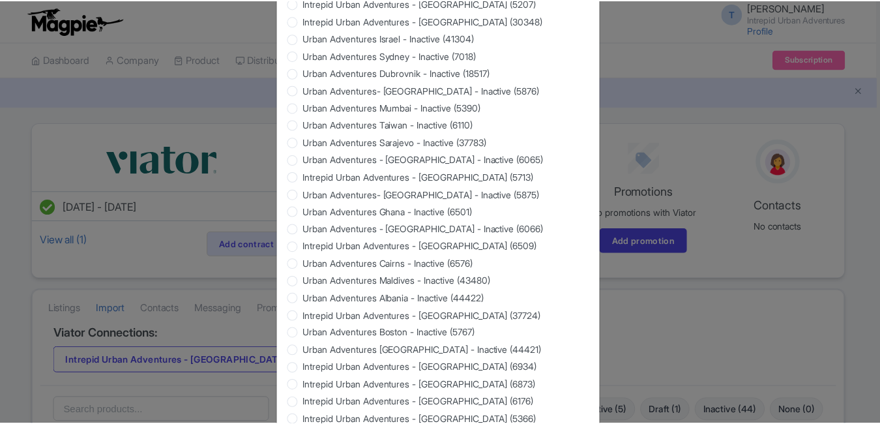
scroll to position [1249, 0]
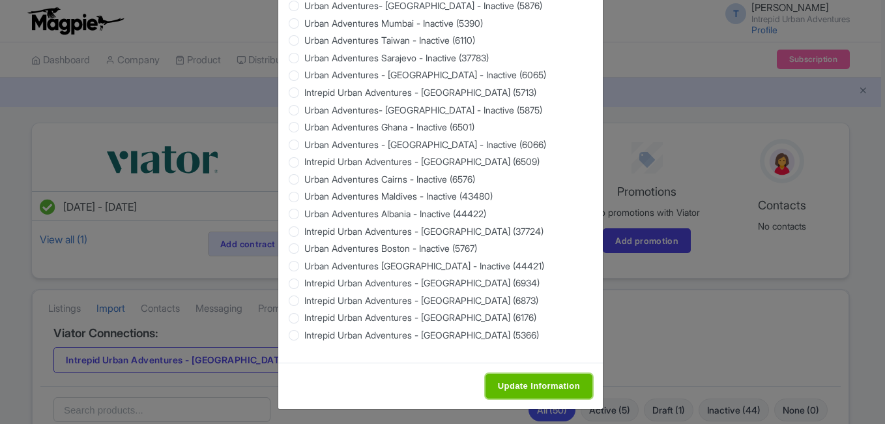
click at [563, 377] on input "Update Information" at bounding box center [538, 385] width 107 height 25
type input "Update Information"
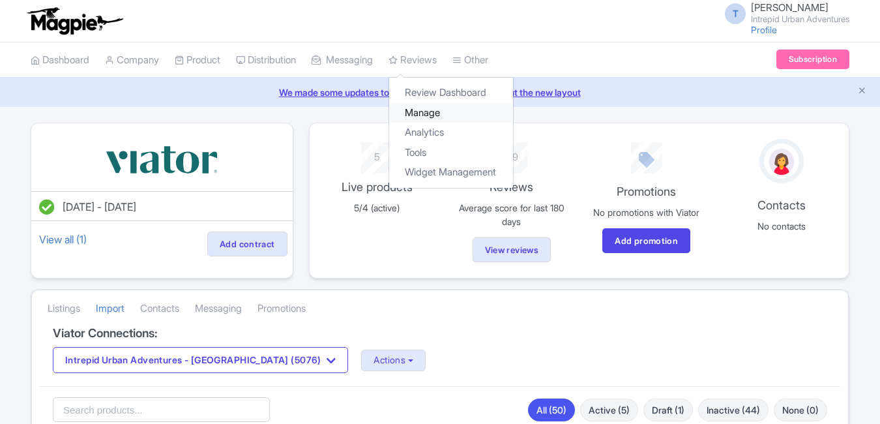
click at [424, 106] on link "Manage" at bounding box center [451, 113] width 124 height 20
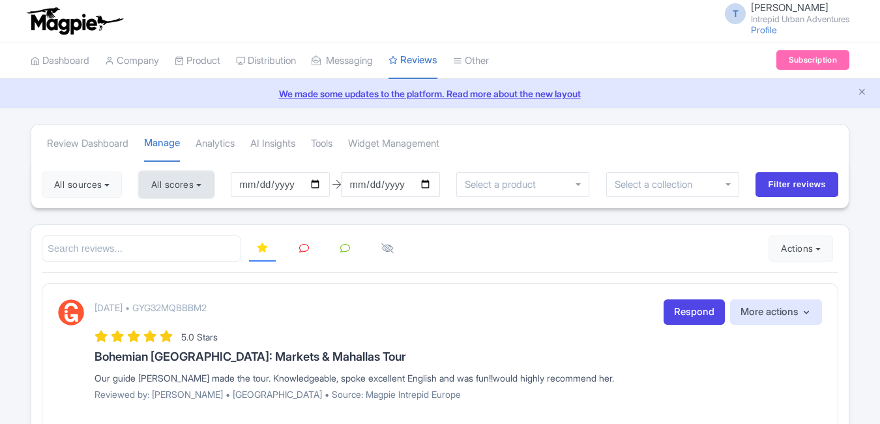
click at [181, 182] on button "All scores" at bounding box center [176, 184] width 75 height 26
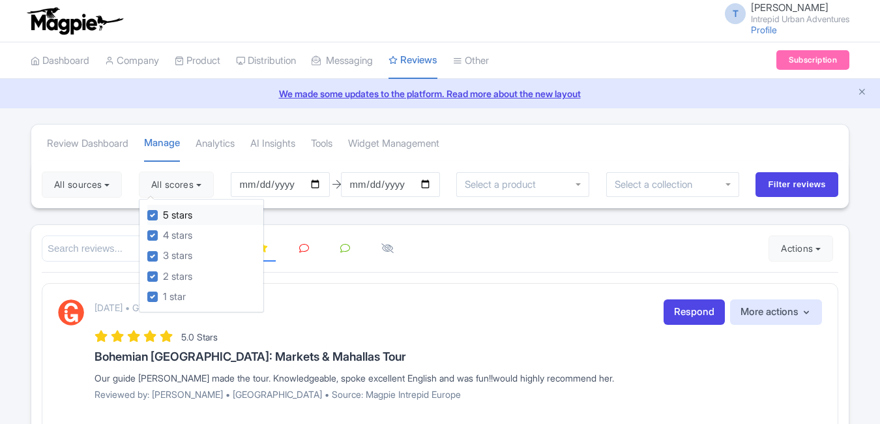
click at [163, 215] on label "5 stars" at bounding box center [177, 215] width 29 height 15
click at [163, 215] on input "5 stars" at bounding box center [167, 211] width 8 height 8
checkbox input "false"
click at [163, 233] on label "4 stars" at bounding box center [177, 235] width 29 height 15
click at [163, 233] on input "4 stars" at bounding box center [167, 231] width 8 height 8
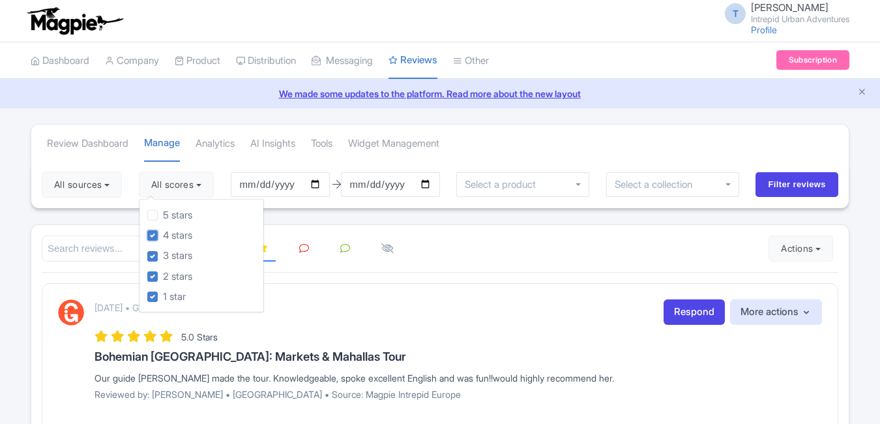
checkbox input "false"
click at [242, 166] on div "All sources Select all Deselect all Select all Deselect all Urban Adventures - …" at bounding box center [439, 184] width 817 height 47
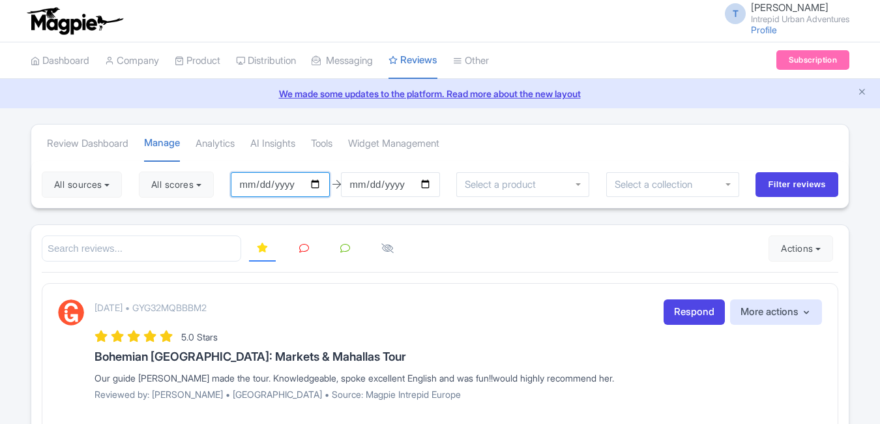
click at [299, 179] on input "2025-06-27" at bounding box center [280, 184] width 99 height 25
click at [263, 187] on input "2025-06-27" at bounding box center [280, 184] width 99 height 25
click at [254, 186] on input "2025-06-27" at bounding box center [280, 184] width 99 height 25
type input "2025-09-27"
type input "2025-09-04"
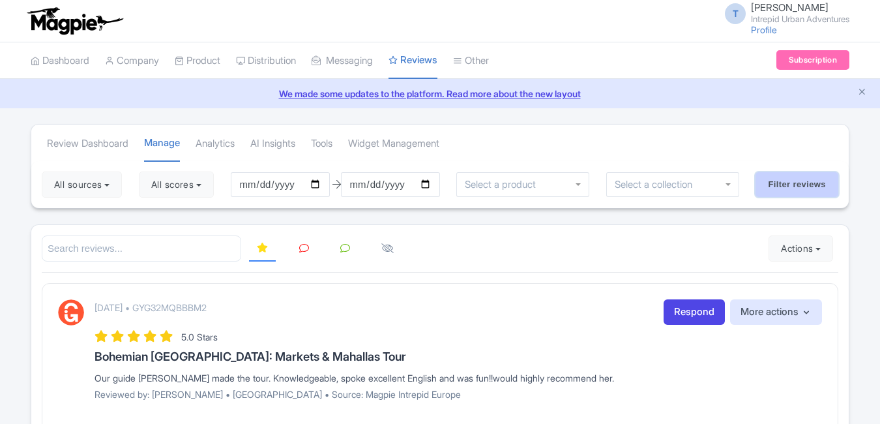
click at [795, 177] on input "Filter reviews" at bounding box center [796, 184] width 83 height 25
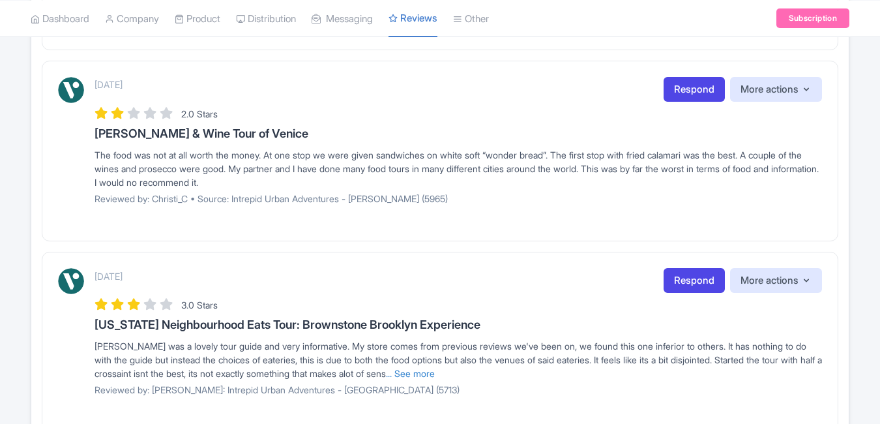
scroll to position [636, 0]
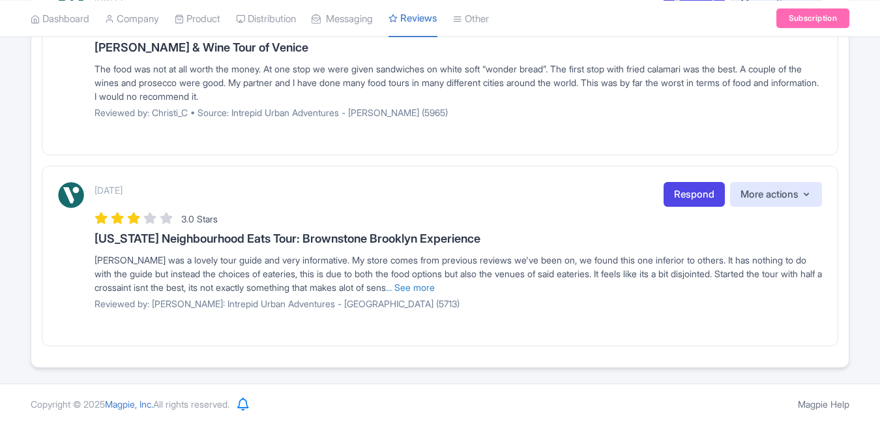
click at [154, 239] on h3 "[US_STATE] Neighbourhood Eats Tour: Brownstone Brooklyn Experience" at bounding box center [457, 238] width 727 height 13
click at [154, 239] on h3 "New York Neighbourhood Eats Tour: Brownstone Brooklyn Experience" at bounding box center [457, 238] width 727 height 13
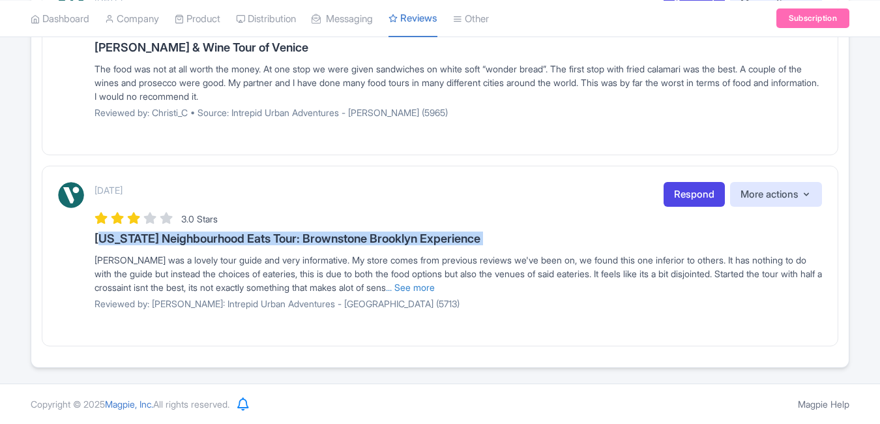
click at [154, 239] on h3 "New York Neighbourhood Eats Tour: Brownstone Brooklyn Experience" at bounding box center [457, 238] width 727 height 13
copy div "New York Neighbourhood Eats Tour: Brownstone Brooklyn Experience"
click at [435, 286] on link "... See more" at bounding box center [410, 287] width 49 height 11
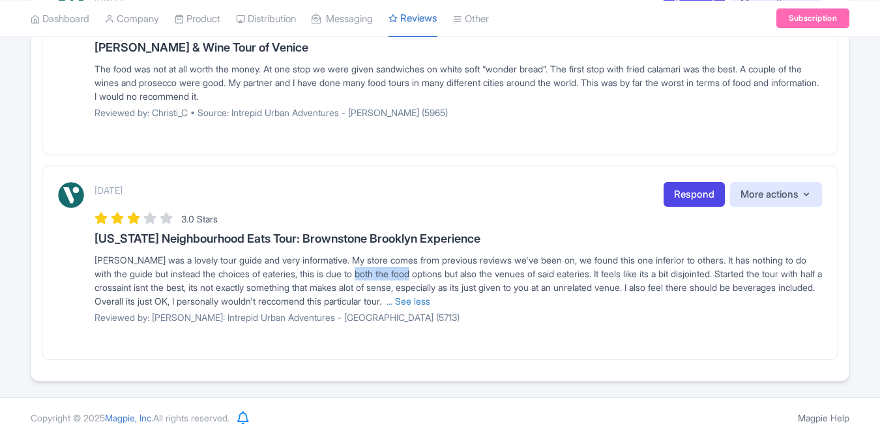
drag, startPoint x: 385, startPoint y: 273, endPoint x: 442, endPoint y: 276, distance: 57.4
click at [442, 276] on span "Alex was a lovely tour guide and very informative. My store comes from previous…" at bounding box center [457, 280] width 727 height 52
copy span "food options"
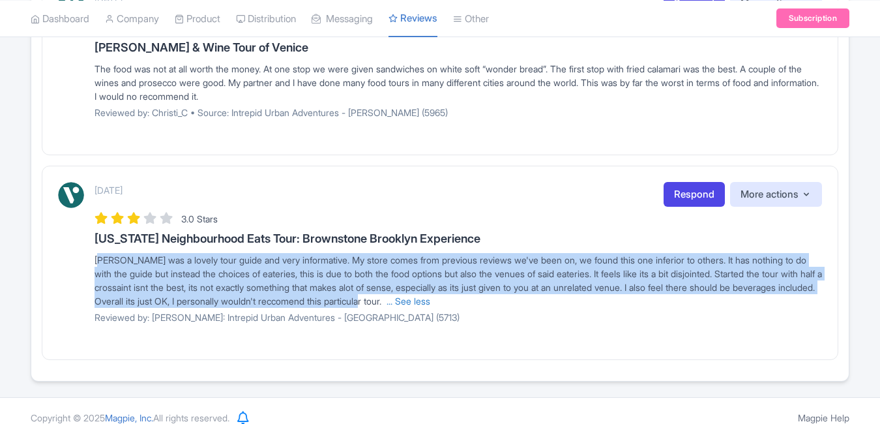
drag, startPoint x: 91, startPoint y: 260, endPoint x: 491, endPoint y: 298, distance: 401.9
click at [491, 298] on div "September 12, 2025 Respond More actions Hide from this page Hide from review wi…" at bounding box center [440, 257] width 764 height 151
copy span "Alex was a lovely tour guide and very informative. My store comes from previous…"
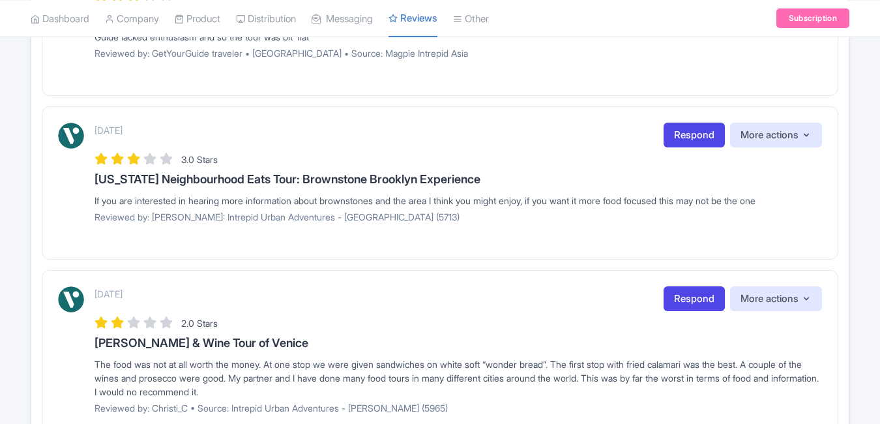
scroll to position [375, 0]
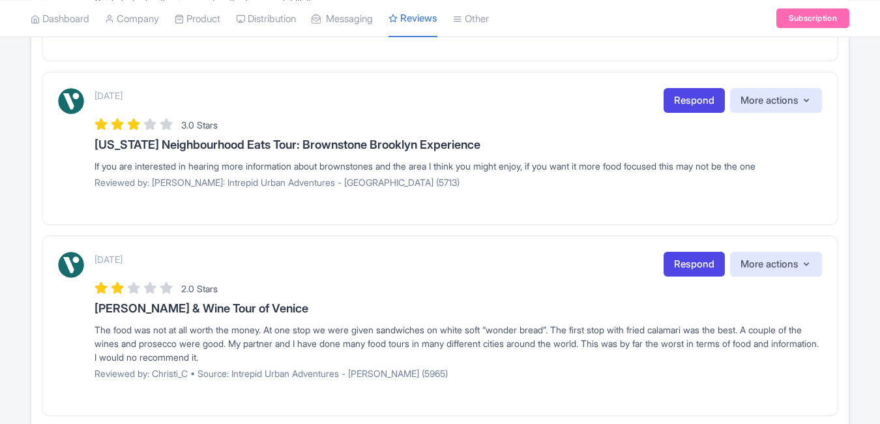
drag, startPoint x: 89, startPoint y: 328, endPoint x: 295, endPoint y: 360, distance: 208.4
click at [295, 360] on div "September 16, 2025 Respond More actions Hide from this page Hide from review wi…" at bounding box center [440, 320] width 764 height 137
copy div "The food was not at all worth the money. At one stop we were given sandwiches o…"
click at [167, 375] on p "Reviewed by: Christi_C • Source: Intrepid Urban Adventures - Florence (5965)" at bounding box center [457, 373] width 727 height 14
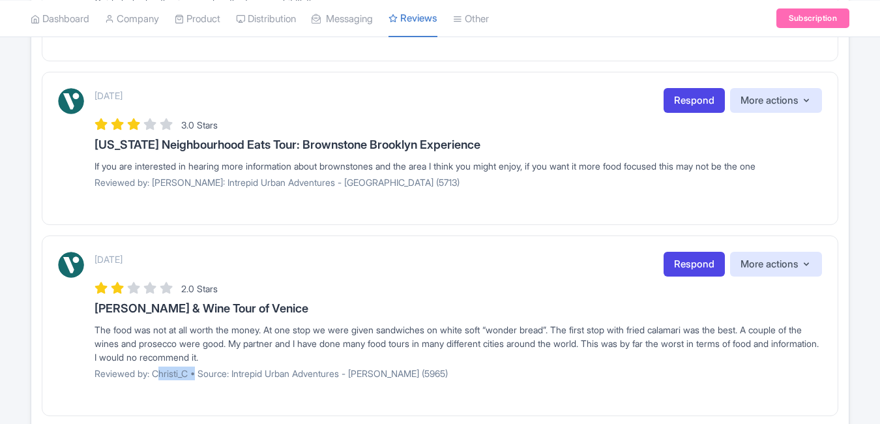
copy p "Christi_C"
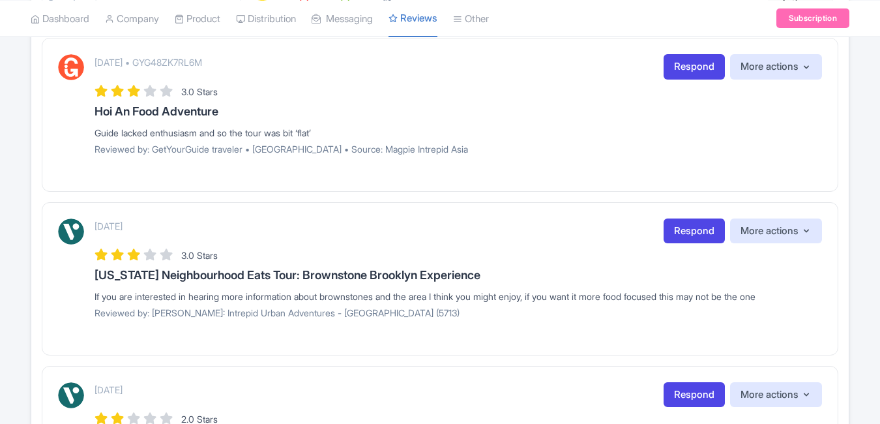
drag, startPoint x: 81, startPoint y: 297, endPoint x: 823, endPoint y: 294, distance: 742.2
click at [823, 294] on div "September 17, 2025 Respond More actions Hide from this page Hide from review wi…" at bounding box center [440, 278] width 796 height 153
copy div "If you are interested in hearing more information about brownstones and the are…"
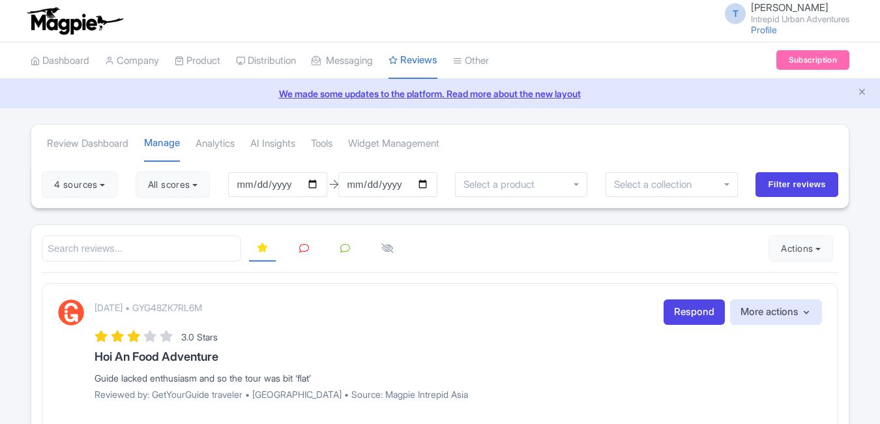
scroll to position [130, 0]
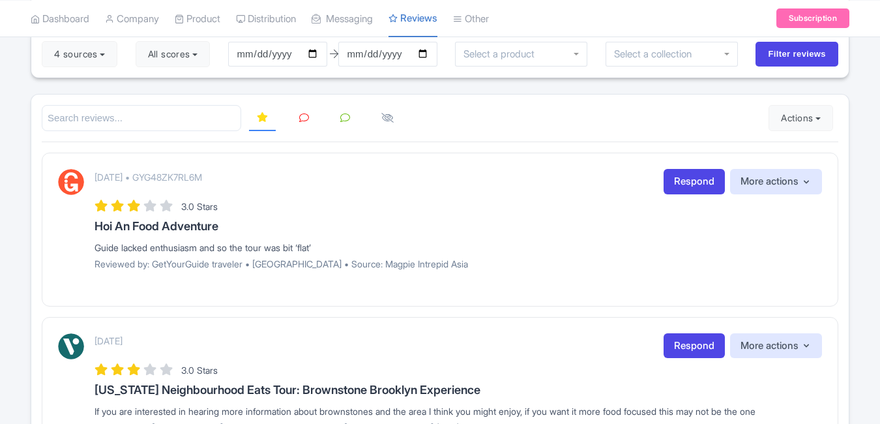
drag, startPoint x: 70, startPoint y: 261, endPoint x: 82, endPoint y: 254, distance: 14.0
click at [70, 261] on div "September 25, 2025 • GYG48ZK7RL6M Respond More actions Hide from this page Hide…" at bounding box center [440, 224] width 764 height 110
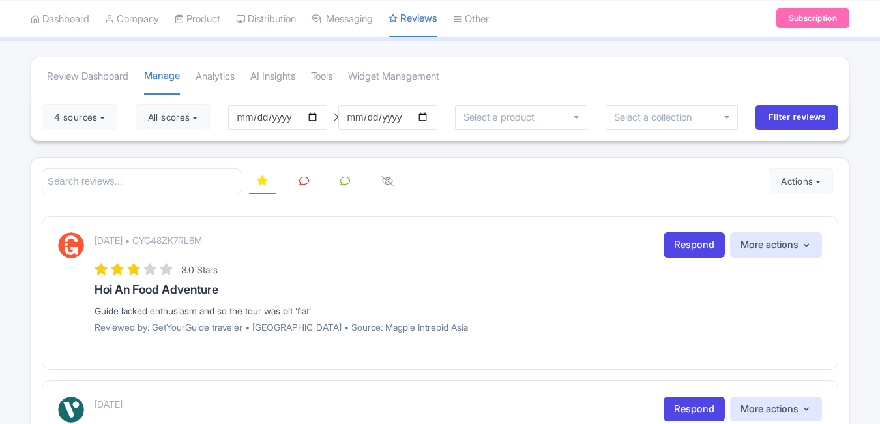
scroll to position [0, 0]
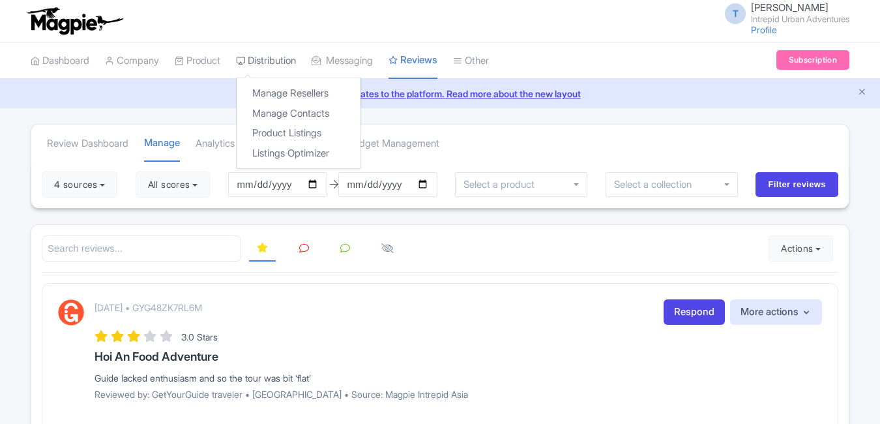
click at [289, 60] on link "Distribution" at bounding box center [266, 61] width 60 height 36
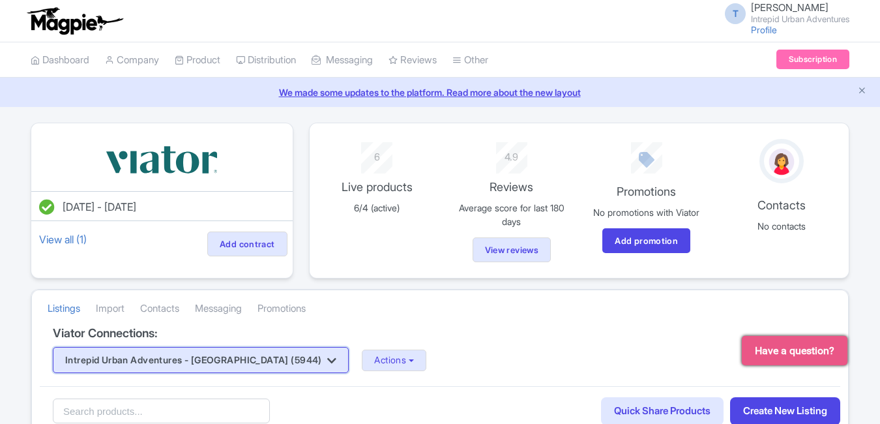
click at [225, 347] on button "Intrepid Urban Adventures - [GEOGRAPHIC_DATA] (5944)" at bounding box center [201, 360] width 296 height 26
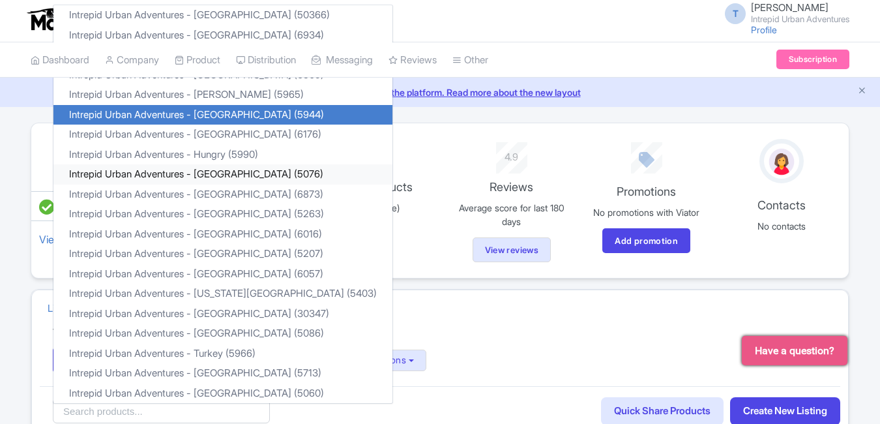
click at [231, 166] on link "Intrepid Urban Adventures - [GEOGRAPHIC_DATA] (5076)" at bounding box center [222, 174] width 339 height 20
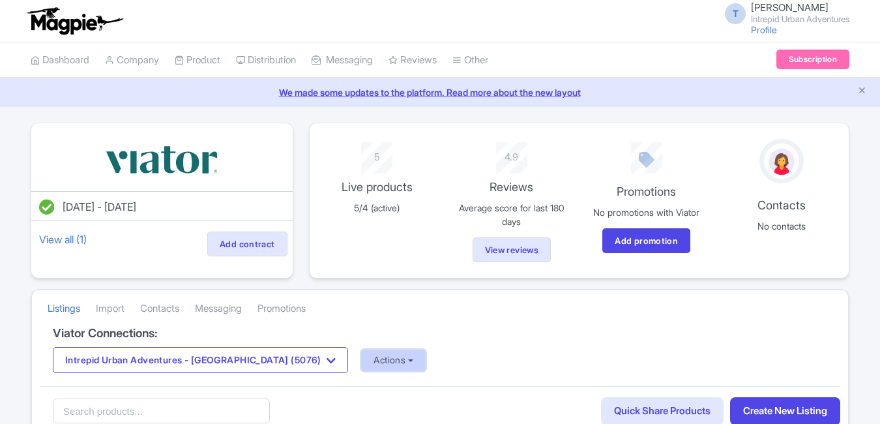
click at [361, 362] on button "Actions" at bounding box center [393, 360] width 65 height 22
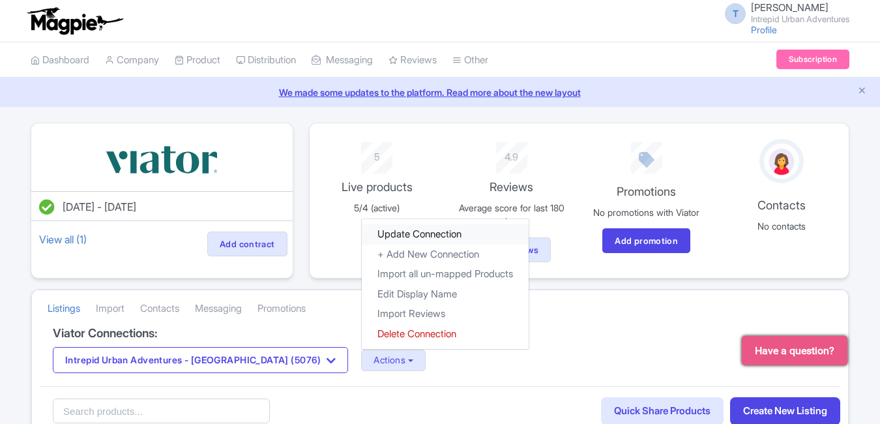
click at [362, 234] on link "Update Connection" at bounding box center [445, 234] width 167 height 20
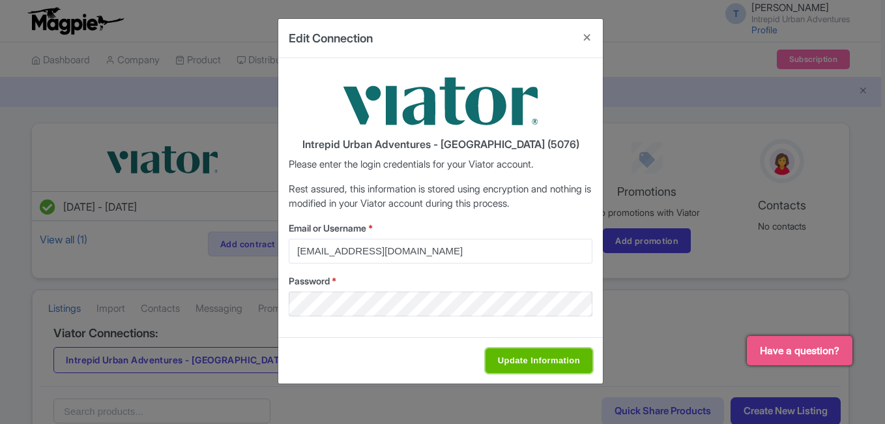
click at [542, 355] on input "Update Information" at bounding box center [538, 360] width 107 height 25
type input "Saving..."
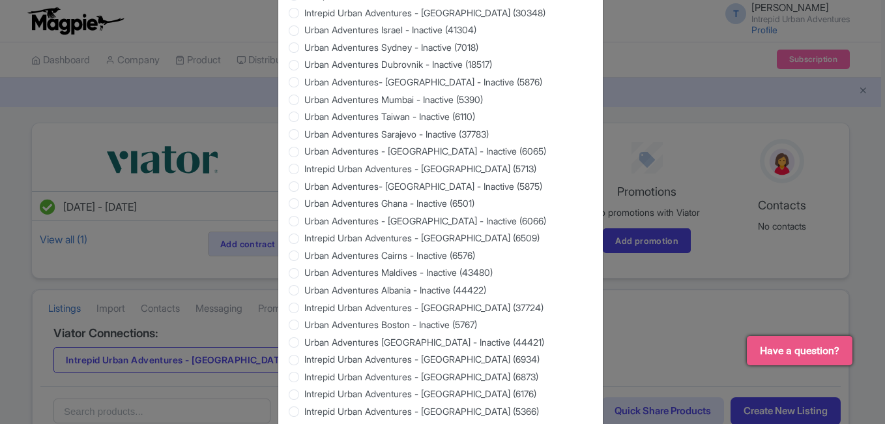
scroll to position [1249, 0]
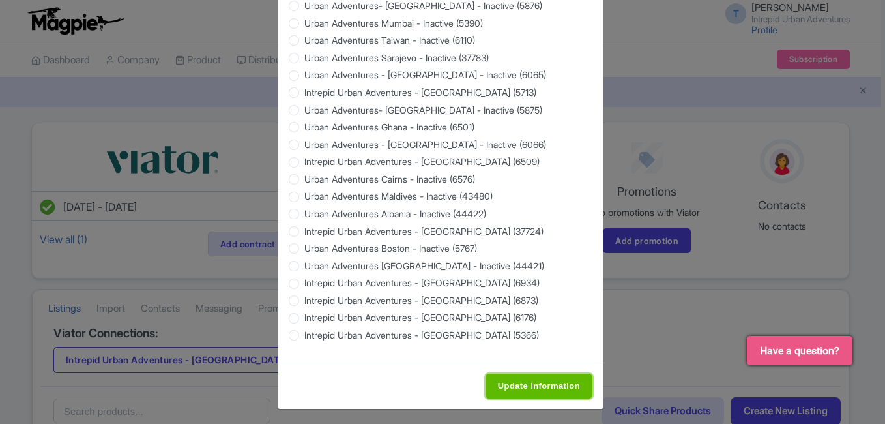
click at [536, 377] on input "Update Information" at bounding box center [538, 385] width 107 height 25
type input "Saving..."
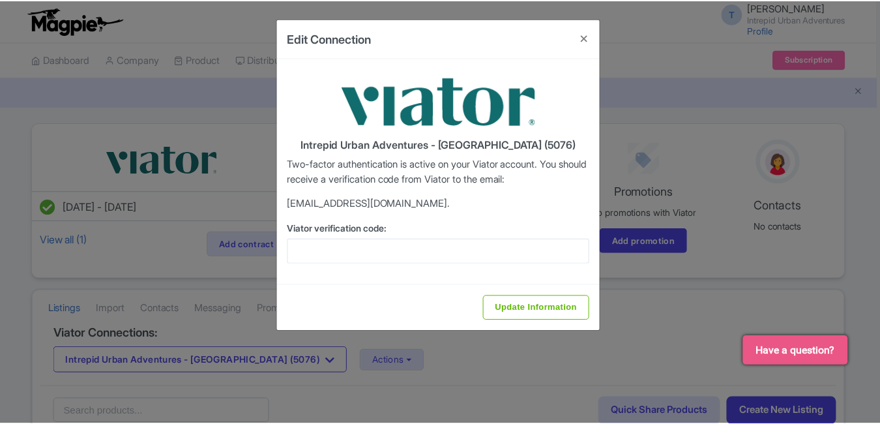
scroll to position [0, 0]
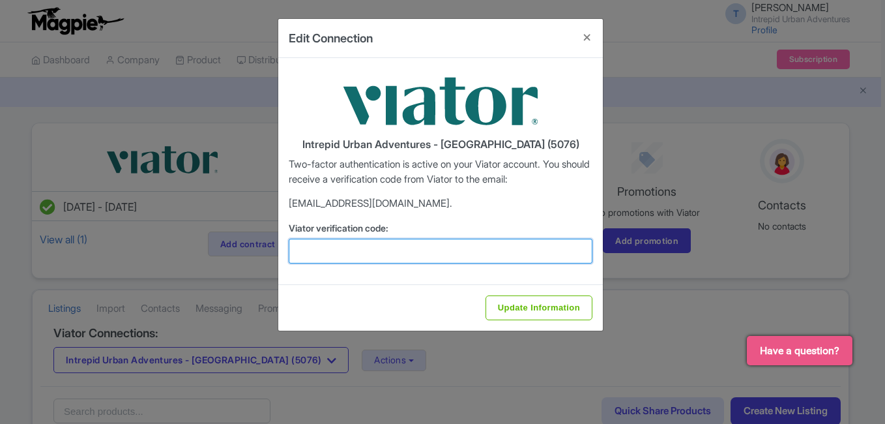
click at [416, 253] on input "Viator verification code:" at bounding box center [441, 251] width 304 height 25
paste input "897613"
type input "897613"
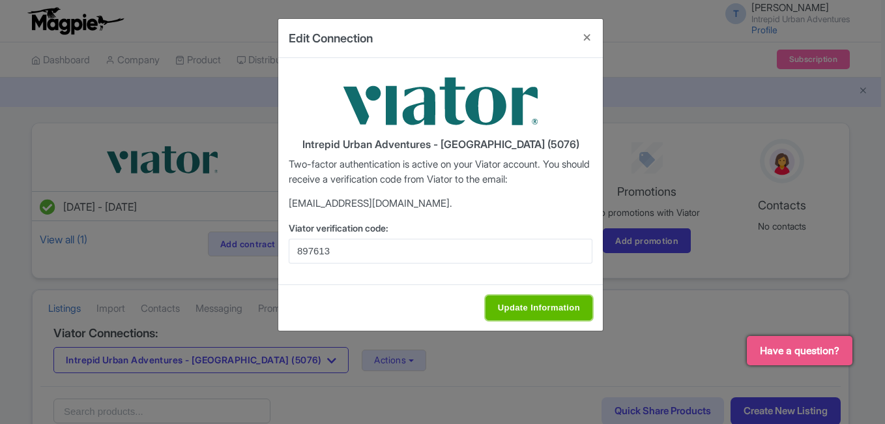
click at [529, 304] on input "Update Information" at bounding box center [538, 307] width 107 height 25
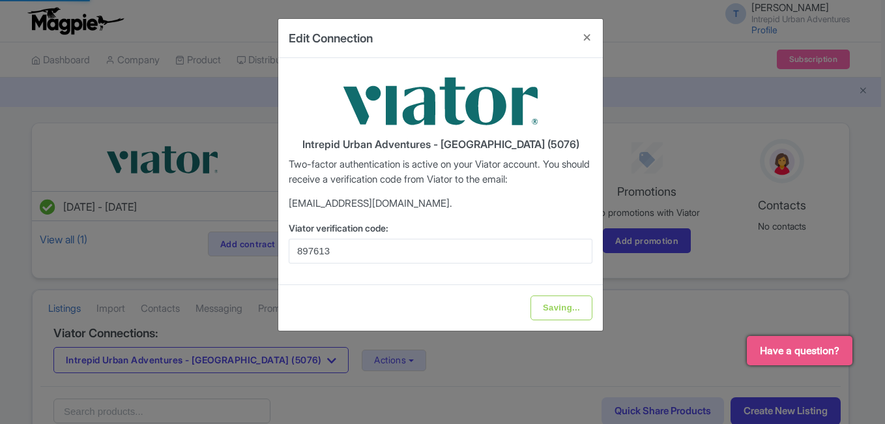
type input "Update Information"
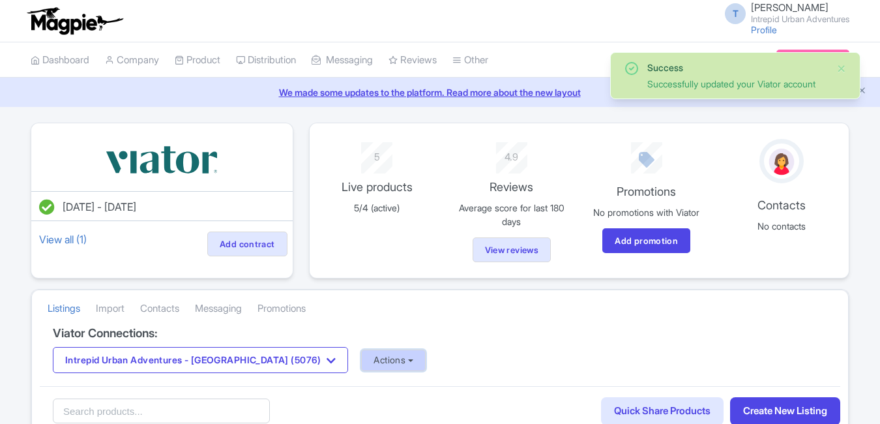
click at [361, 359] on button "Actions" at bounding box center [393, 360] width 65 height 22
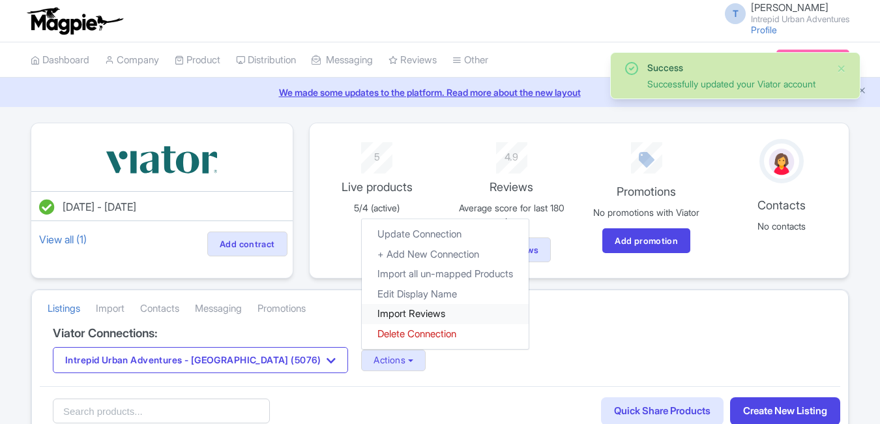
click at [362, 320] on link "Import Reviews" at bounding box center [445, 314] width 167 height 20
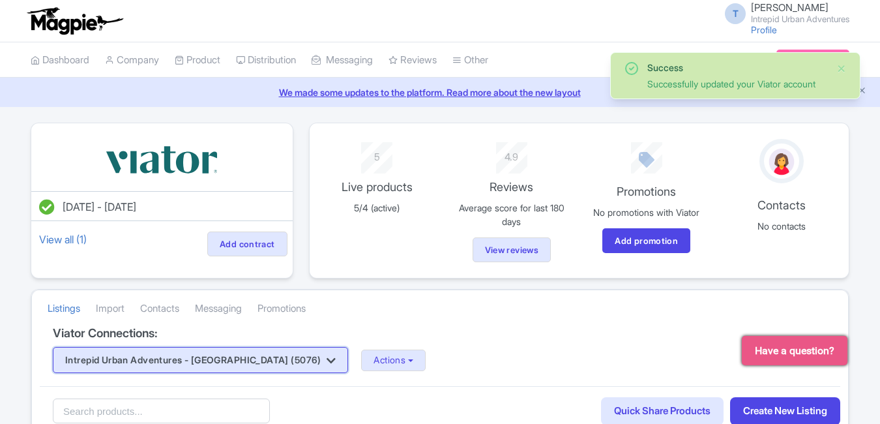
drag, startPoint x: 0, startPoint y: 0, endPoint x: 242, endPoint y: 367, distance: 439.4
click at [242, 367] on button "Intrepid Urban Adventures - [GEOGRAPHIC_DATA] (5076)" at bounding box center [200, 360] width 295 height 26
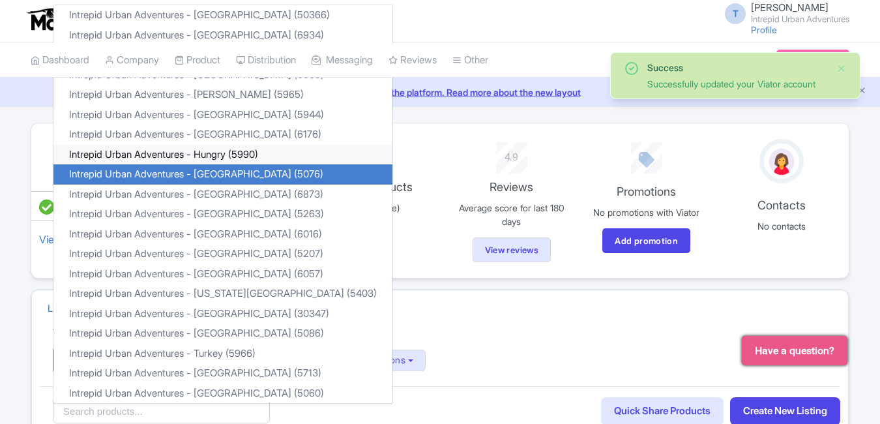
click at [238, 147] on link "Intrepid Urban Adventures - Hungry (5990)" at bounding box center [222, 155] width 339 height 20
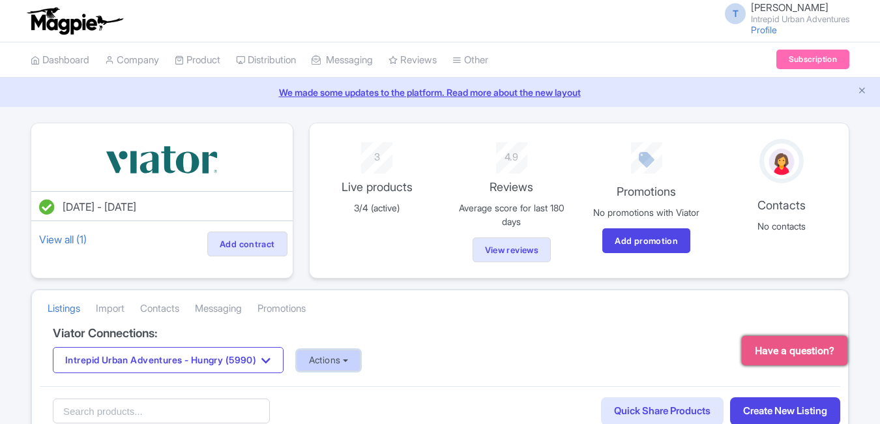
click at [326, 362] on button "Actions" at bounding box center [329, 360] width 65 height 22
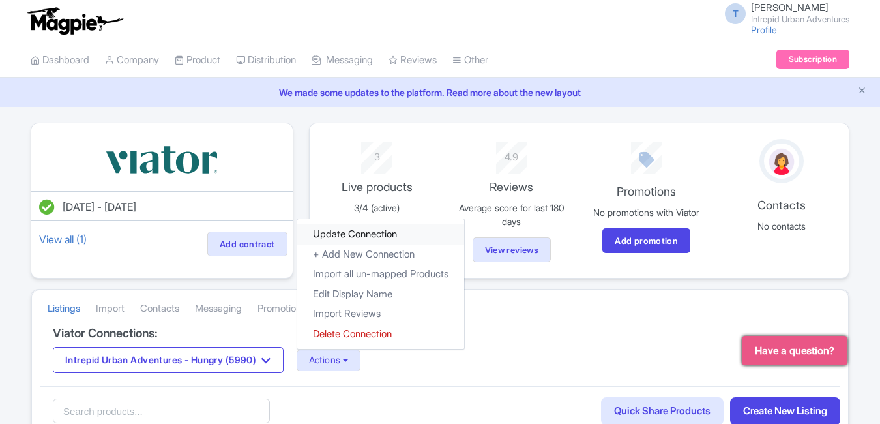
click at [371, 235] on link "Update Connection" at bounding box center [380, 234] width 167 height 20
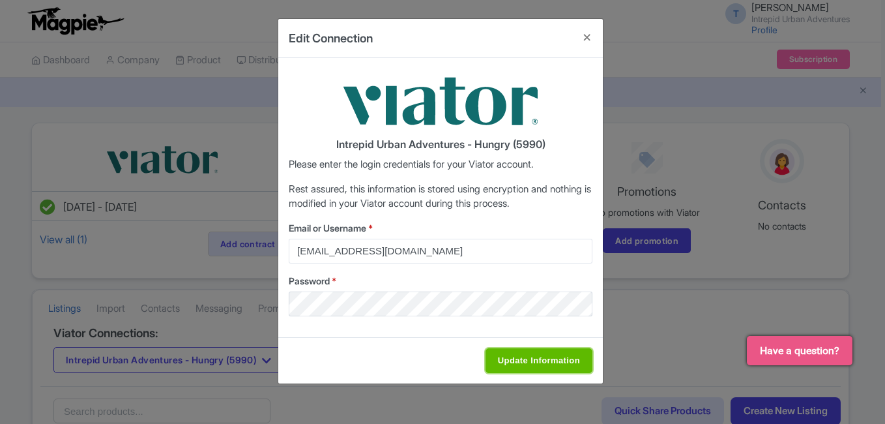
click at [526, 355] on input "Update Information" at bounding box center [538, 360] width 107 height 25
type input "Saving..."
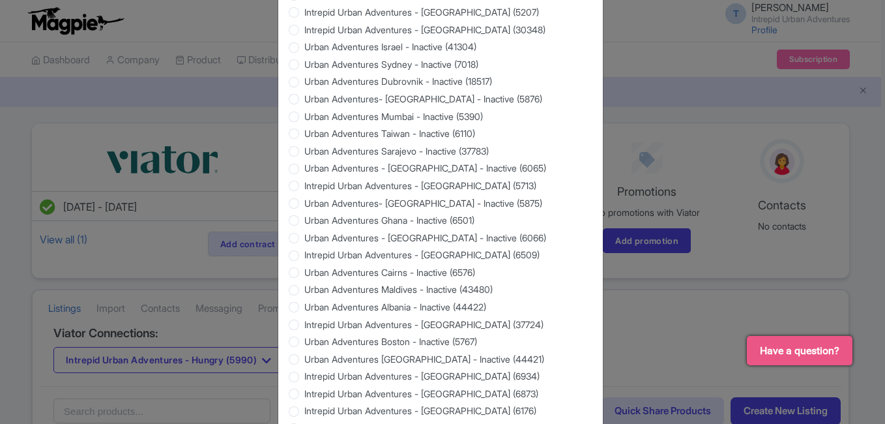
scroll to position [1249, 0]
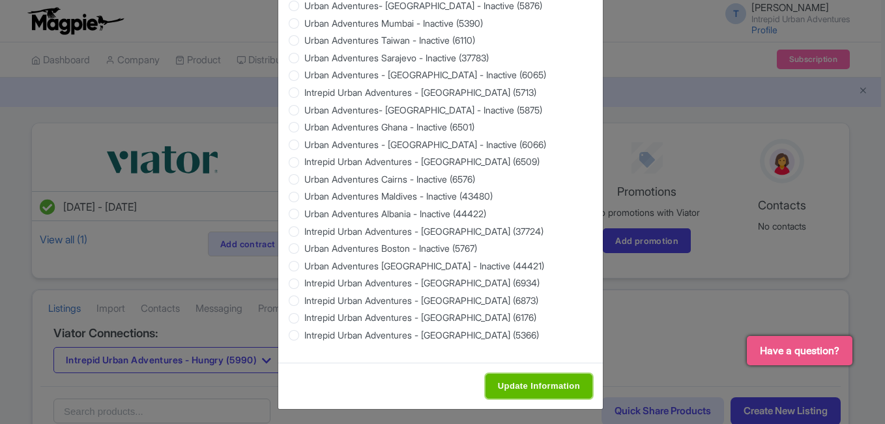
click at [529, 373] on input "Update Information" at bounding box center [538, 385] width 107 height 25
type input "Saving..."
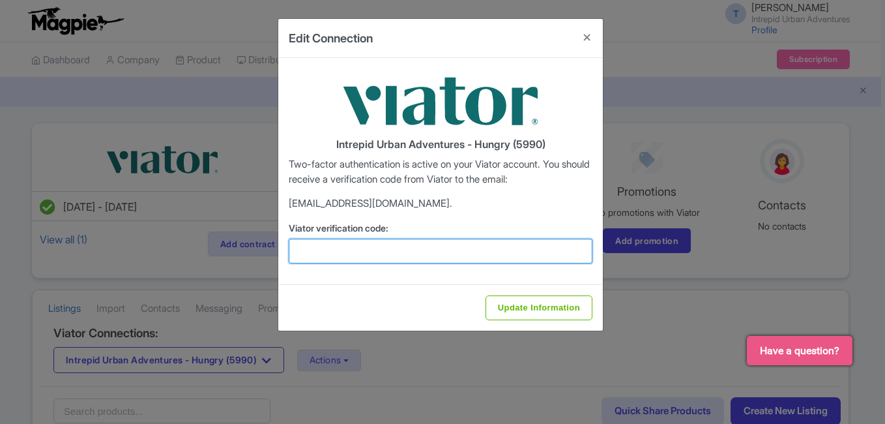
click at [427, 255] on input "Viator verification code:" at bounding box center [441, 251] width 304 height 25
paste input "420531"
type input "420531"
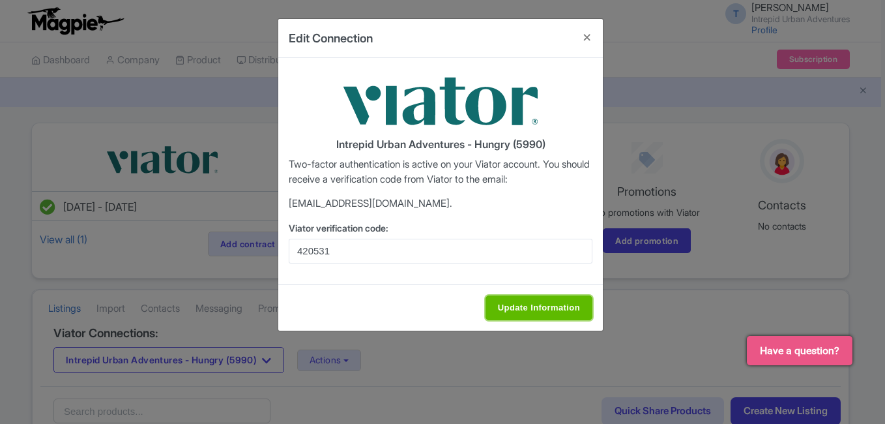
click at [530, 314] on input "Update Information" at bounding box center [538, 307] width 107 height 25
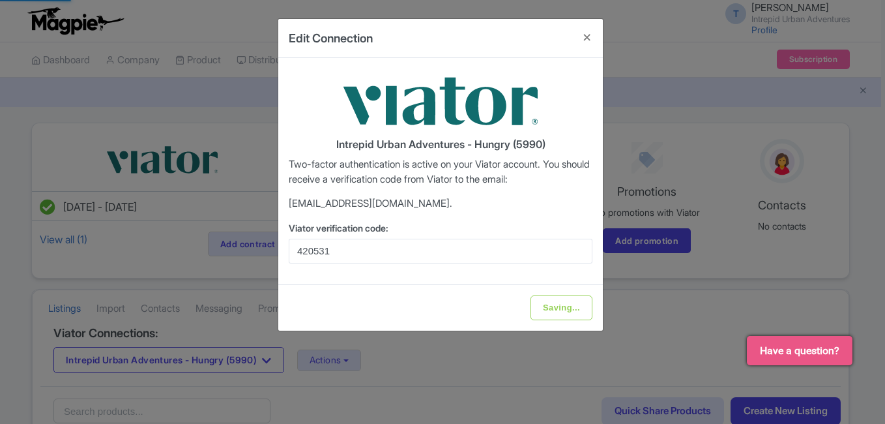
type input "Update Information"
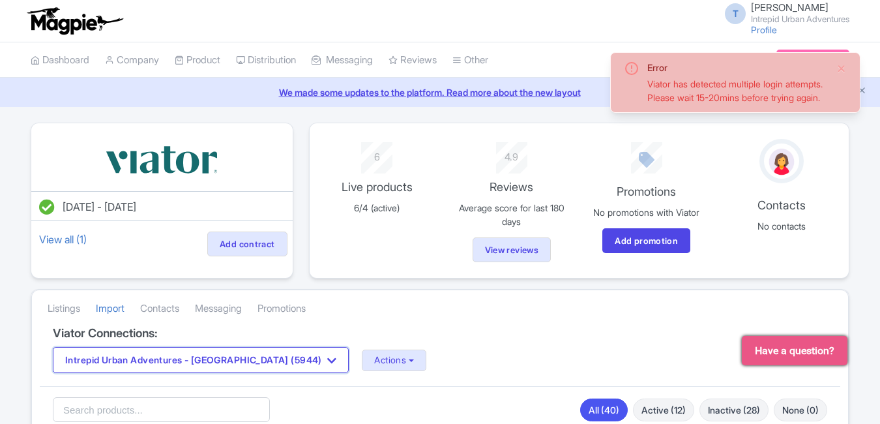
click at [262, 364] on button "Intrepid Urban Adventures - [GEOGRAPHIC_DATA] (5944)" at bounding box center [201, 360] width 296 height 26
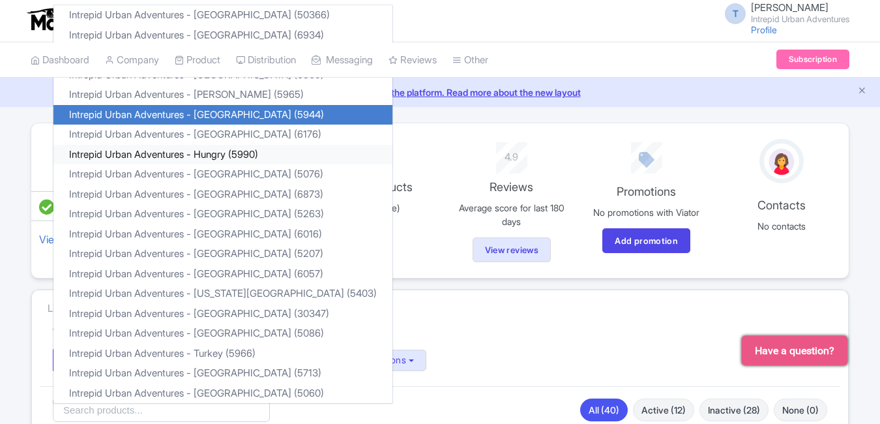
click at [225, 156] on link "Intrepid Urban Adventures - Hungry (5990)" at bounding box center [222, 155] width 339 height 20
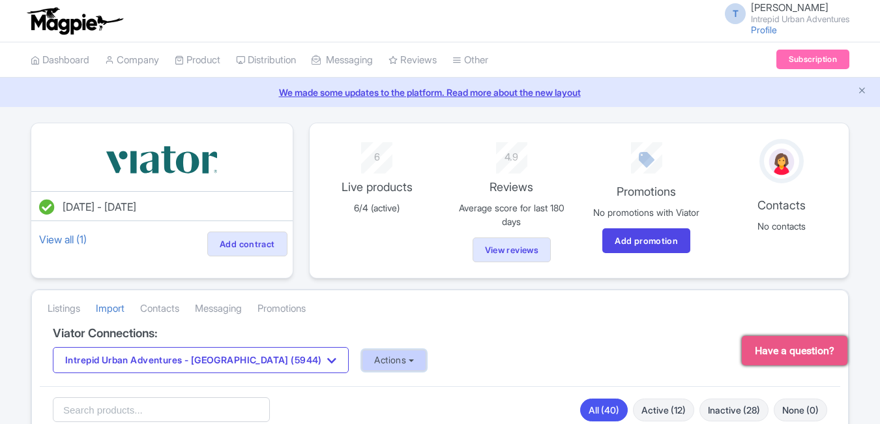
click at [362, 357] on button "Actions" at bounding box center [394, 360] width 65 height 22
click at [348, 359] on button "Actions" at bounding box center [329, 360] width 65 height 22
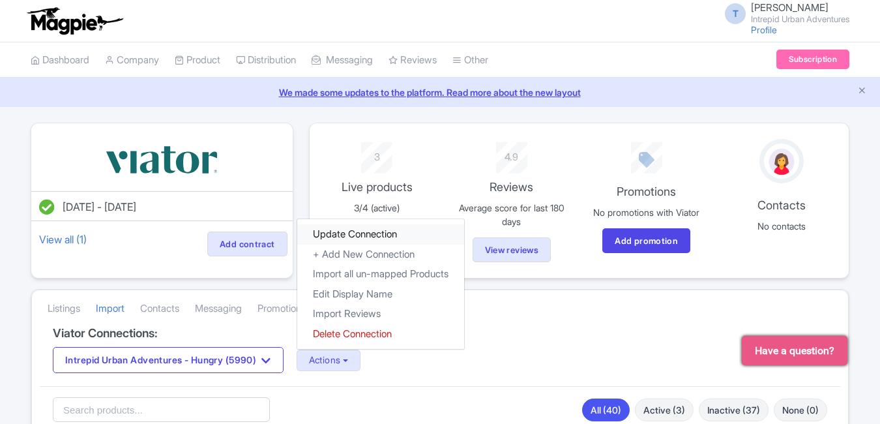
click at [354, 238] on link "Update Connection" at bounding box center [380, 234] width 167 height 20
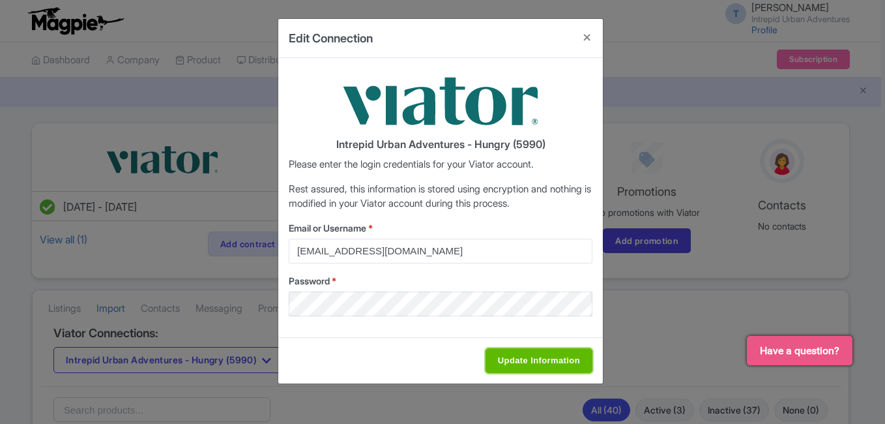
click at [508, 362] on input "Update Information" at bounding box center [538, 360] width 107 height 25
type input "Saving..."
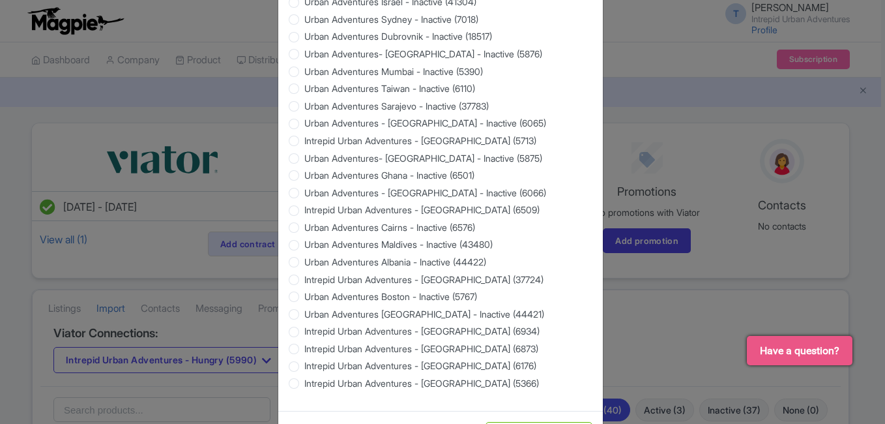
scroll to position [1249, 0]
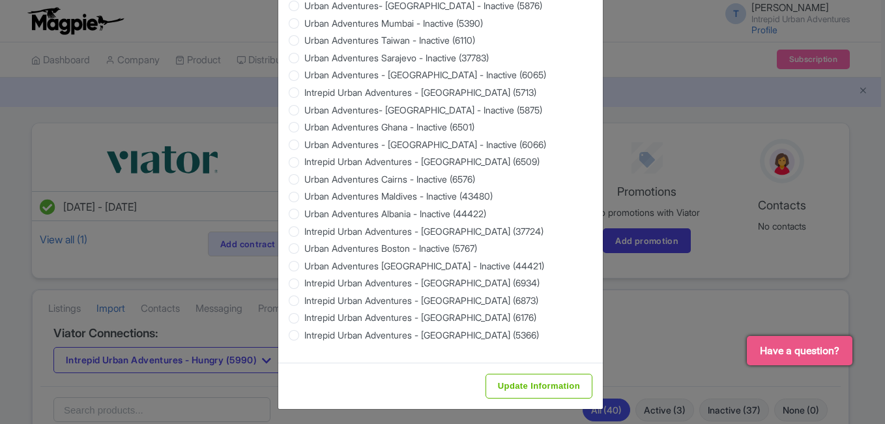
click at [515, 368] on div "Update Information" at bounding box center [440, 385] width 325 height 46
click at [517, 378] on input "Update Information" at bounding box center [538, 385] width 107 height 25
type input "Saving..."
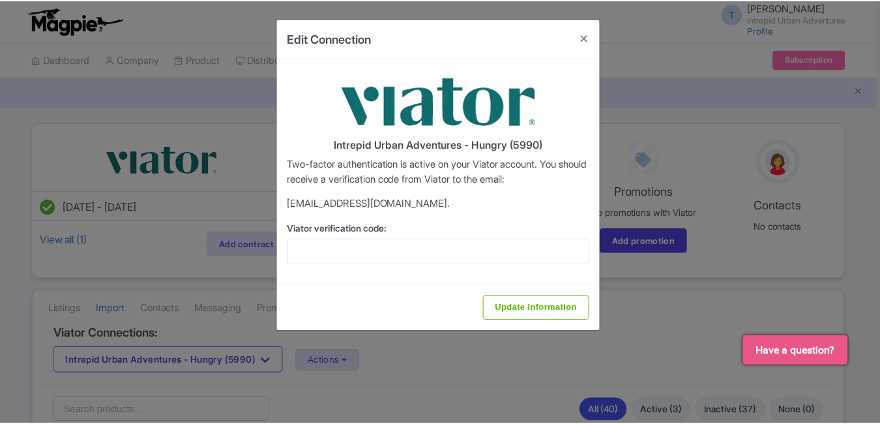
scroll to position [0, 0]
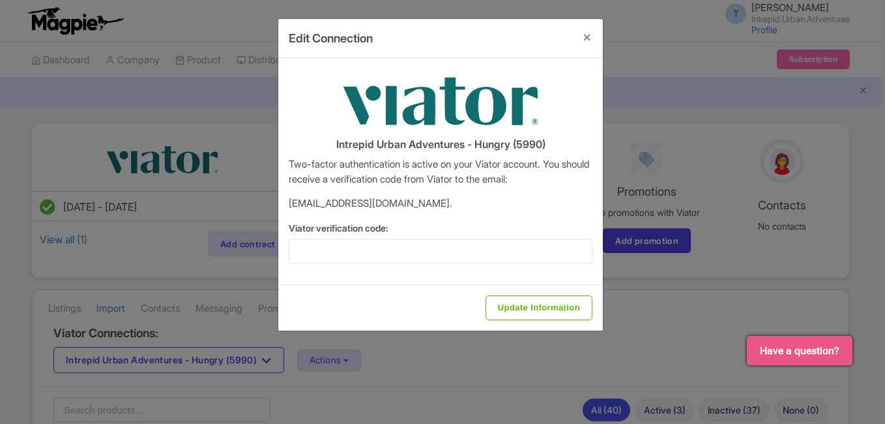
click at [387, 237] on div "Viator verification code:" at bounding box center [441, 242] width 304 height 42
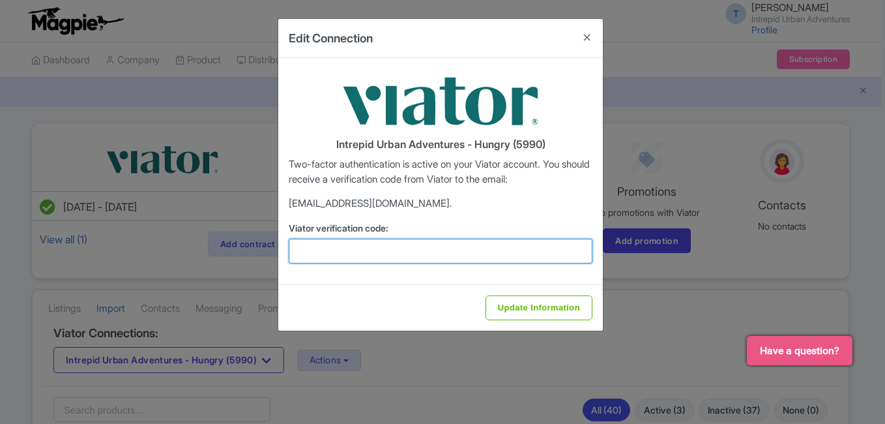
paste input "776263"
click at [389, 244] on input "Viator verification code:" at bounding box center [441, 251] width 304 height 25
type input "776263"
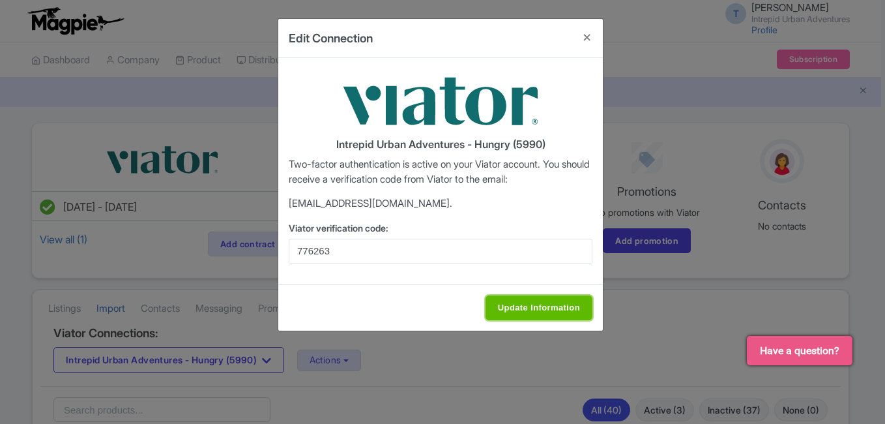
click at [504, 302] on input "Update Information" at bounding box center [538, 307] width 107 height 25
type input "Saving..."
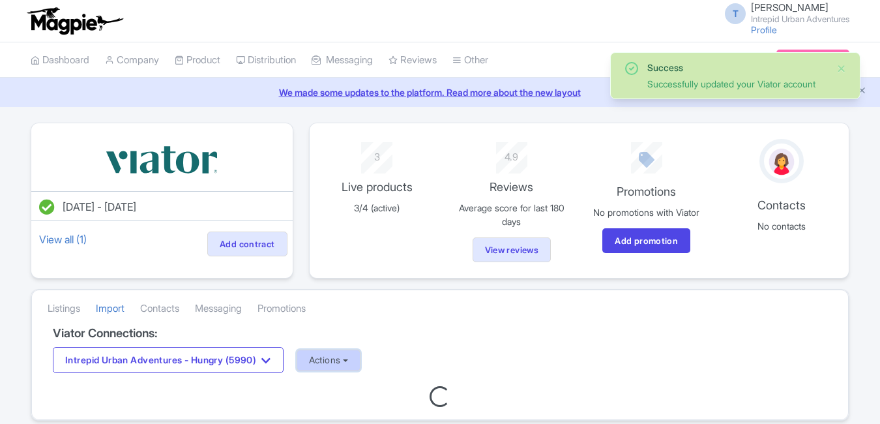
click at [360, 363] on button "Actions" at bounding box center [329, 360] width 65 height 22
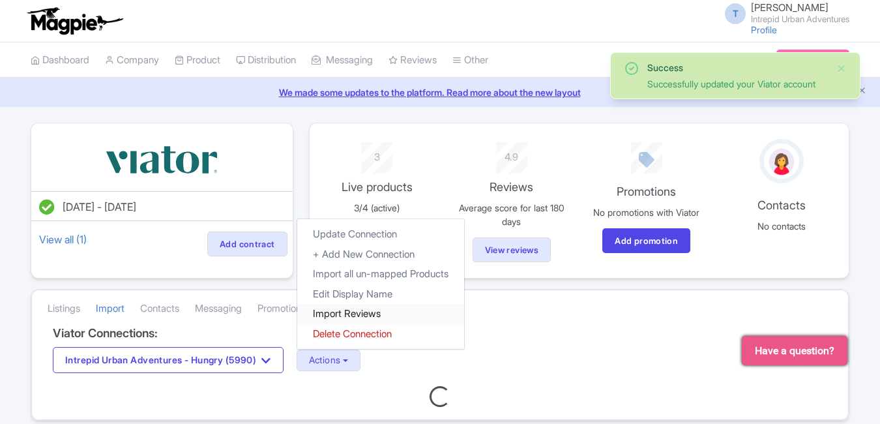
click at [348, 312] on link "Import Reviews" at bounding box center [380, 314] width 167 height 20
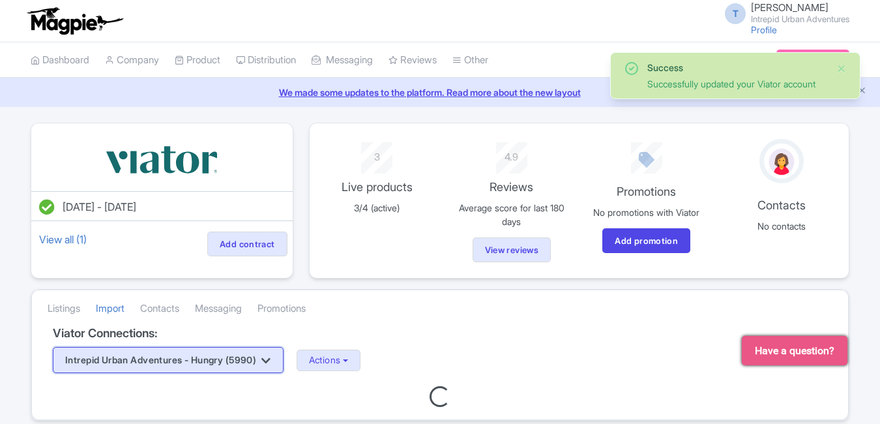
click at [218, 348] on button "Intrepid Urban Adventures - Hungry (5990)" at bounding box center [168, 360] width 231 height 26
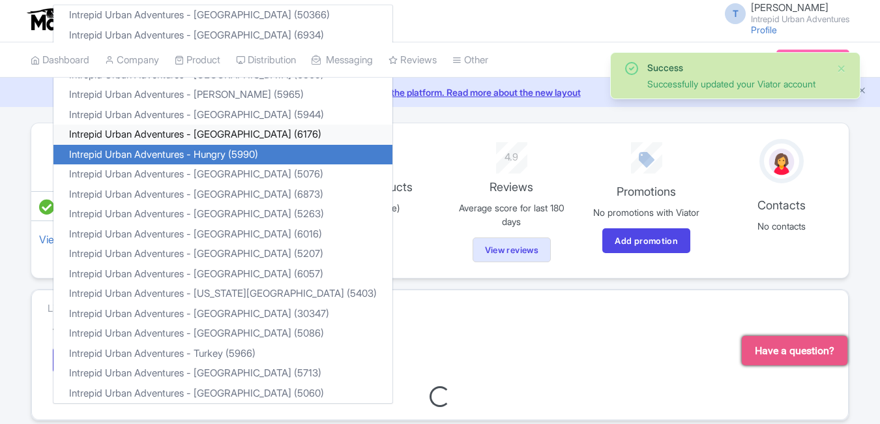
click at [235, 136] on link "Intrepid Urban Adventures - [GEOGRAPHIC_DATA] (6176)" at bounding box center [222, 134] width 339 height 20
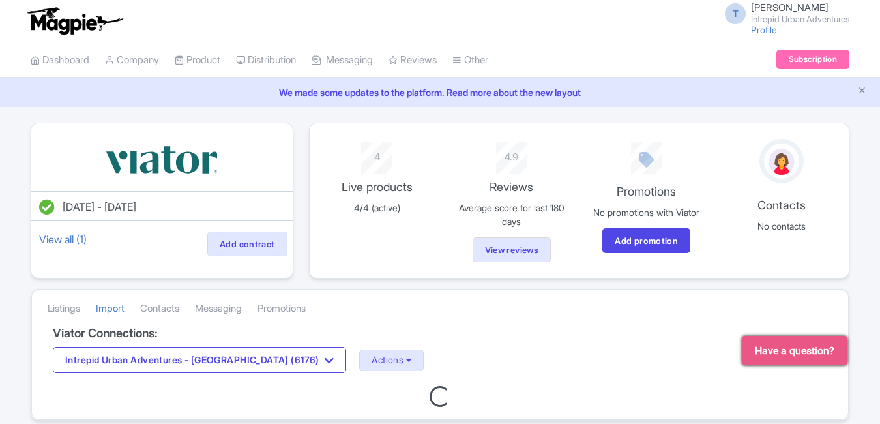
click at [333, 371] on div "Intrepid Urban Adventures - Greece (6176) Intrepid Urban Adventures - Austria (…" at bounding box center [440, 360] width 774 height 26
click at [359, 358] on button "Actions" at bounding box center [391, 360] width 65 height 22
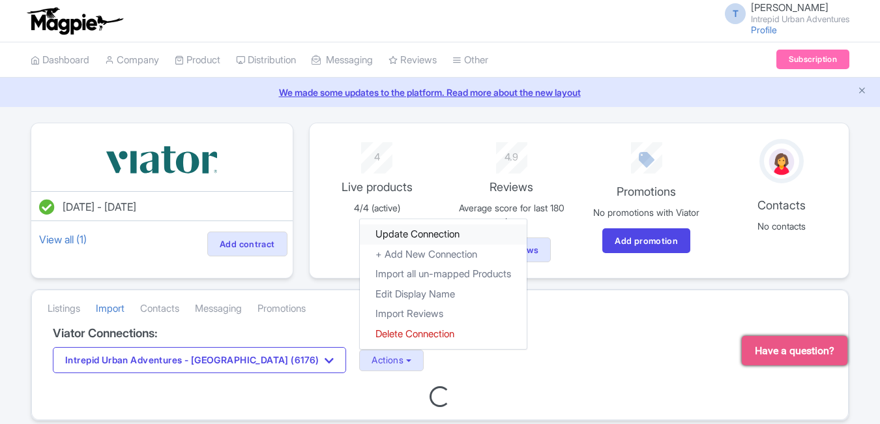
click at [360, 234] on link "Update Connection" at bounding box center [443, 234] width 167 height 20
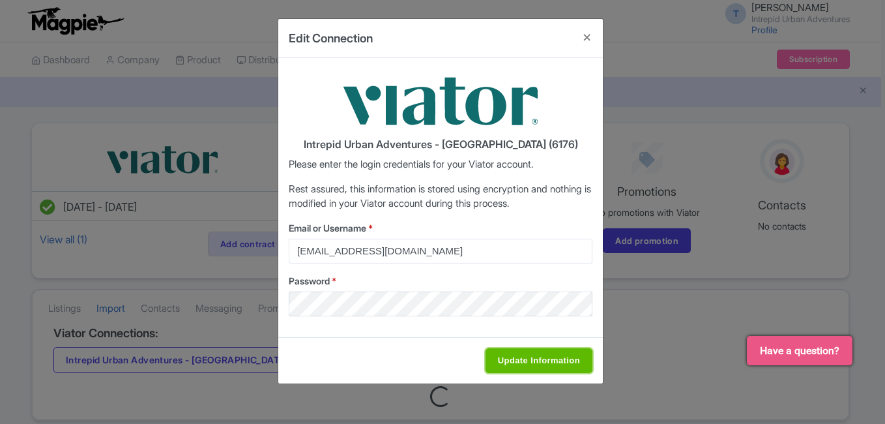
click at [519, 354] on input "Update Information" at bounding box center [538, 360] width 107 height 25
type input "Saving..."
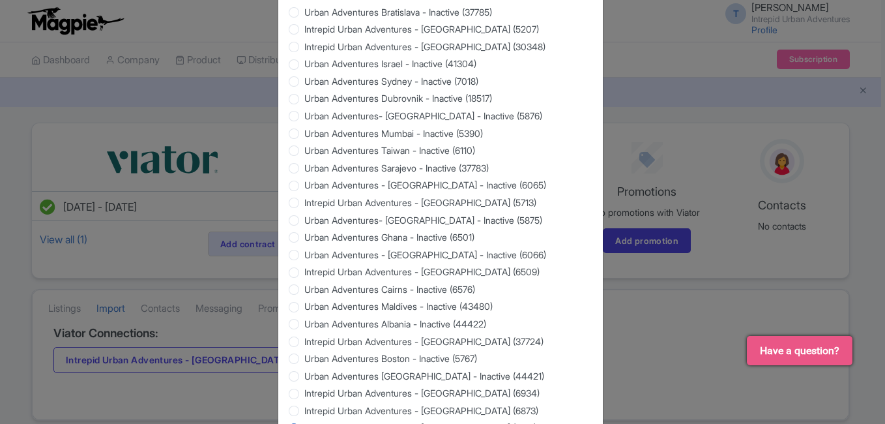
scroll to position [1249, 0]
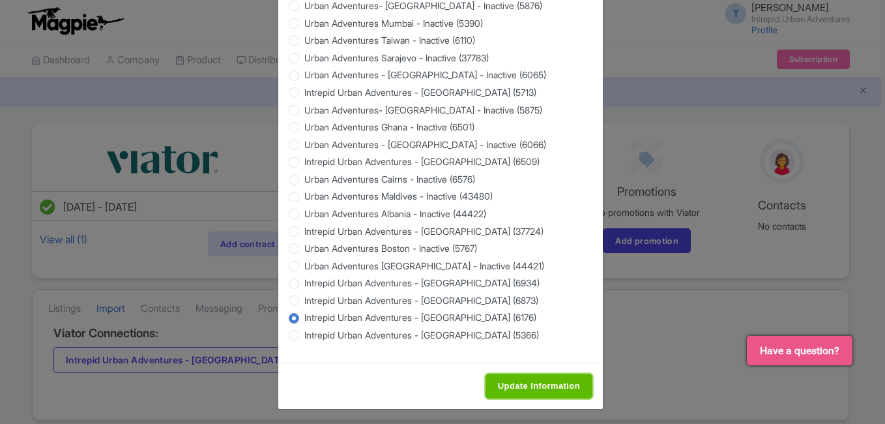
click at [552, 381] on input "Update Information" at bounding box center [538, 385] width 107 height 25
type input "Saving..."
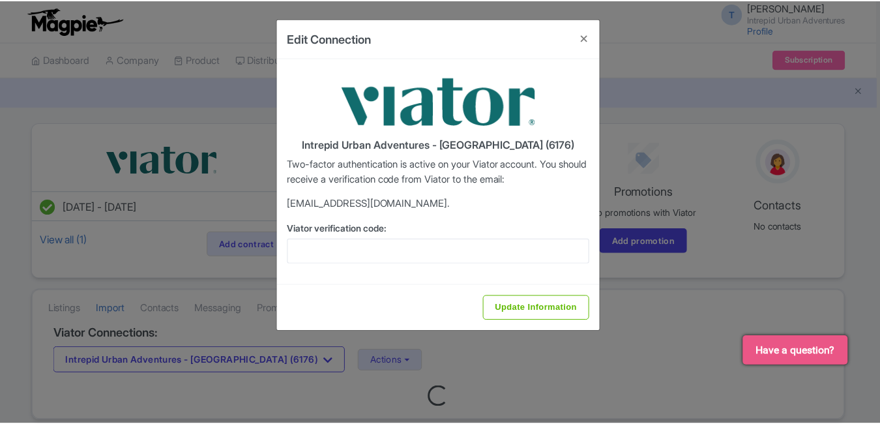
scroll to position [0, 0]
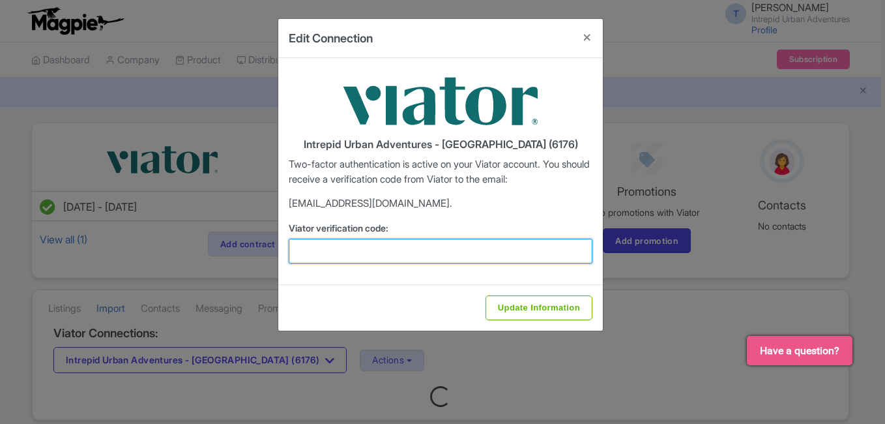
click at [372, 250] on input "Viator verification code:" at bounding box center [441, 251] width 304 height 25
paste input "739074"
type input "739074"
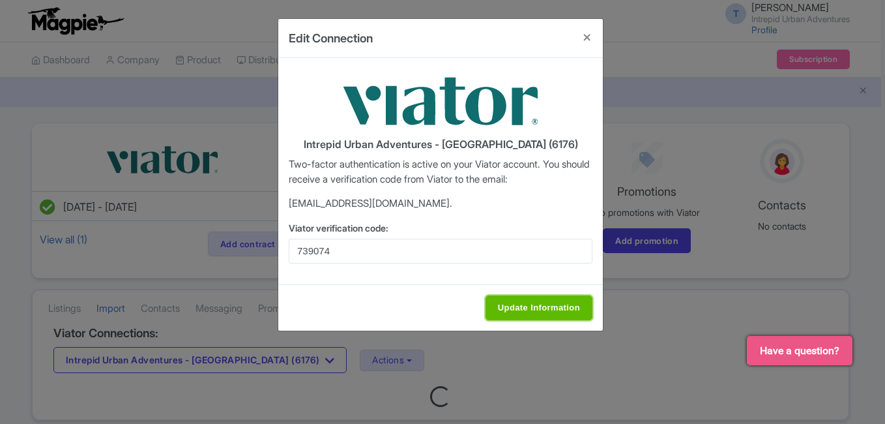
click at [515, 308] on input "Update Information" at bounding box center [538, 307] width 107 height 25
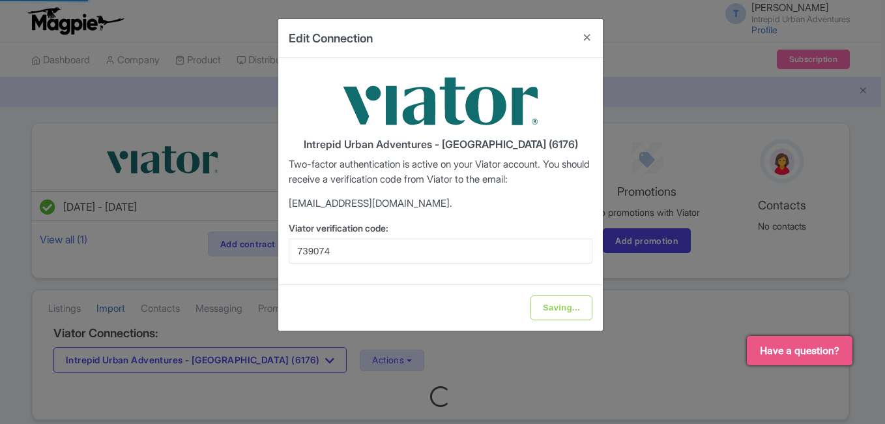
type input "Update Information"
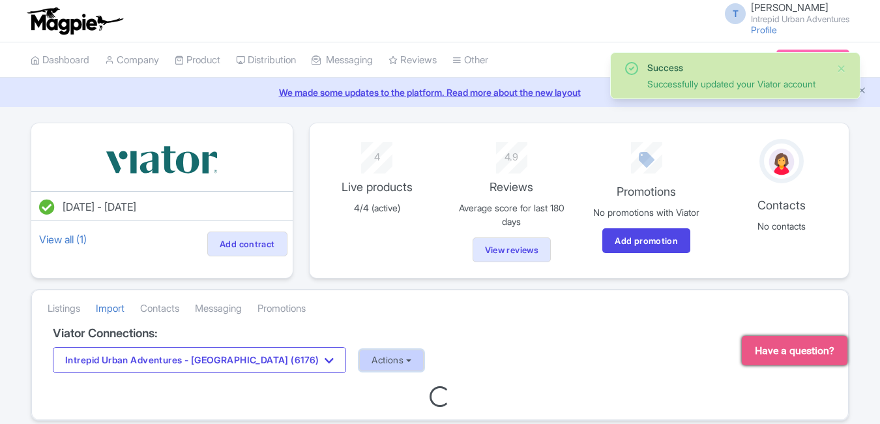
click at [359, 354] on button "Actions" at bounding box center [391, 360] width 65 height 22
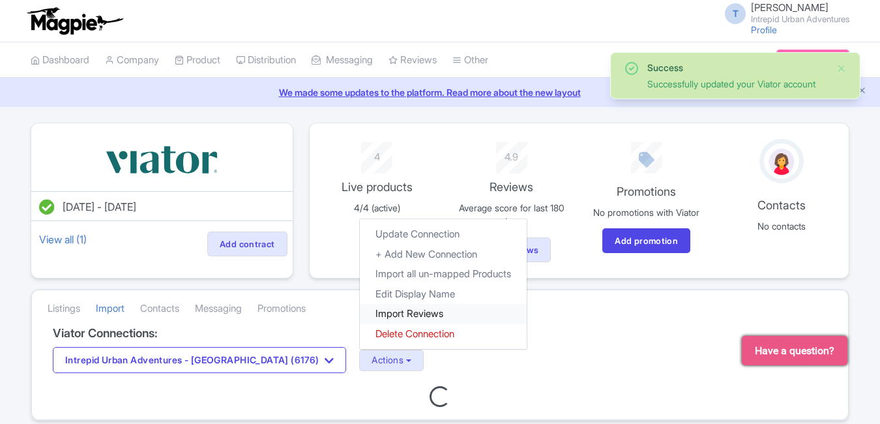
click at [360, 310] on link "Import Reviews" at bounding box center [443, 314] width 167 height 20
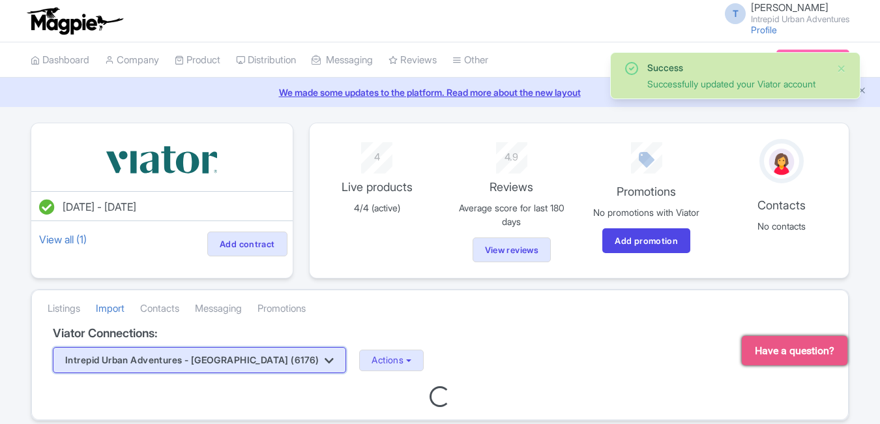
click at [240, 362] on button "Intrepid Urban Adventures - Greece (6176)" at bounding box center [199, 360] width 293 height 26
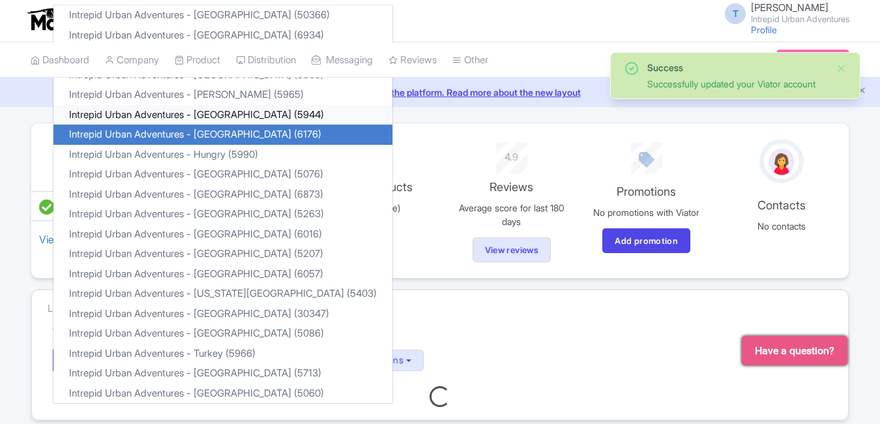
click at [240, 113] on link "Intrepid Urban Adventures - France (5944)" at bounding box center [222, 115] width 339 height 20
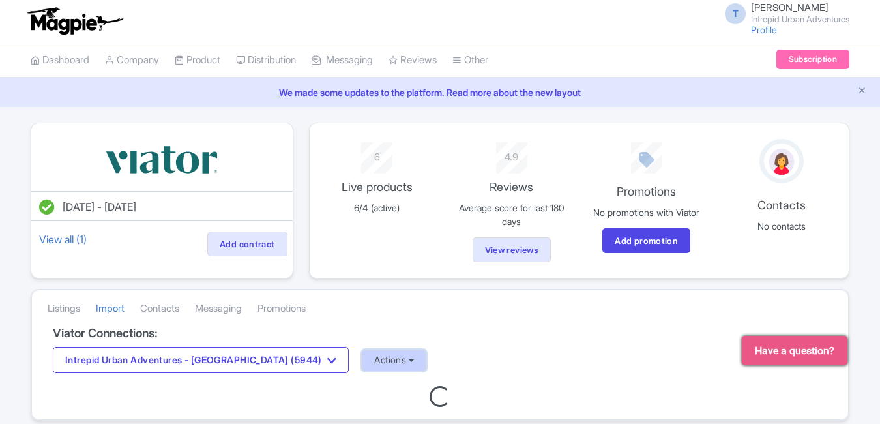
click at [362, 361] on button "Actions" at bounding box center [394, 360] width 65 height 22
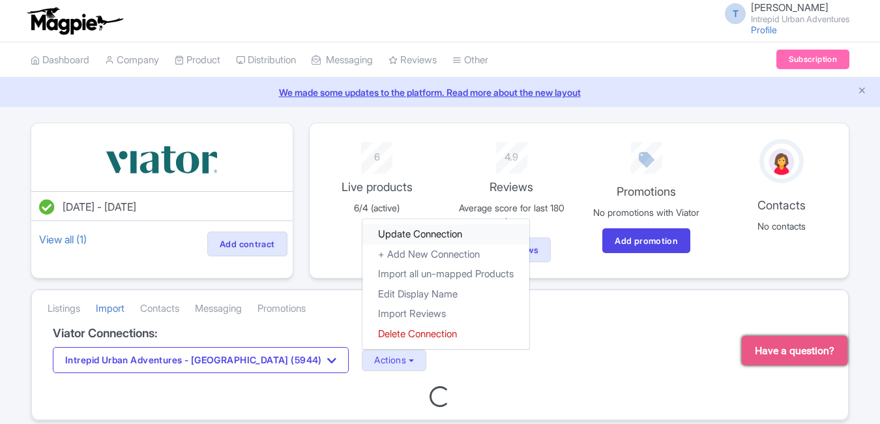
click at [362, 226] on link "Update Connection" at bounding box center [445, 234] width 167 height 20
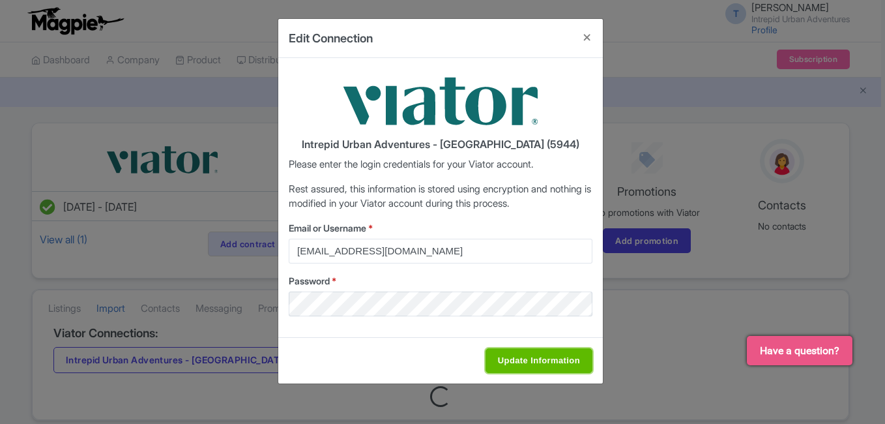
click at [508, 366] on input "Update Information" at bounding box center [538, 360] width 107 height 25
type input "Saving..."
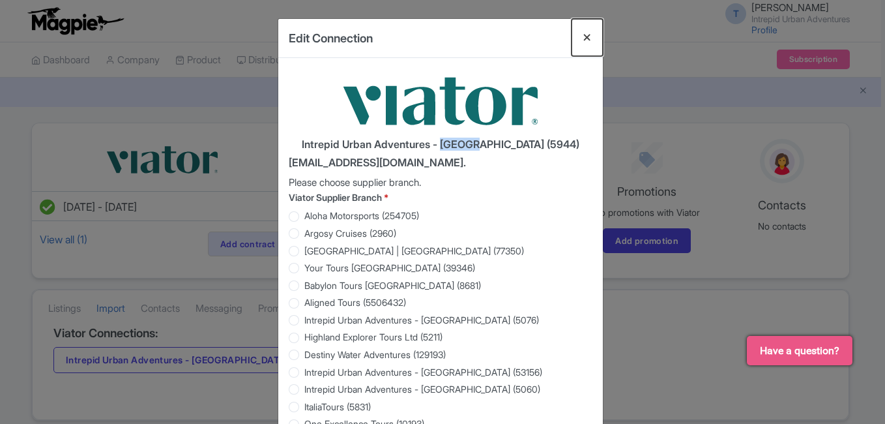
click at [590, 34] on button "Close" at bounding box center [587, 37] width 31 height 37
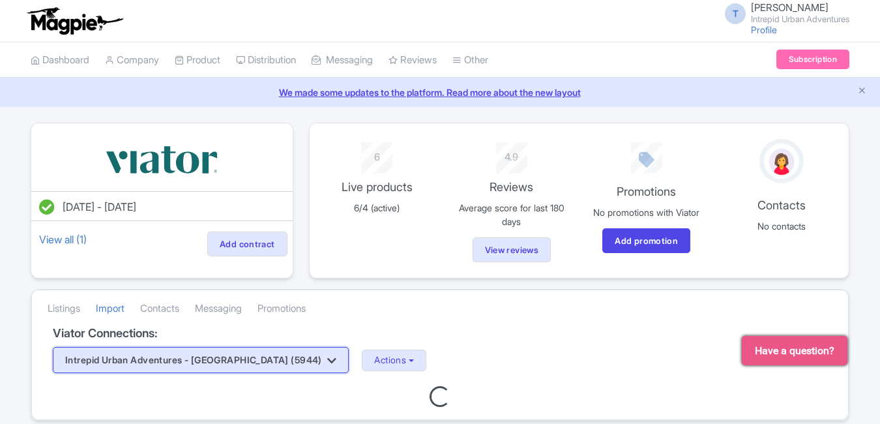
click at [244, 366] on button "Intrepid Urban Adventures - [GEOGRAPHIC_DATA] (5944)" at bounding box center [201, 360] width 296 height 26
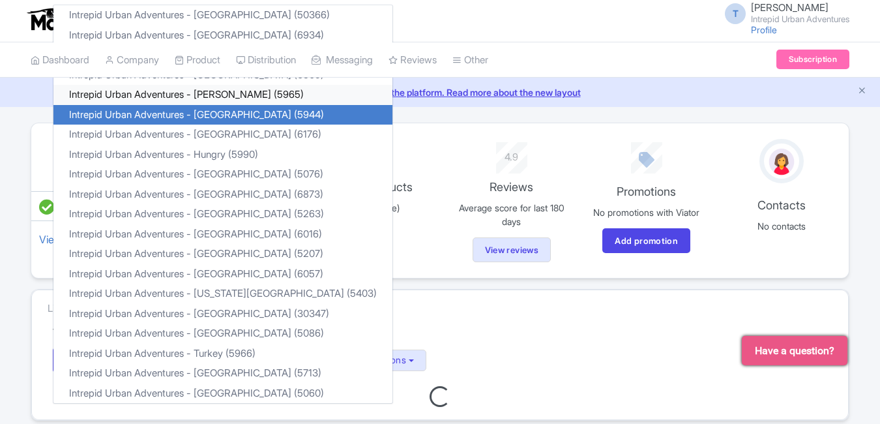
click at [234, 95] on link "Intrepid Urban Adventures - [PERSON_NAME] (5965)" at bounding box center [222, 95] width 339 height 20
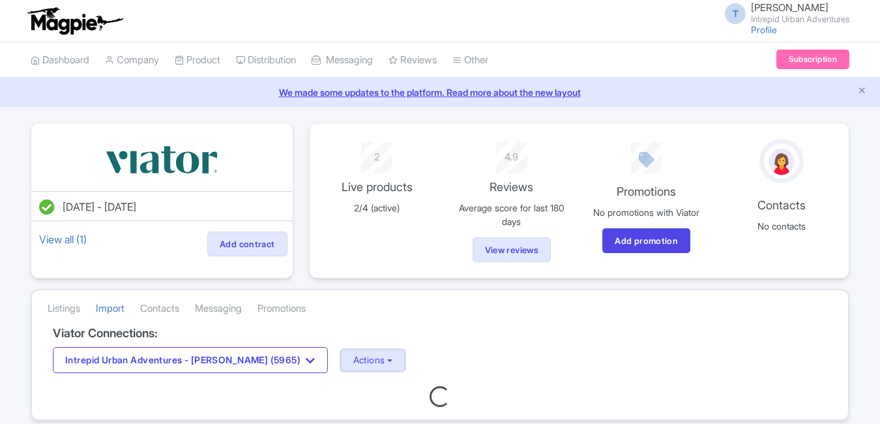
click at [342, 360] on button "Actions" at bounding box center [373, 360] width 65 height 22
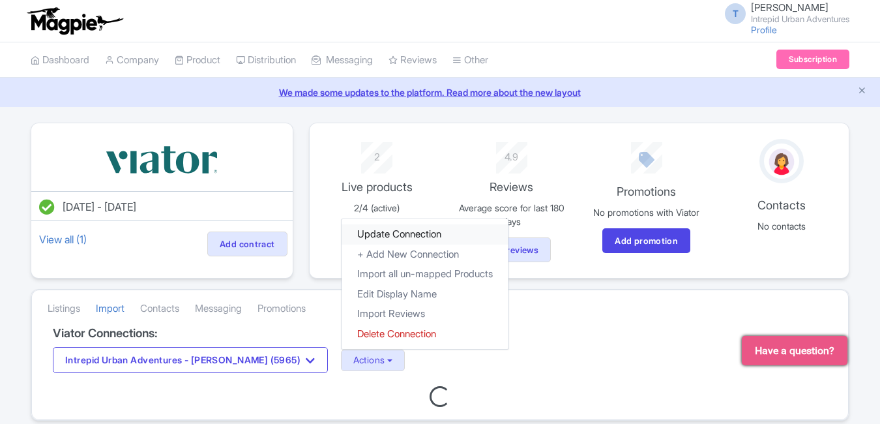
click at [381, 240] on link "Update Connection" at bounding box center [424, 234] width 167 height 20
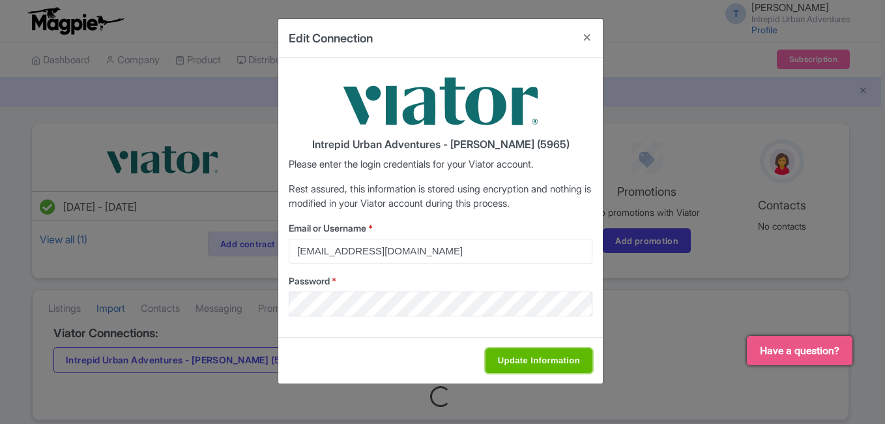
click at [535, 359] on input "Update Information" at bounding box center [538, 360] width 107 height 25
type input "Saving..."
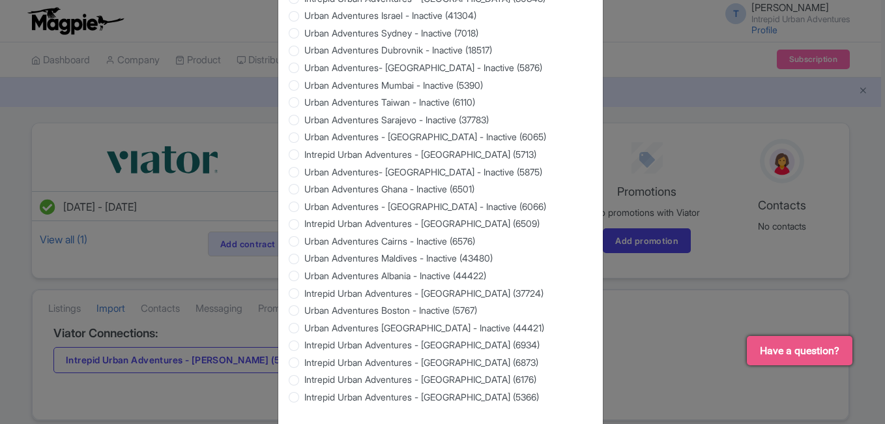
scroll to position [1249, 0]
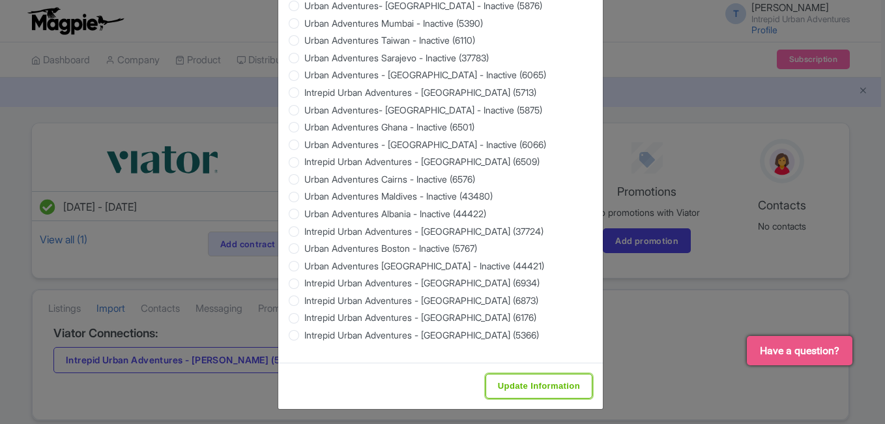
click at [527, 383] on input "Update Information" at bounding box center [538, 385] width 107 height 25
type input "Saving..."
